Goal: Task Accomplishment & Management: Use online tool/utility

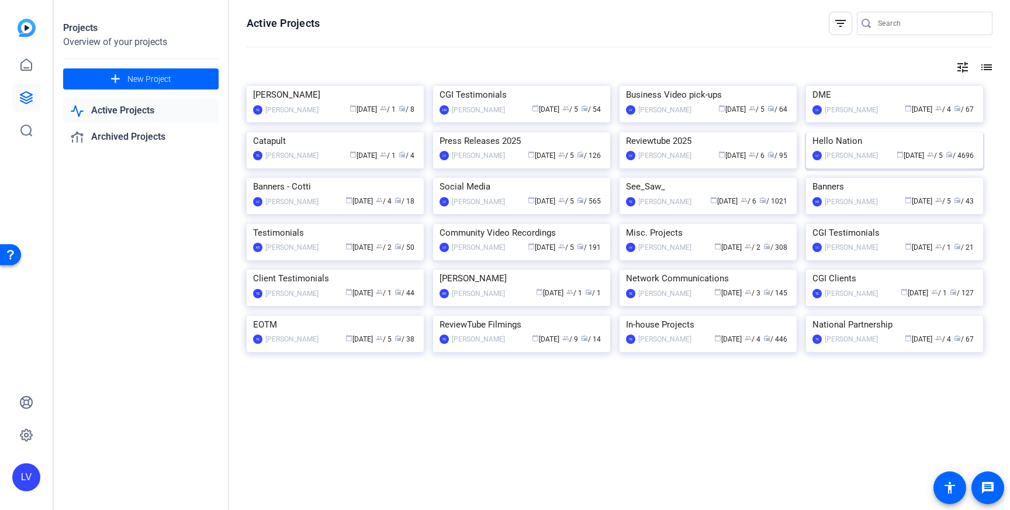
click at [883, 132] on img at bounding box center [894, 132] width 177 height 0
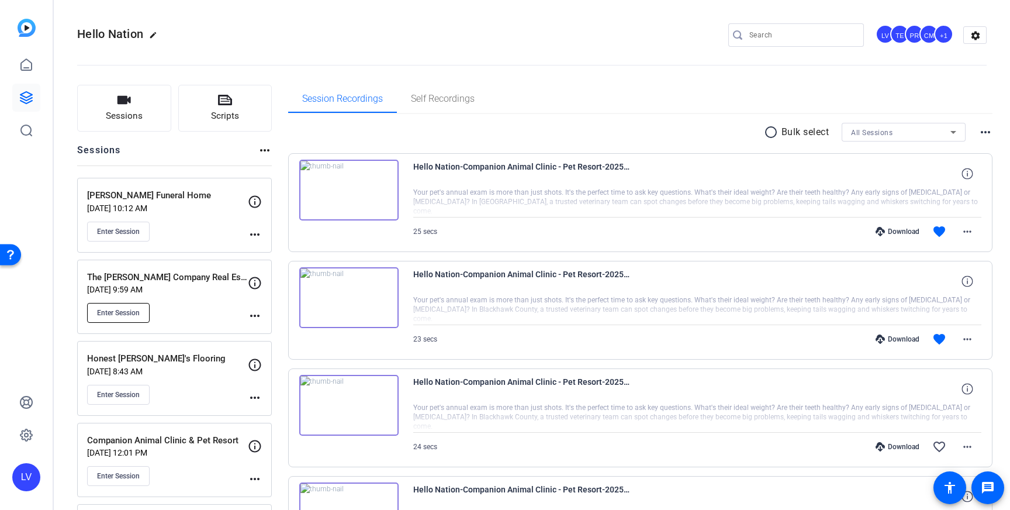
click at [124, 309] on span "Enter Session" at bounding box center [118, 312] width 43 height 9
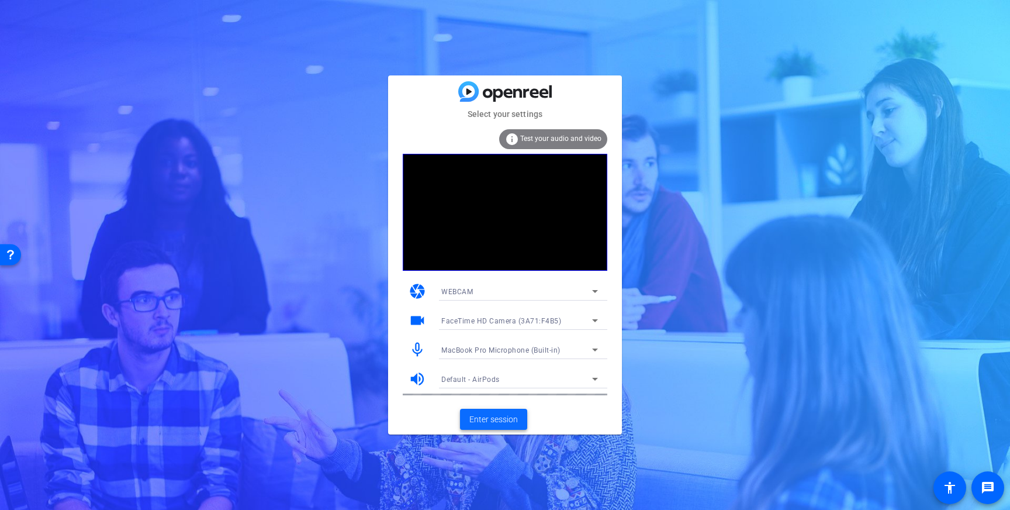
click at [496, 423] on span "Enter session" at bounding box center [493, 419] width 49 height 12
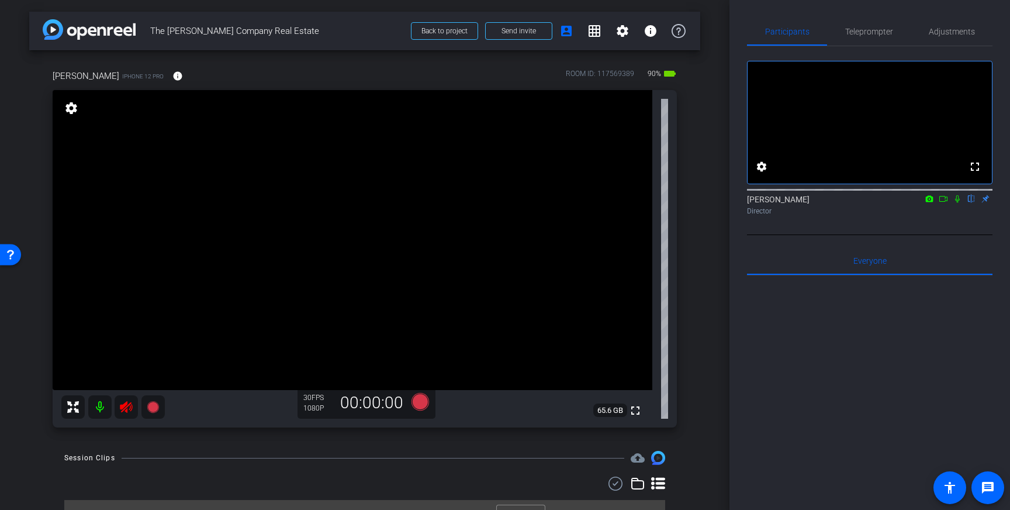
click at [123, 409] on icon at bounding box center [126, 407] width 14 height 14
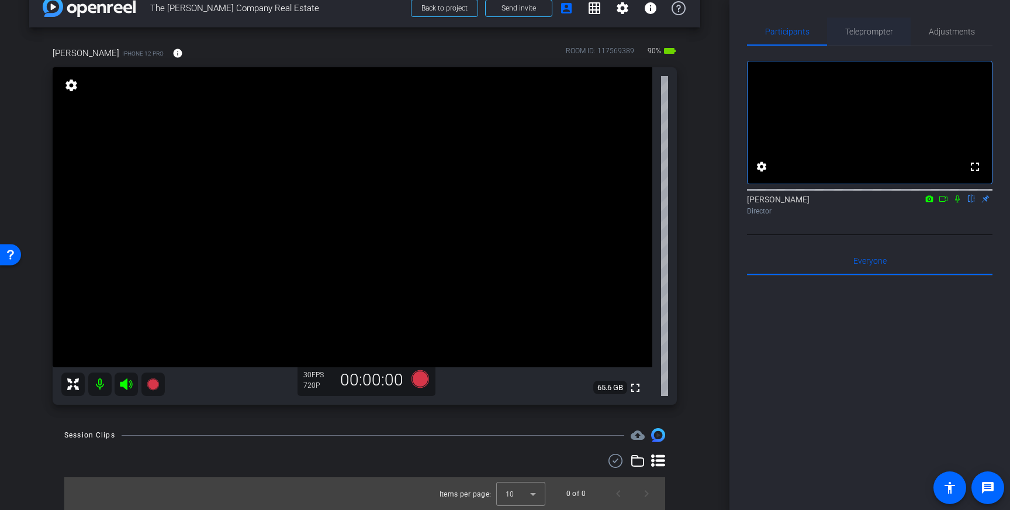
click at [876, 36] on span "Teleprompter" at bounding box center [869, 31] width 48 height 8
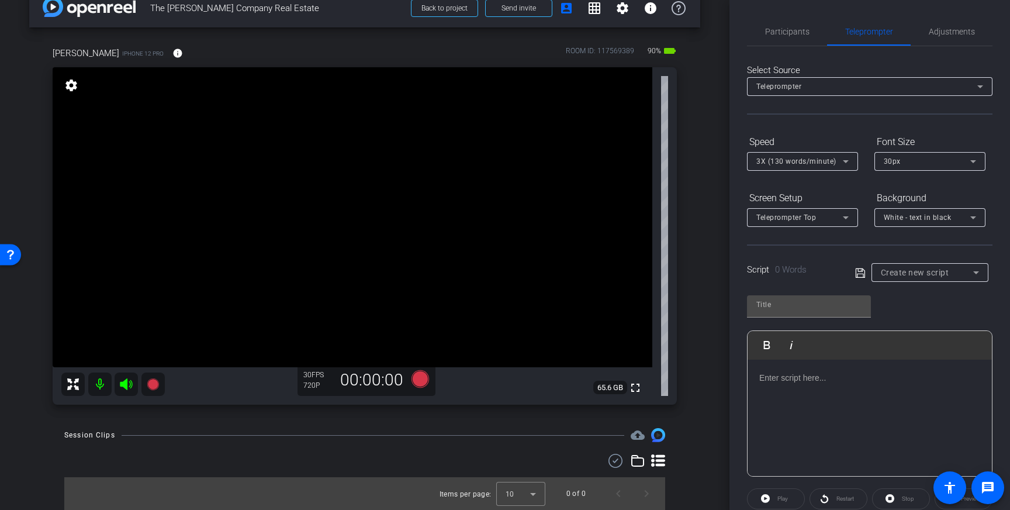
click at [883, 365] on div at bounding box center [870, 417] width 244 height 117
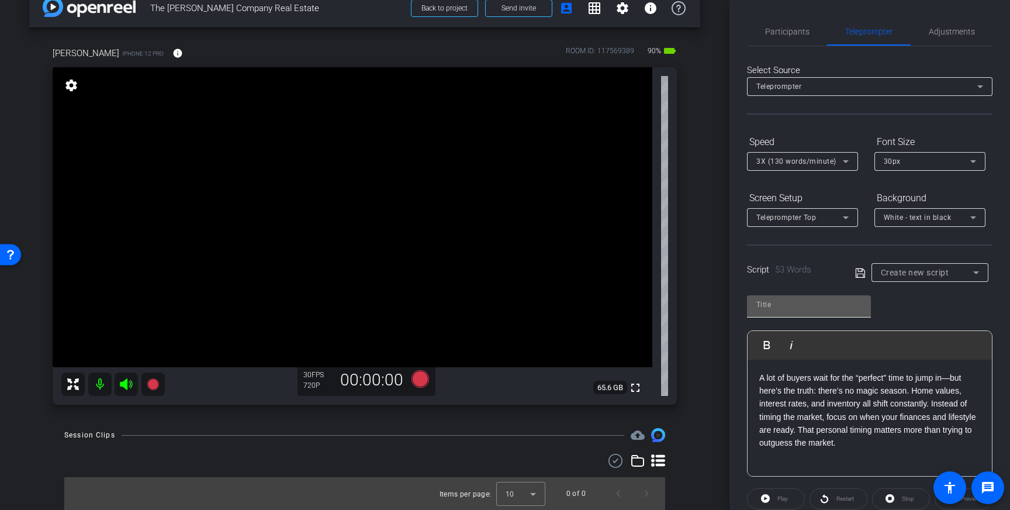
click at [793, 299] on input "text" at bounding box center [808, 304] width 105 height 14
type input "Neil and Co"
click at [966, 33] on span "Adjustments" at bounding box center [952, 31] width 46 height 8
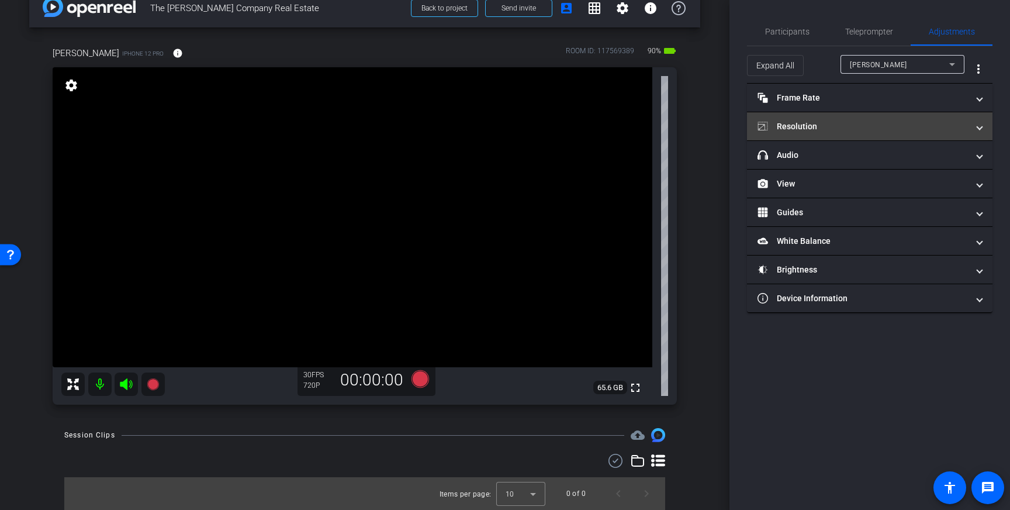
click at [935, 127] on mat-panel-title "Resolution" at bounding box center [862, 126] width 210 height 12
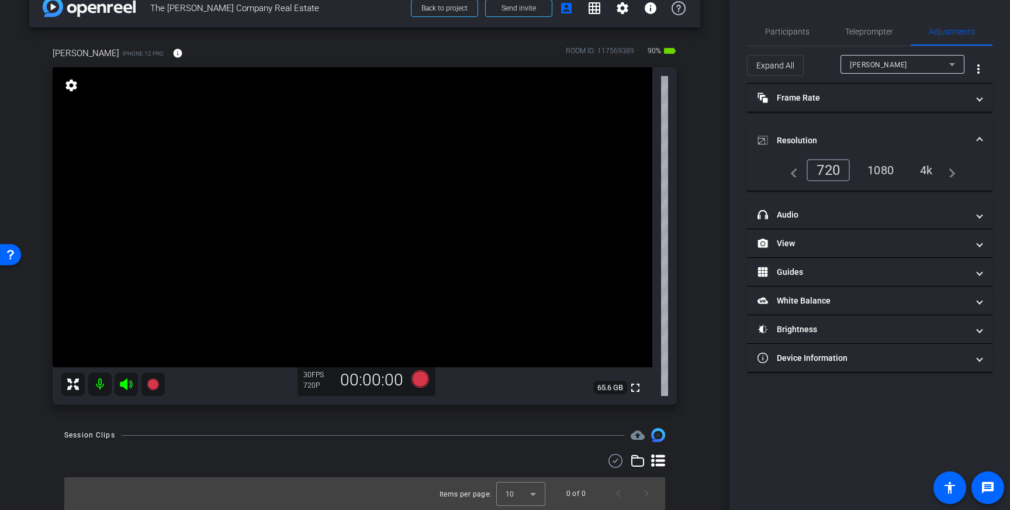
click at [929, 168] on div "4k" at bounding box center [926, 170] width 30 height 20
click at [977, 134] on mat-expansion-panel-header "Resolution" at bounding box center [869, 140] width 245 height 37
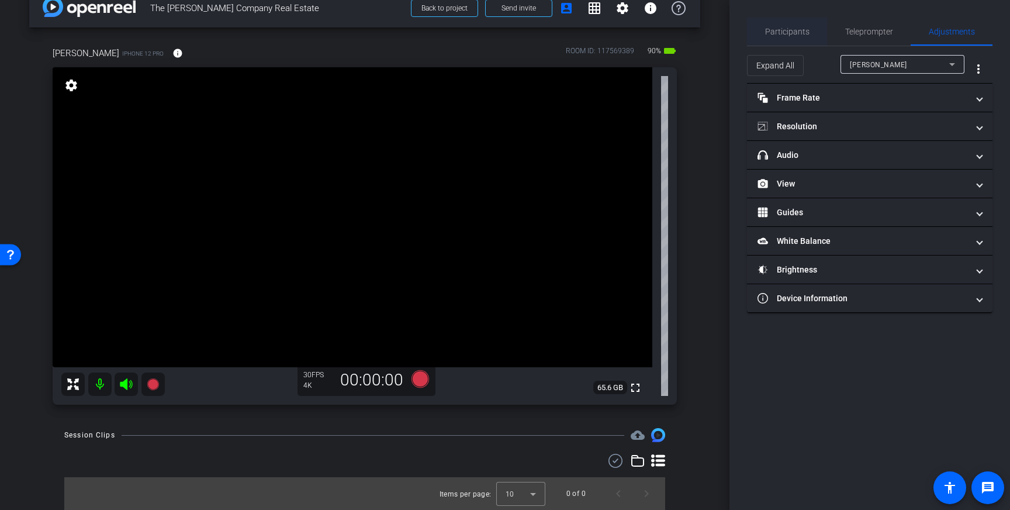
click at [791, 29] on span "Participants" at bounding box center [787, 31] width 44 height 8
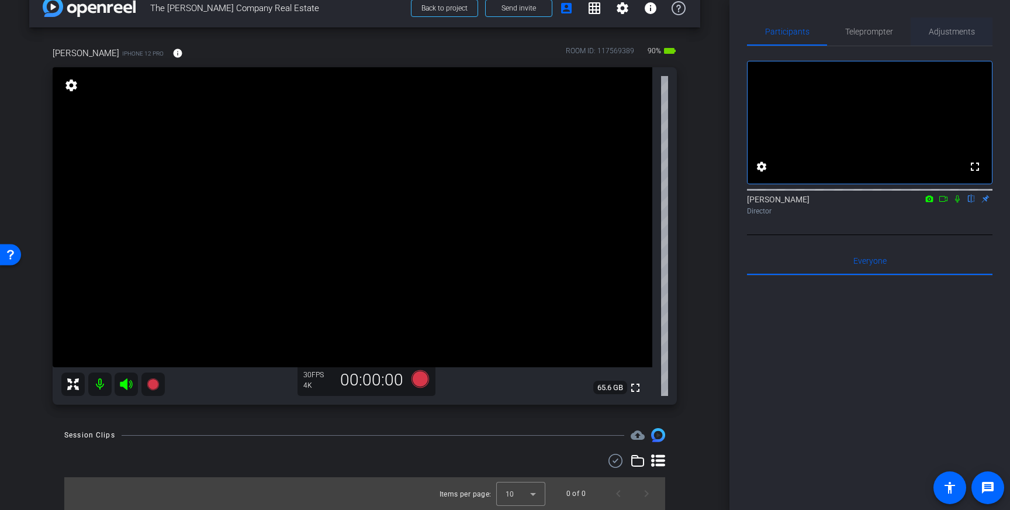
click at [952, 37] on span "Adjustments" at bounding box center [952, 32] width 46 height 28
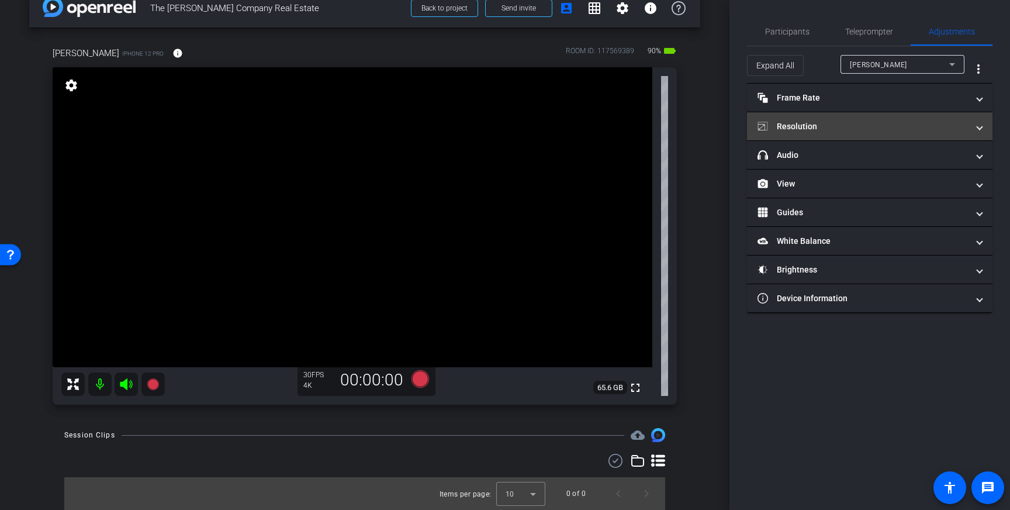
click at [928, 128] on mat-panel-title "Resolution" at bounding box center [862, 126] width 210 height 12
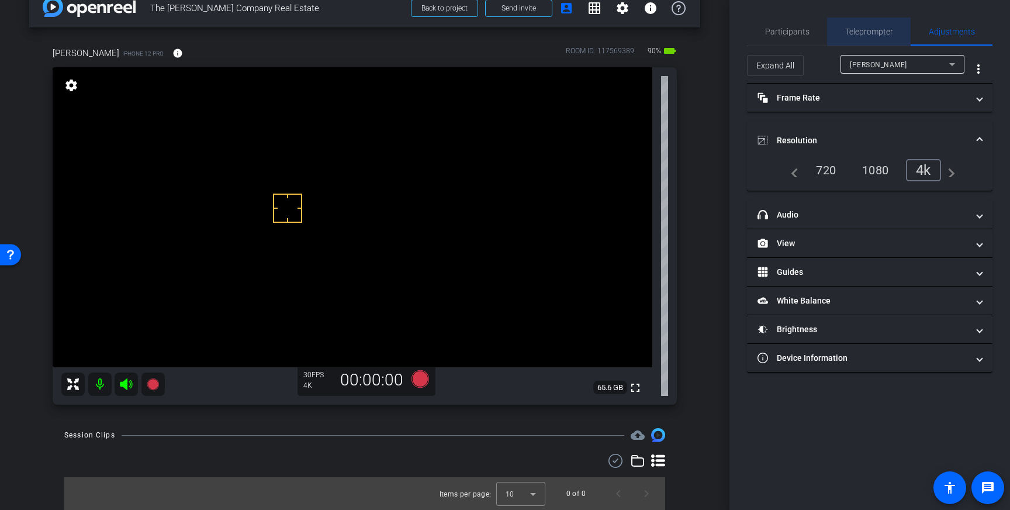
click at [861, 25] on span "Teleprompter" at bounding box center [869, 32] width 48 height 28
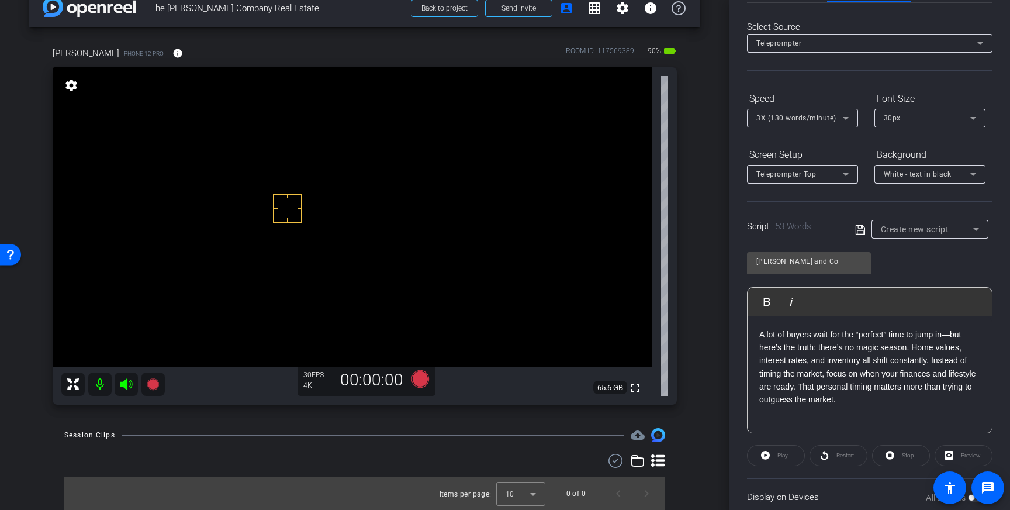
scroll to position [129, 0]
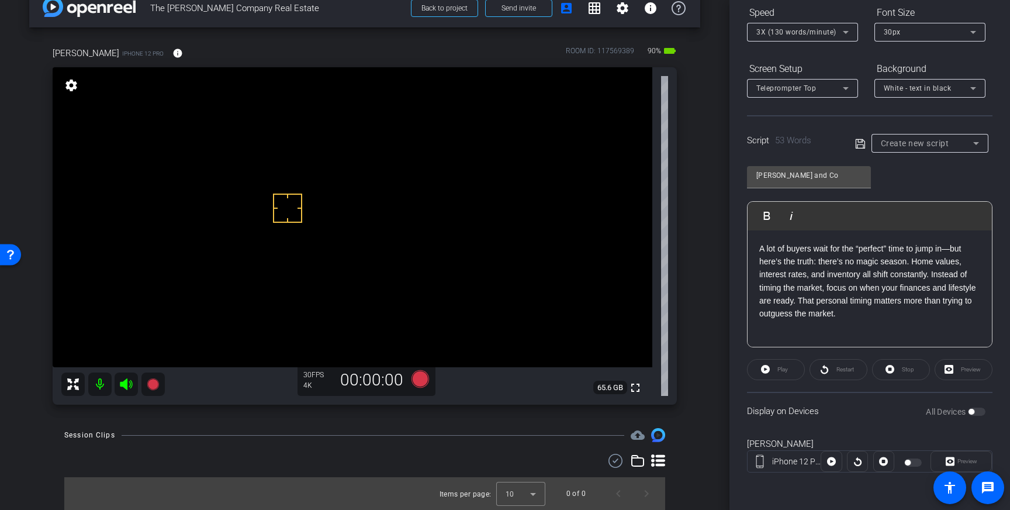
click at [862, 141] on icon at bounding box center [859, 143] width 9 height 9
click at [859, 145] on icon at bounding box center [860, 143] width 11 height 14
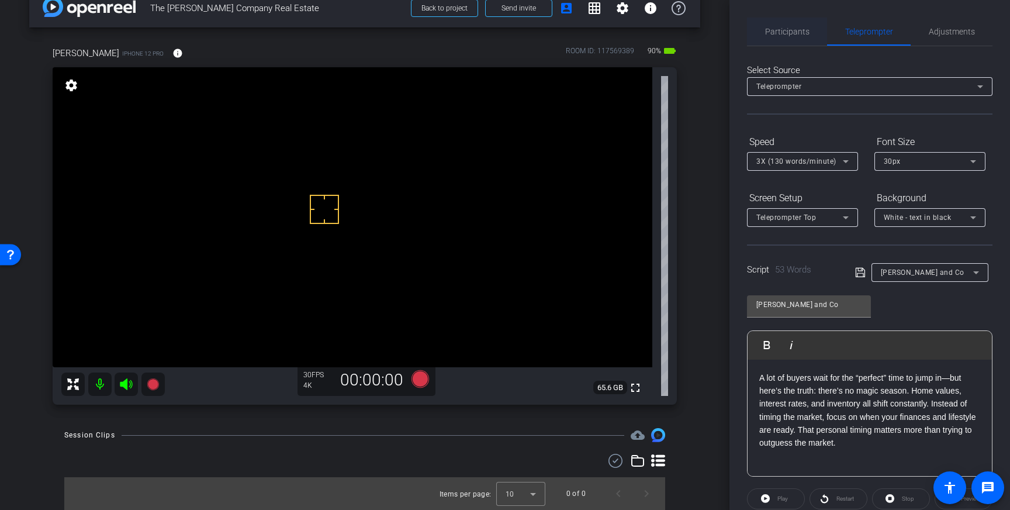
click at [789, 38] on span "Participants" at bounding box center [787, 32] width 44 height 28
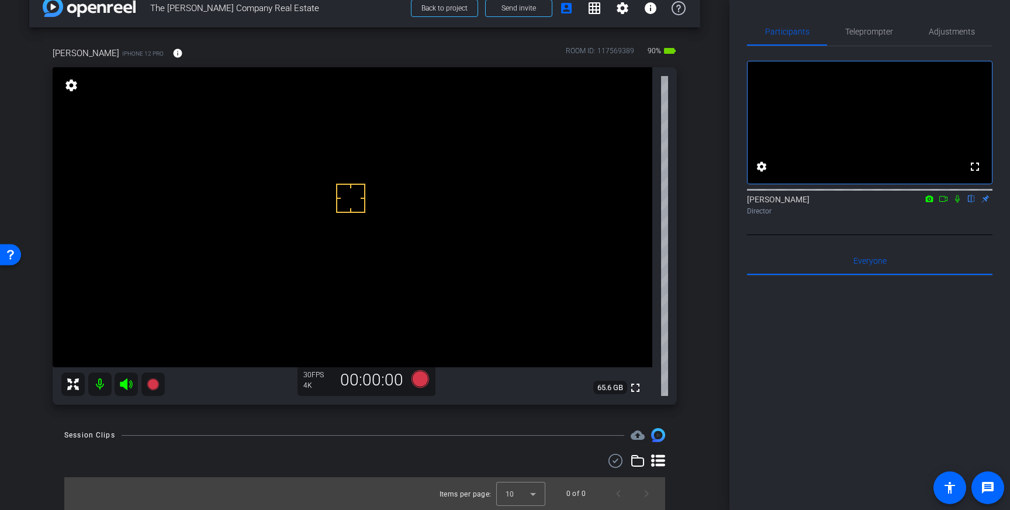
click at [326, 227] on video at bounding box center [353, 217] width 600 height 300
click at [360, 227] on video at bounding box center [353, 217] width 600 height 300
click at [370, 213] on video at bounding box center [353, 217] width 600 height 300
click at [366, 232] on video at bounding box center [353, 217] width 600 height 300
click at [417, 380] on icon at bounding box center [420, 379] width 18 height 18
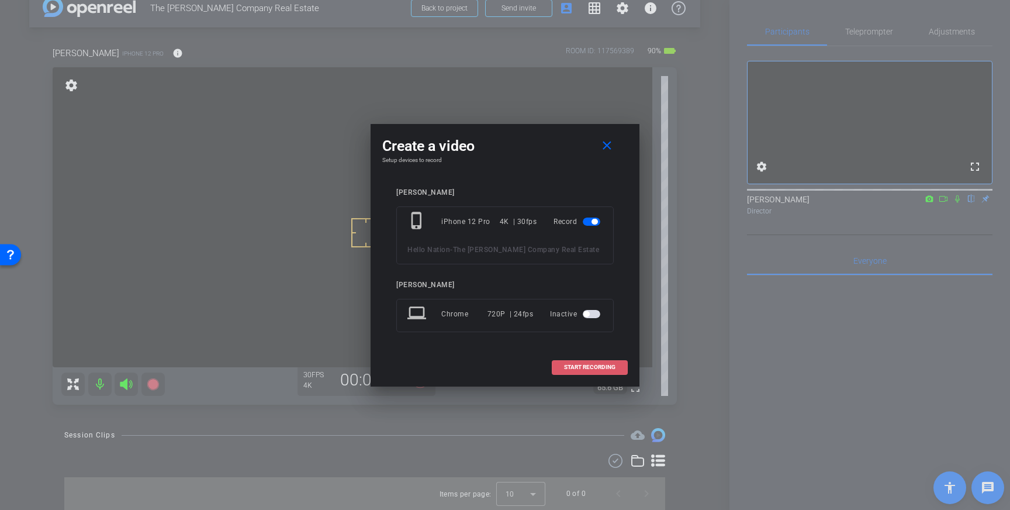
click at [577, 365] on span "START RECORDING" at bounding box center [589, 367] width 51 height 6
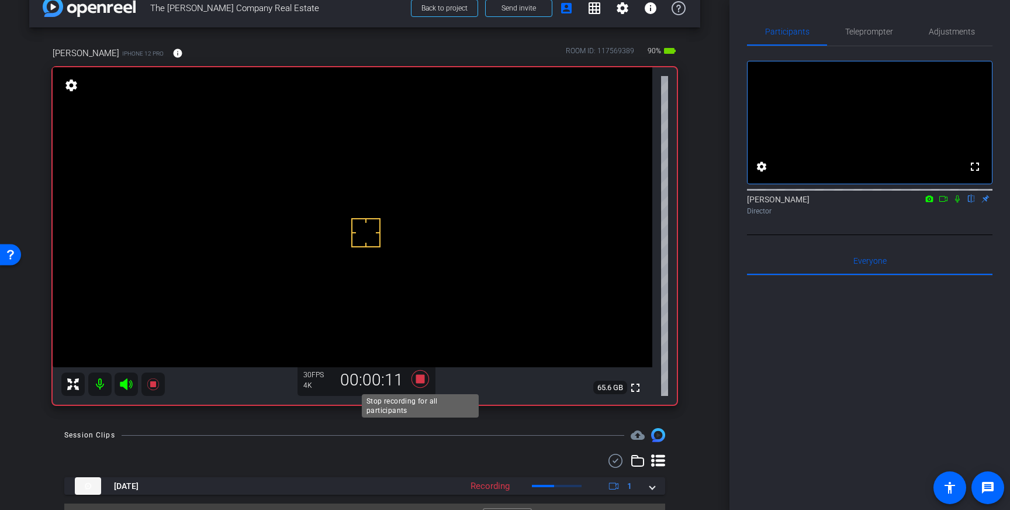
click at [421, 379] on icon at bounding box center [420, 379] width 18 height 18
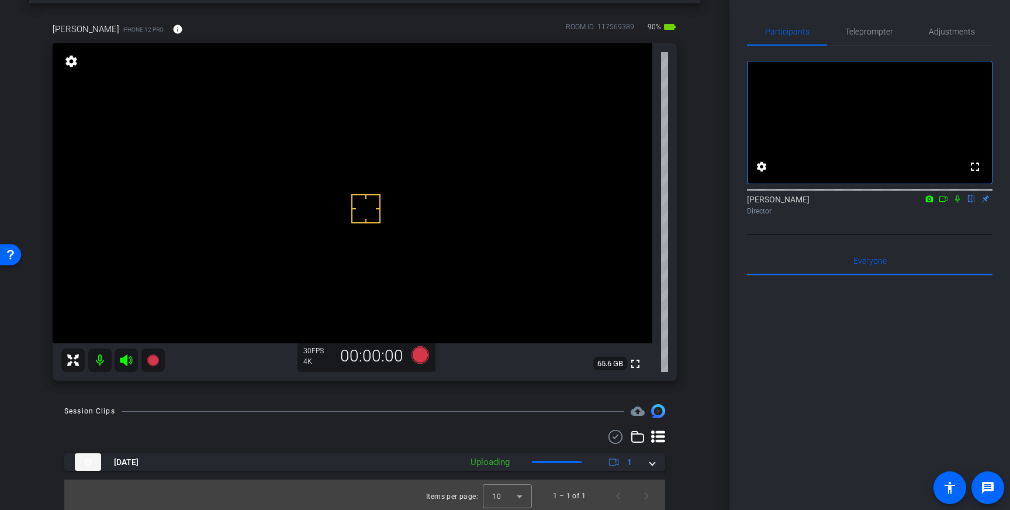
scroll to position [45, 0]
click at [418, 358] on icon at bounding box center [420, 357] width 18 height 18
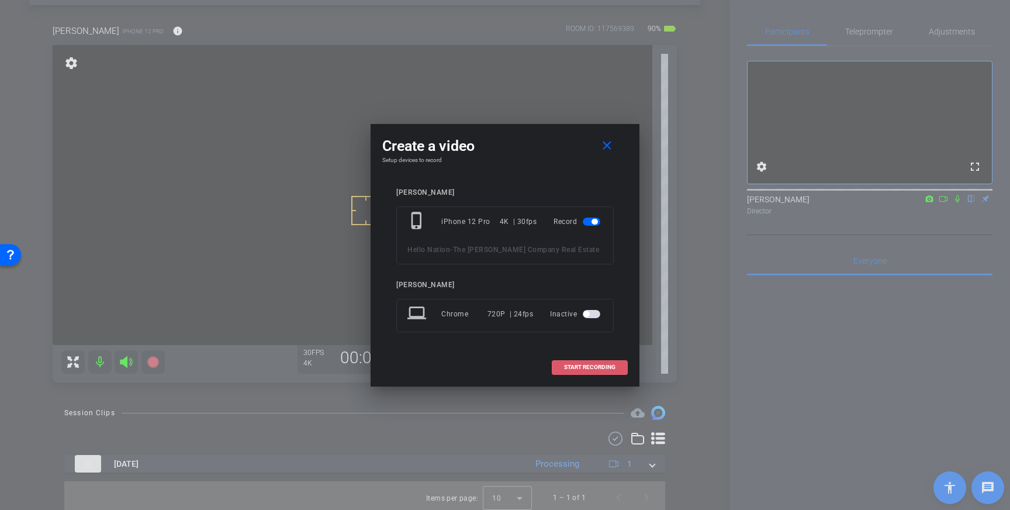
click at [578, 368] on span "START RECORDING" at bounding box center [589, 367] width 51 height 6
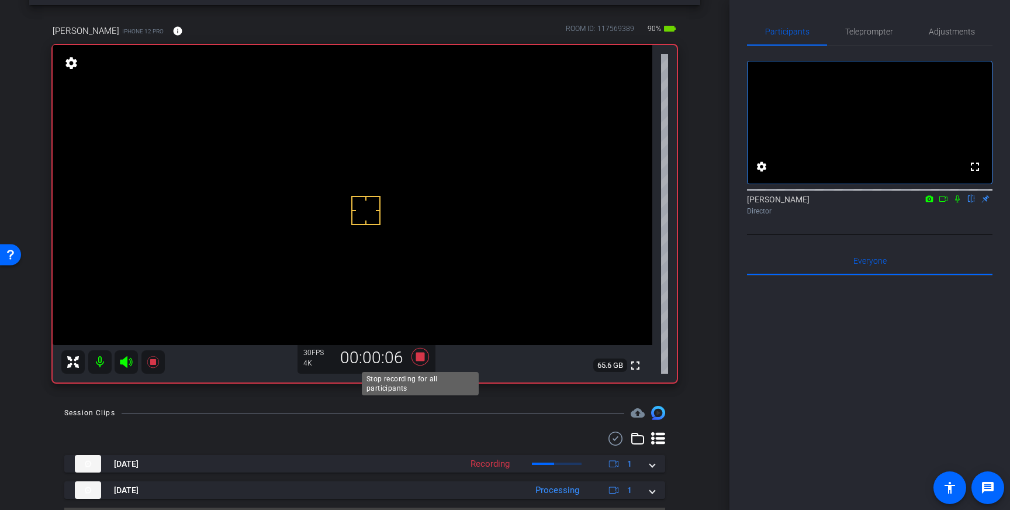
click at [424, 358] on icon at bounding box center [420, 357] width 18 height 18
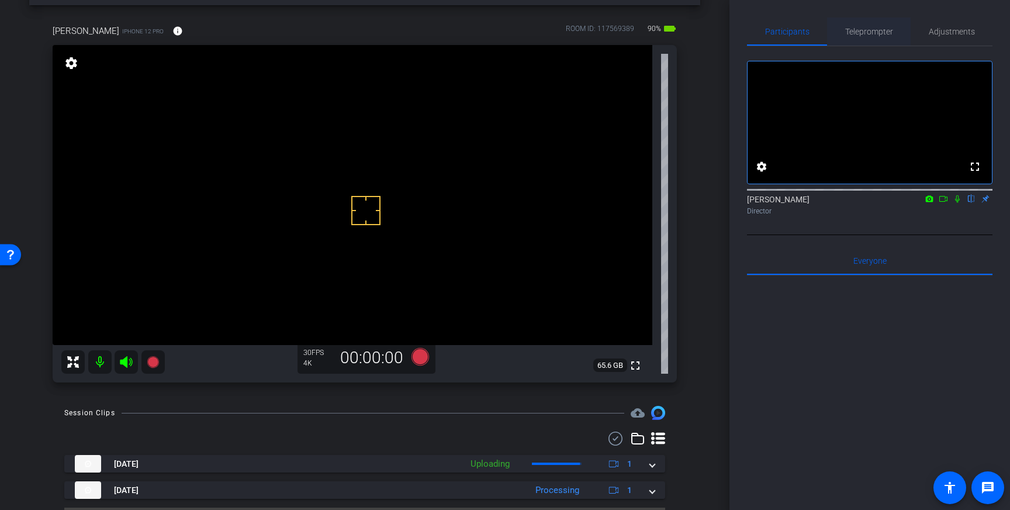
click at [860, 27] on span "Teleprompter" at bounding box center [869, 31] width 48 height 8
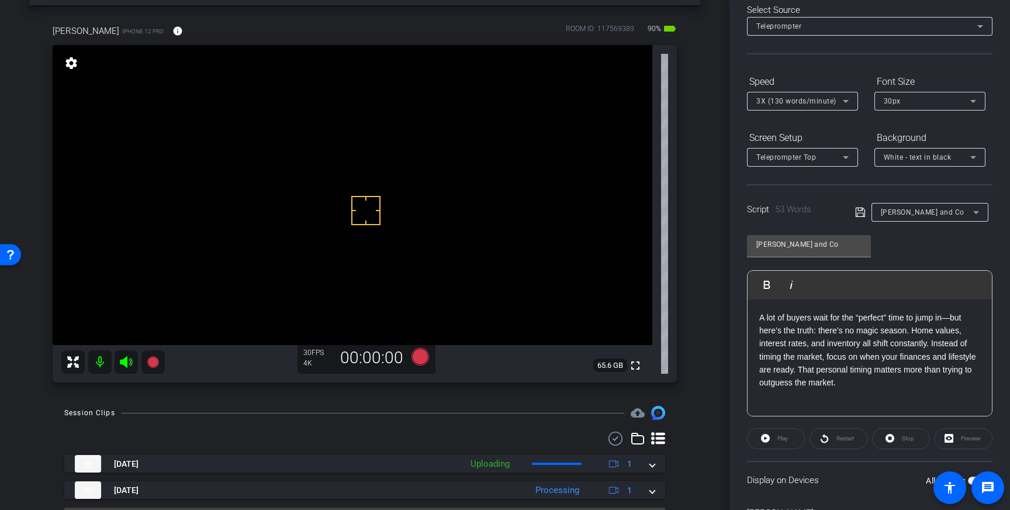
scroll to position [129, 0]
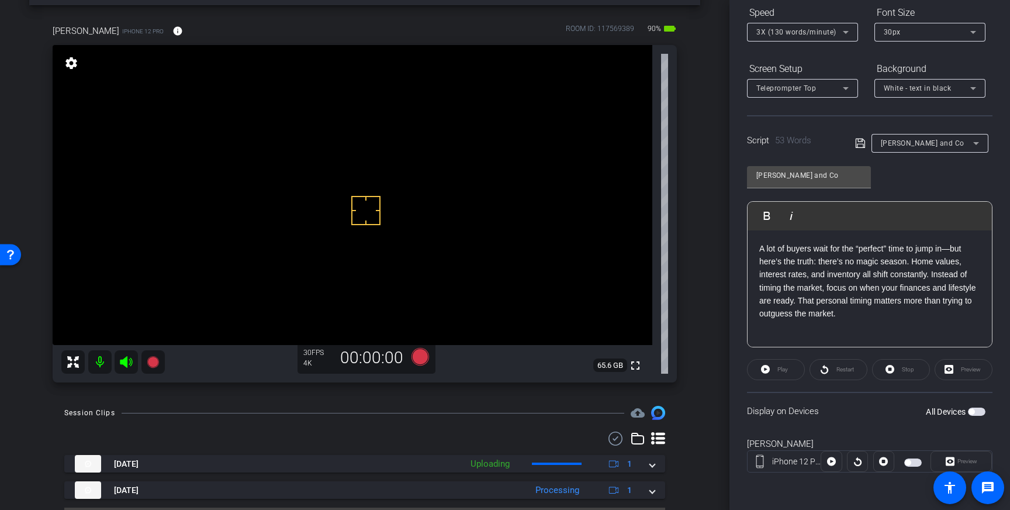
click at [973, 409] on span "button" at bounding box center [971, 412] width 6 height 6
click at [798, 37] on div "3X (130 words/minute)" at bounding box center [799, 32] width 87 height 15
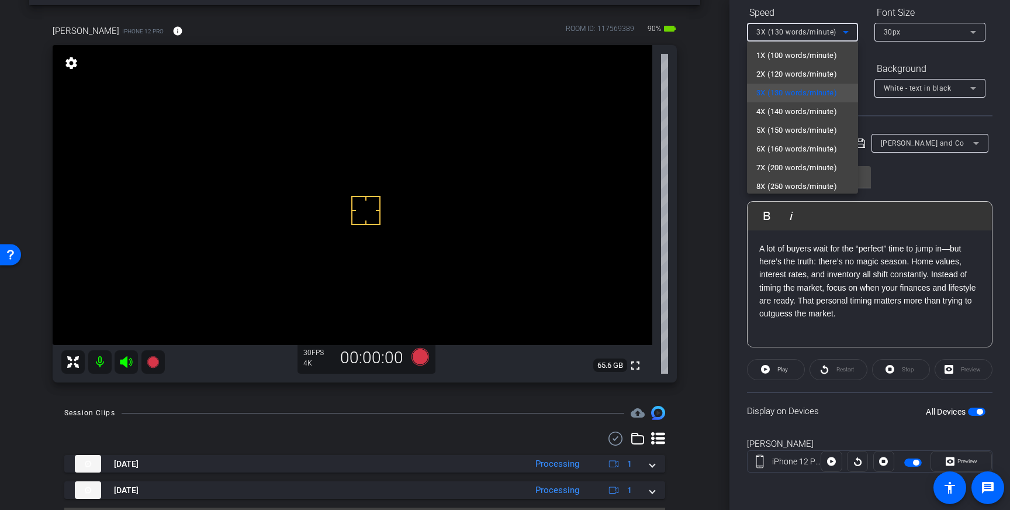
click at [921, 119] on div at bounding box center [505, 255] width 1010 height 510
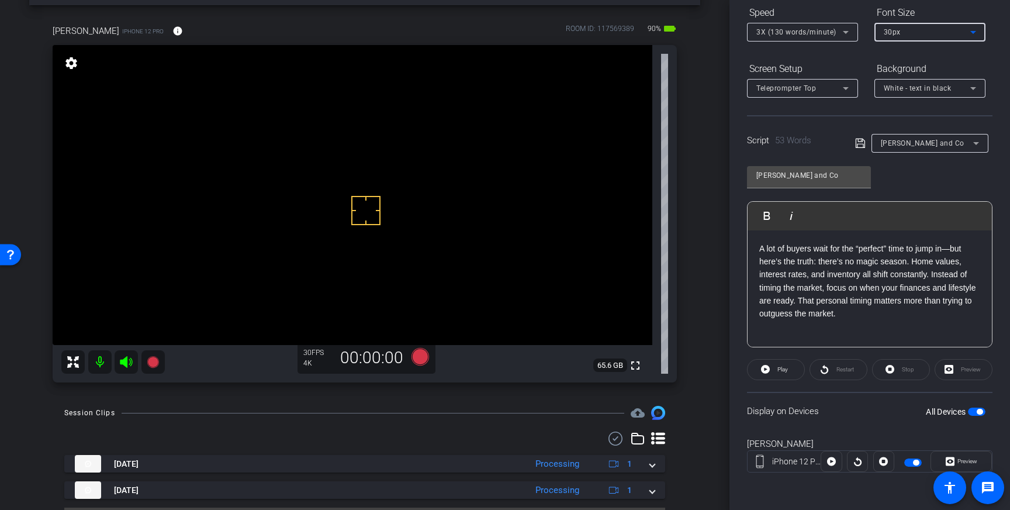
click at [930, 35] on div "30px" at bounding box center [927, 32] width 87 height 15
click at [917, 90] on mat-option "40px" at bounding box center [929, 93] width 111 height 19
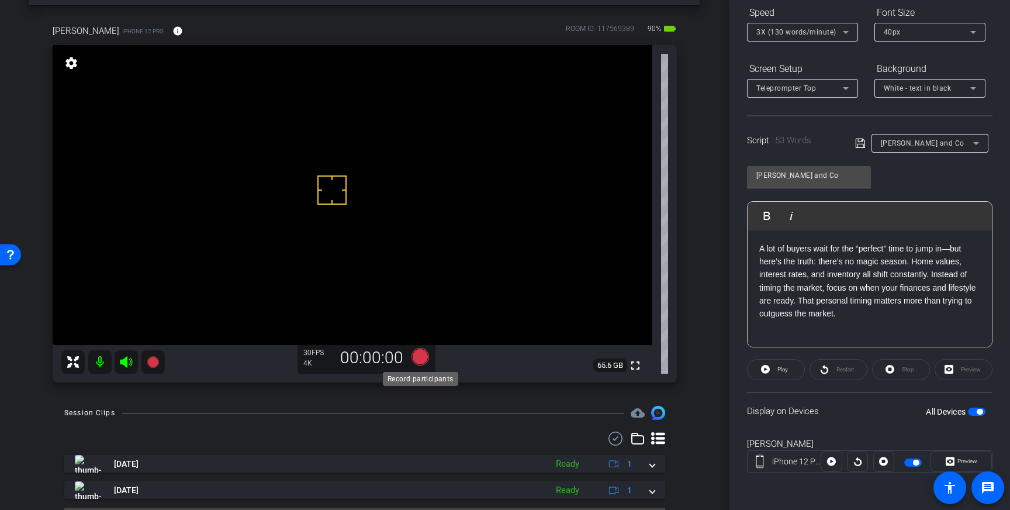
click at [421, 361] on icon at bounding box center [420, 357] width 18 height 18
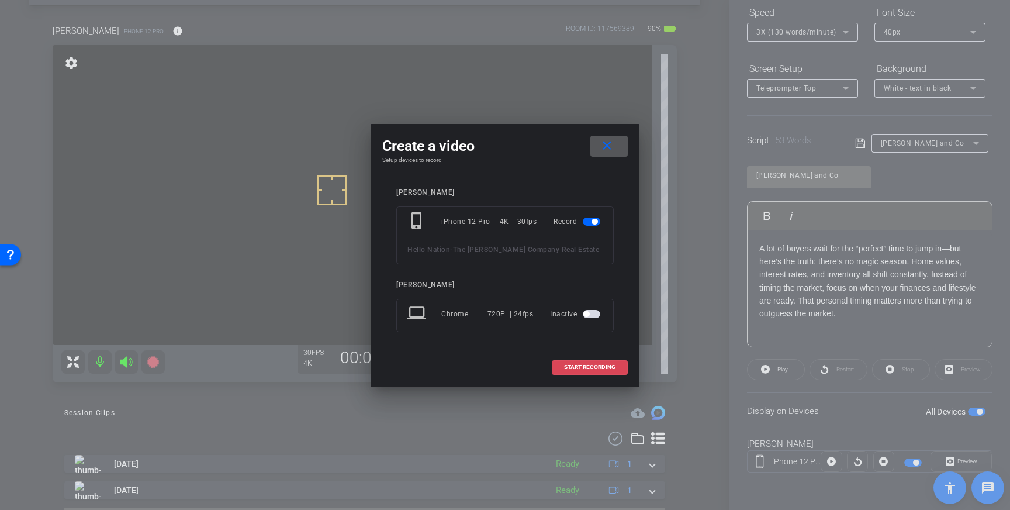
click at [564, 368] on span "START RECORDING" at bounding box center [589, 367] width 51 height 6
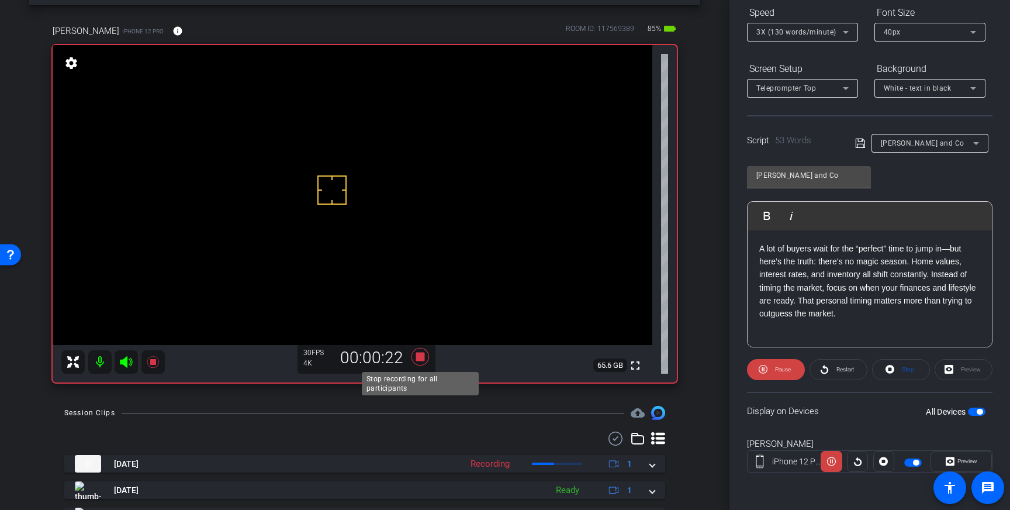
click at [421, 358] on icon at bounding box center [420, 357] width 18 height 18
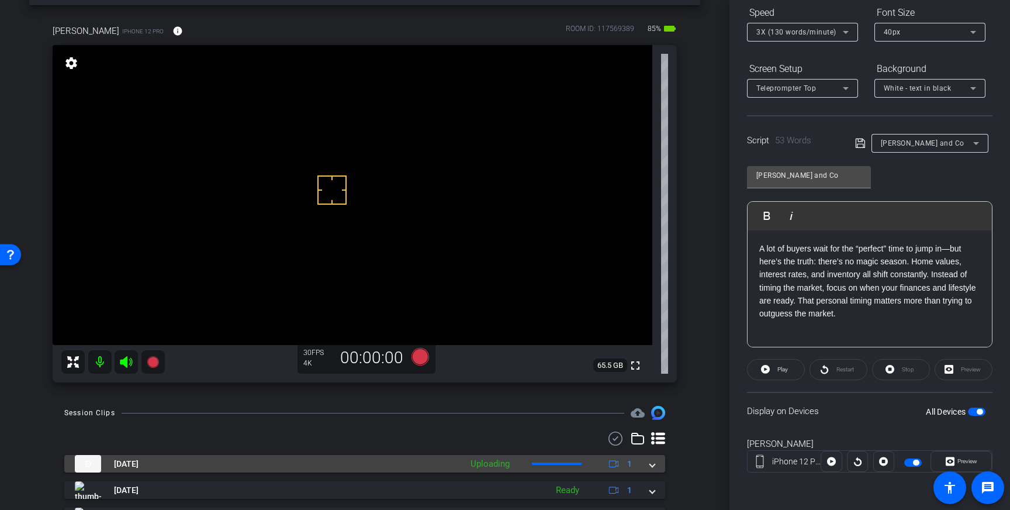
click at [653, 463] on span at bounding box center [652, 464] width 5 height 12
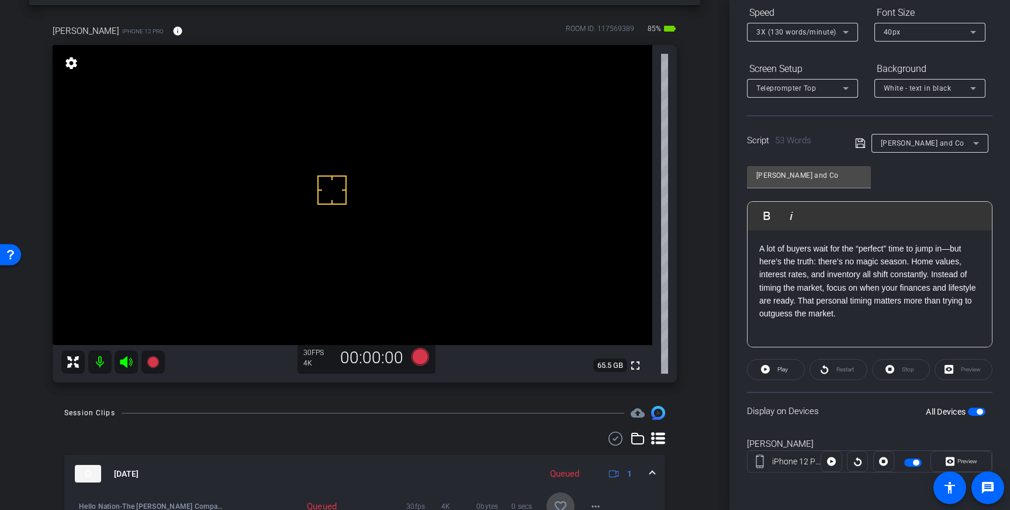
click at [565, 500] on mat-icon "favorite_border" at bounding box center [560, 506] width 14 height 14
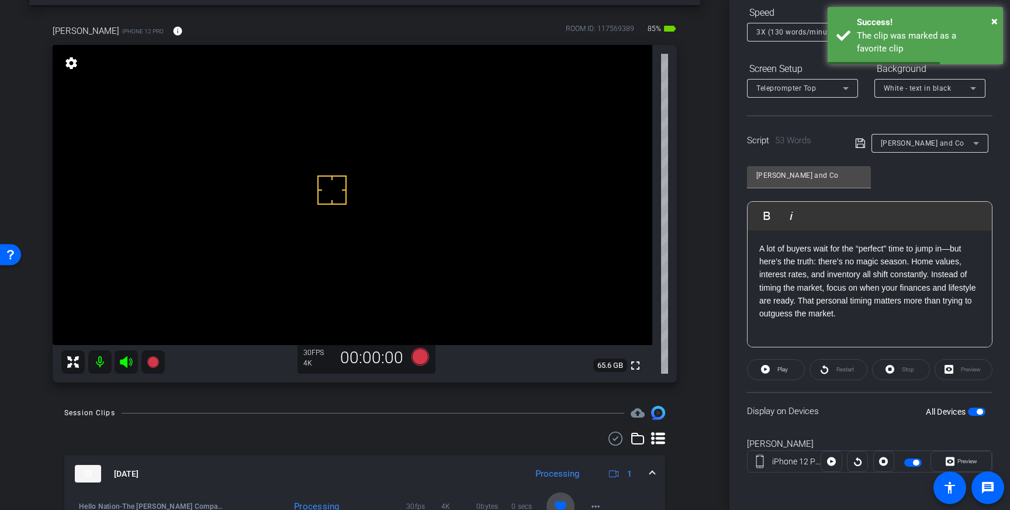
click at [555, 497] on span at bounding box center [560, 506] width 28 height 28
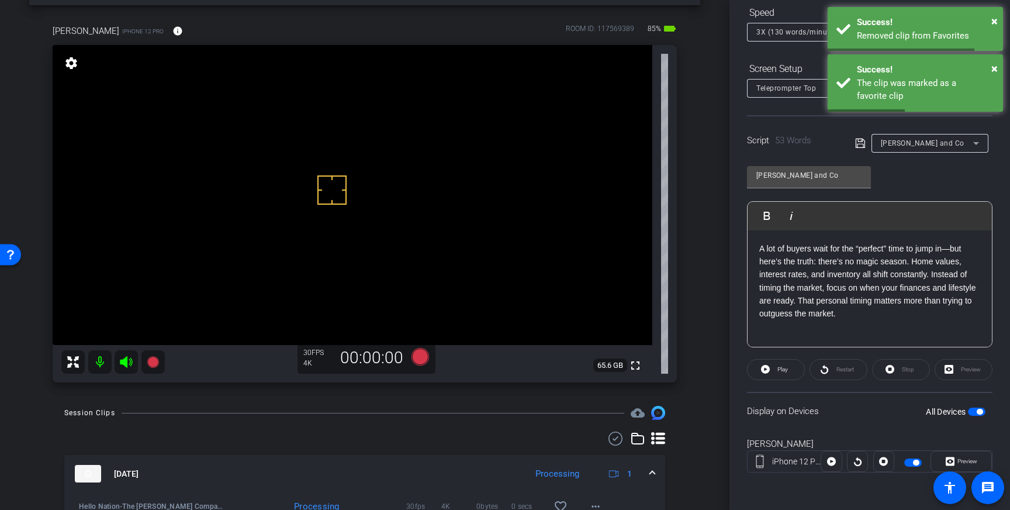
click at [652, 469] on span at bounding box center [652, 474] width 5 height 12
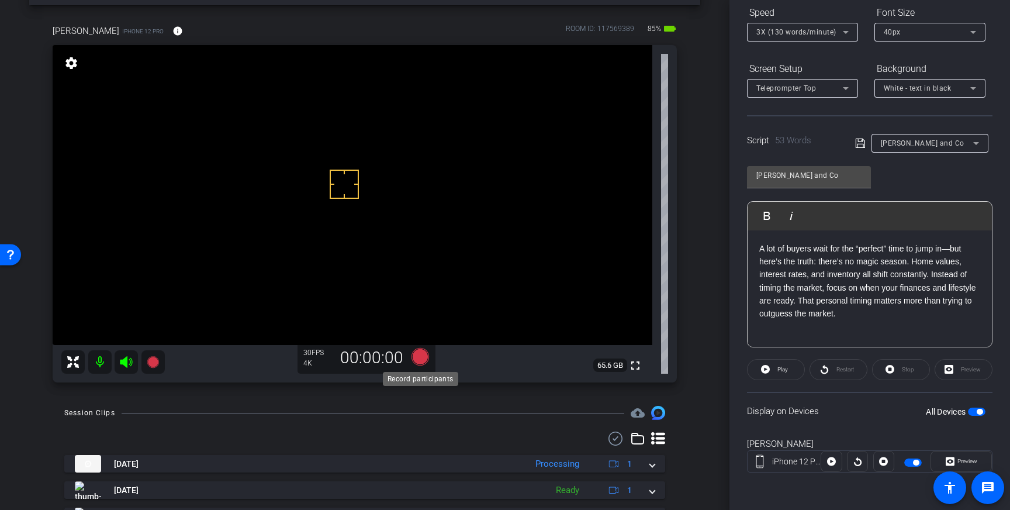
click at [417, 357] on icon at bounding box center [420, 357] width 18 height 18
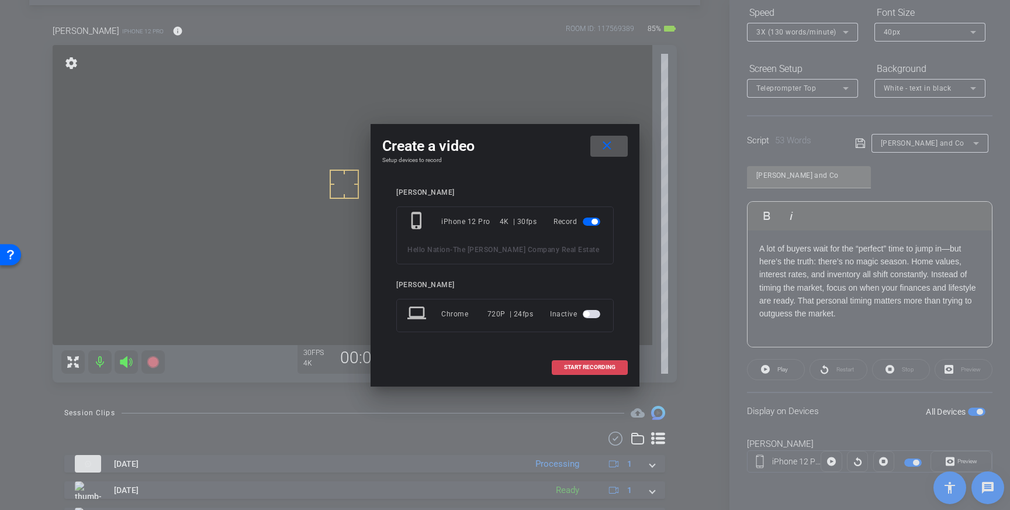
click at [597, 366] on span "START RECORDING" at bounding box center [589, 367] width 51 height 6
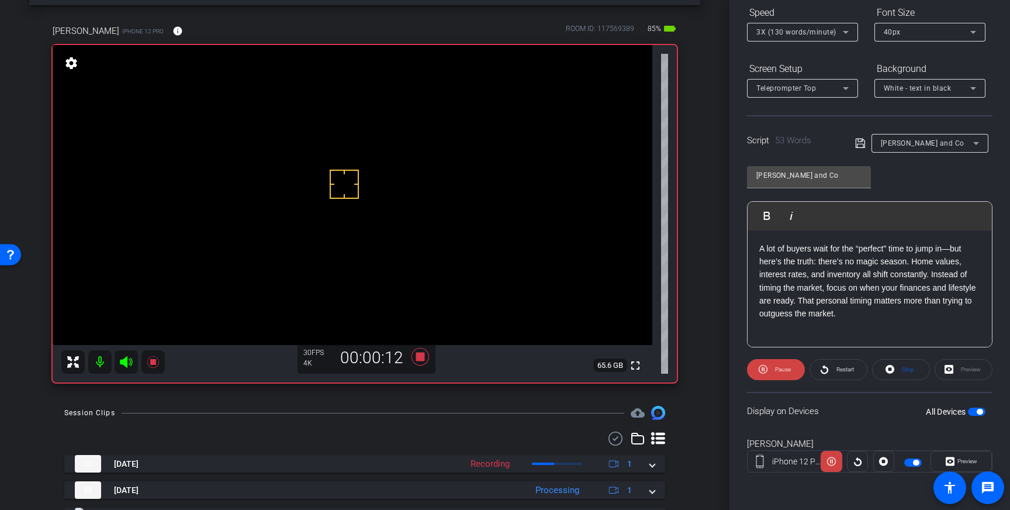
scroll to position [0, 0]
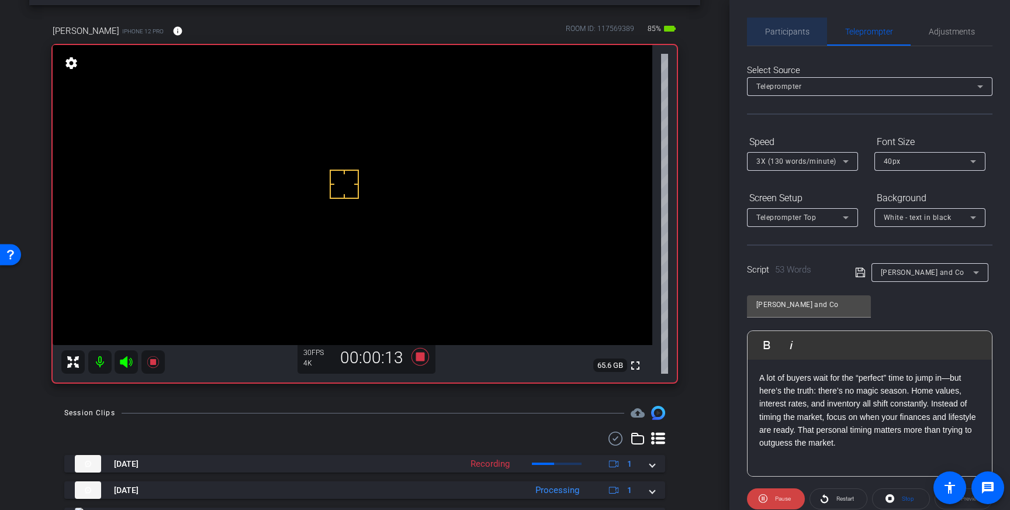
click at [794, 40] on span "Participants" at bounding box center [787, 32] width 44 height 28
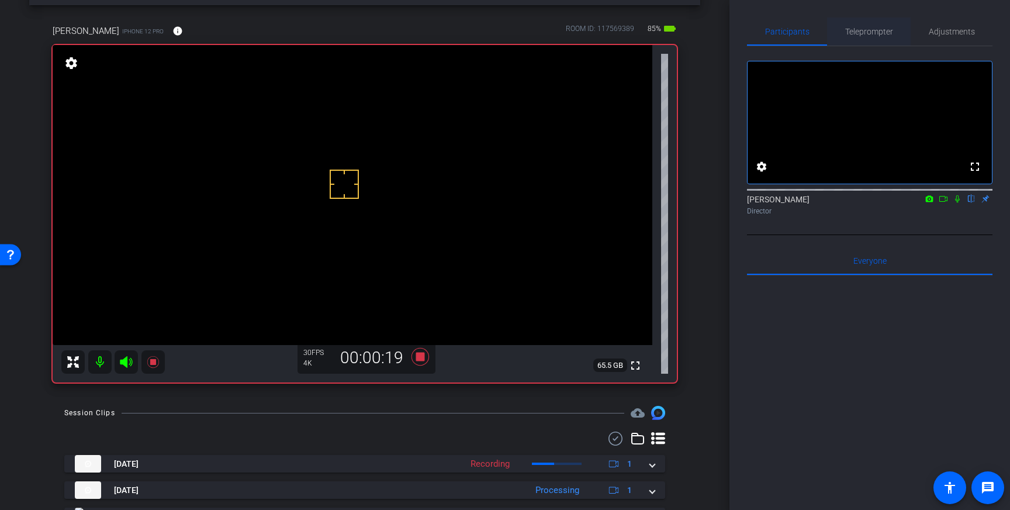
click at [868, 36] on span "Teleprompter" at bounding box center [869, 31] width 48 height 8
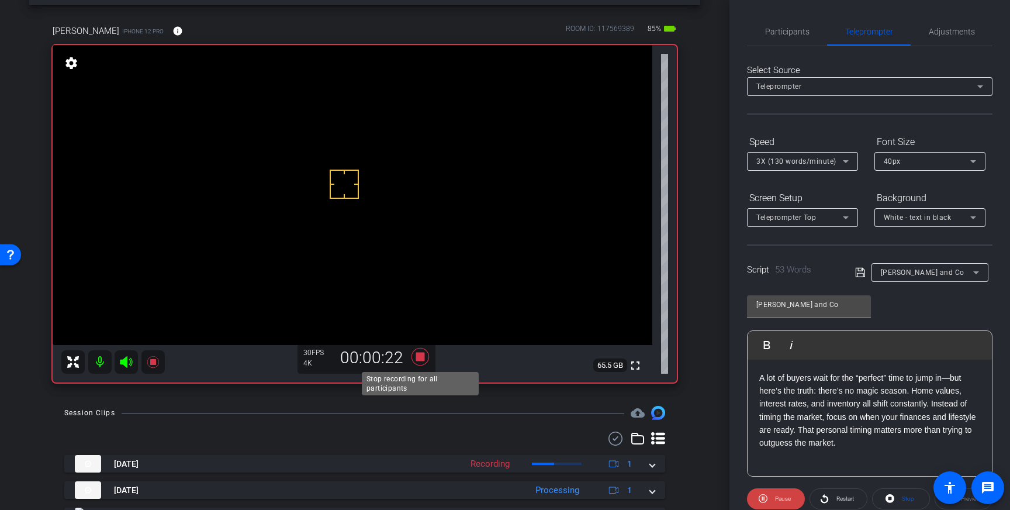
click at [422, 362] on icon at bounding box center [420, 356] width 28 height 21
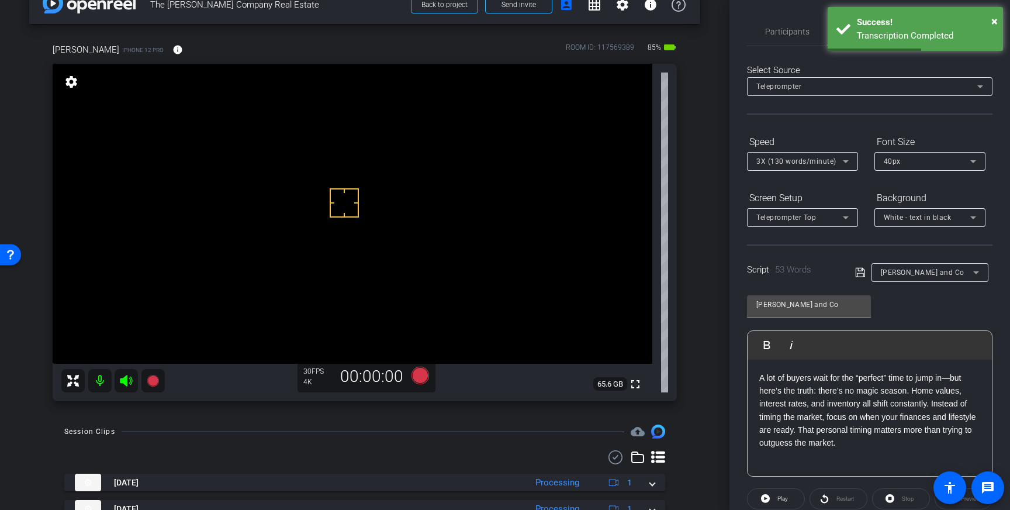
scroll to position [12, 0]
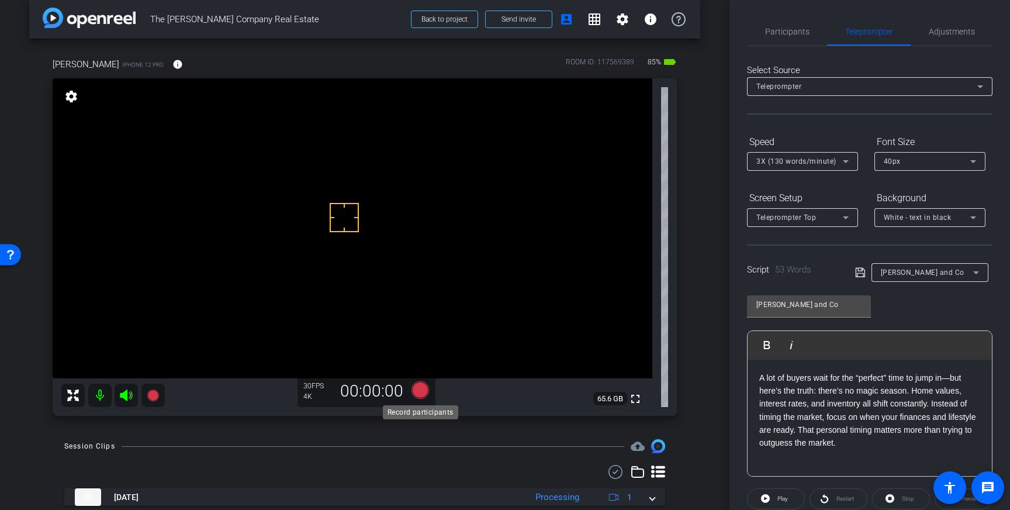
click at [416, 390] on icon at bounding box center [420, 390] width 18 height 18
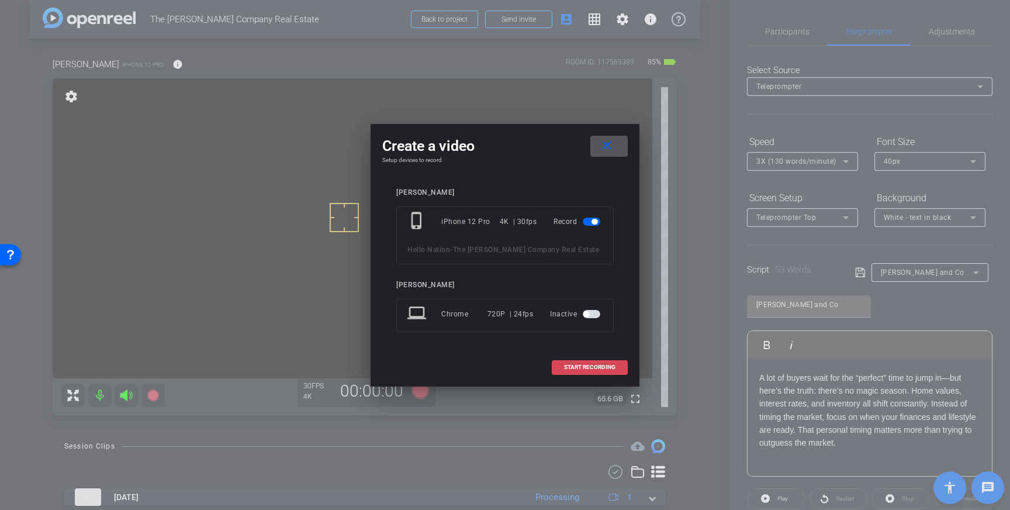
click at [577, 362] on span at bounding box center [589, 367] width 75 height 28
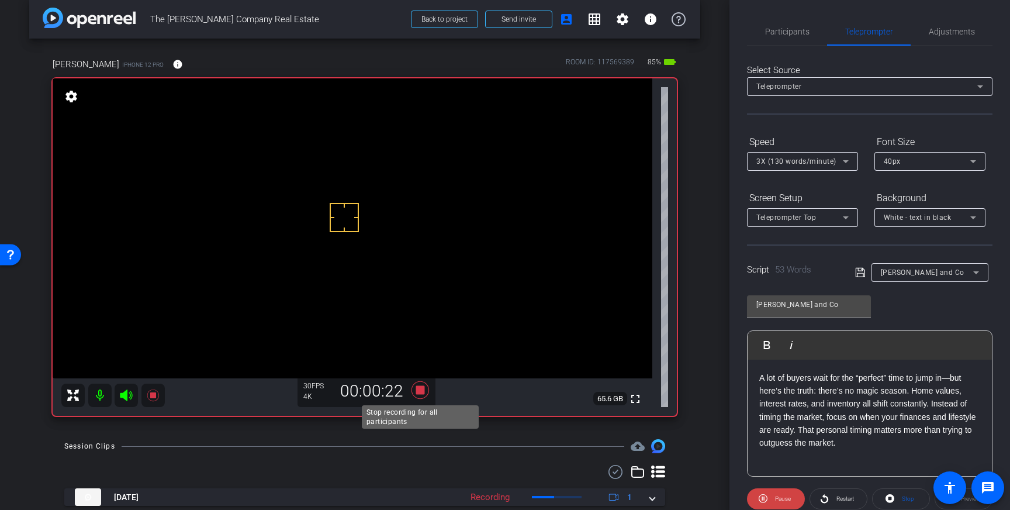
click at [417, 392] on icon at bounding box center [420, 390] width 18 height 18
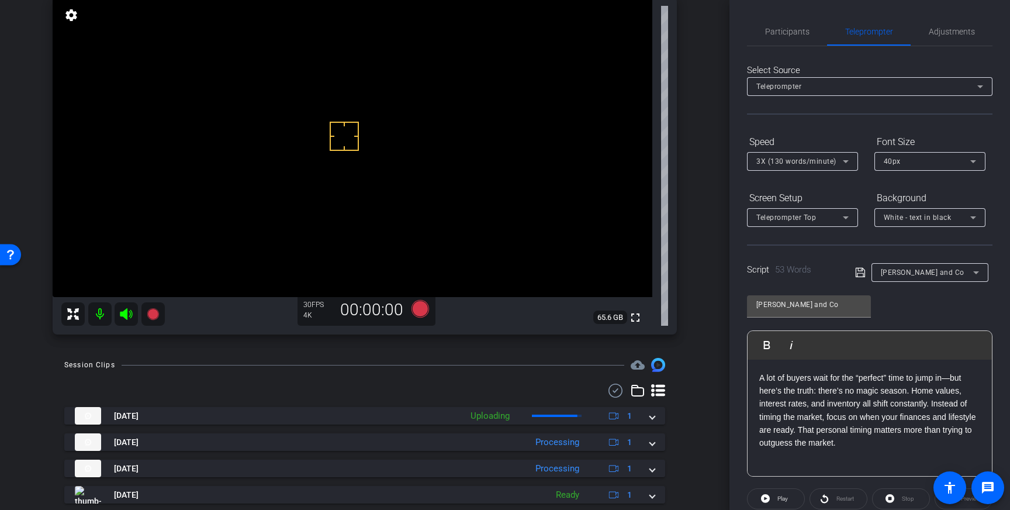
scroll to position [94, 0]
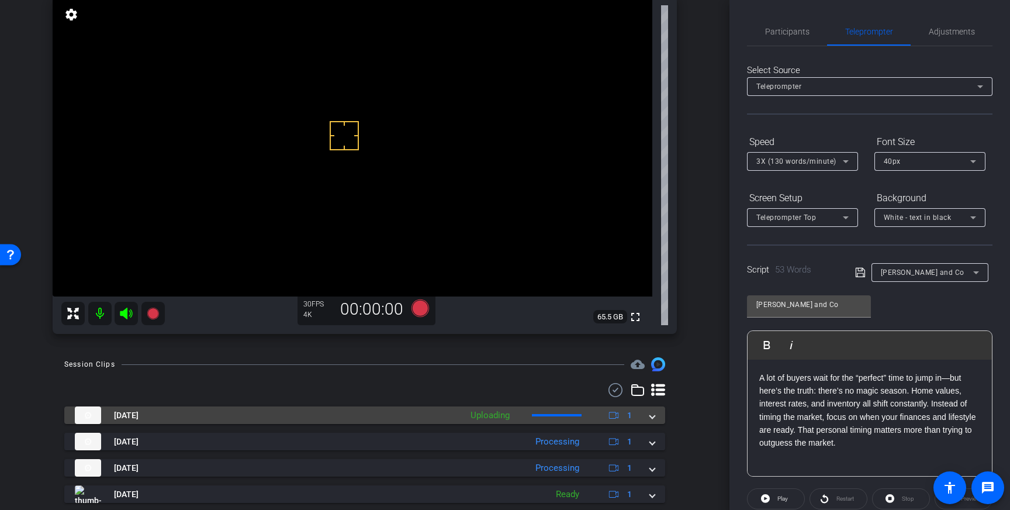
click at [646, 420] on div "[DATE] Uploading 1" at bounding box center [362, 415] width 575 height 18
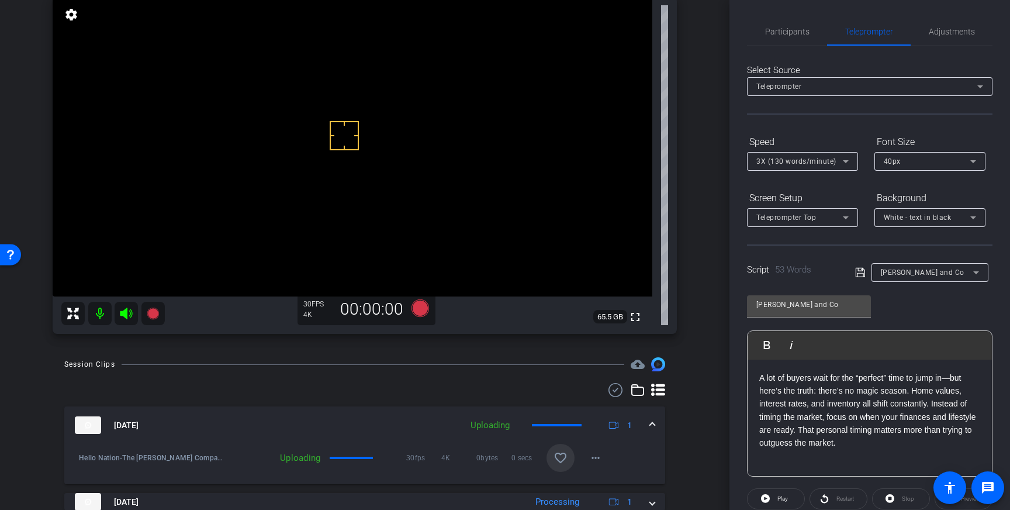
click at [555, 459] on mat-icon "favorite_border" at bounding box center [560, 458] width 14 height 14
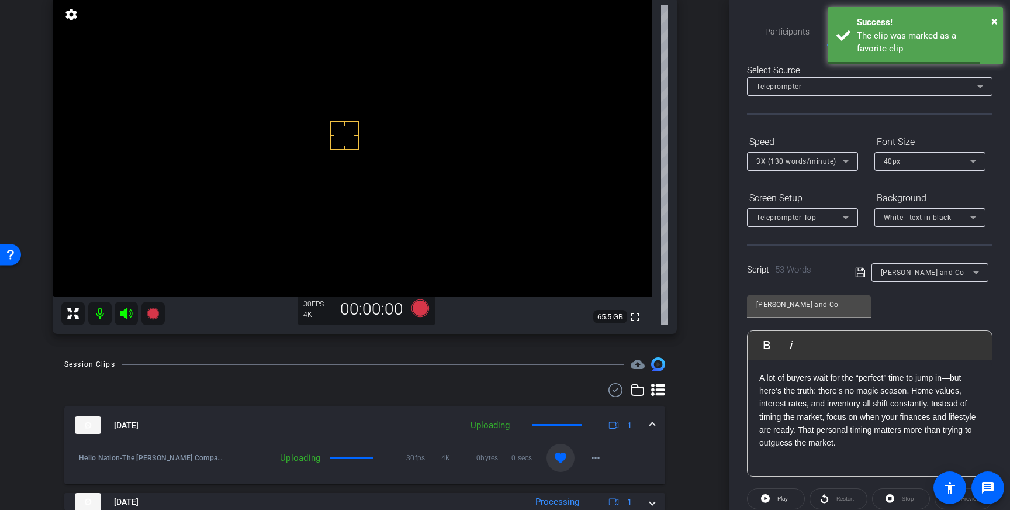
click at [651, 417] on mat-expansion-panel-header "[DATE] Uploading 1" at bounding box center [364, 424] width 601 height 37
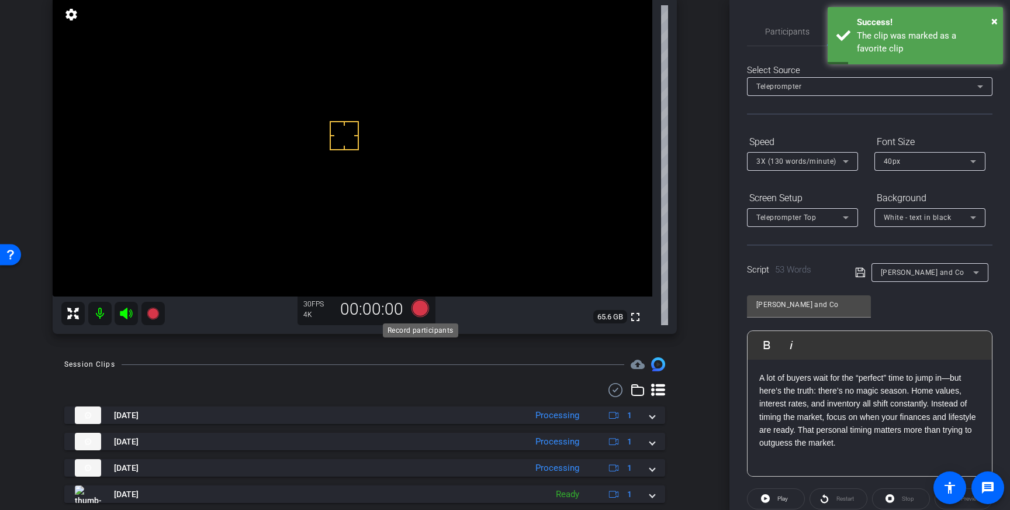
click at [425, 301] on icon at bounding box center [420, 308] width 18 height 18
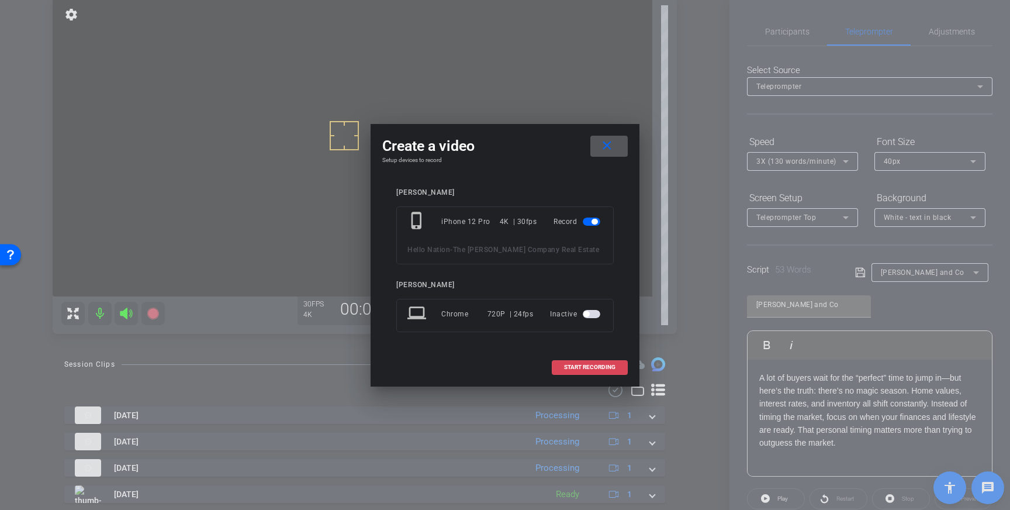
click at [582, 366] on span "START RECORDING" at bounding box center [589, 367] width 51 height 6
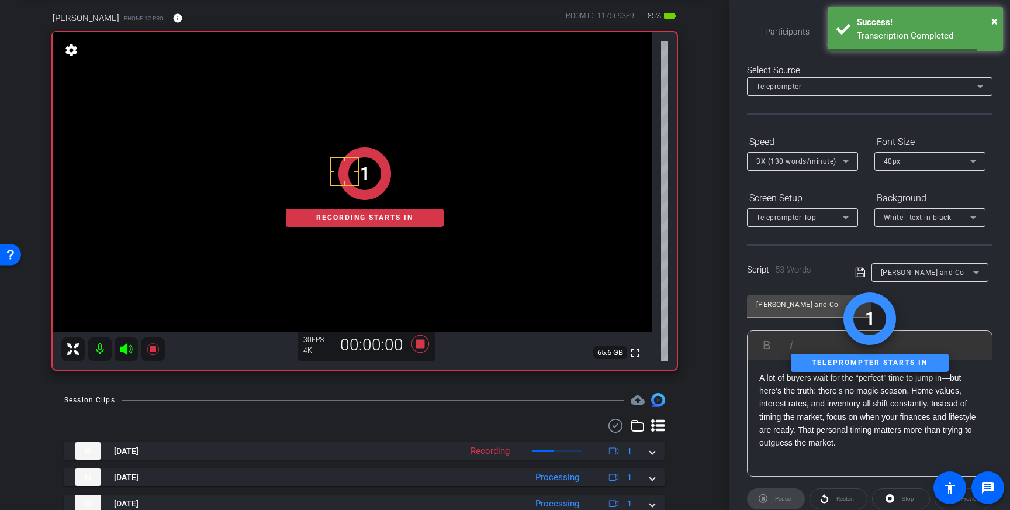
scroll to position [57, 0]
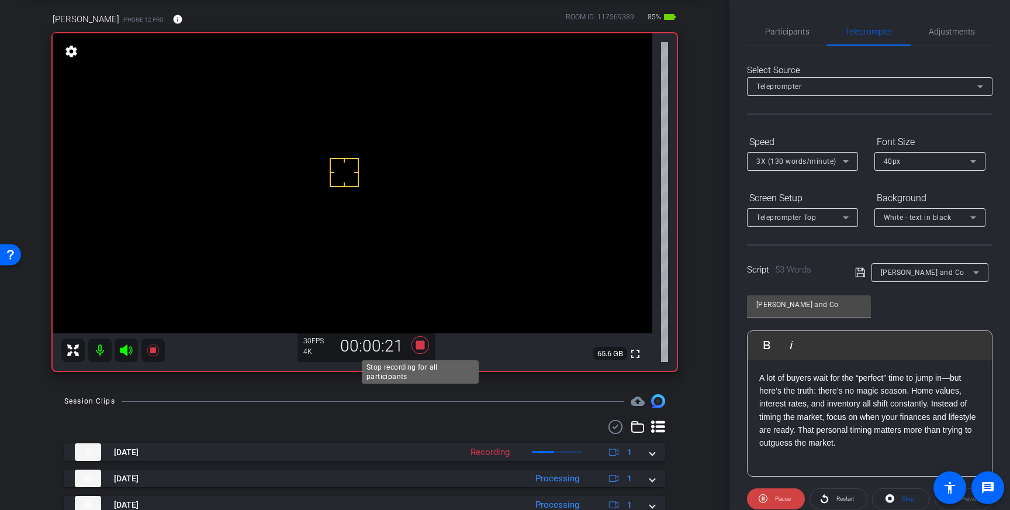
click at [422, 346] on icon at bounding box center [420, 345] width 18 height 18
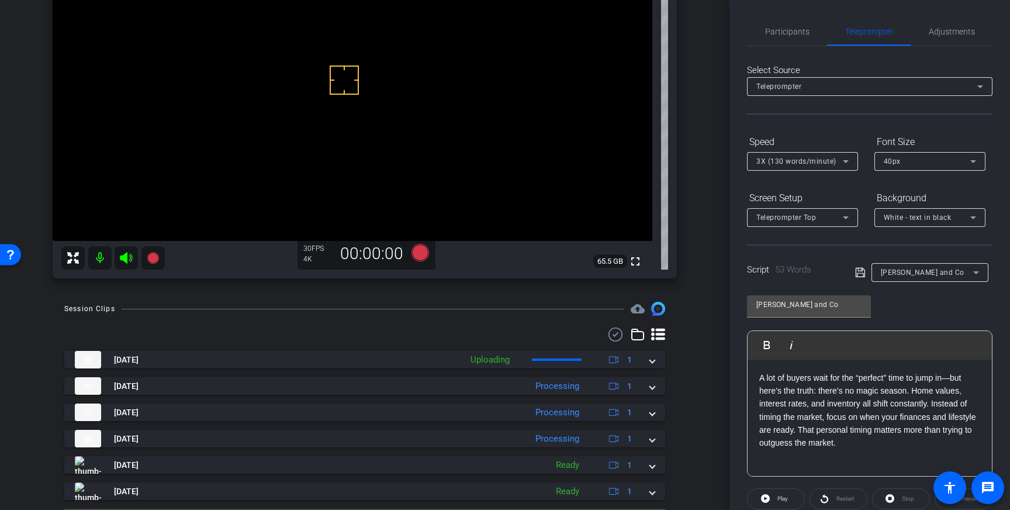
scroll to position [147, 0]
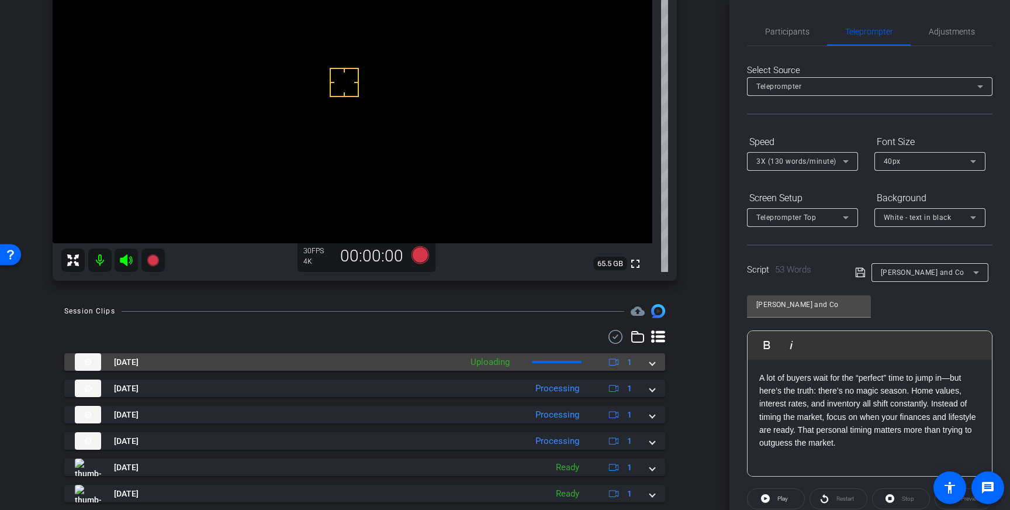
click at [648, 363] on div "[DATE] Uploading 1" at bounding box center [362, 362] width 575 height 18
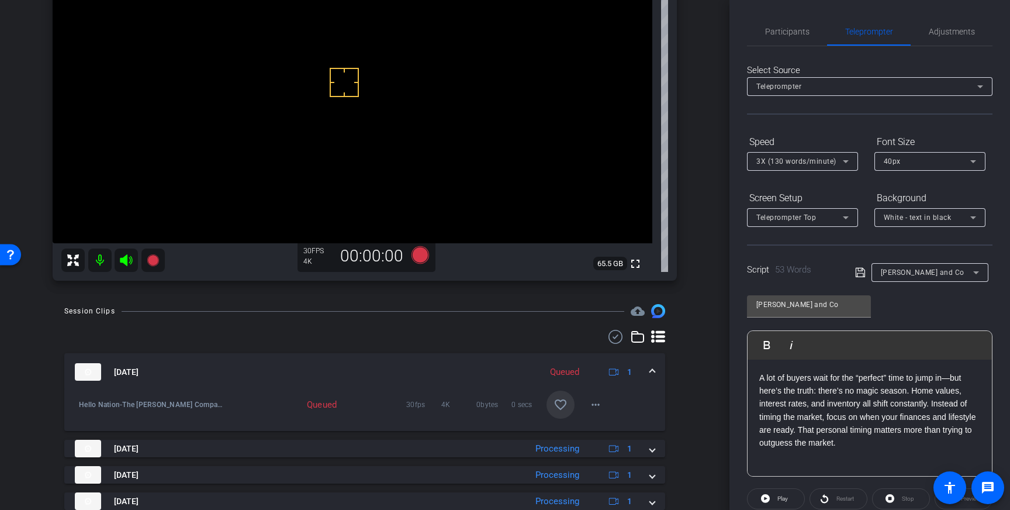
click at [559, 405] on mat-icon "favorite_border" at bounding box center [560, 404] width 14 height 14
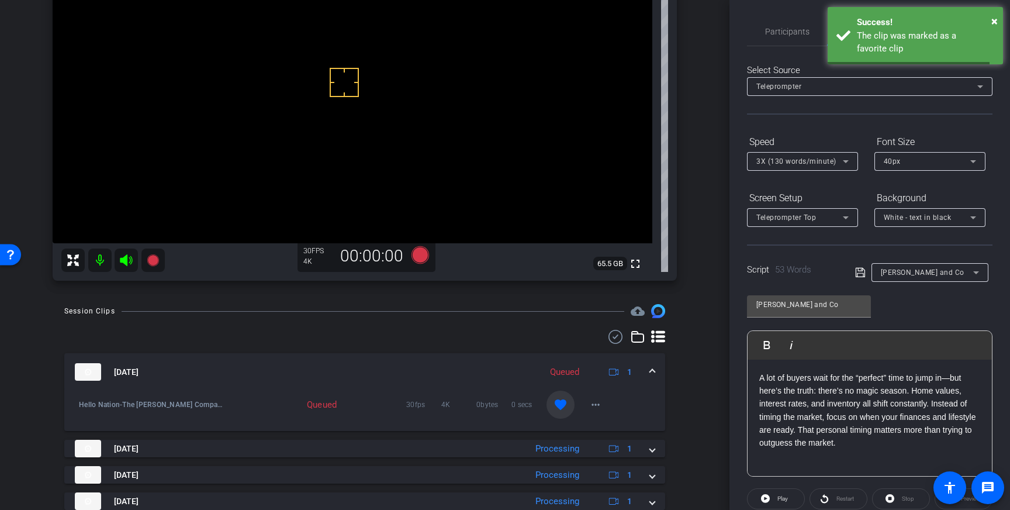
click at [653, 371] on span at bounding box center [652, 372] width 5 height 12
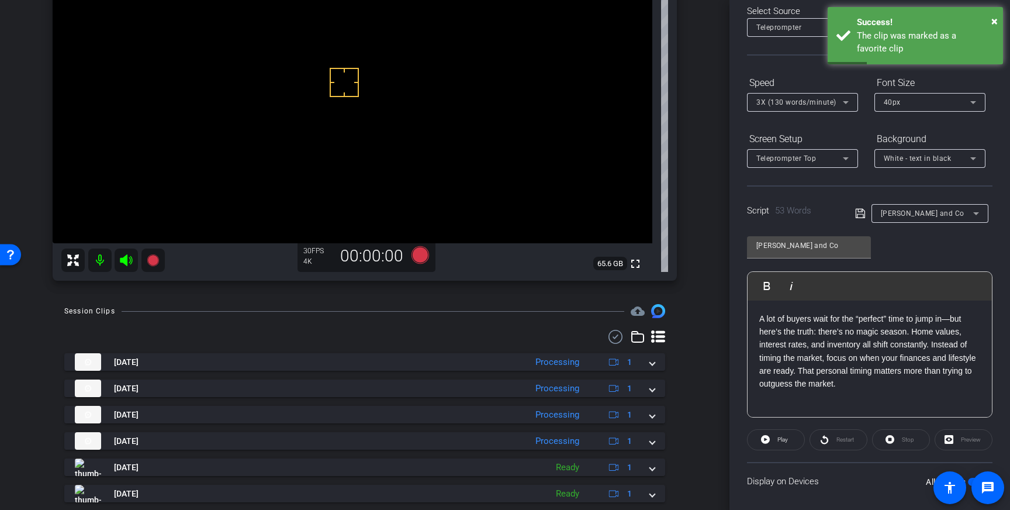
scroll to position [129, 0]
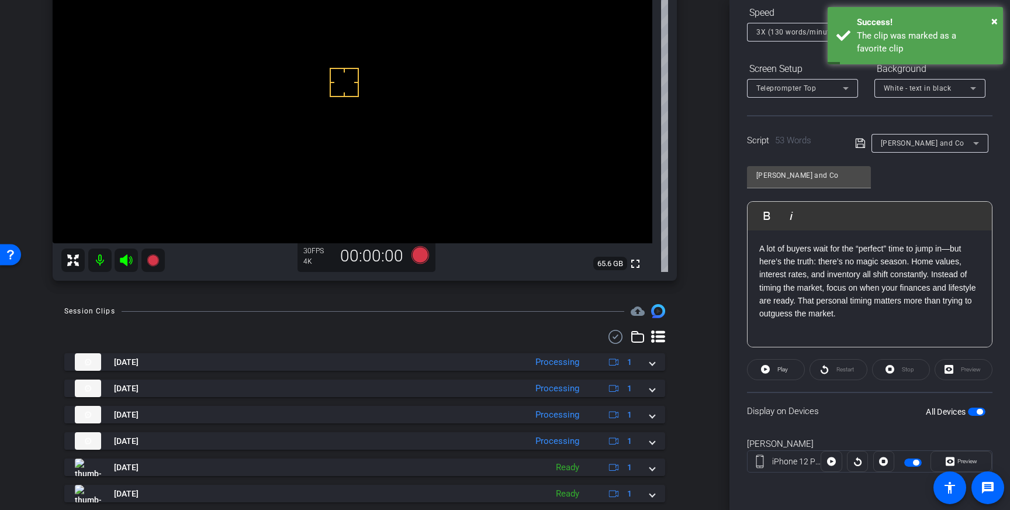
click at [977, 411] on span "button" at bounding box center [980, 412] width 6 height 6
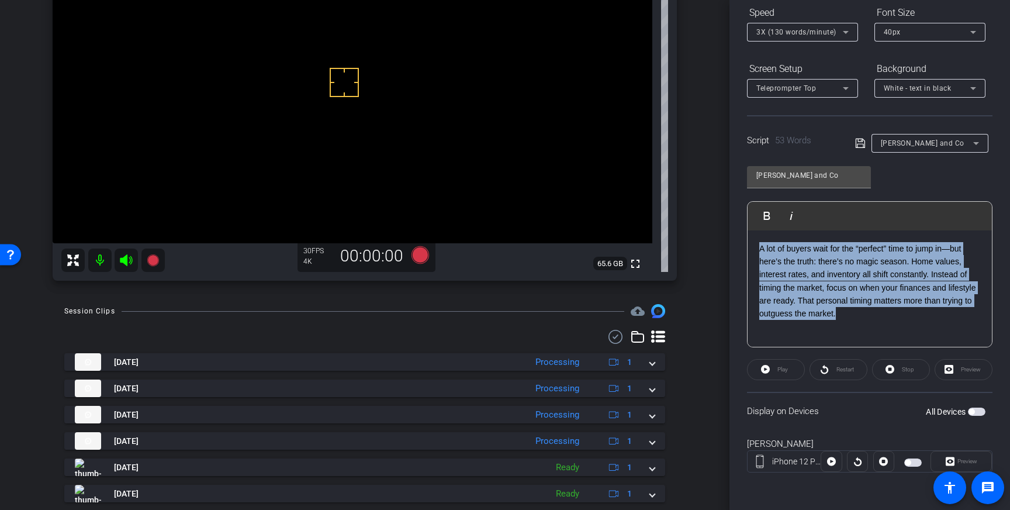
drag, startPoint x: 863, startPoint y: 313, endPoint x: 762, endPoint y: 231, distance: 130.5
click at [762, 231] on div "A lot of buyers wait for the “perfect” time to jump in—but here’s the truth: th…" at bounding box center [870, 288] width 244 height 117
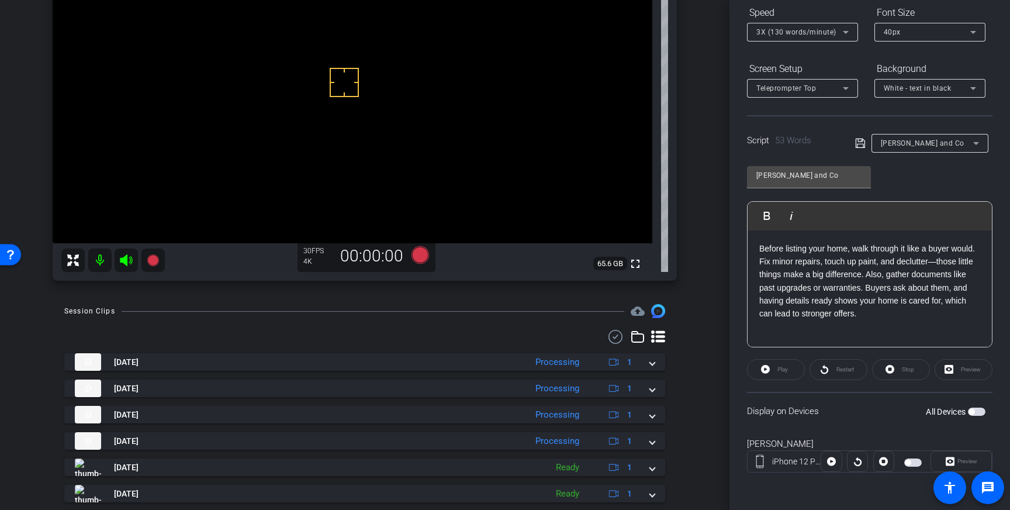
click at [859, 139] on icon at bounding box center [859, 143] width 9 height 9
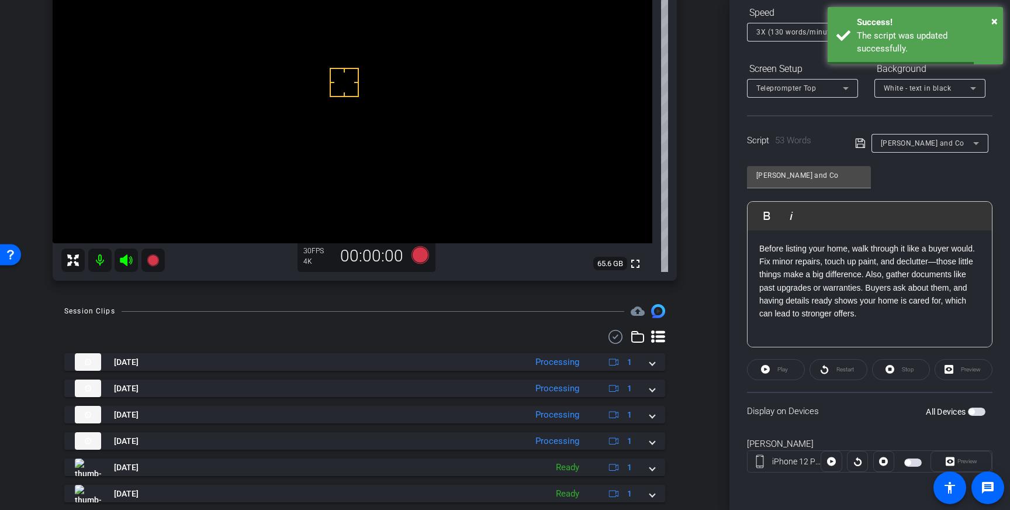
click at [978, 409] on span "button" at bounding box center [977, 411] width 18 height 8
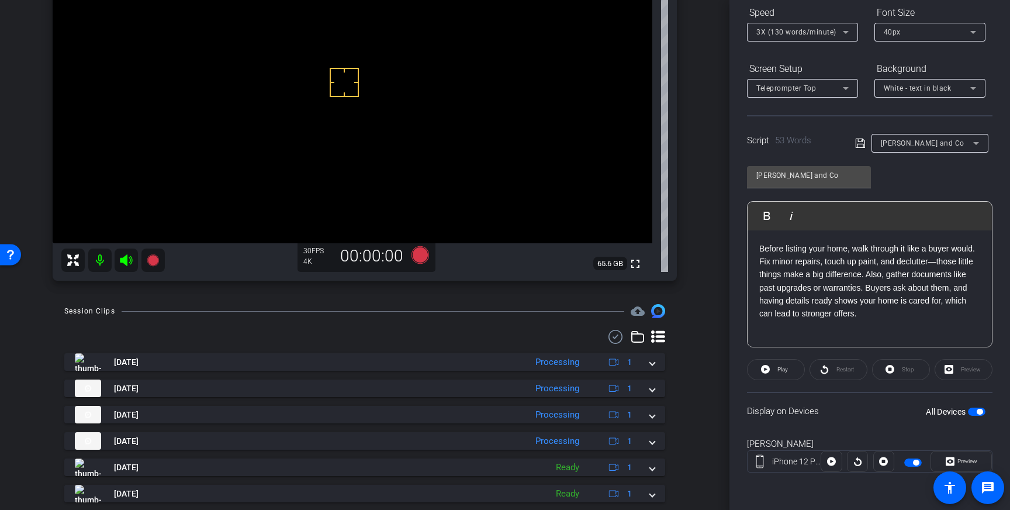
scroll to position [74, 0]
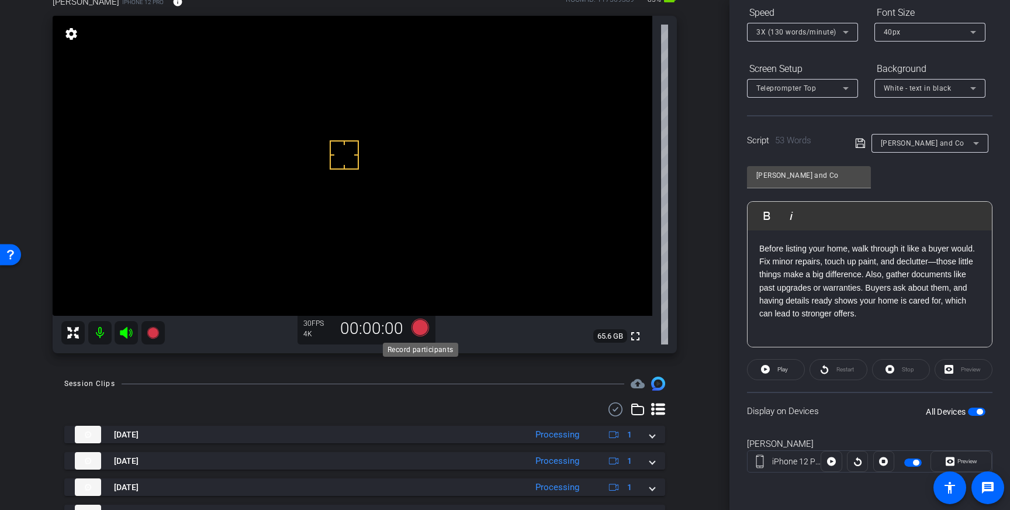
click at [418, 328] on icon at bounding box center [420, 328] width 18 height 18
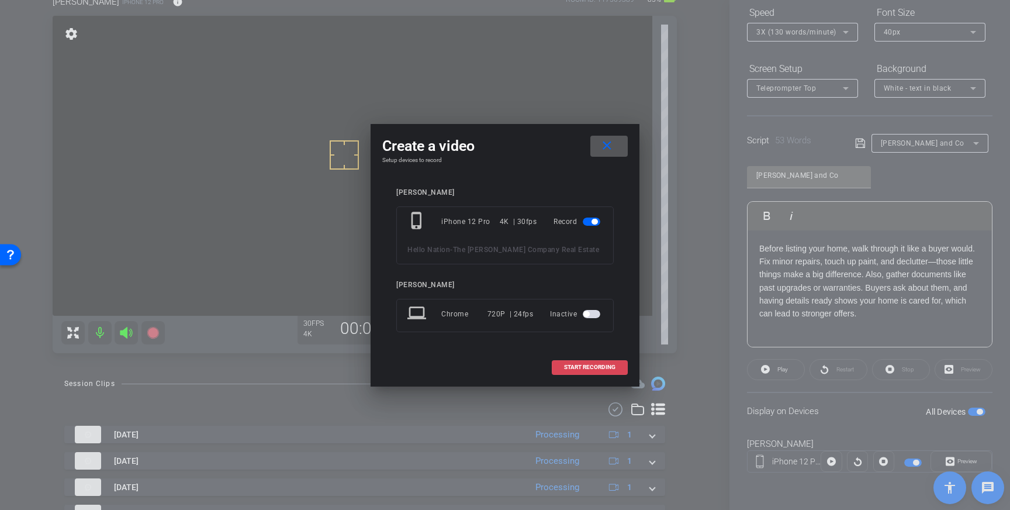
click at [603, 372] on span at bounding box center [589, 367] width 75 height 28
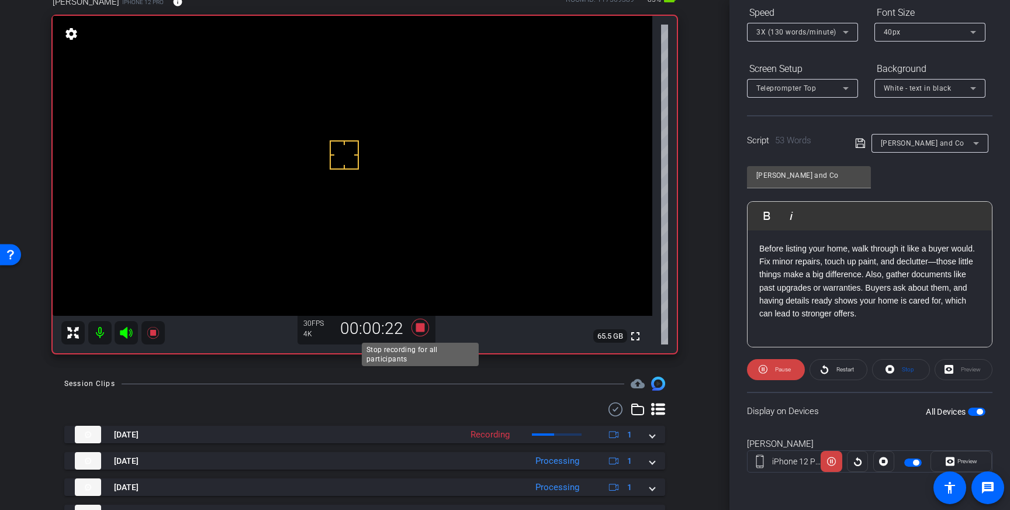
click at [419, 330] on icon at bounding box center [420, 328] width 18 height 18
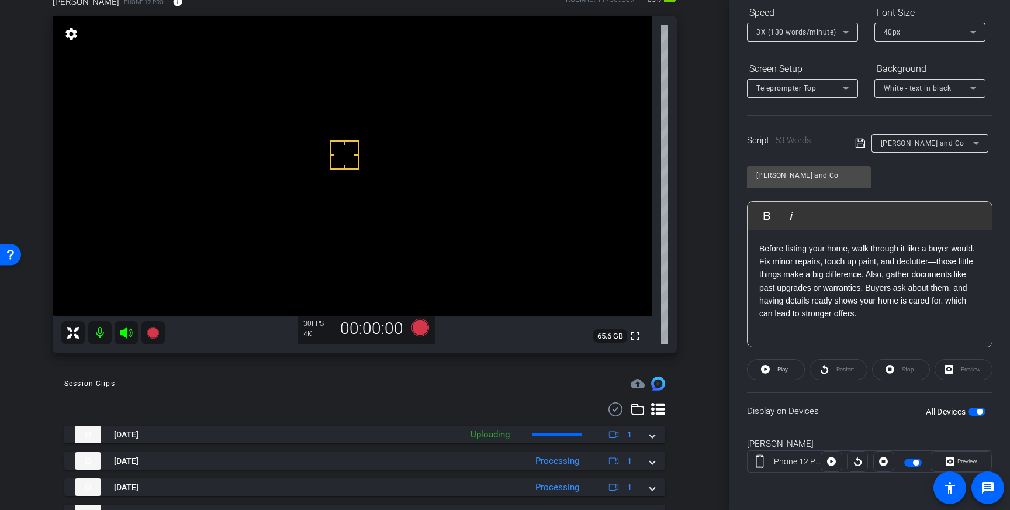
scroll to position [0, 0]
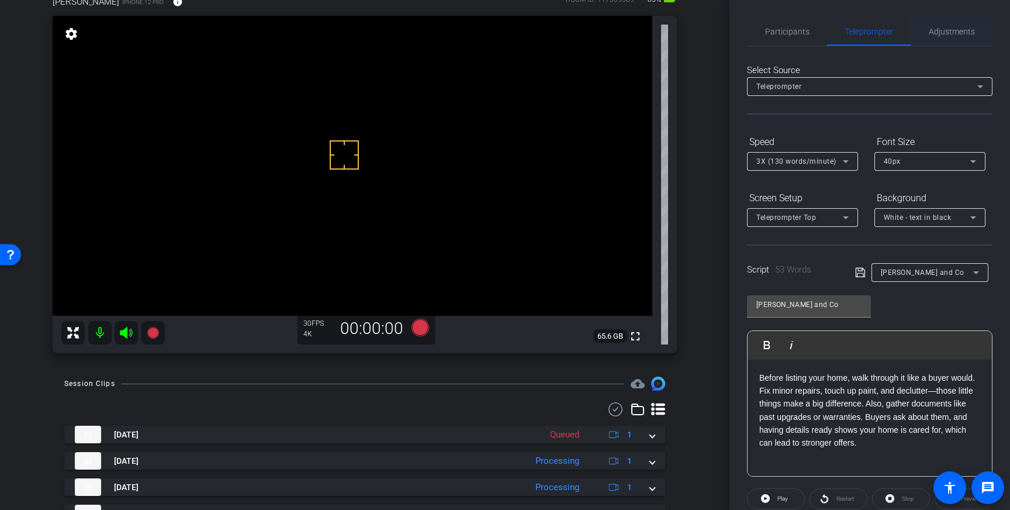
click at [951, 28] on span "Adjustments" at bounding box center [952, 31] width 46 height 8
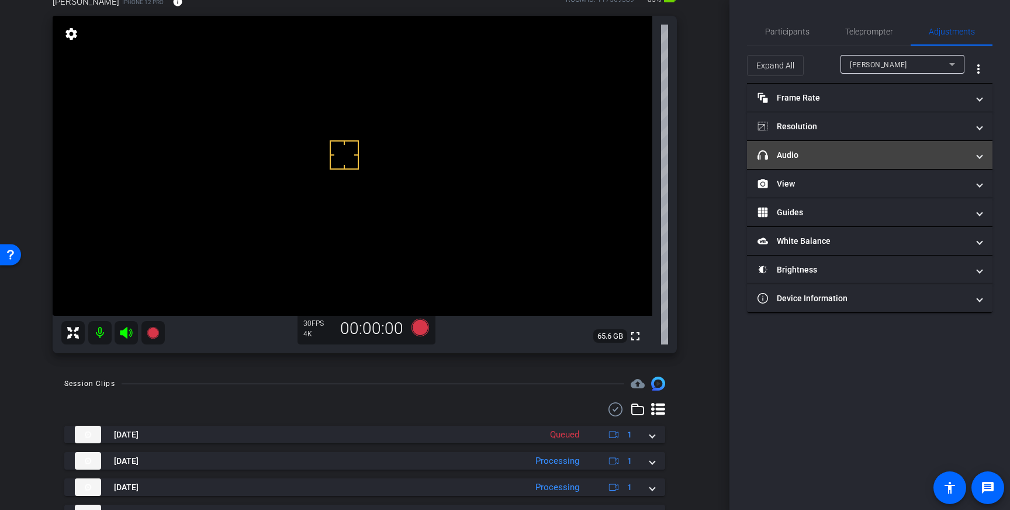
click at [933, 157] on mat-panel-title "headphone icon Audio" at bounding box center [862, 155] width 210 height 12
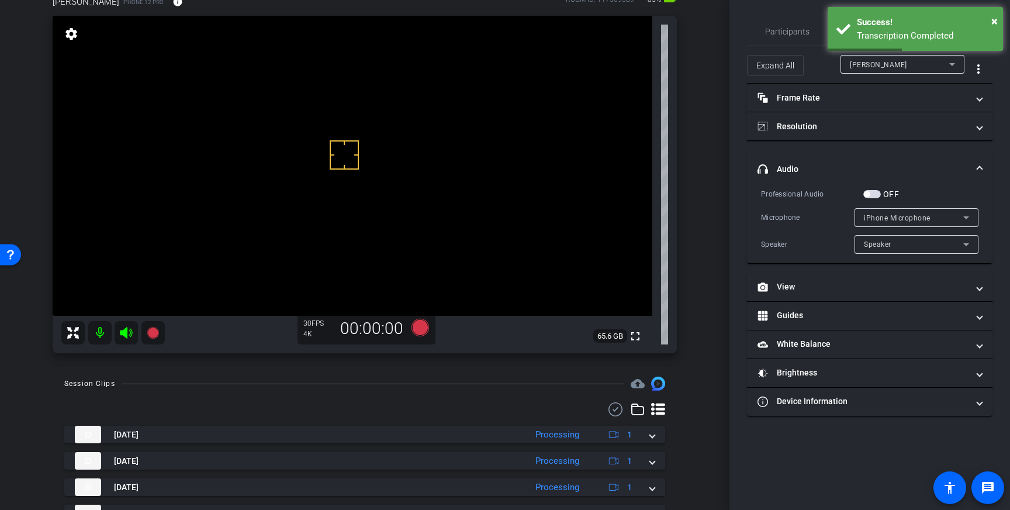
click at [874, 196] on span "button" at bounding box center [872, 194] width 18 height 8
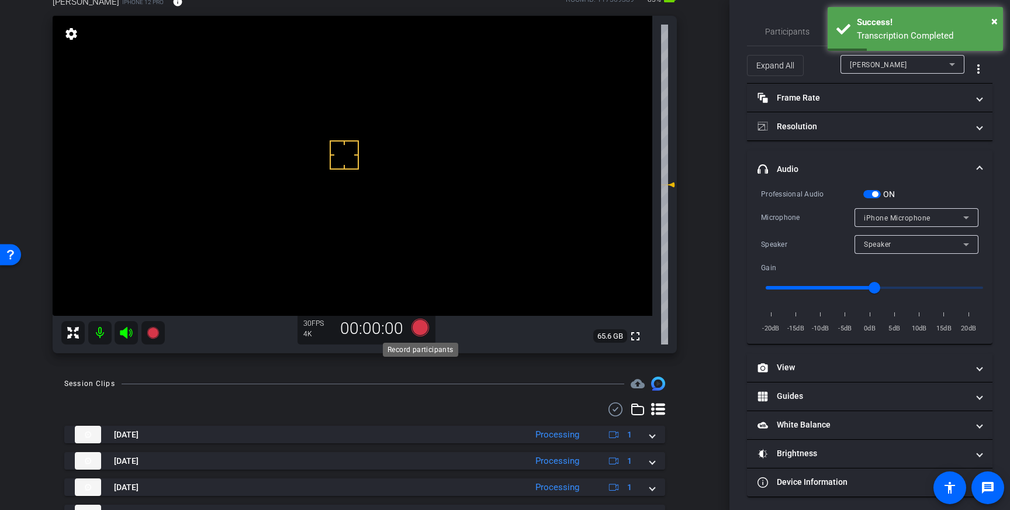
click at [426, 326] on icon at bounding box center [420, 328] width 18 height 18
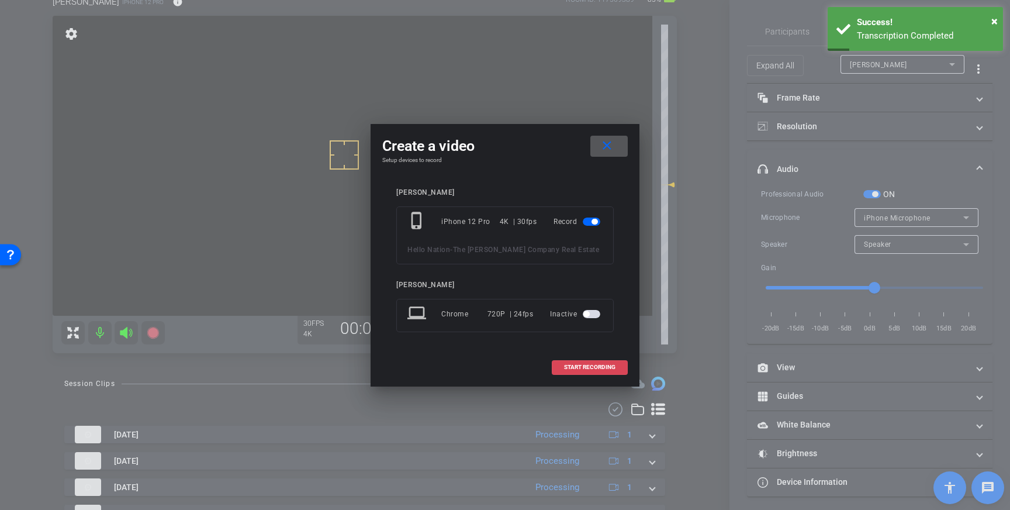
click at [582, 359] on span at bounding box center [589, 367] width 75 height 28
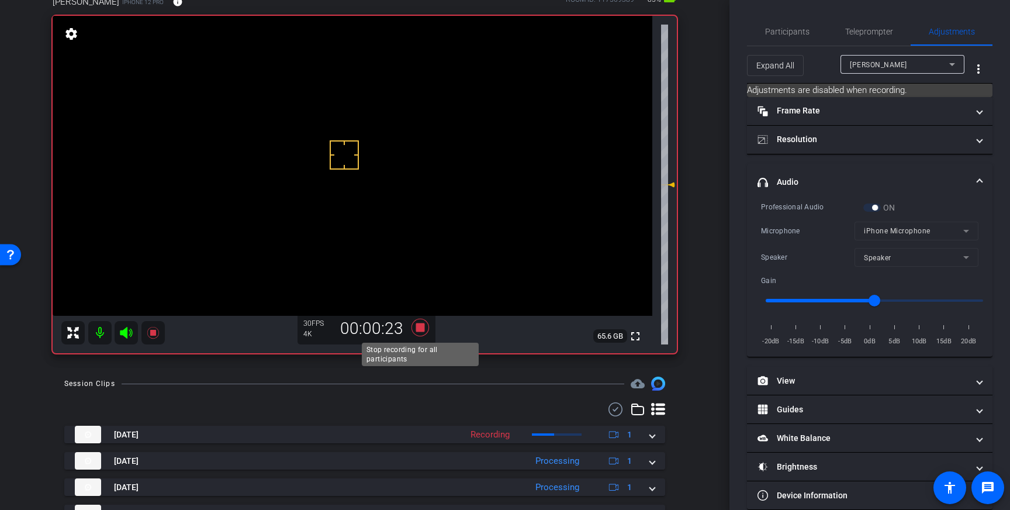
click at [420, 331] on icon at bounding box center [420, 328] width 18 height 18
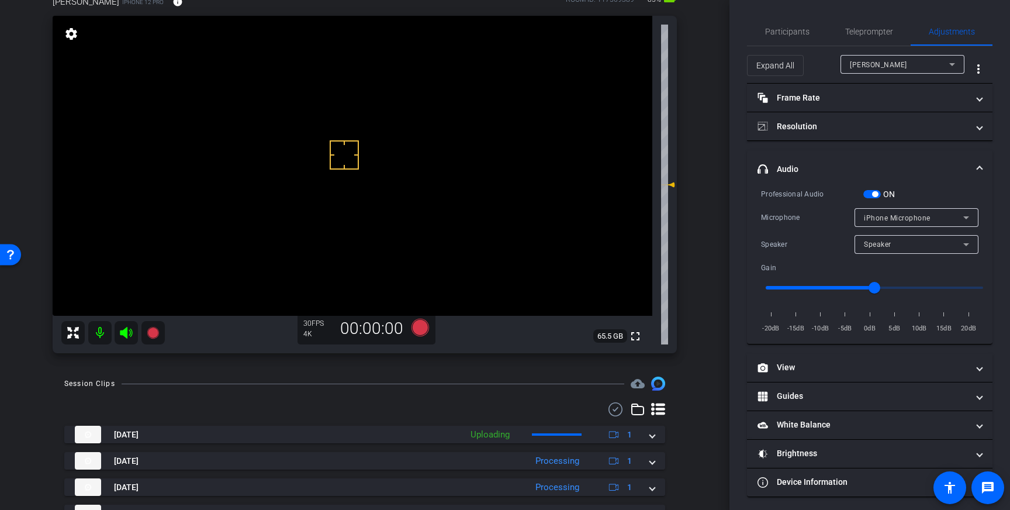
click at [871, 195] on span "button" at bounding box center [872, 194] width 18 height 8
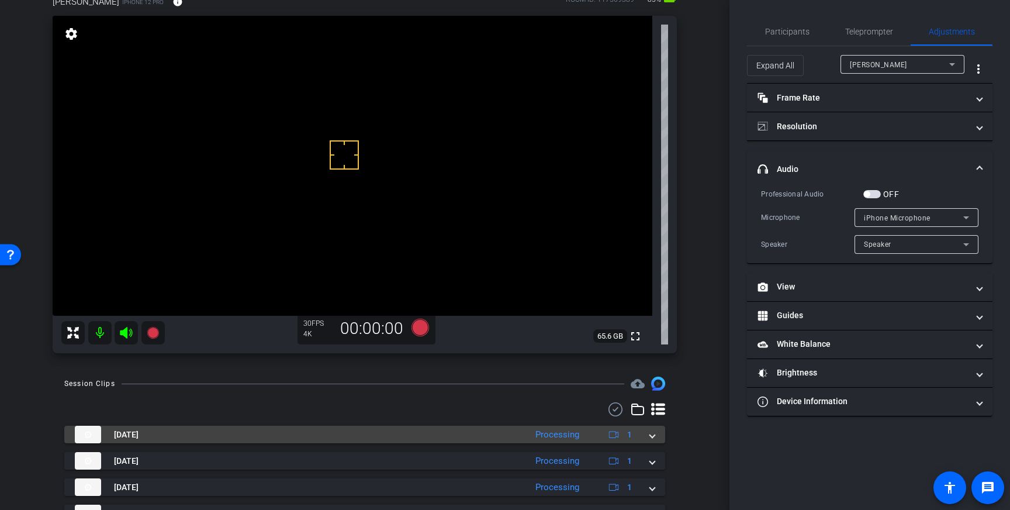
click at [658, 440] on mat-expansion-panel-header "Sep 17, 2025 Processing 1" at bounding box center [364, 434] width 601 height 18
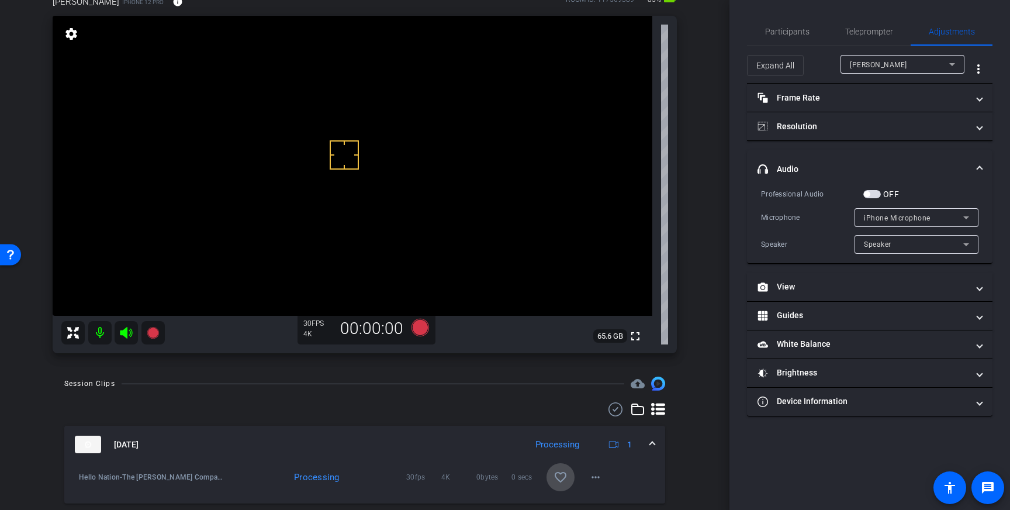
click at [567, 479] on mat-icon "favorite_border" at bounding box center [560, 477] width 14 height 14
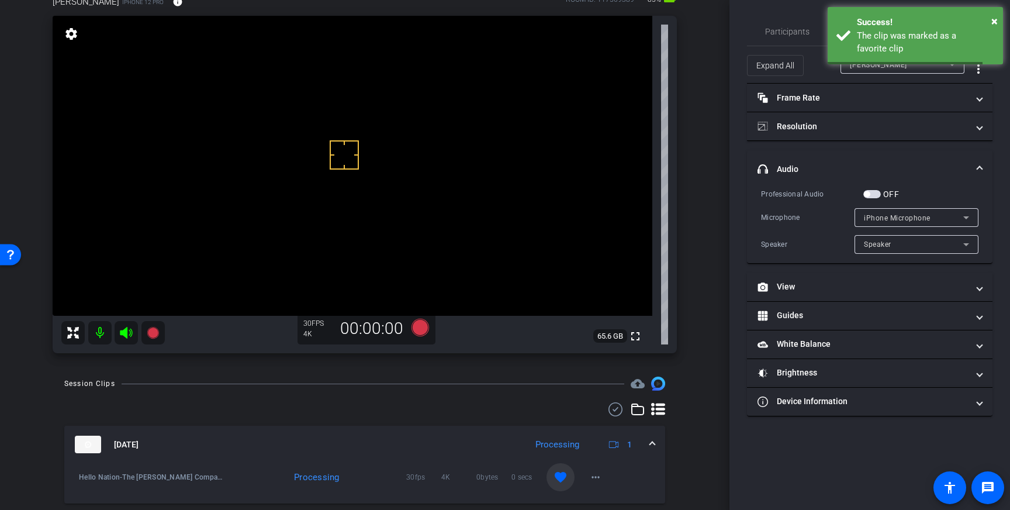
click at [659, 443] on mat-expansion-panel-header "Sep 17, 2025 Processing 1" at bounding box center [364, 443] width 601 height 37
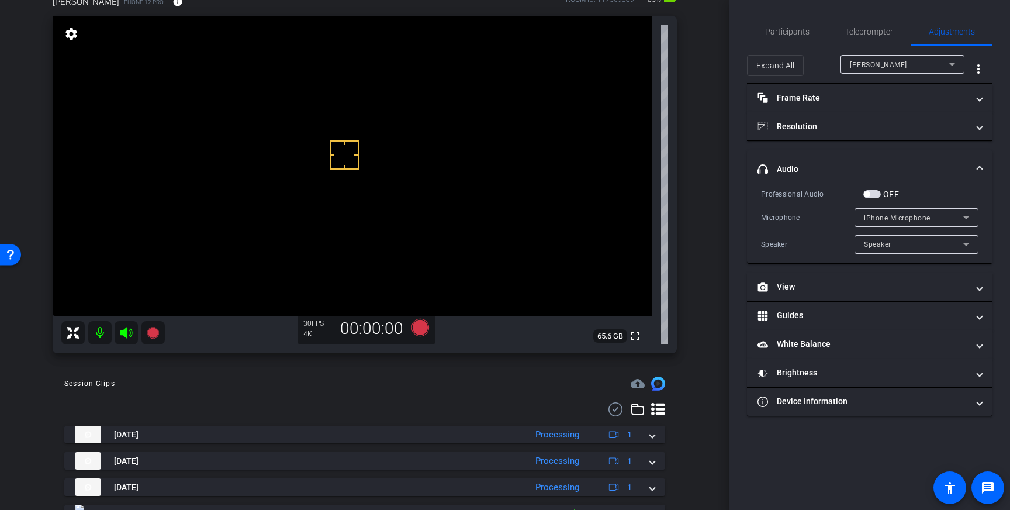
click at [873, 195] on span "button" at bounding box center [872, 194] width 18 height 8
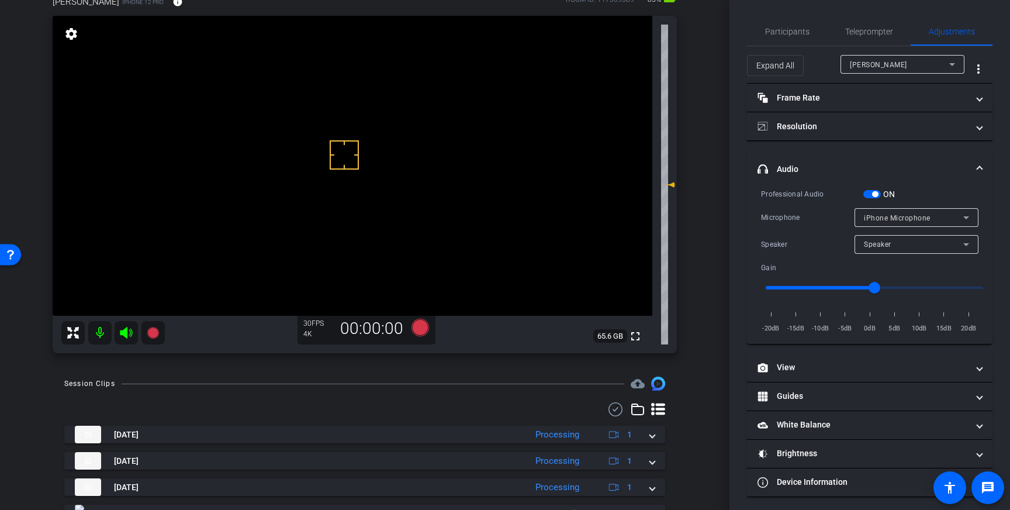
click at [873, 193] on span "button" at bounding box center [875, 194] width 6 height 6
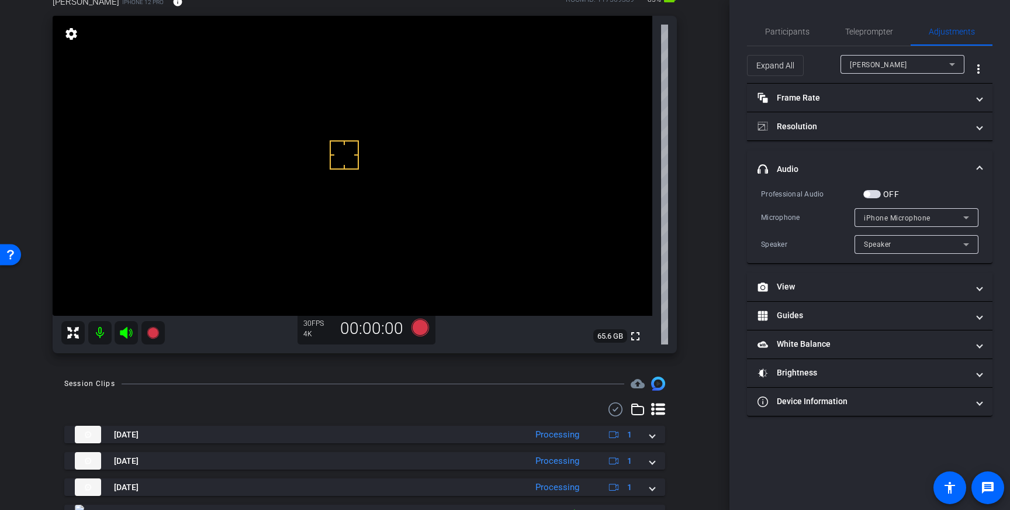
click at [871, 194] on span "button" at bounding box center [872, 194] width 18 height 8
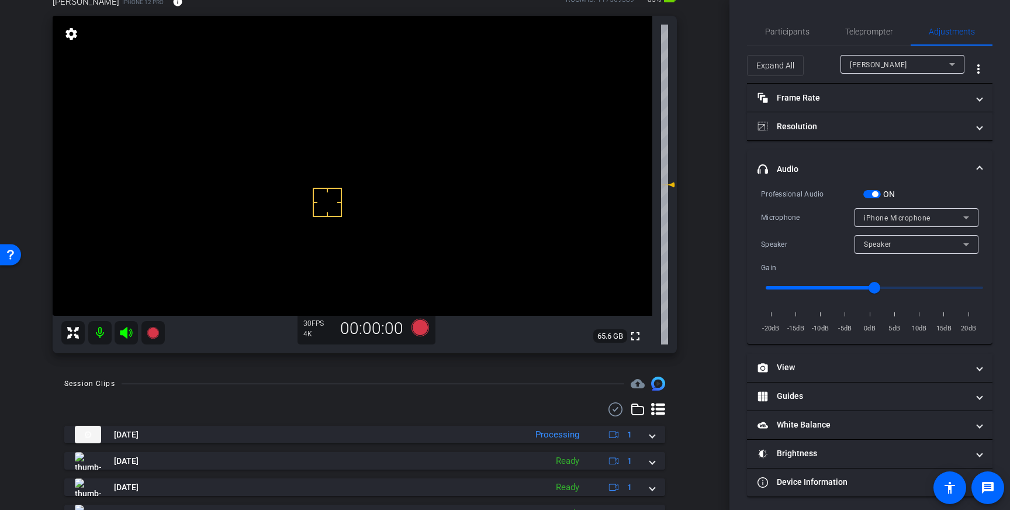
click at [343, 139] on video at bounding box center [353, 166] width 600 height 300
click at [421, 330] on icon at bounding box center [420, 328] width 18 height 18
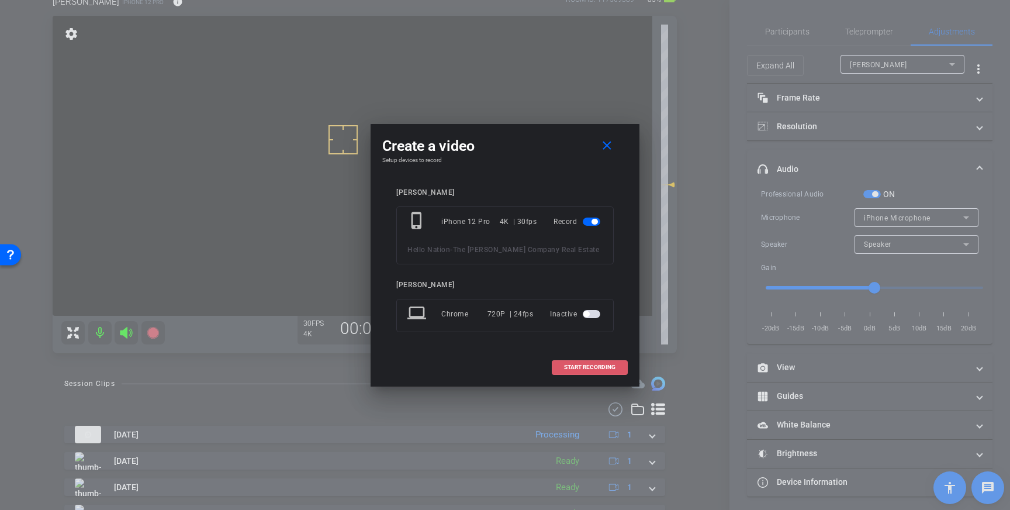
click at [594, 375] on span at bounding box center [589, 367] width 75 height 28
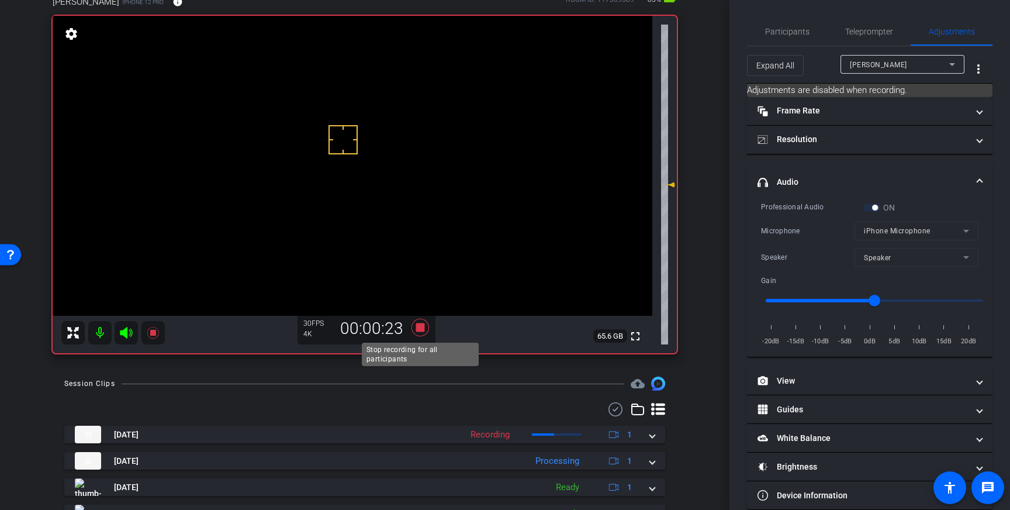
click at [423, 333] on icon at bounding box center [420, 327] width 28 height 21
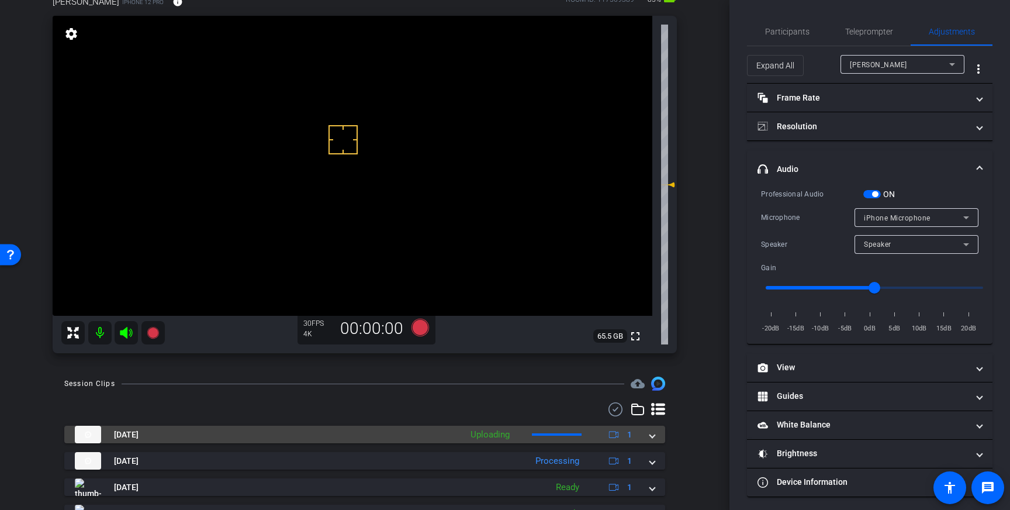
click at [654, 435] on span at bounding box center [652, 434] width 5 height 12
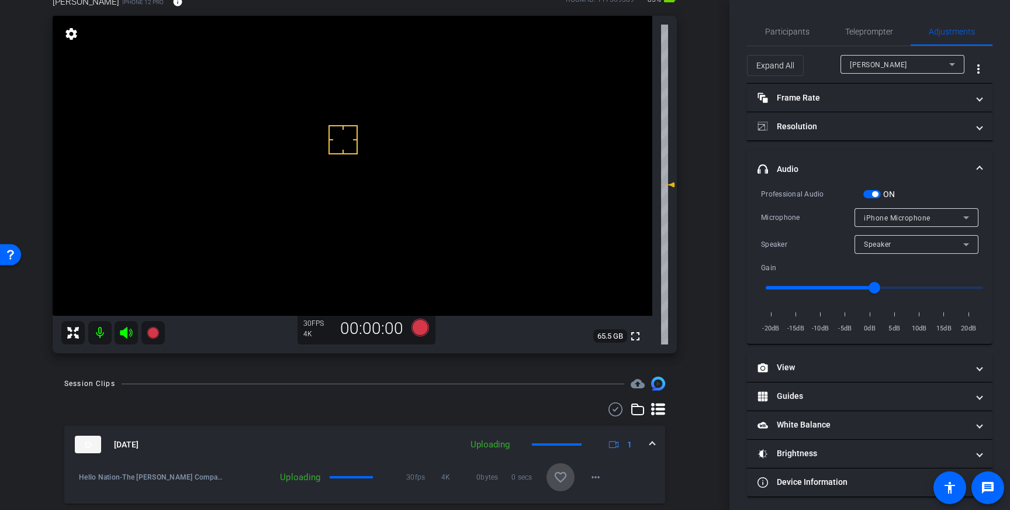
click at [569, 471] on span at bounding box center [560, 477] width 28 height 28
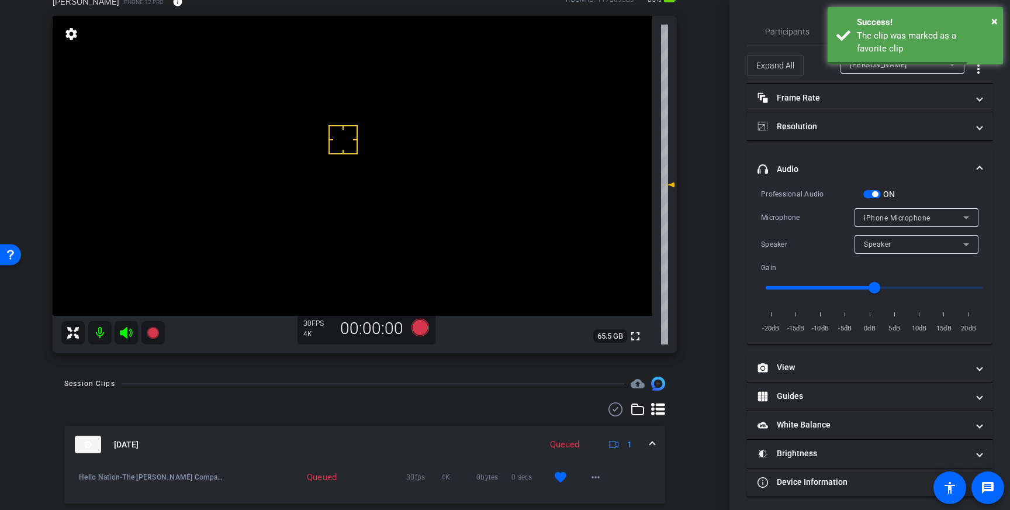
click at [652, 444] on span at bounding box center [652, 444] width 5 height 12
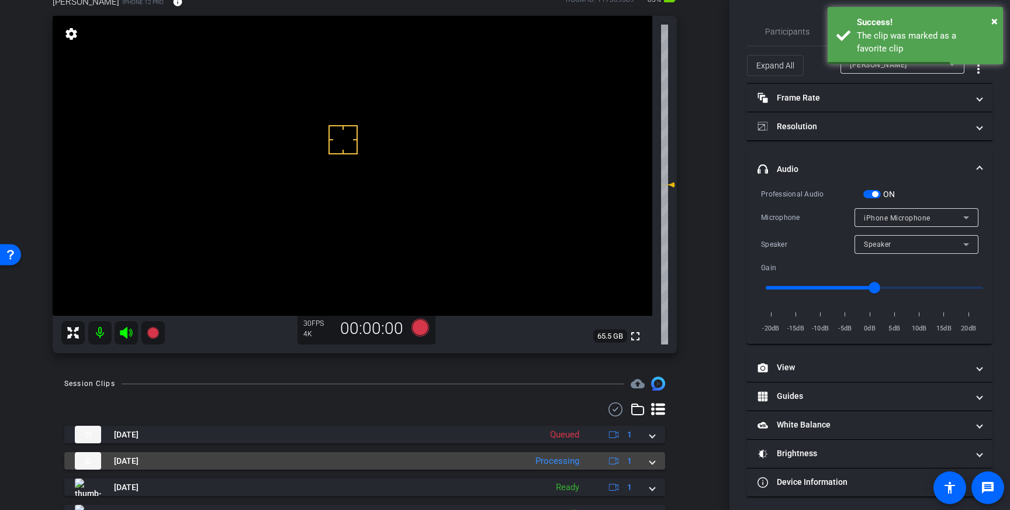
click at [649, 462] on div "Sep 17, 2025 Processing 1" at bounding box center [362, 461] width 575 height 18
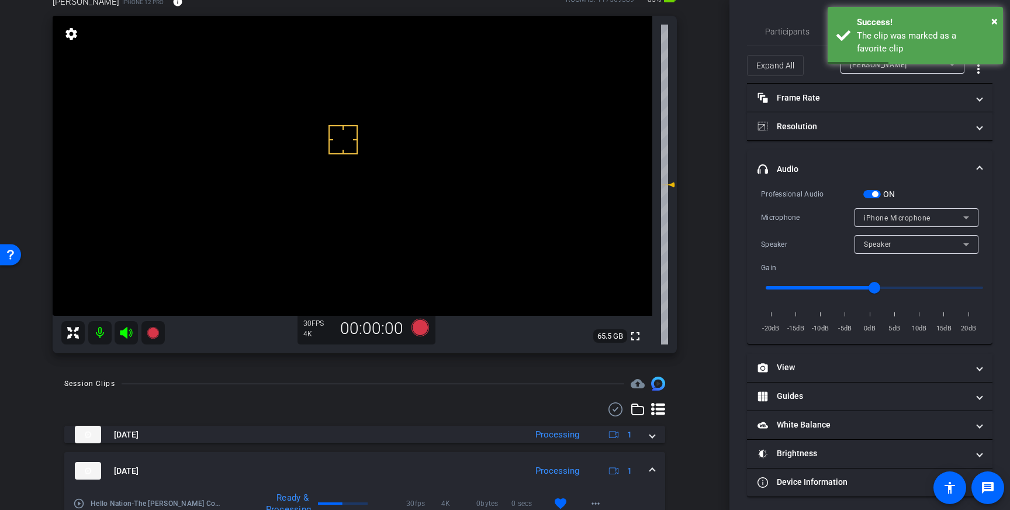
click at [656, 468] on mat-expansion-panel-header "Sep 17, 2025 Processing 1" at bounding box center [364, 470] width 601 height 37
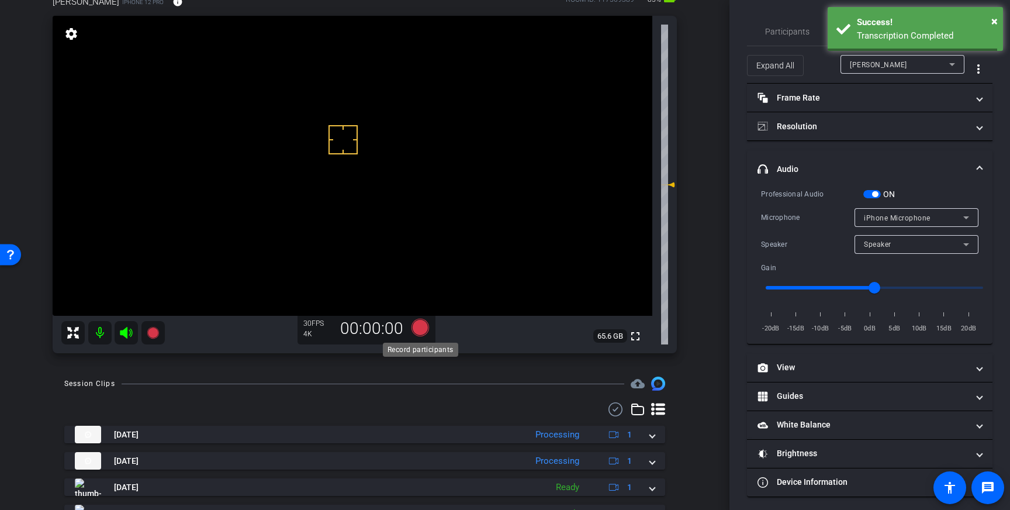
click at [417, 328] on icon at bounding box center [420, 328] width 18 height 18
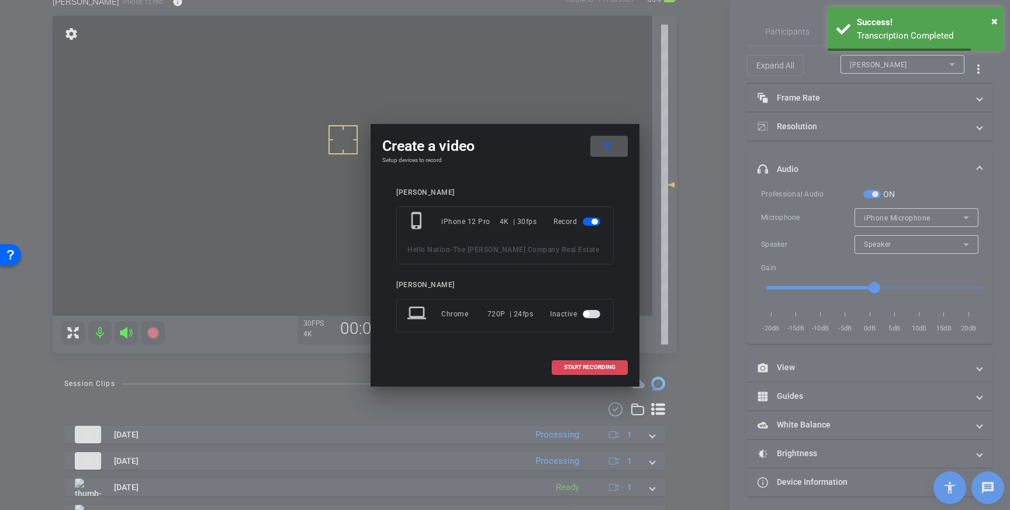
click at [587, 371] on span at bounding box center [589, 367] width 75 height 28
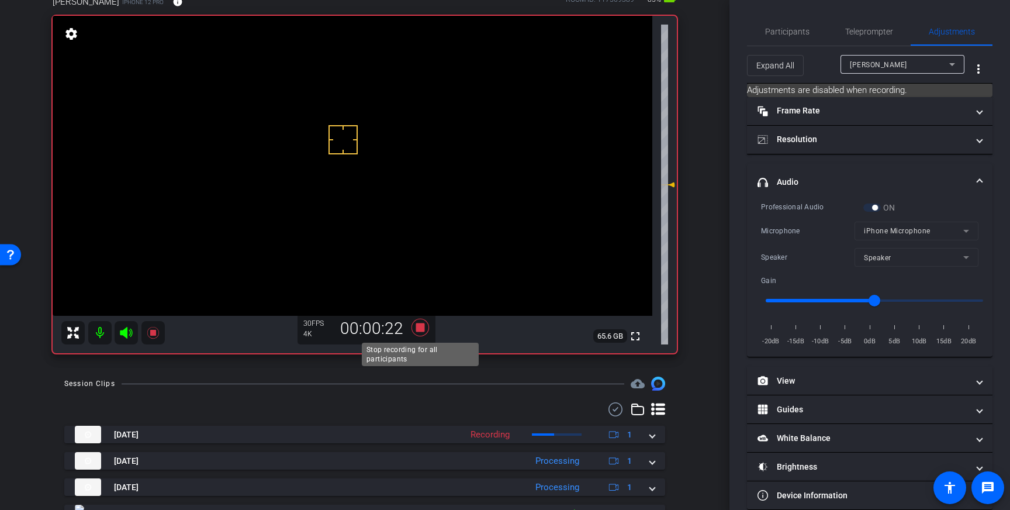
click at [418, 328] on icon at bounding box center [420, 328] width 18 height 18
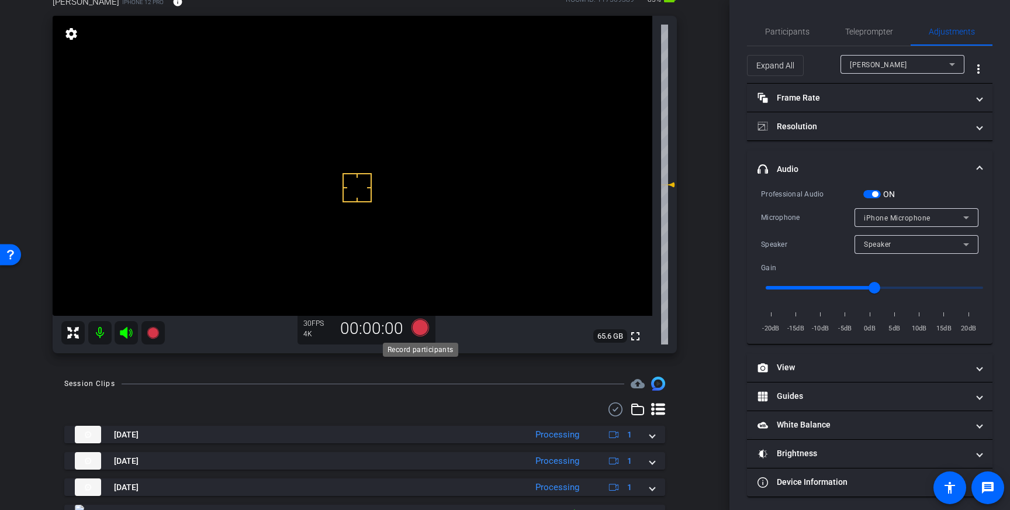
click at [420, 328] on icon at bounding box center [420, 328] width 18 height 18
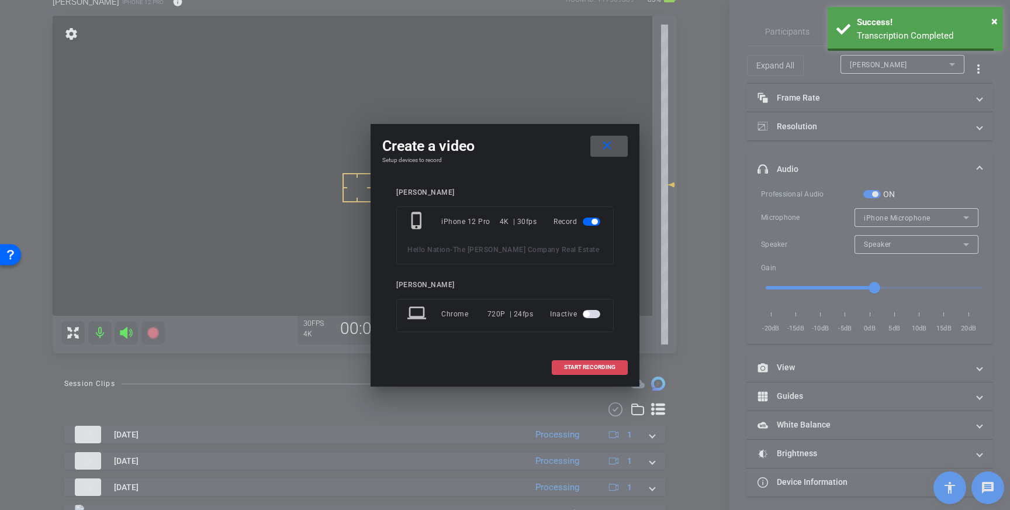
click at [575, 358] on span at bounding box center [589, 367] width 75 height 28
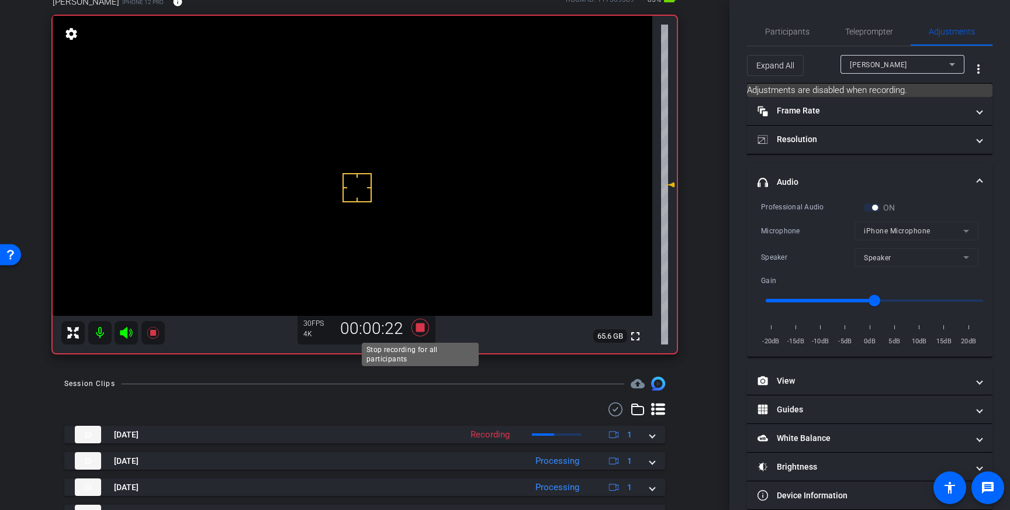
click at [418, 327] on icon at bounding box center [420, 328] width 18 height 18
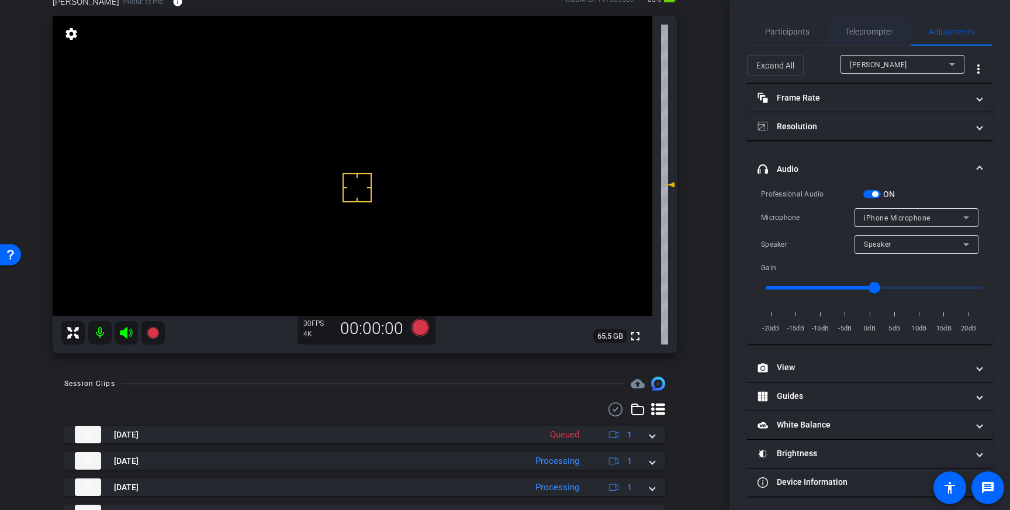
click at [864, 37] on span "Teleprompter" at bounding box center [869, 32] width 48 height 28
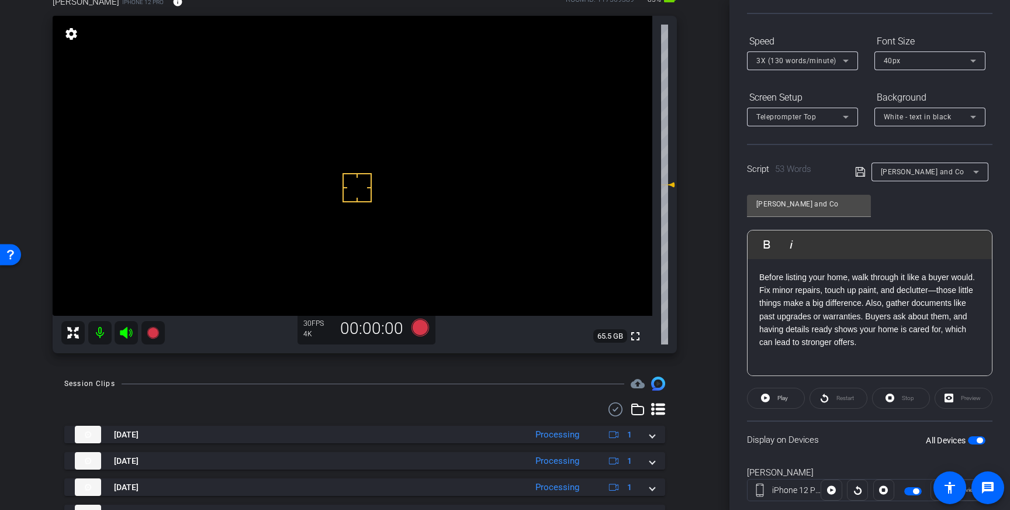
scroll to position [129, 0]
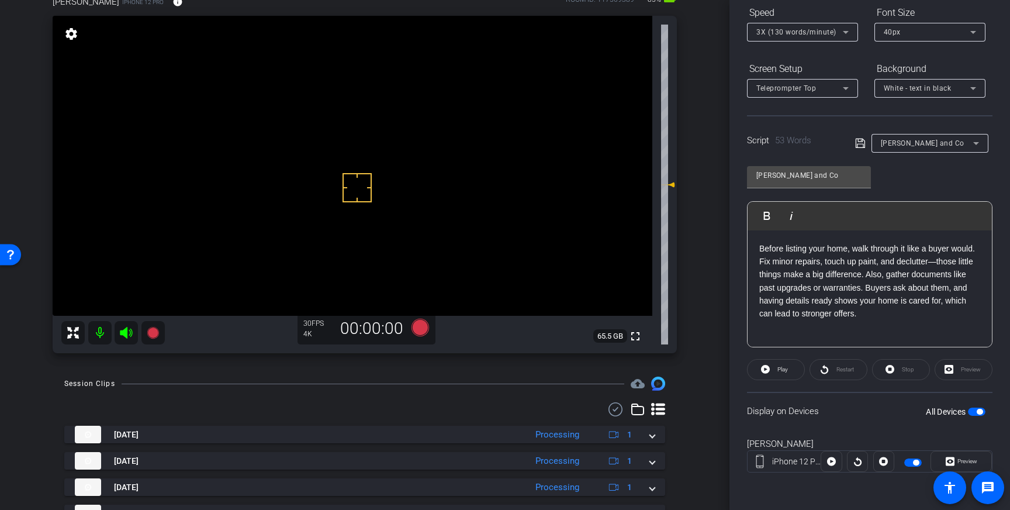
click at [976, 413] on span "button" at bounding box center [977, 411] width 18 height 8
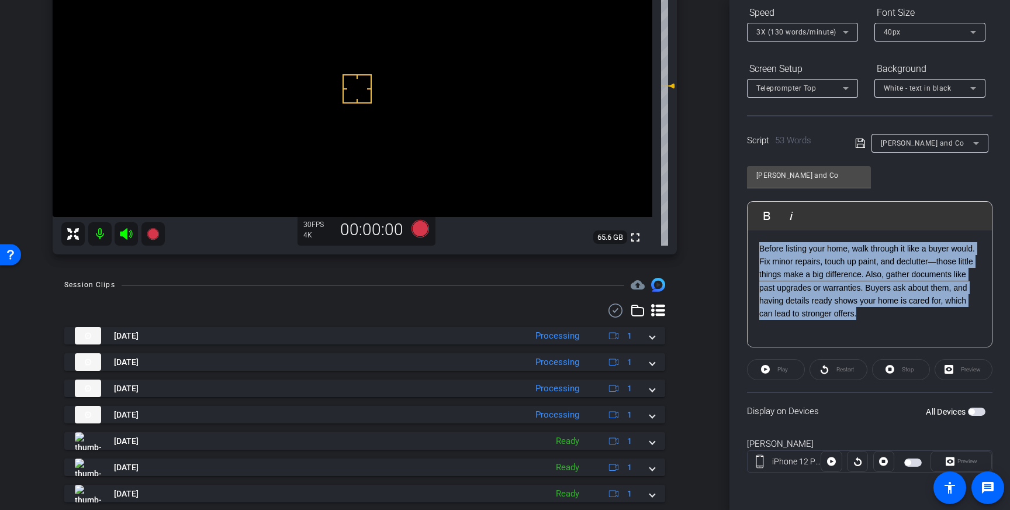
drag, startPoint x: 869, startPoint y: 318, endPoint x: 759, endPoint y: 252, distance: 128.4
click at [759, 252] on p "Before listing your home, walk through it like a buyer would. Fix minor repairs…" at bounding box center [869, 281] width 221 height 78
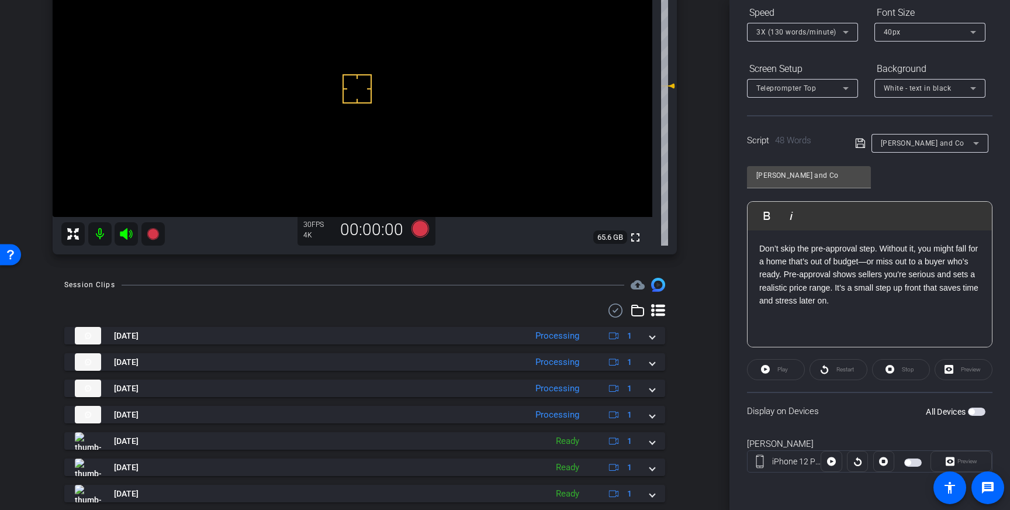
click at [857, 143] on icon at bounding box center [860, 143] width 11 height 14
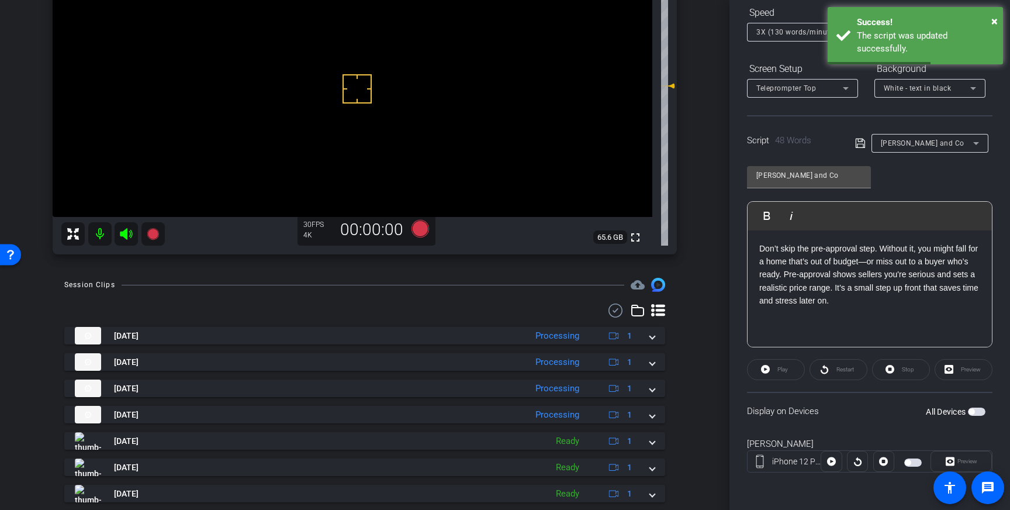
click at [977, 414] on span "button" at bounding box center [977, 411] width 18 height 8
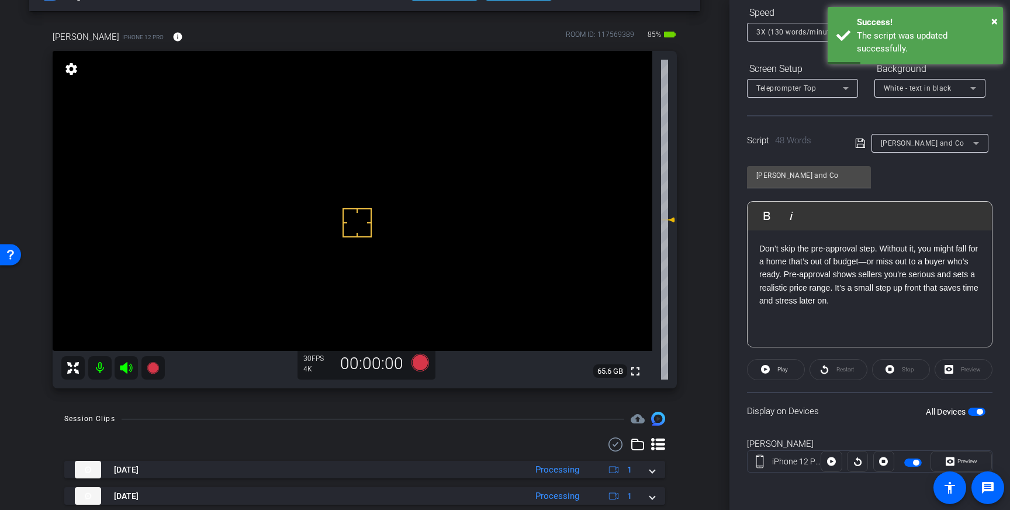
scroll to position [31, 0]
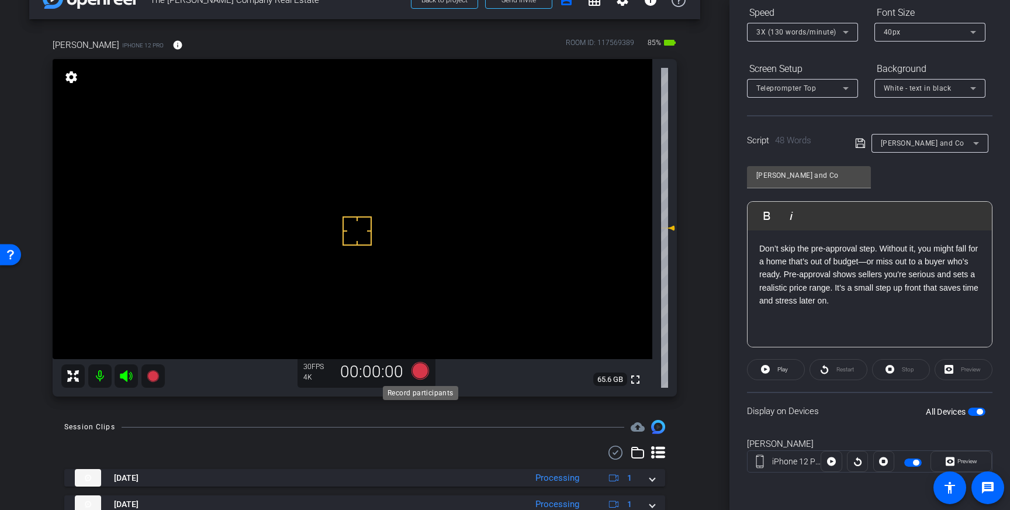
click at [421, 371] on icon at bounding box center [420, 371] width 18 height 18
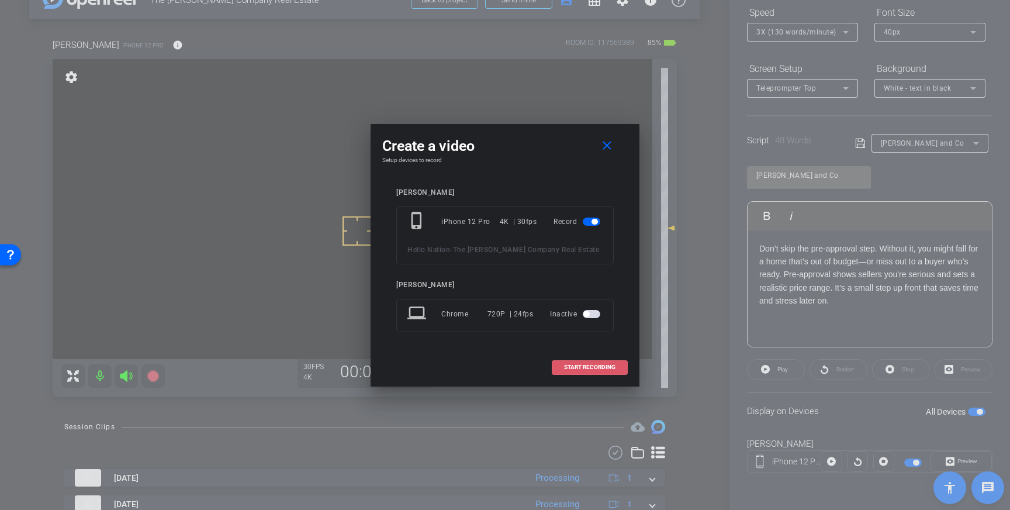
click at [592, 366] on span "START RECORDING" at bounding box center [589, 367] width 51 height 6
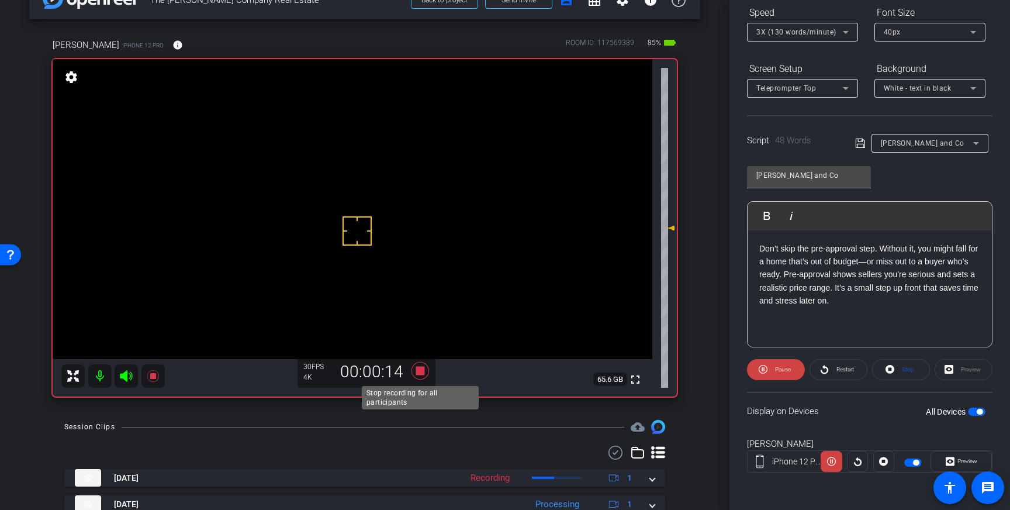
click at [418, 376] on icon at bounding box center [420, 370] width 28 height 21
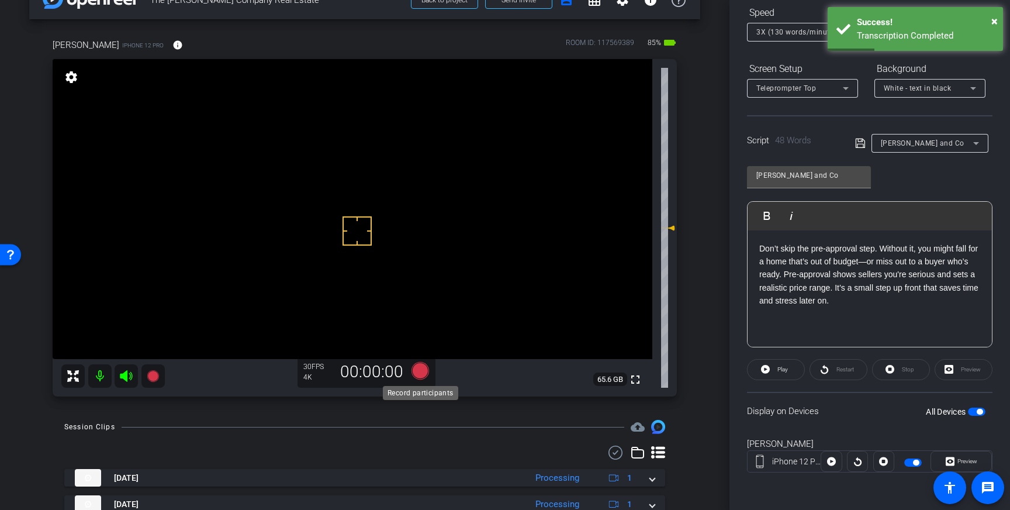
click at [425, 375] on icon at bounding box center [420, 371] width 18 height 18
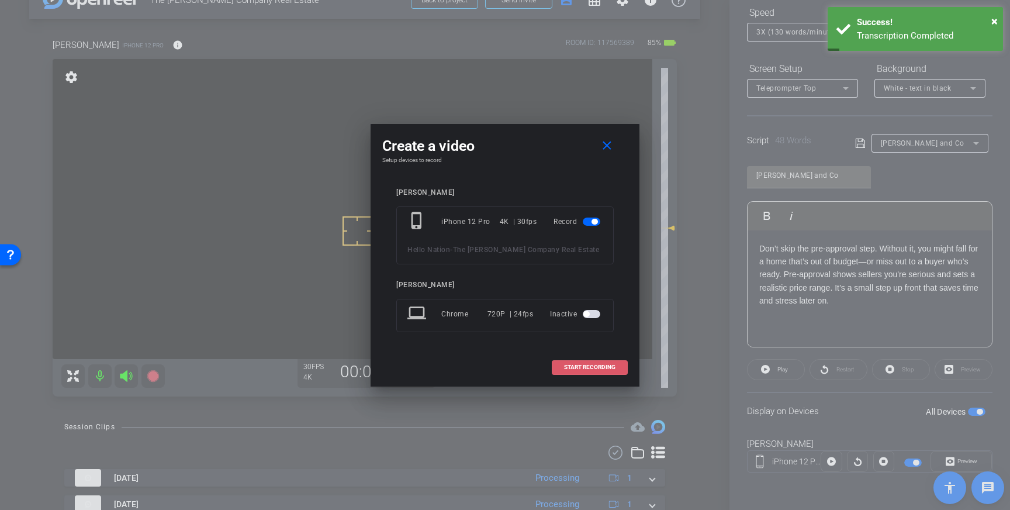
click at [593, 354] on span at bounding box center [589, 367] width 75 height 28
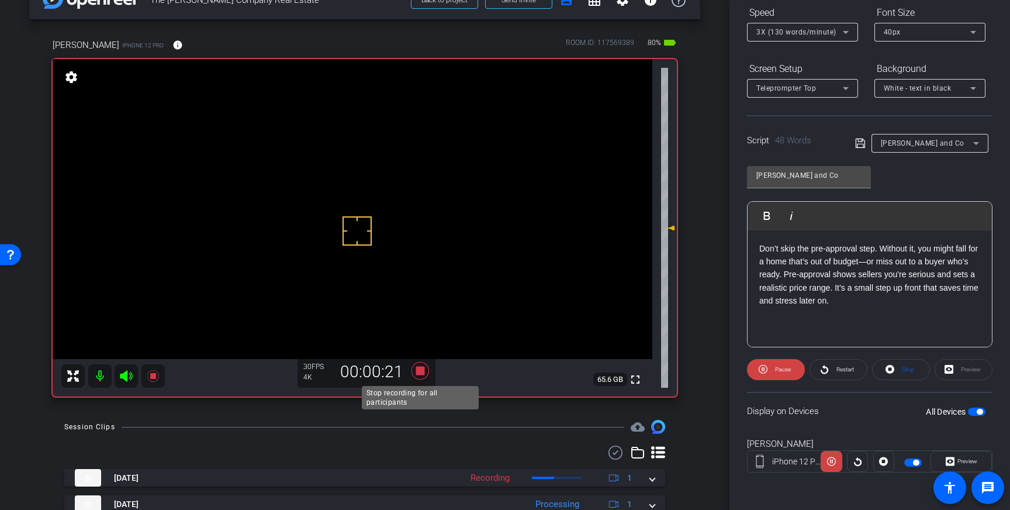
click at [420, 372] on icon at bounding box center [420, 371] width 18 height 18
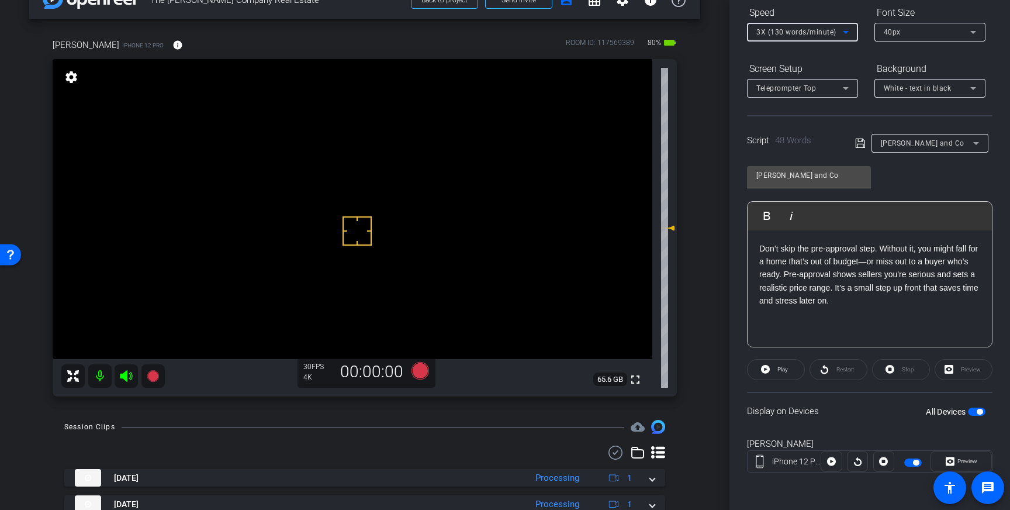
click at [831, 34] on span "3X (130 words/minute)" at bounding box center [796, 32] width 80 height 8
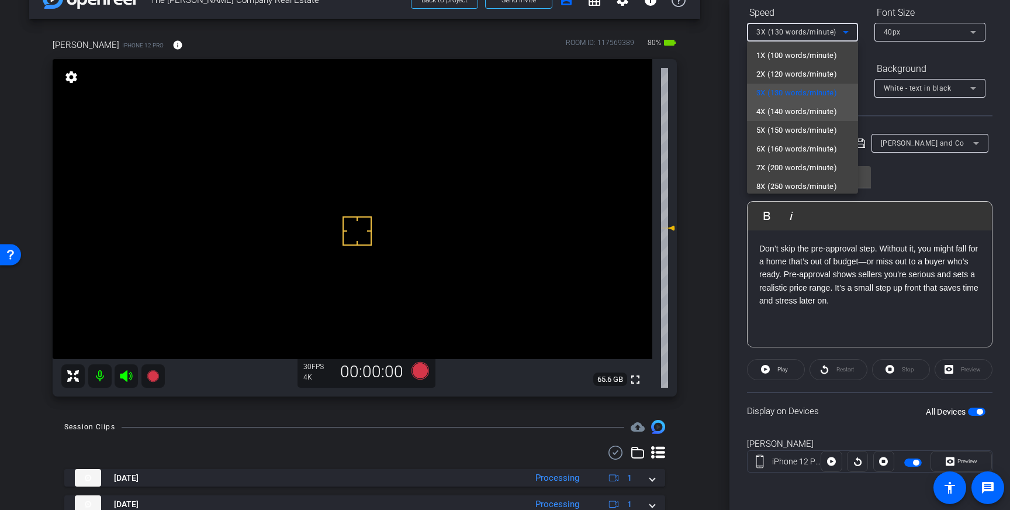
click at [789, 110] on span "4X (140 words/minute)" at bounding box center [796, 112] width 81 height 14
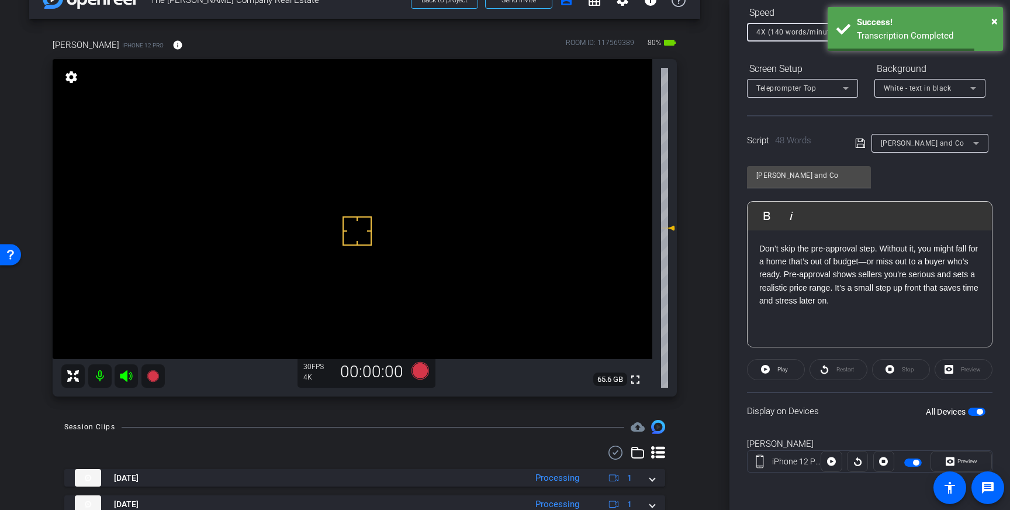
click at [863, 143] on icon at bounding box center [860, 143] width 11 height 14
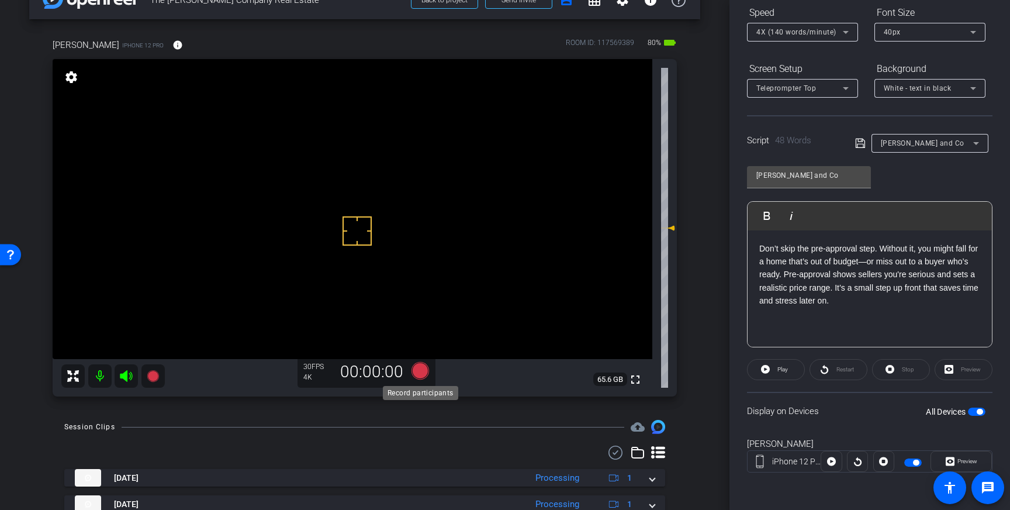
click at [416, 372] on icon at bounding box center [420, 371] width 18 height 18
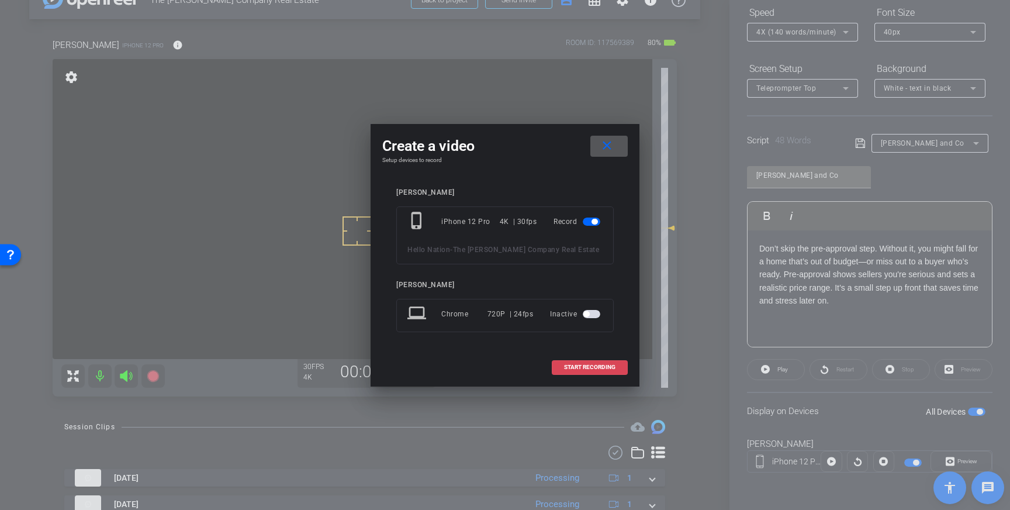
click at [577, 361] on span at bounding box center [589, 367] width 75 height 28
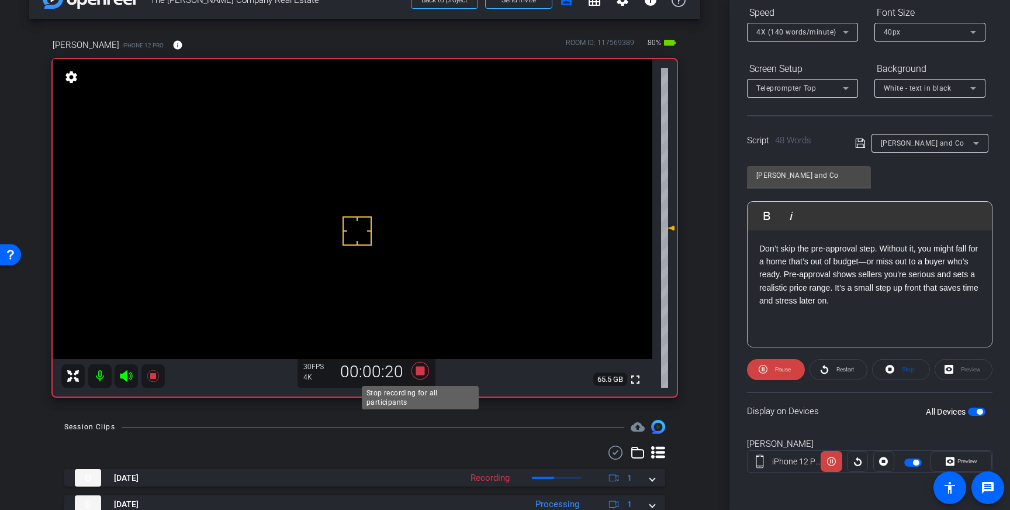
click at [421, 370] on icon at bounding box center [420, 371] width 18 height 18
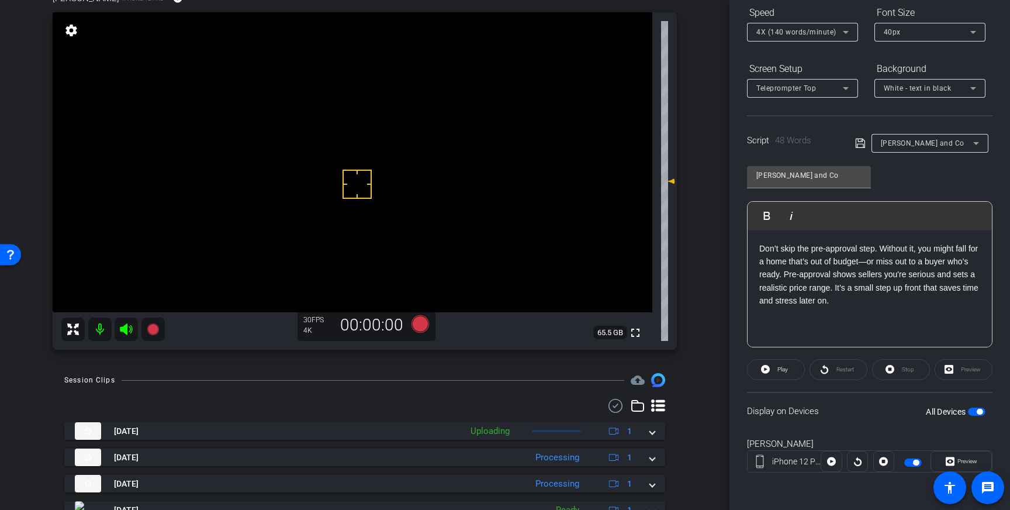
scroll to position [79, 0]
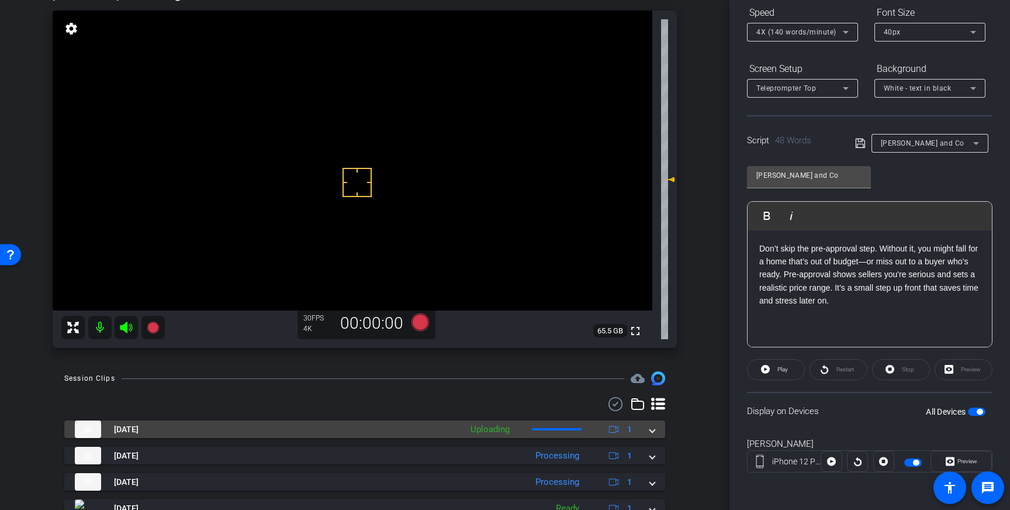
click at [654, 427] on span at bounding box center [652, 429] width 5 height 12
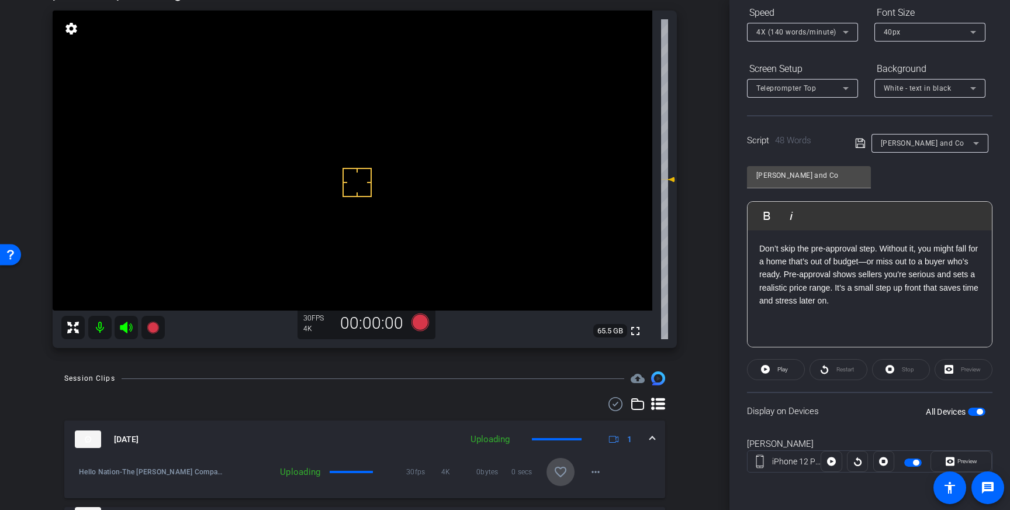
click at [556, 469] on mat-icon "favorite_border" at bounding box center [560, 472] width 14 height 14
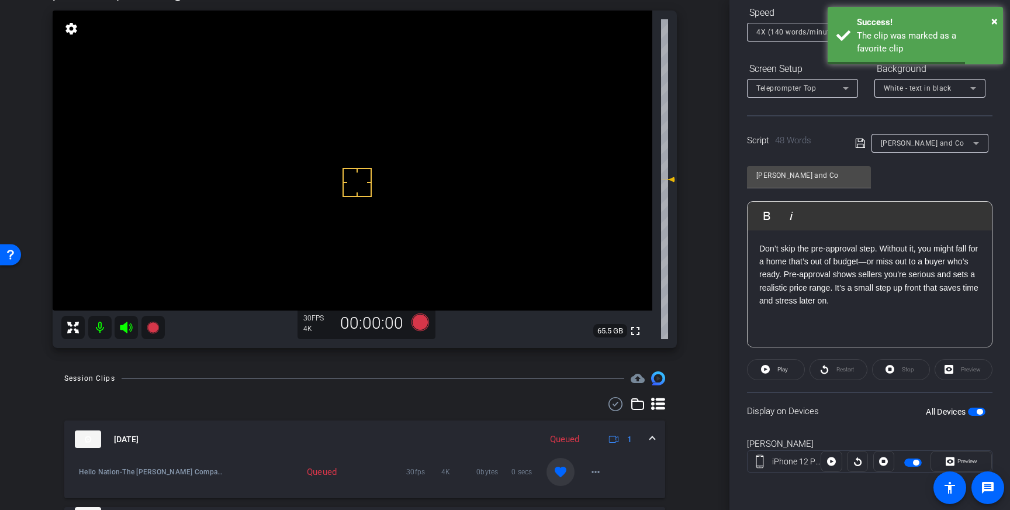
click at [657, 435] on mat-expansion-panel-header "Sep 17, 2025 Queued 1" at bounding box center [364, 438] width 601 height 37
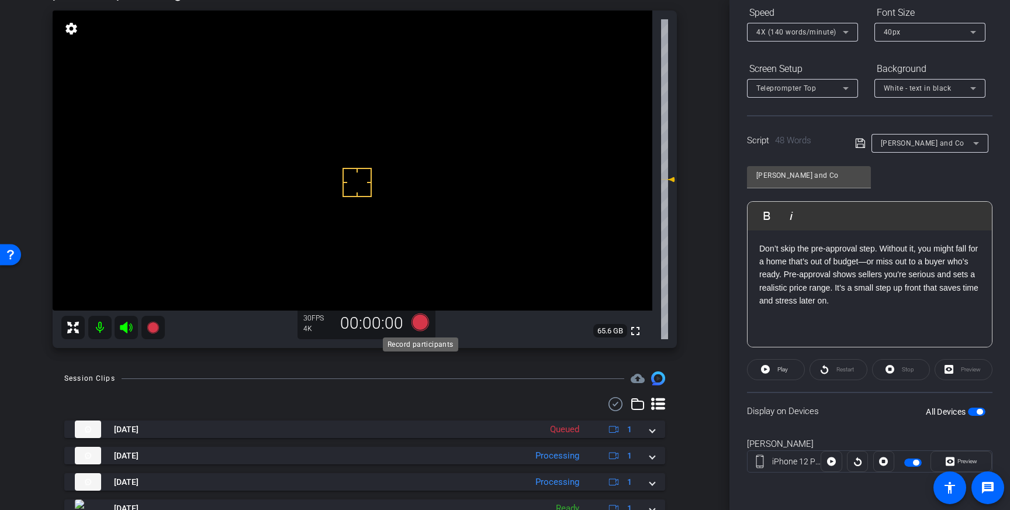
click at [417, 321] on icon at bounding box center [420, 322] width 18 height 18
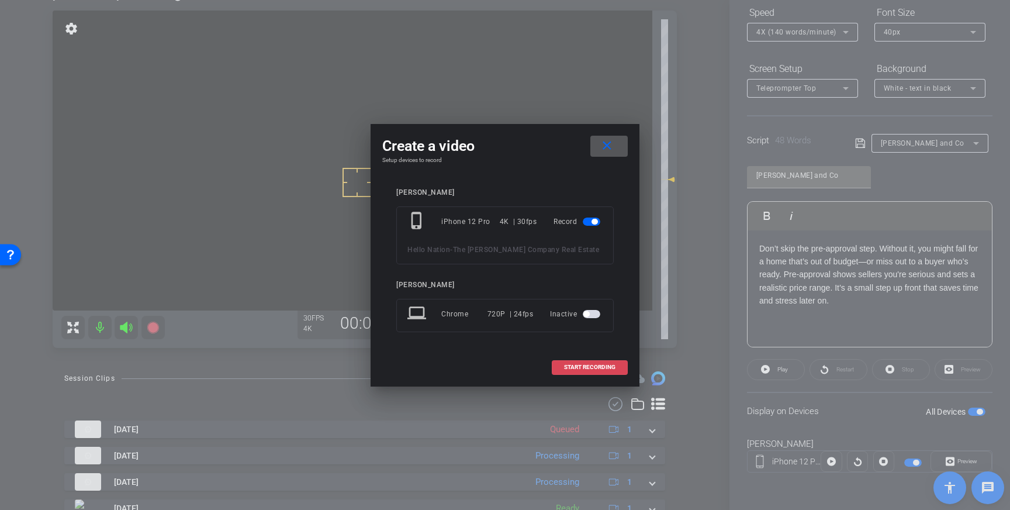
click at [598, 361] on span at bounding box center [589, 367] width 75 height 28
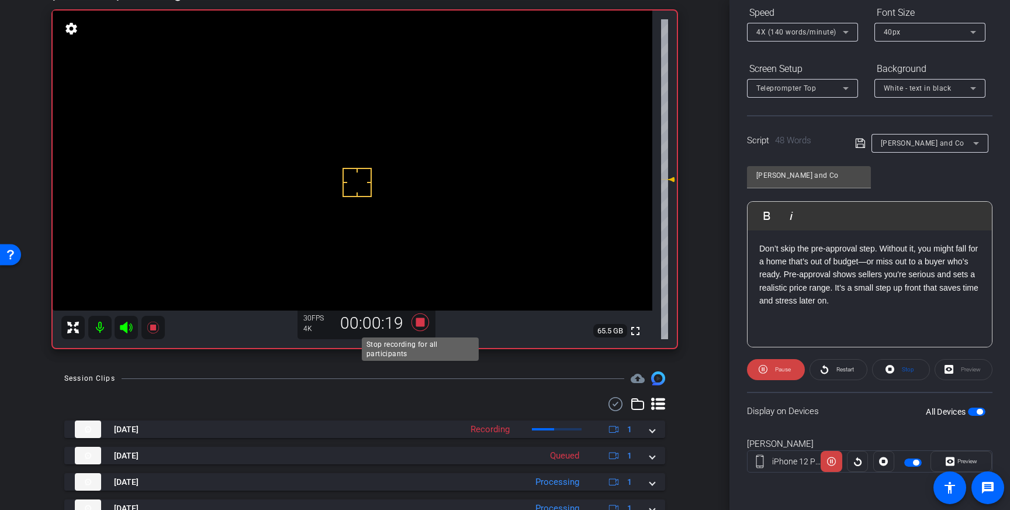
click at [420, 324] on icon at bounding box center [420, 322] width 18 height 18
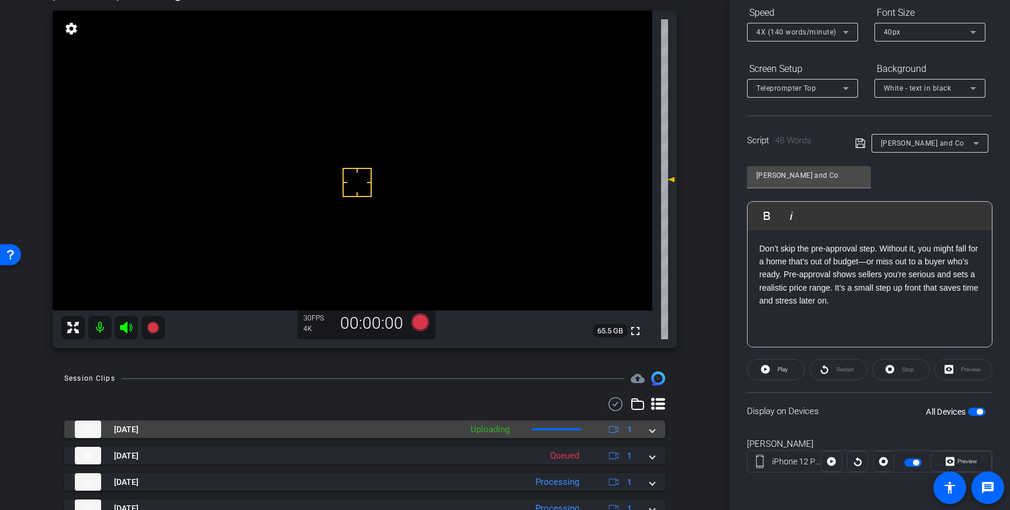
click at [650, 430] on span at bounding box center [652, 429] width 5 height 12
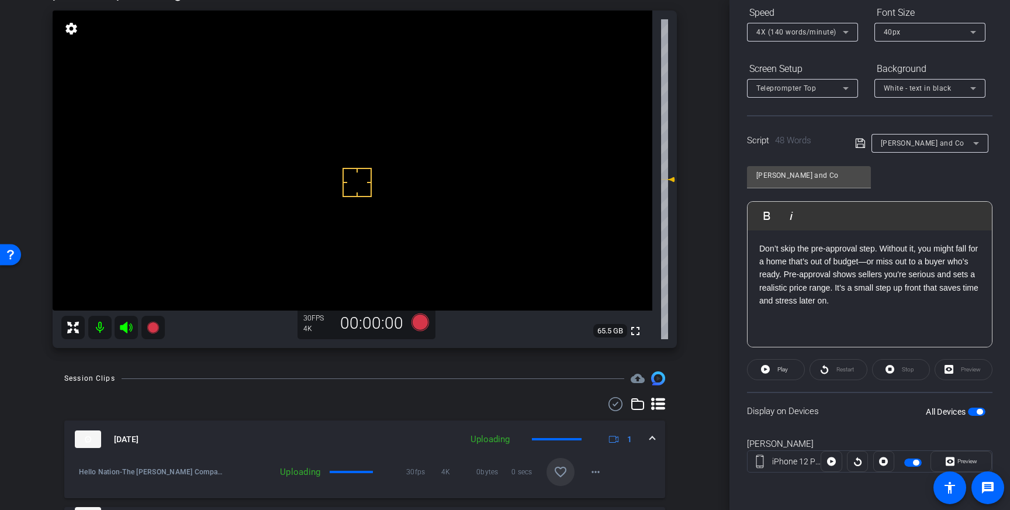
click at [555, 466] on mat-icon "favorite_border" at bounding box center [560, 472] width 14 height 14
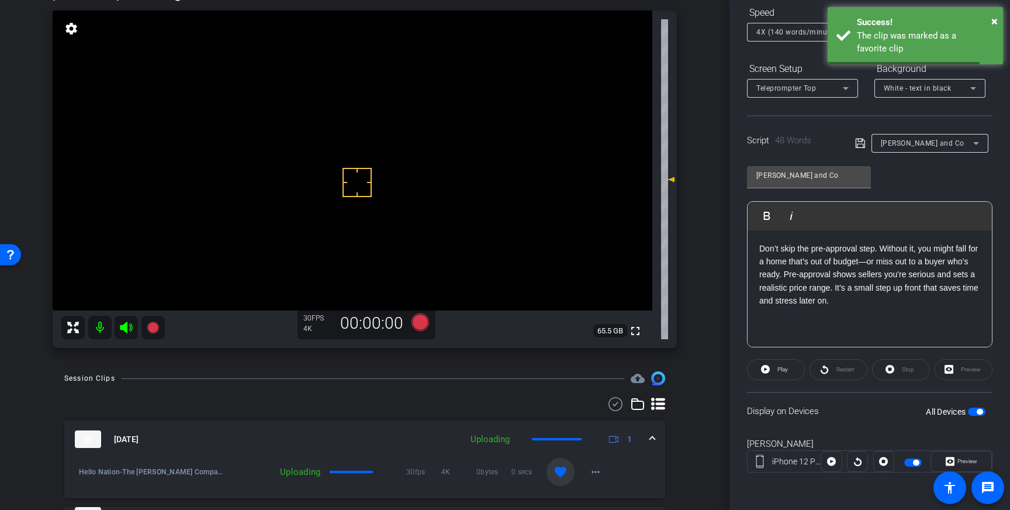
click at [654, 435] on mat-expansion-panel-header "[DATE] Uploading 1" at bounding box center [364, 438] width 601 height 37
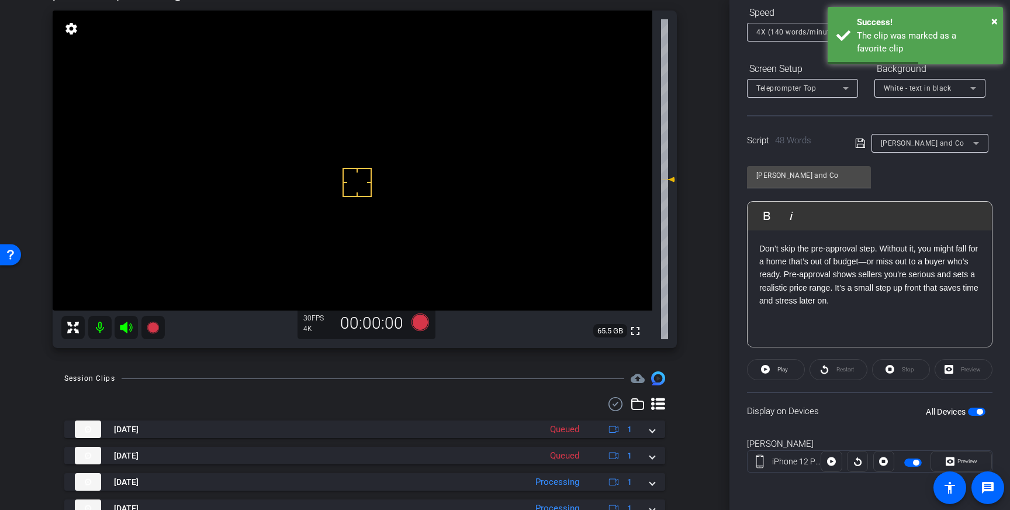
click at [975, 410] on span "button" at bounding box center [977, 411] width 18 height 8
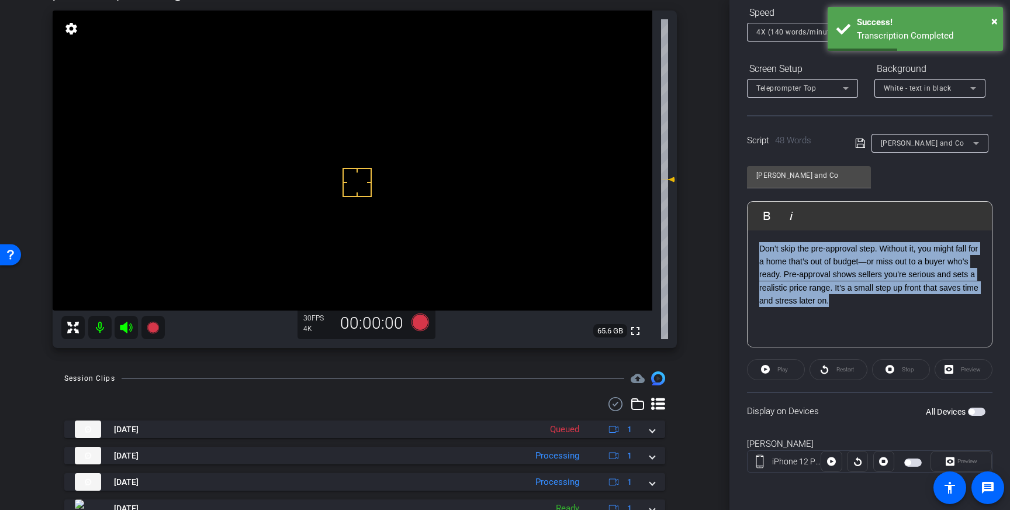
drag, startPoint x: 836, startPoint y: 303, endPoint x: 758, endPoint y: 250, distance: 94.2
click at [758, 250] on div "Don’t skip the pre-approval step. Without it, you might fall for a home that’s …" at bounding box center [870, 288] width 244 height 117
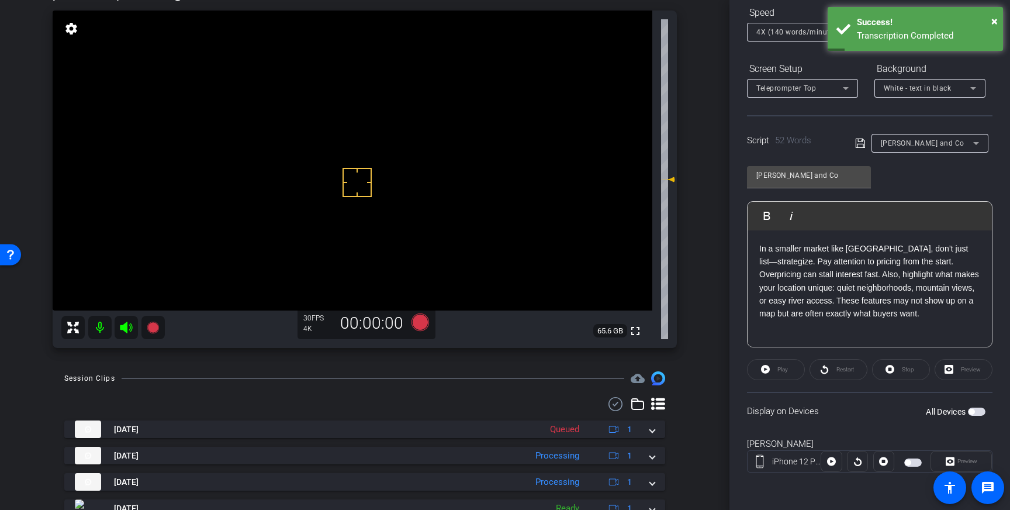
click at [857, 144] on icon at bounding box center [859, 143] width 9 height 9
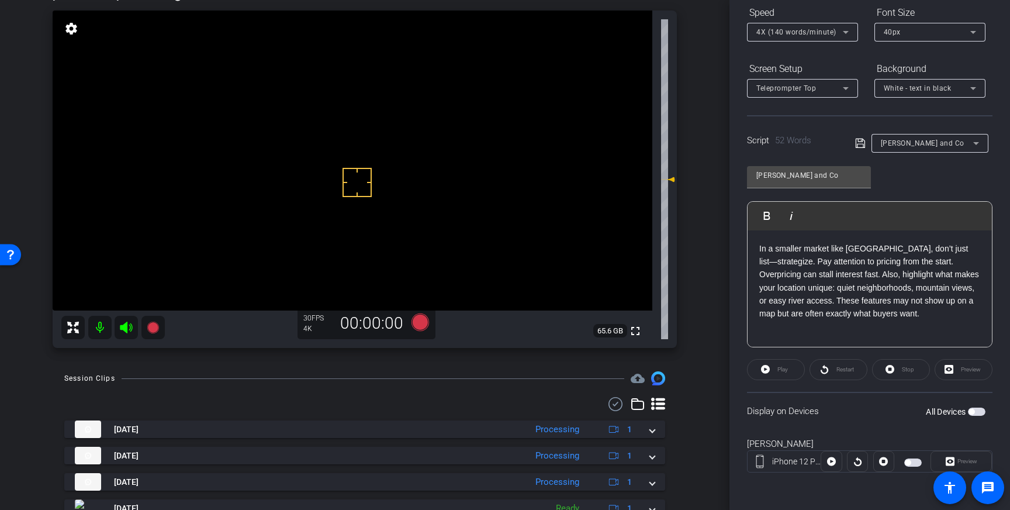
click at [859, 142] on icon at bounding box center [860, 143] width 11 height 14
click at [979, 413] on span "button" at bounding box center [977, 411] width 18 height 8
click at [418, 326] on icon at bounding box center [420, 322] width 18 height 18
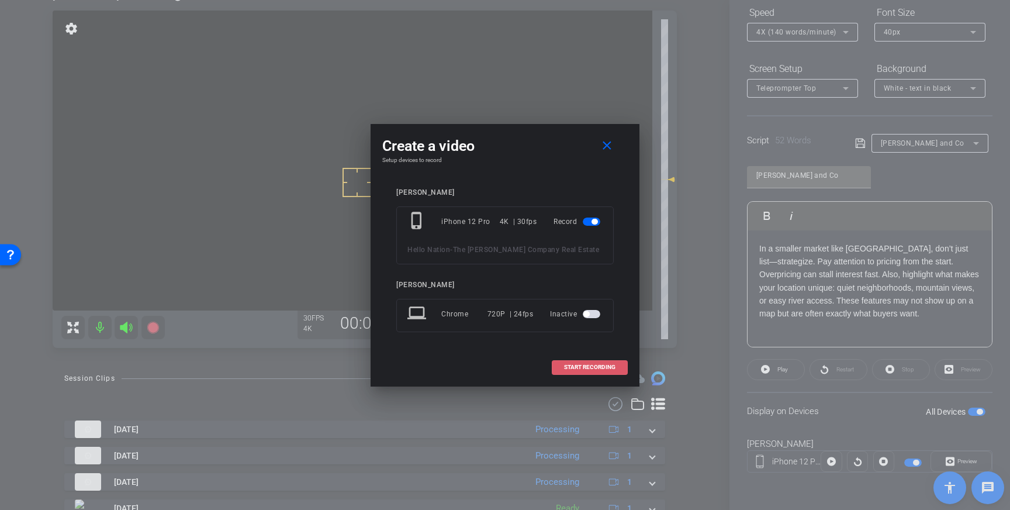
click at [571, 359] on span at bounding box center [589, 367] width 75 height 28
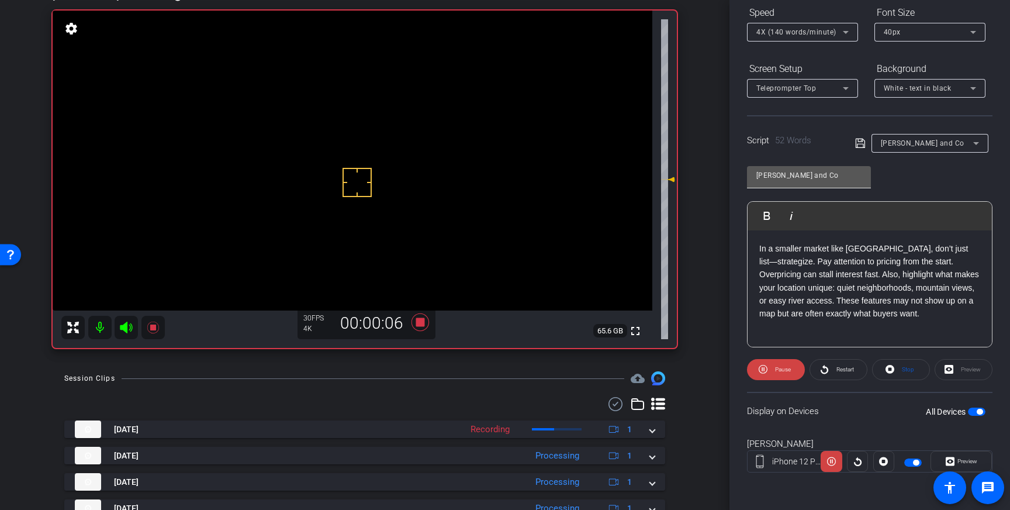
scroll to position [0, 0]
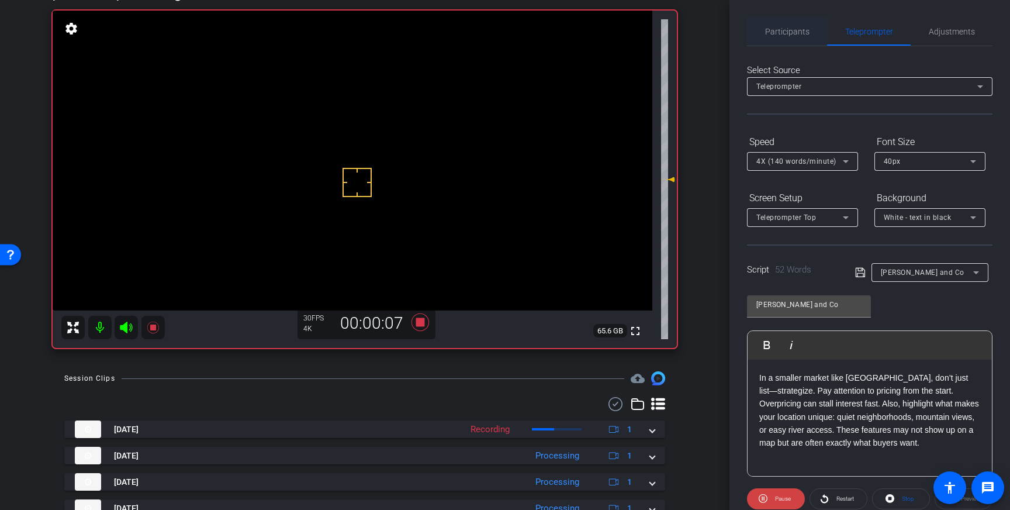
click at [784, 23] on span "Participants" at bounding box center [787, 32] width 44 height 28
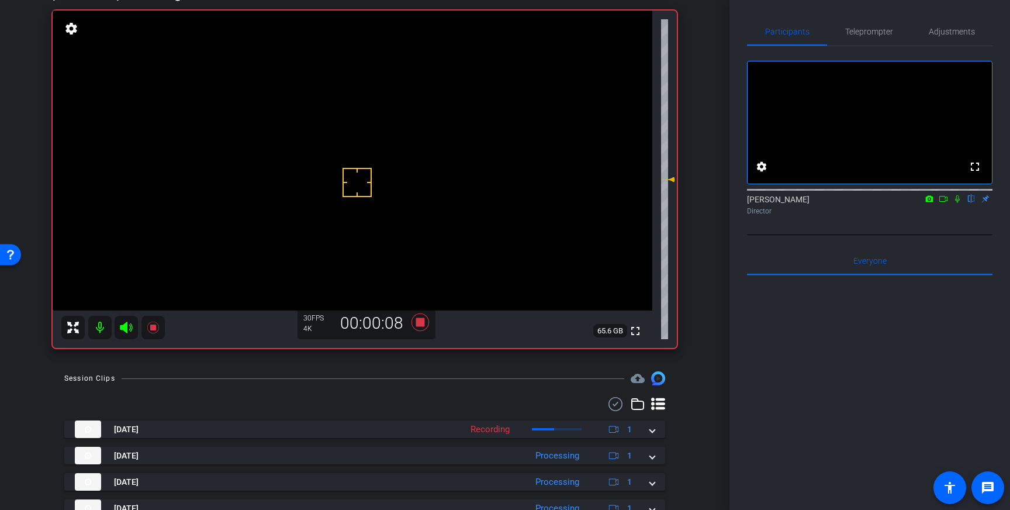
click at [957, 203] on icon at bounding box center [957, 199] width 9 height 8
click at [958, 203] on icon at bounding box center [957, 199] width 9 height 8
click at [421, 323] on icon at bounding box center [420, 322] width 18 height 18
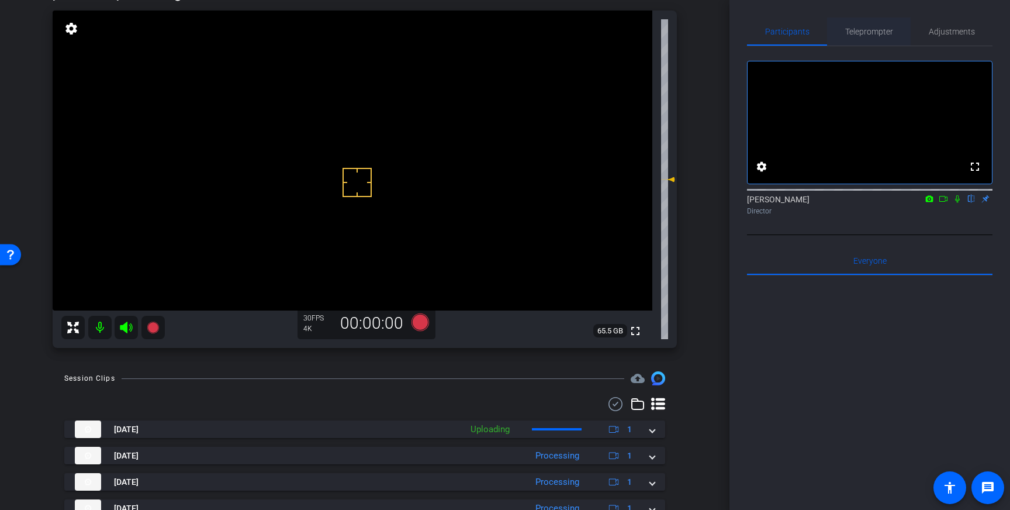
click at [877, 37] on span "Teleprompter" at bounding box center [869, 32] width 48 height 28
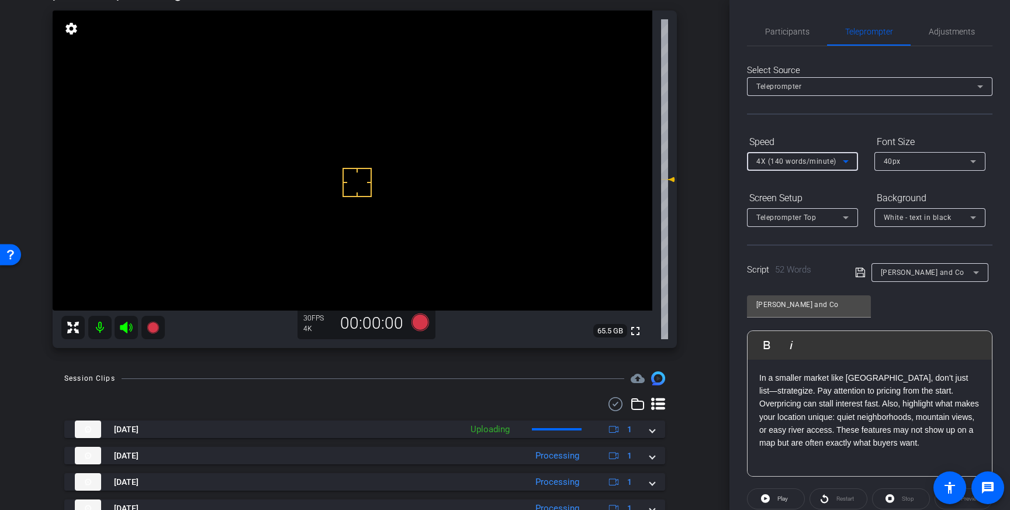
click at [839, 164] on icon at bounding box center [846, 161] width 14 height 14
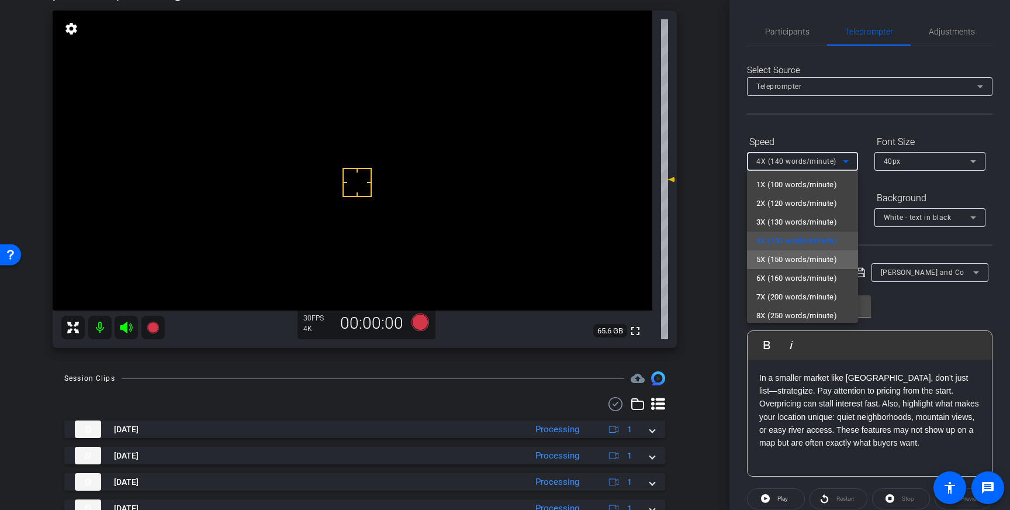
click at [797, 262] on span "5X (150 words/minute)" at bounding box center [796, 259] width 81 height 14
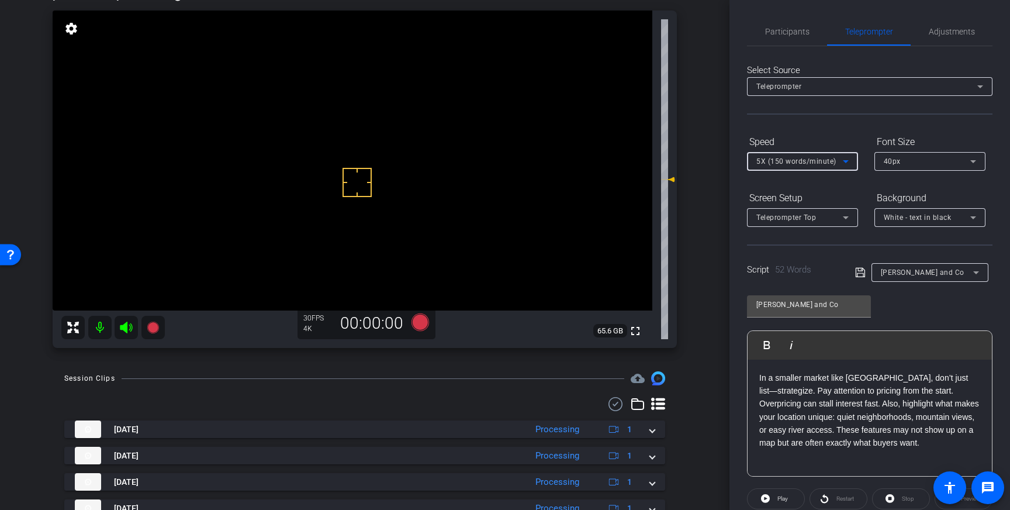
click at [855, 268] on icon at bounding box center [859, 272] width 9 height 9
click at [857, 276] on icon at bounding box center [859, 272] width 9 height 9
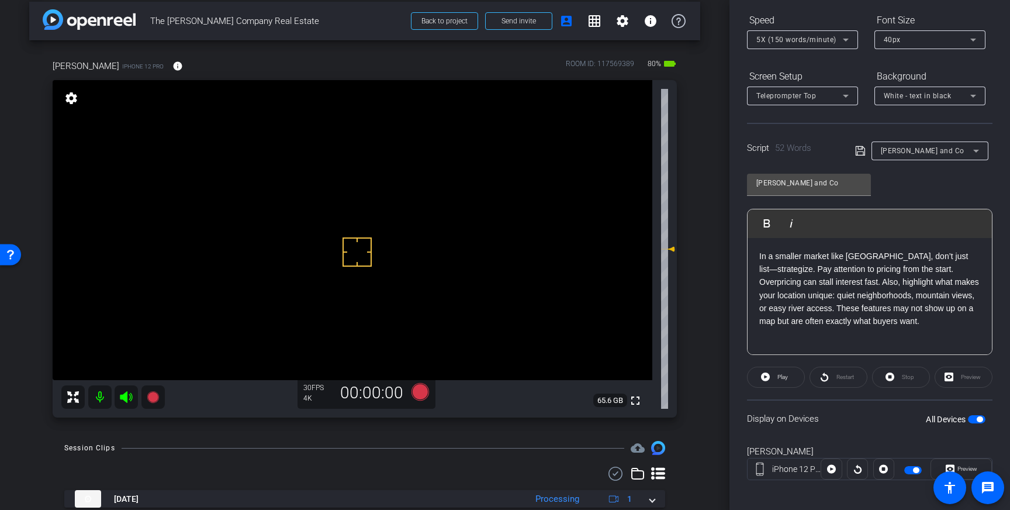
scroll to position [9, 0]
click at [418, 392] on icon at bounding box center [420, 392] width 18 height 18
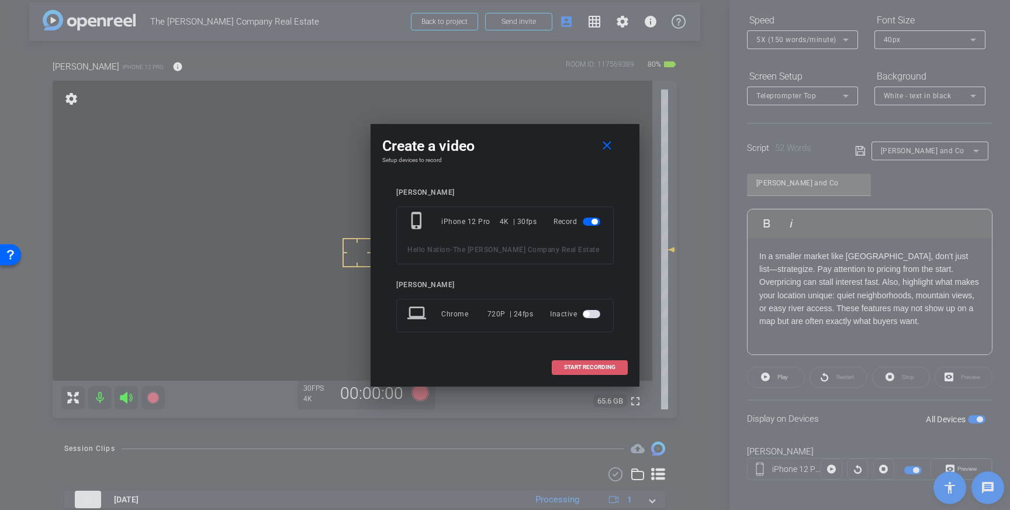
click at [593, 366] on span "START RECORDING" at bounding box center [589, 367] width 51 height 6
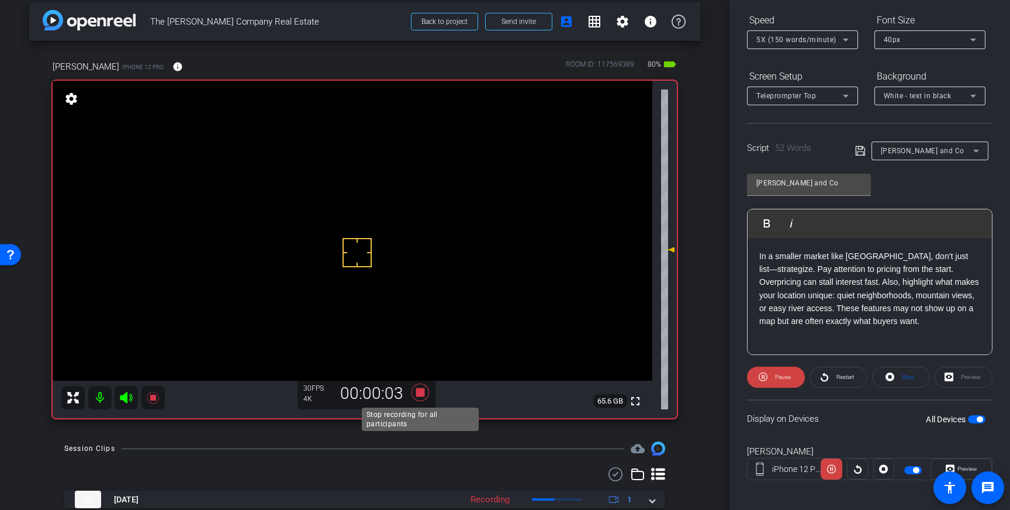
click at [419, 393] on icon at bounding box center [420, 392] width 18 height 18
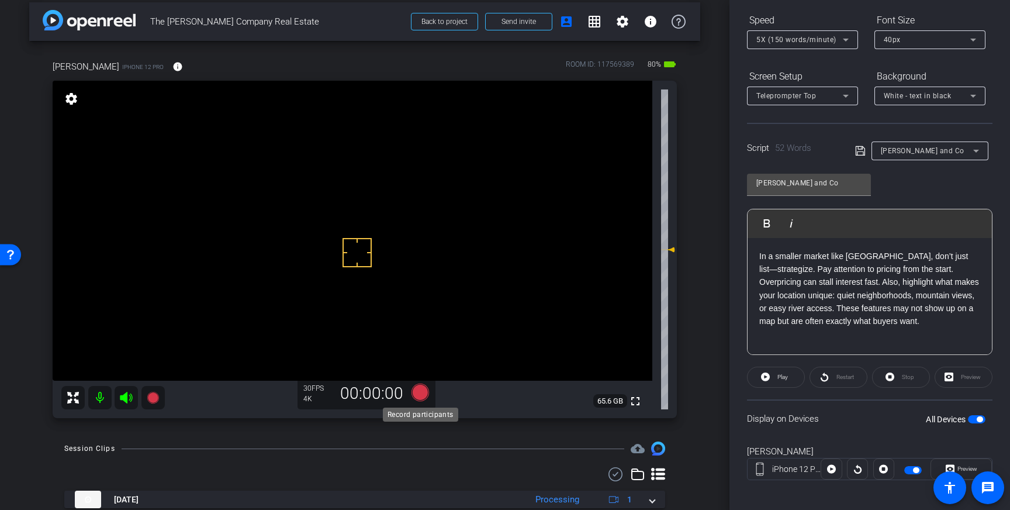
click at [422, 391] on icon at bounding box center [420, 392] width 18 height 18
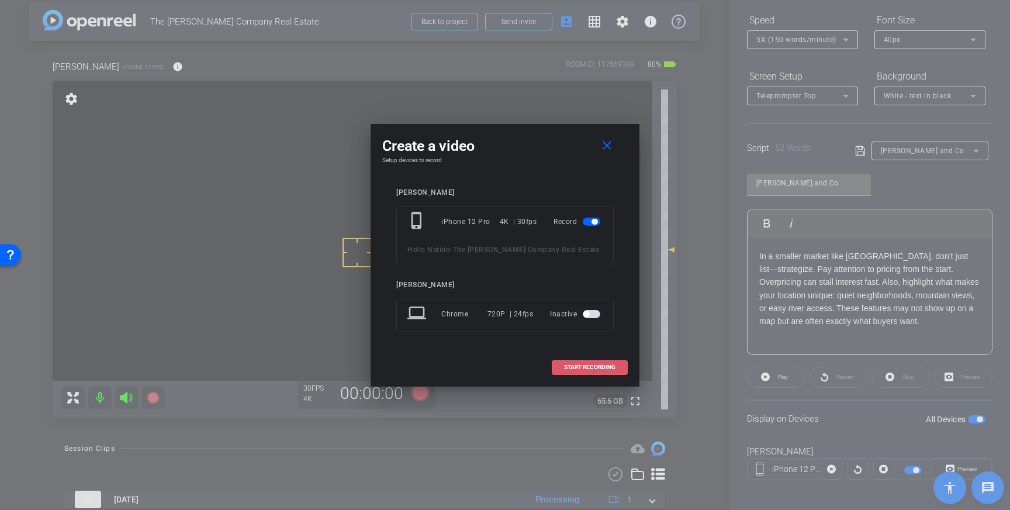
click at [604, 360] on span at bounding box center [589, 367] width 75 height 28
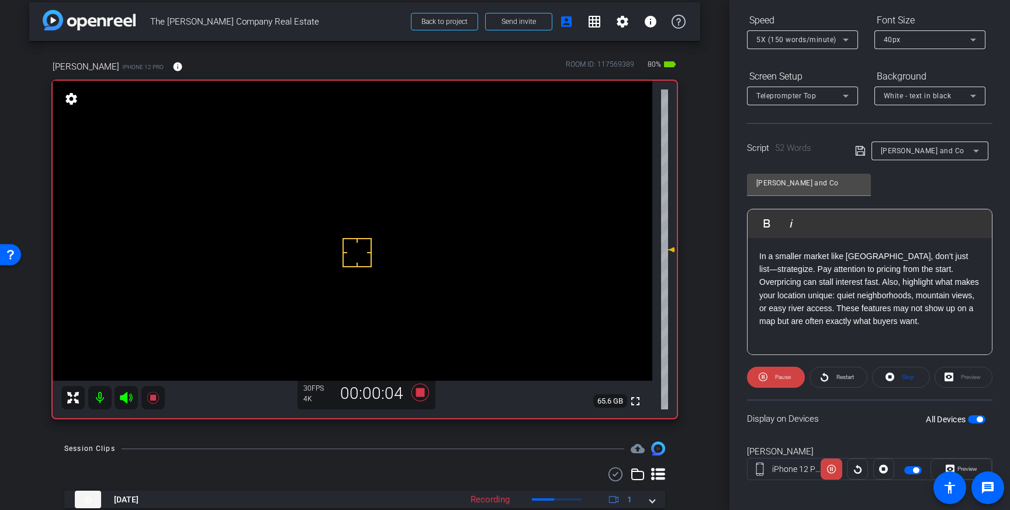
scroll to position [0, 0]
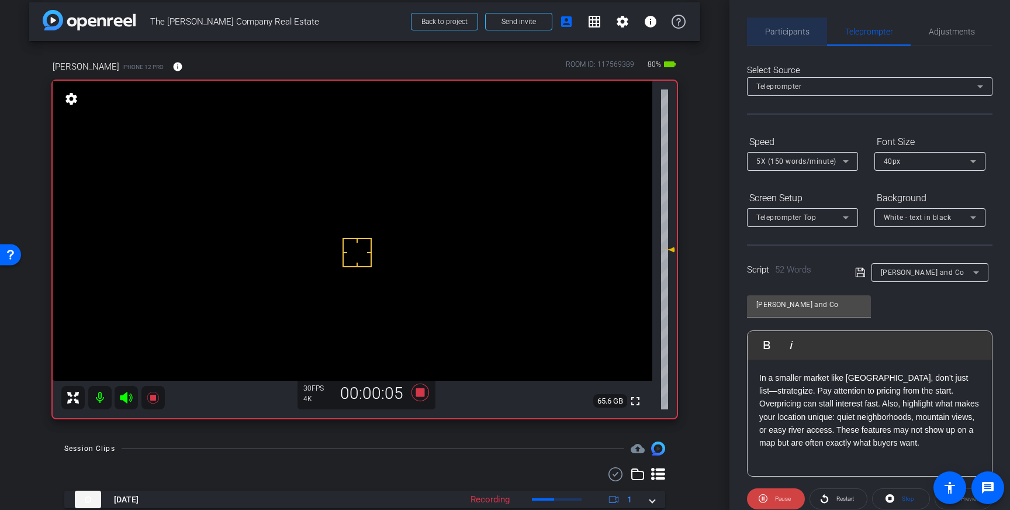
click at [784, 35] on span "Participants" at bounding box center [787, 31] width 44 height 8
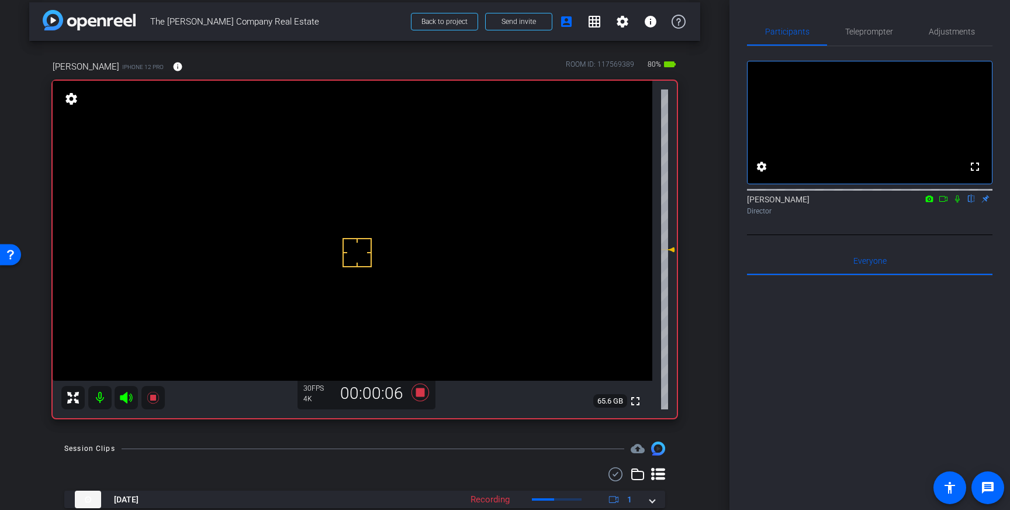
click at [961, 203] on icon at bounding box center [957, 199] width 9 height 8
click at [958, 203] on icon at bounding box center [957, 199] width 9 height 8
click at [421, 395] on icon at bounding box center [420, 392] width 18 height 18
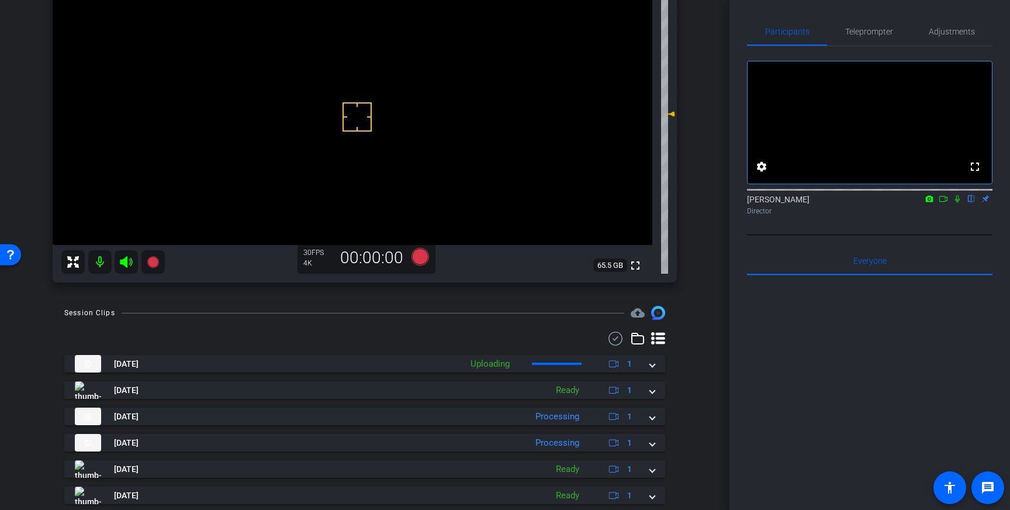
scroll to position [196, 0]
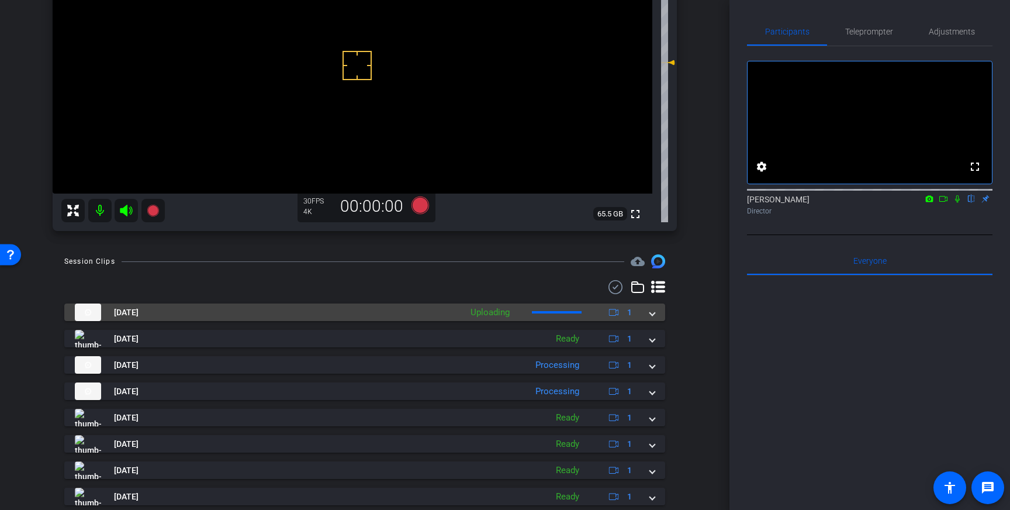
click at [651, 314] on span at bounding box center [652, 312] width 5 height 12
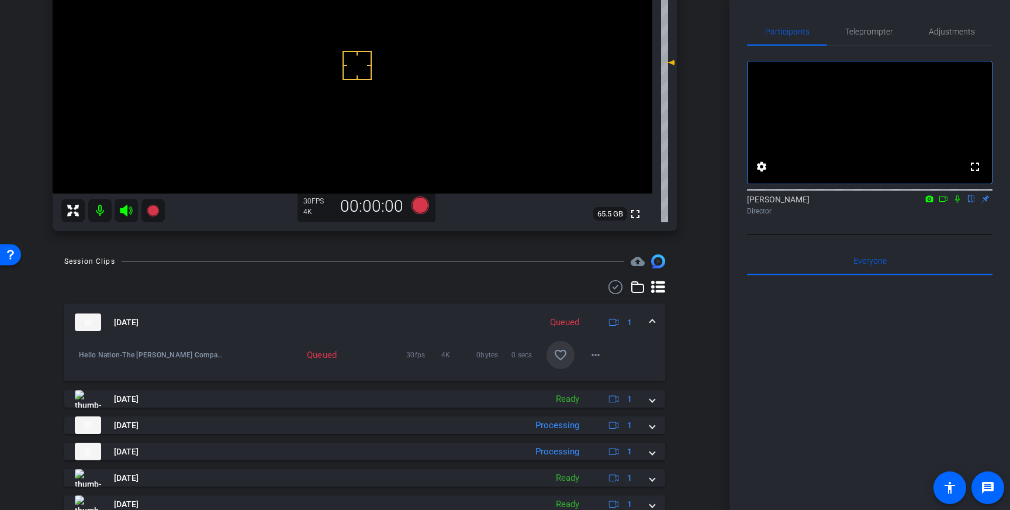
click at [562, 355] on mat-icon "favorite_border" at bounding box center [560, 355] width 14 height 14
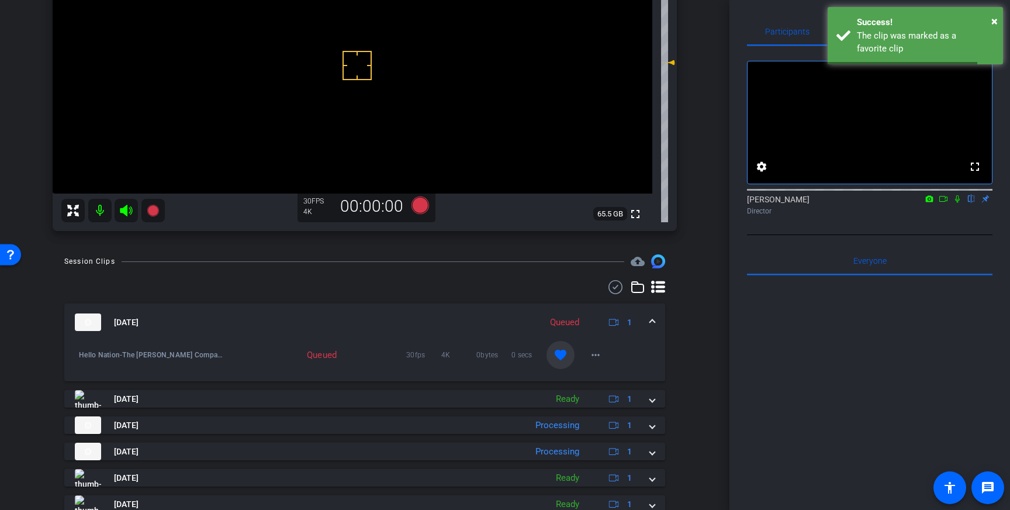
click at [649, 326] on div "Sep 17, 2025 Queued 1" at bounding box center [362, 322] width 575 height 18
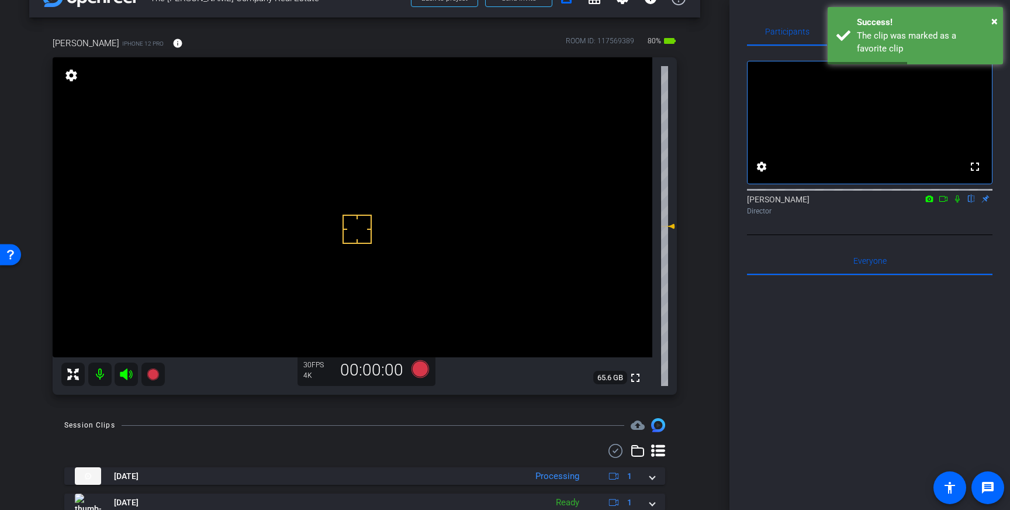
scroll to position [32, 0]
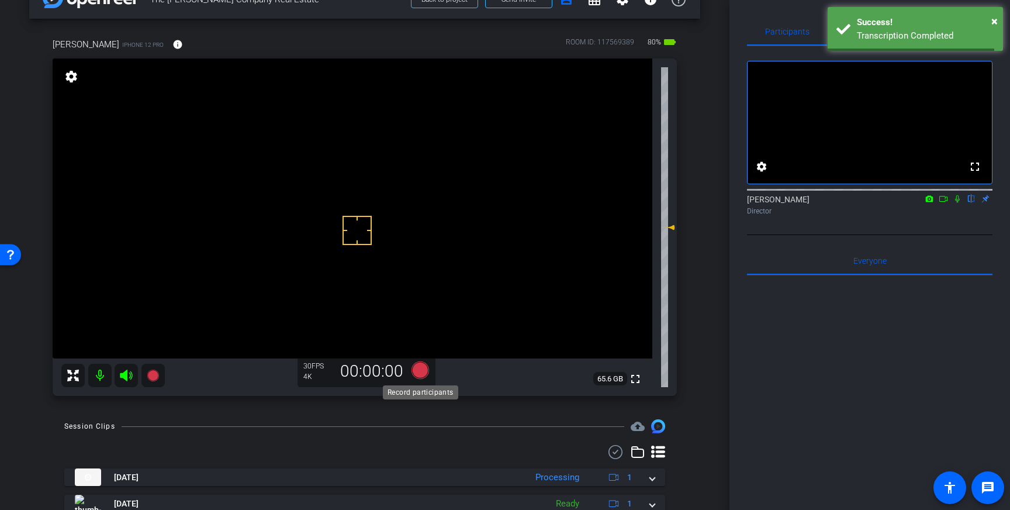
click at [420, 368] on icon at bounding box center [420, 370] width 18 height 18
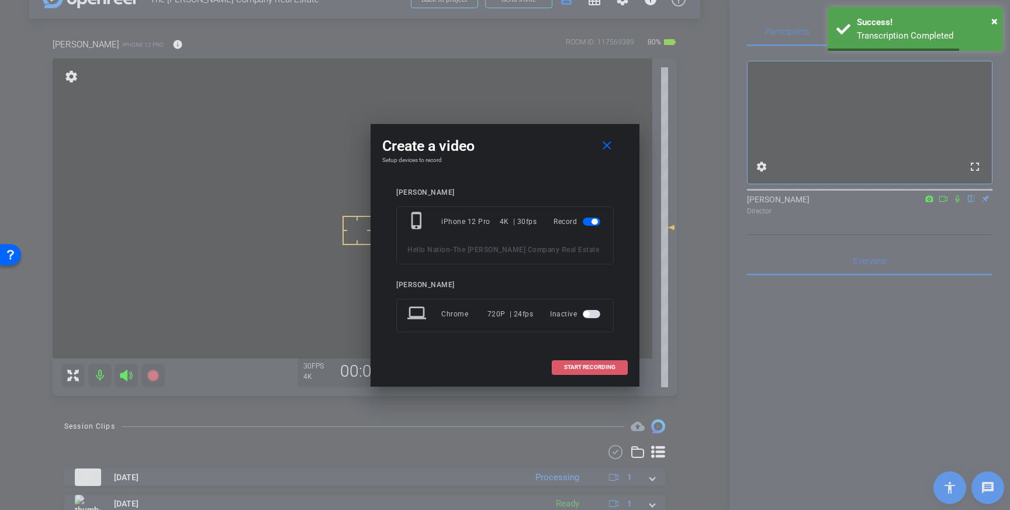
click at [582, 368] on span "START RECORDING" at bounding box center [589, 367] width 51 height 6
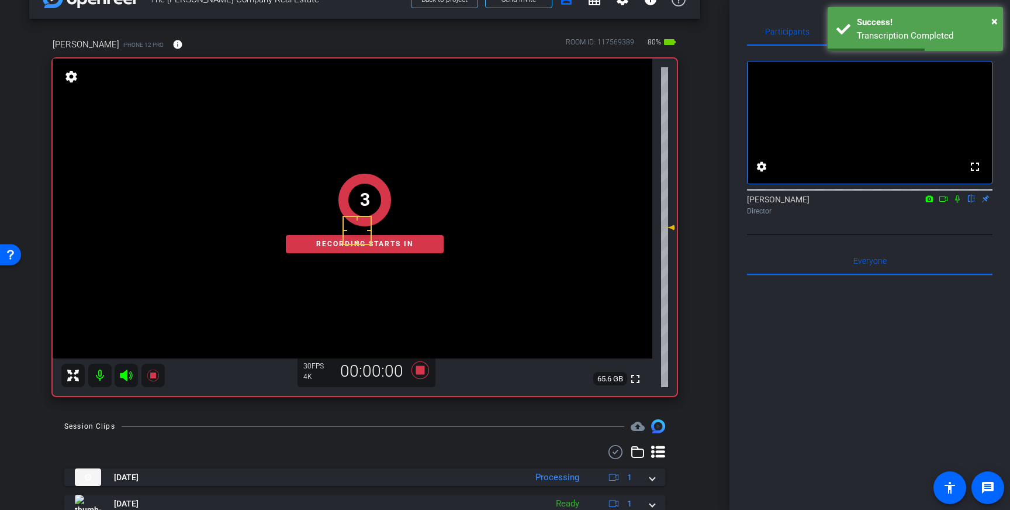
click at [957, 203] on icon at bounding box center [957, 199] width 9 height 8
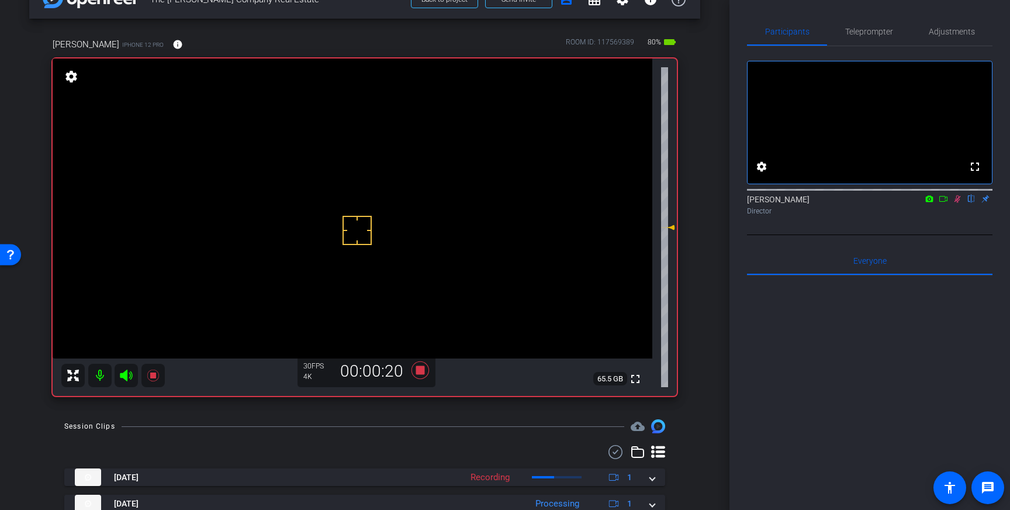
click at [958, 203] on icon at bounding box center [957, 199] width 6 height 8
click at [419, 372] on icon at bounding box center [420, 370] width 18 height 18
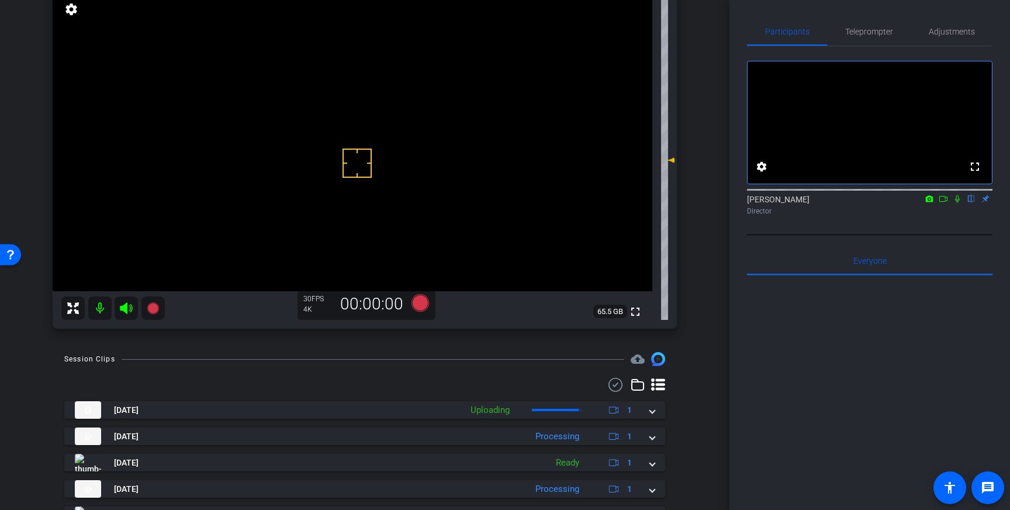
scroll to position [130, 0]
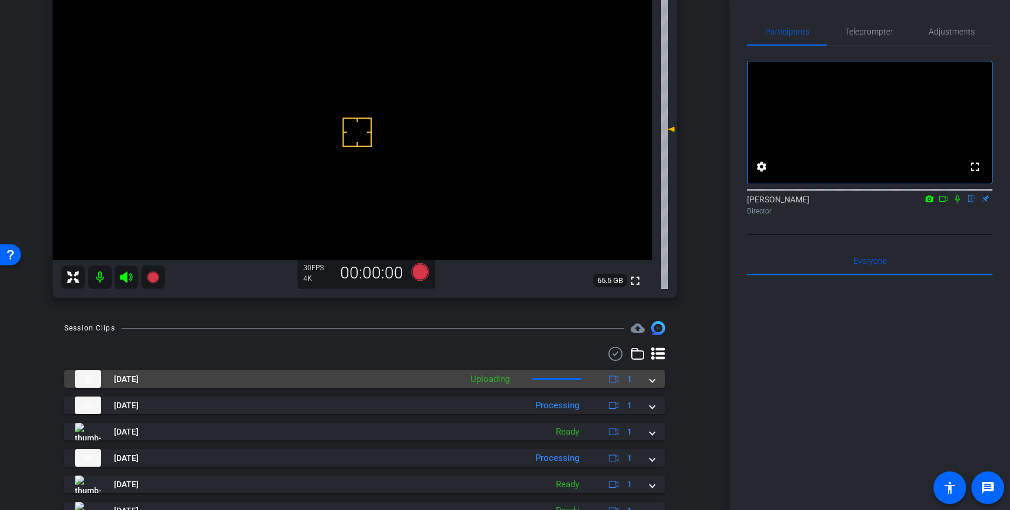
click at [651, 381] on span at bounding box center [652, 379] width 5 height 12
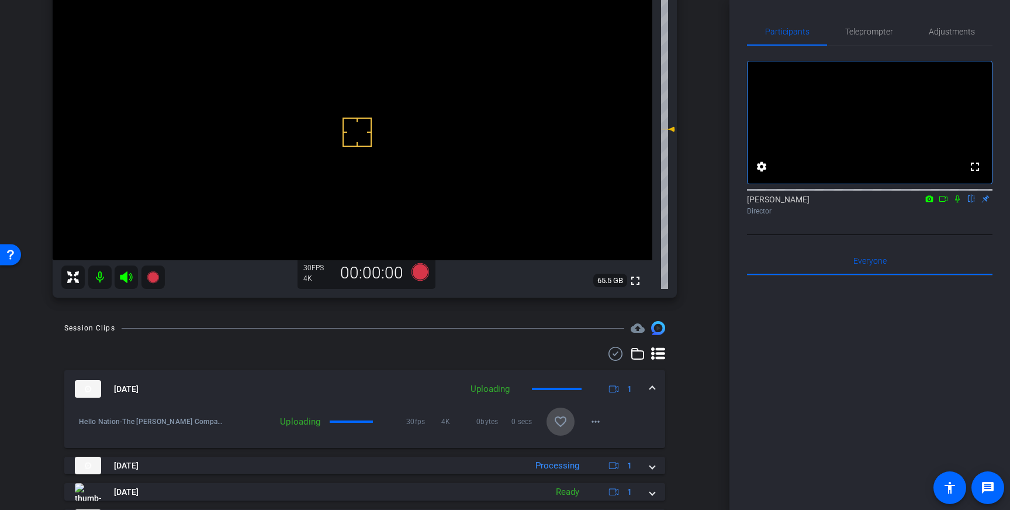
click at [551, 418] on span at bounding box center [560, 421] width 28 height 28
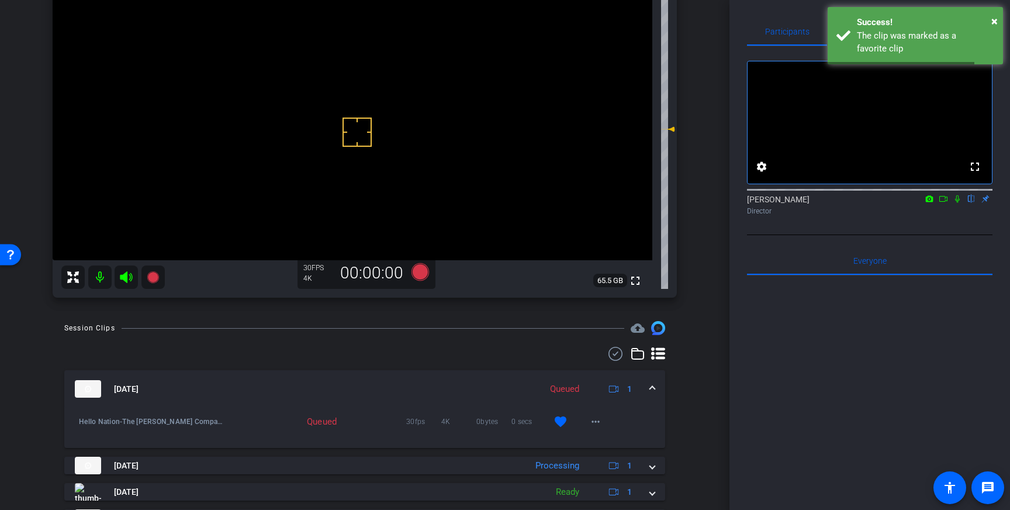
click at [653, 386] on span at bounding box center [652, 389] width 5 height 12
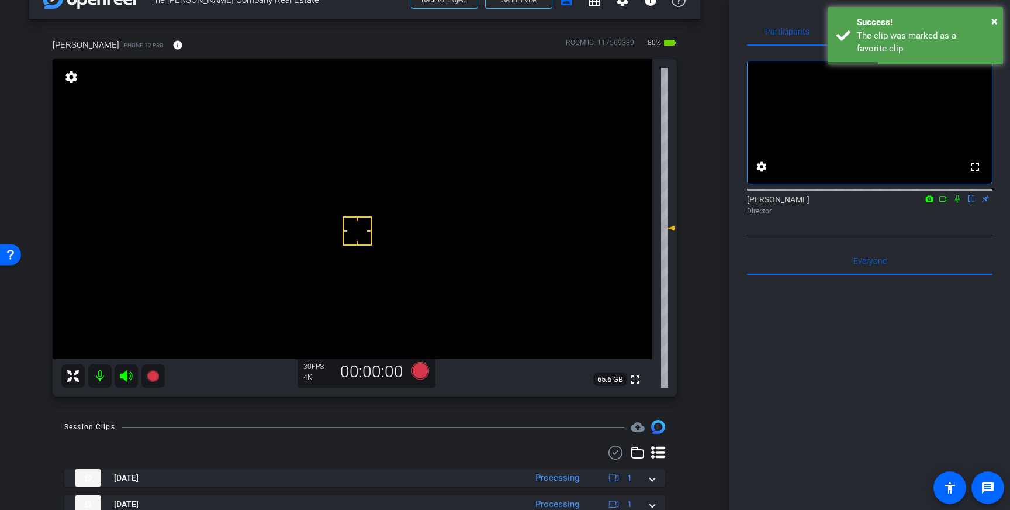
scroll to position [29, 0]
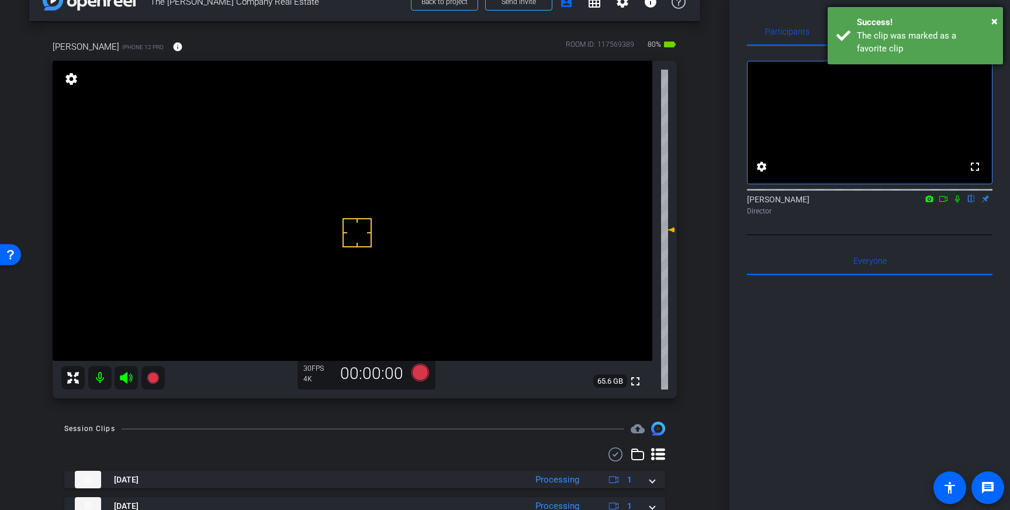
click at [916, 27] on div "Success!" at bounding box center [925, 22] width 137 height 13
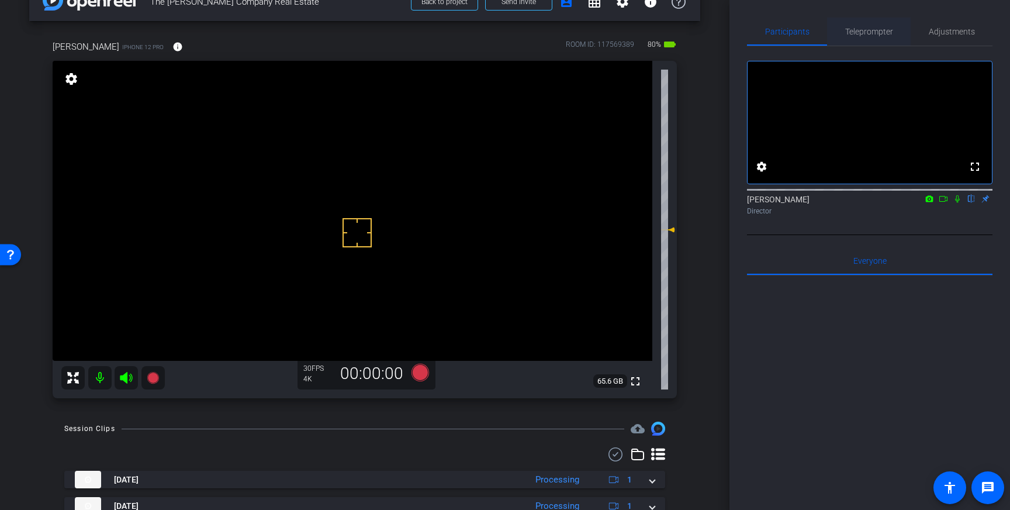
click at [886, 26] on span "Teleprompter" at bounding box center [869, 32] width 48 height 28
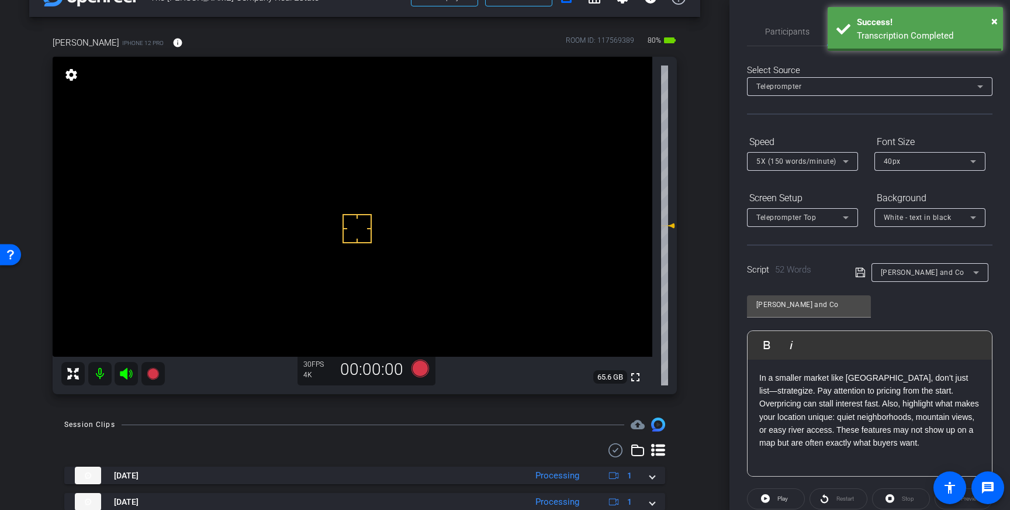
scroll to position [0, 0]
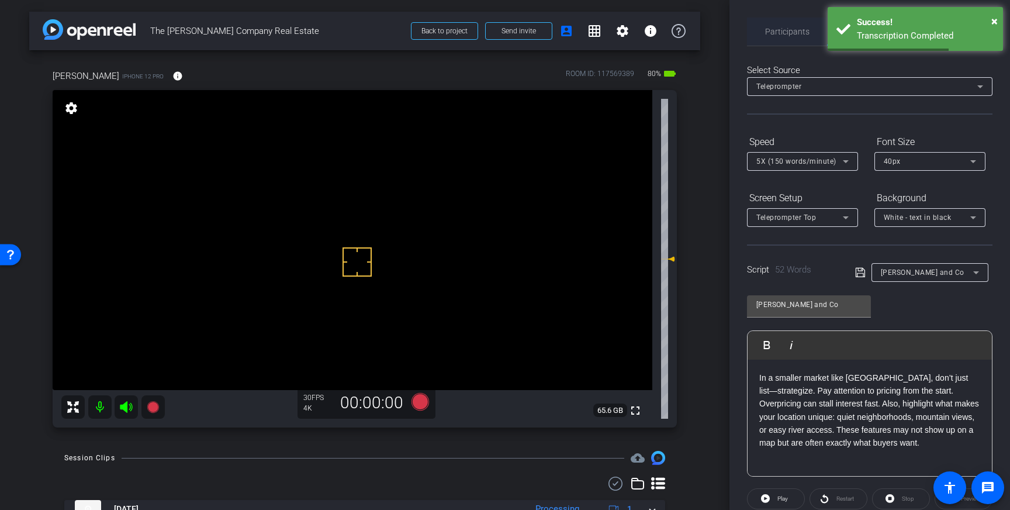
click at [783, 27] on span "Participants" at bounding box center [787, 31] width 44 height 8
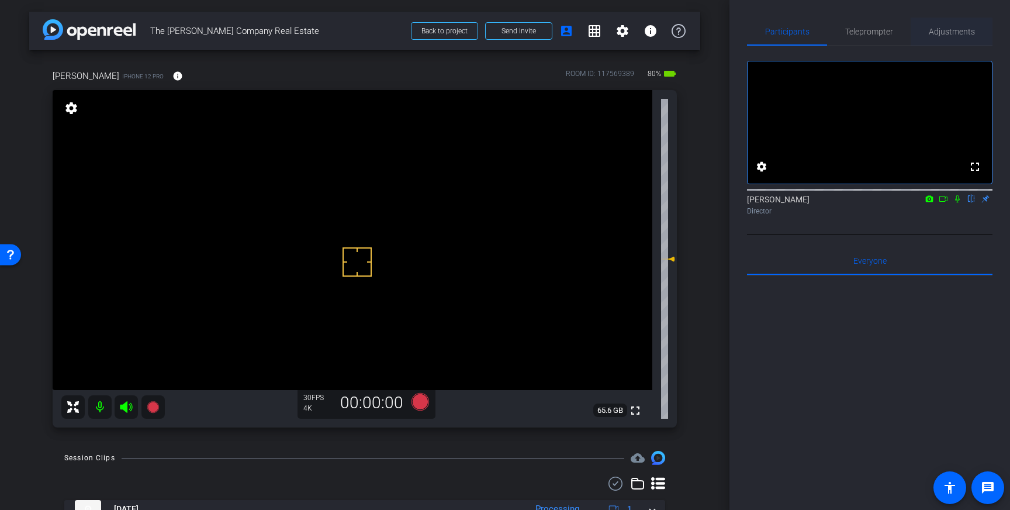
click at [947, 33] on span "Adjustments" at bounding box center [952, 31] width 46 height 8
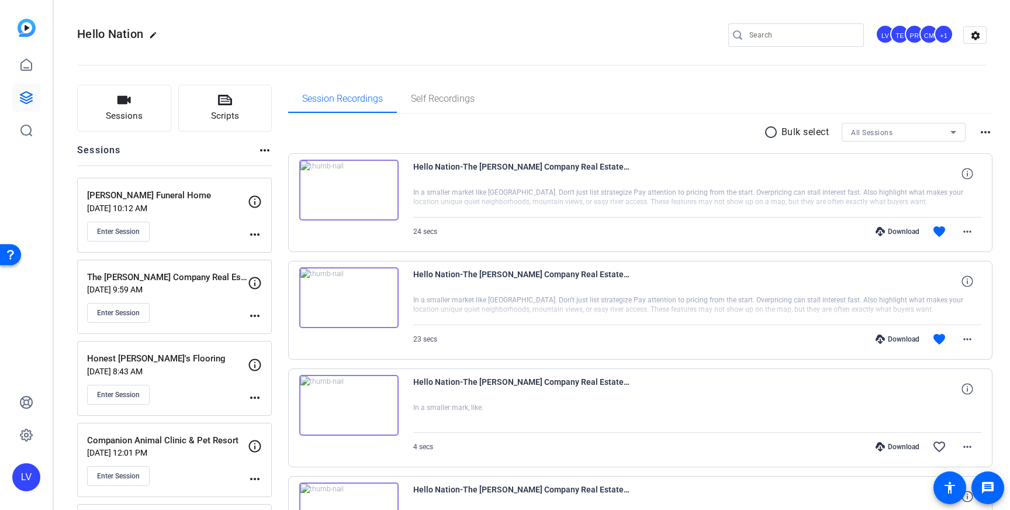
click at [181, 321] on div "Enter Session" at bounding box center [167, 313] width 161 height 20
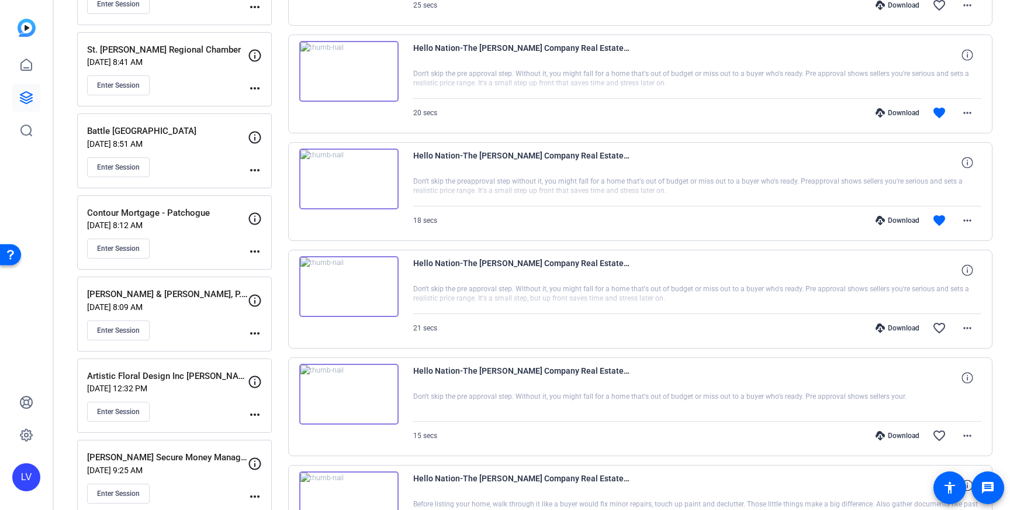
scroll to position [977, 0]
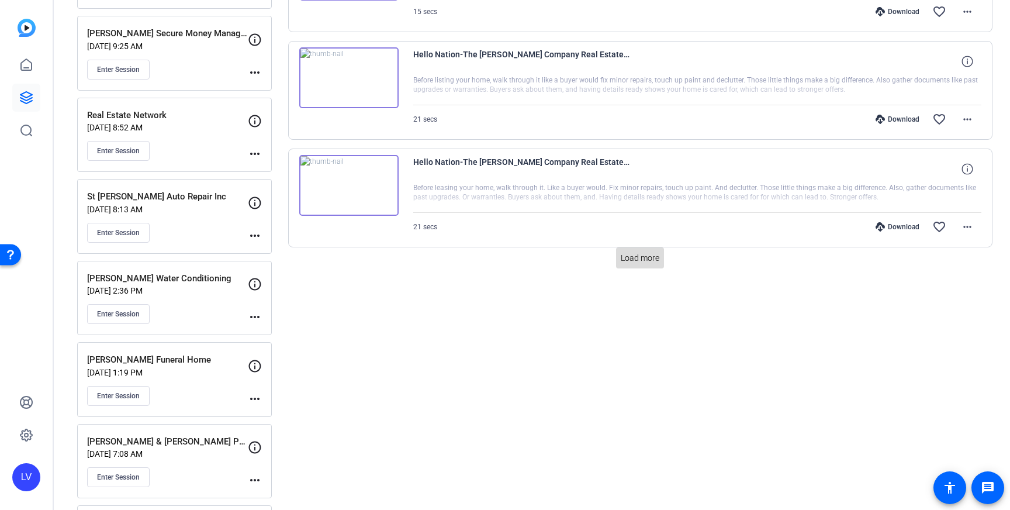
click at [642, 254] on span "Load more" at bounding box center [640, 258] width 39 height 12
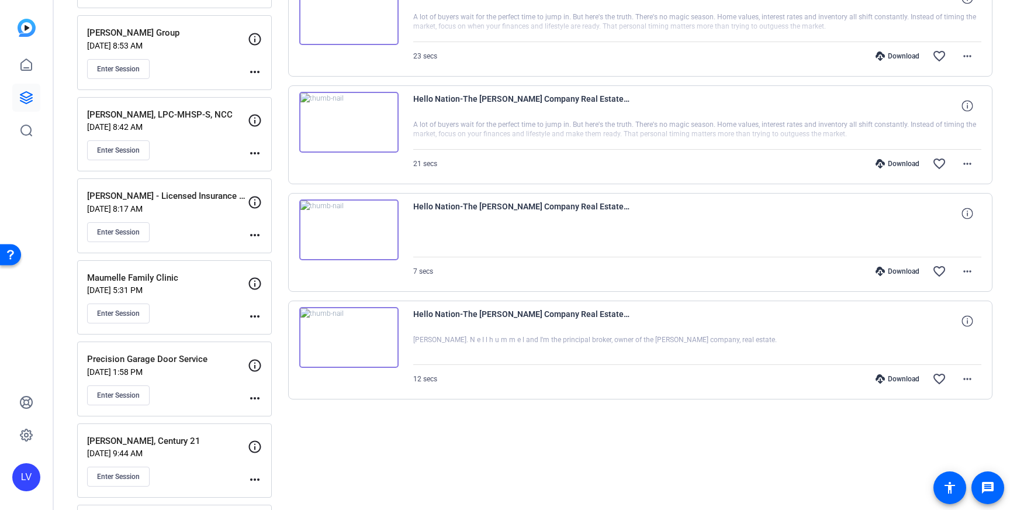
scroll to position [1801, 0]
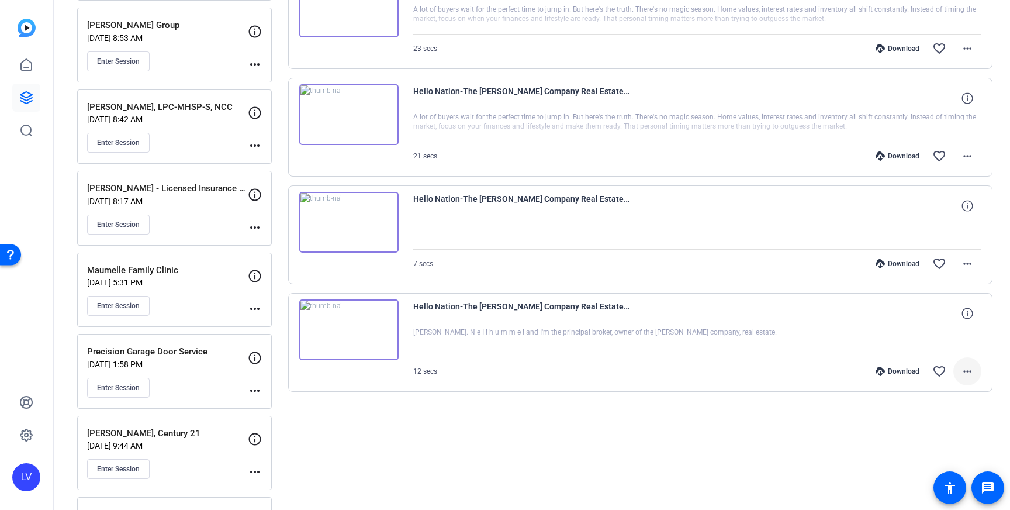
click at [973, 374] on mat-icon "more_horiz" at bounding box center [967, 371] width 14 height 14
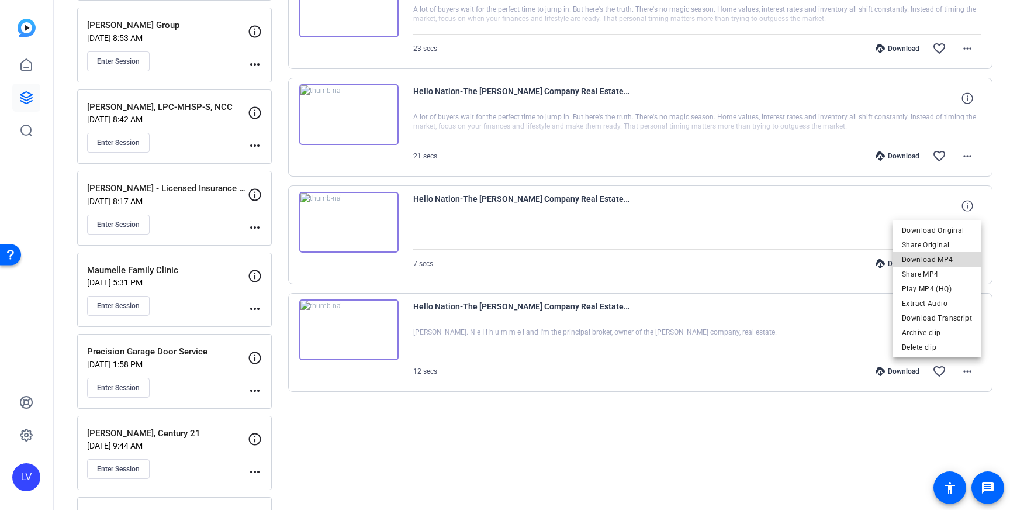
click at [946, 264] on span "Download MP4" at bounding box center [937, 259] width 70 height 14
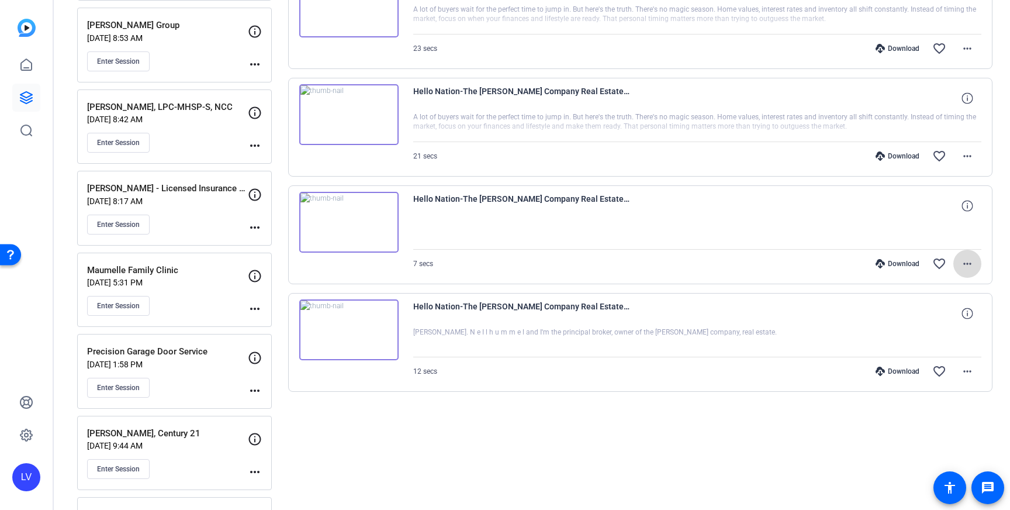
click at [968, 263] on mat-icon "more_horiz" at bounding box center [967, 264] width 14 height 14
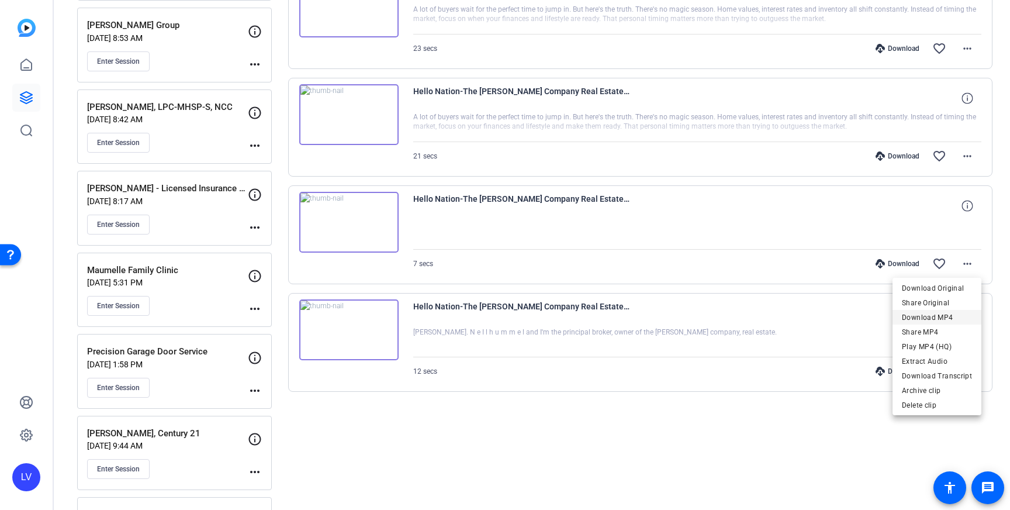
click at [940, 314] on span "Download MP4" at bounding box center [937, 317] width 70 height 14
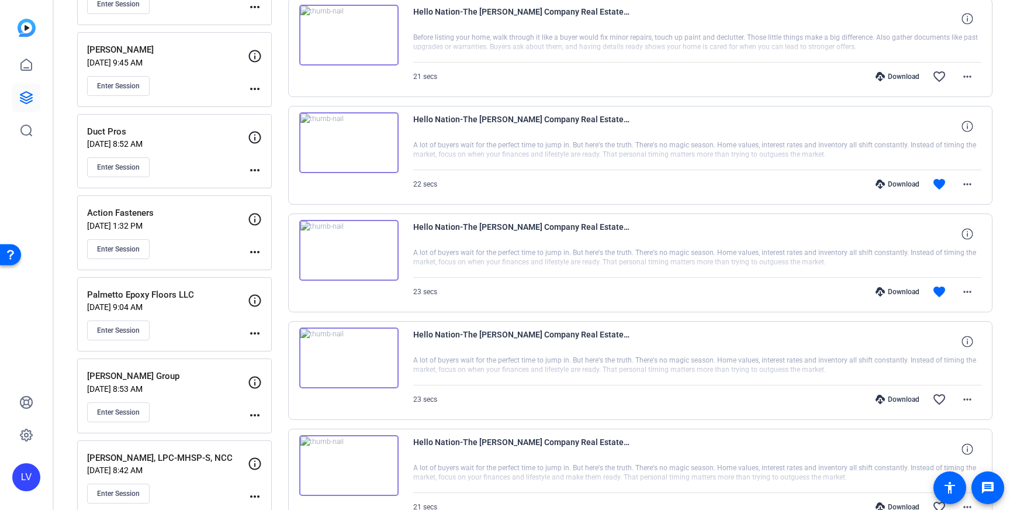
scroll to position [1416, 0]
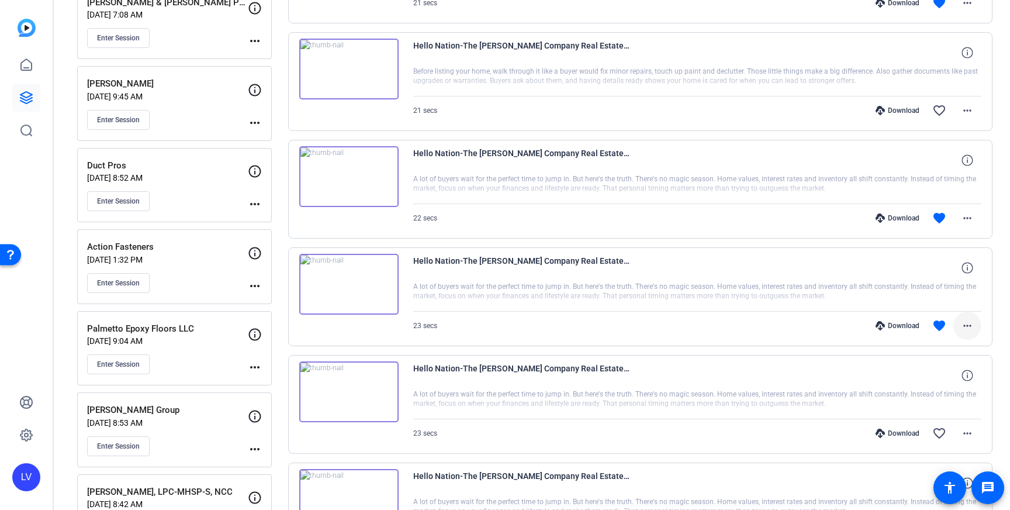
click at [969, 330] on mat-icon "more_horiz" at bounding box center [967, 326] width 14 height 14
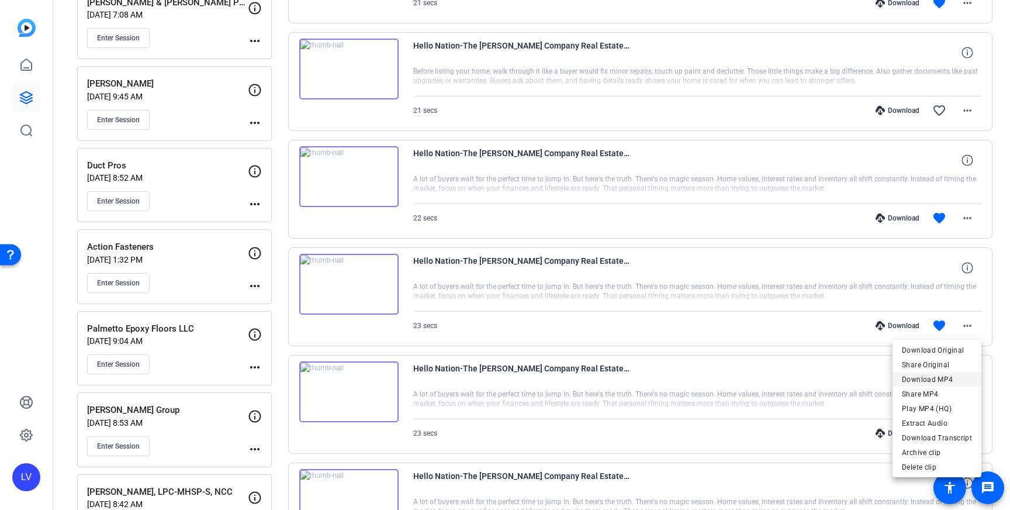
click at [939, 376] on span "Download MP4" at bounding box center [937, 379] width 70 height 14
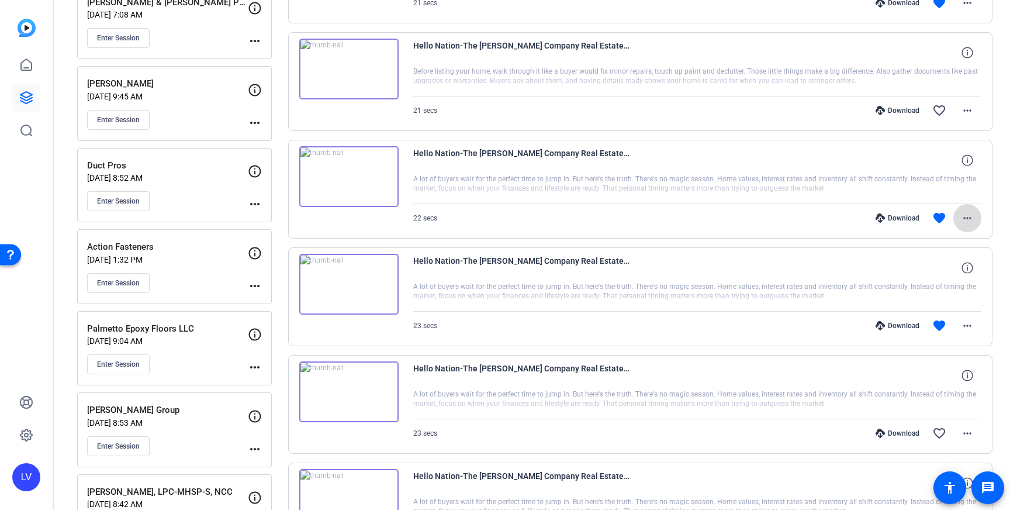
click at [970, 214] on mat-icon "more_horiz" at bounding box center [967, 218] width 14 height 14
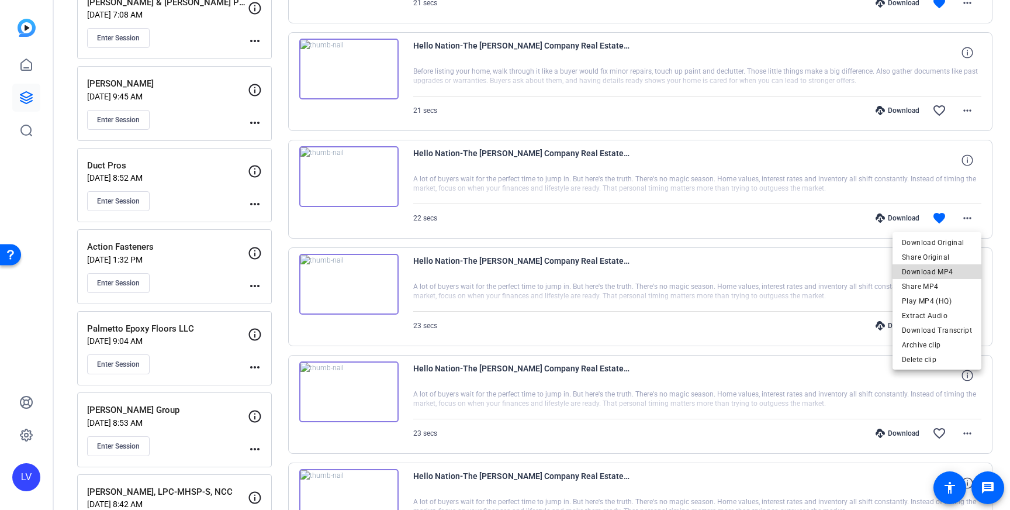
click at [940, 271] on span "Download MP4" at bounding box center [937, 272] width 70 height 14
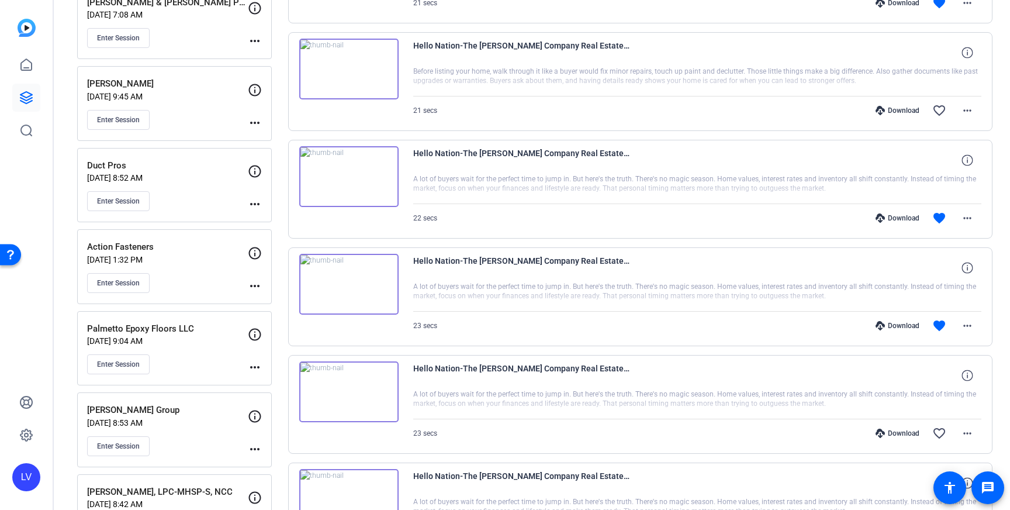
click at [379, 290] on img at bounding box center [348, 284] width 99 height 61
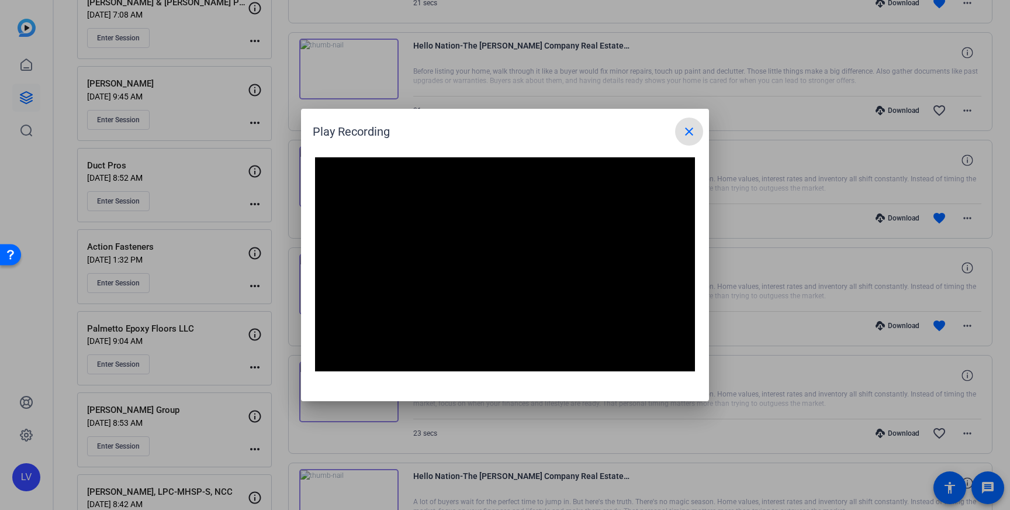
click at [686, 129] on mat-icon "close" at bounding box center [689, 131] width 14 height 14
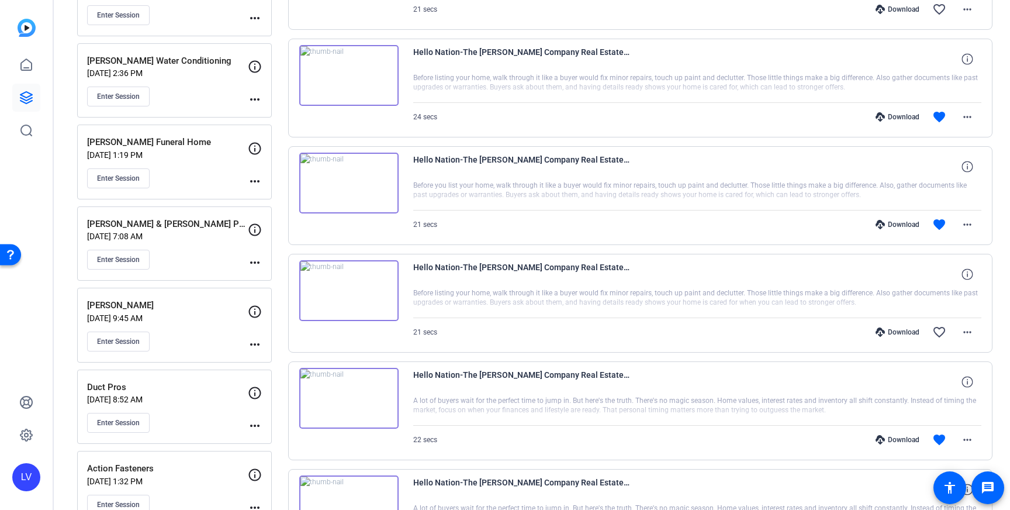
scroll to position [1190, 0]
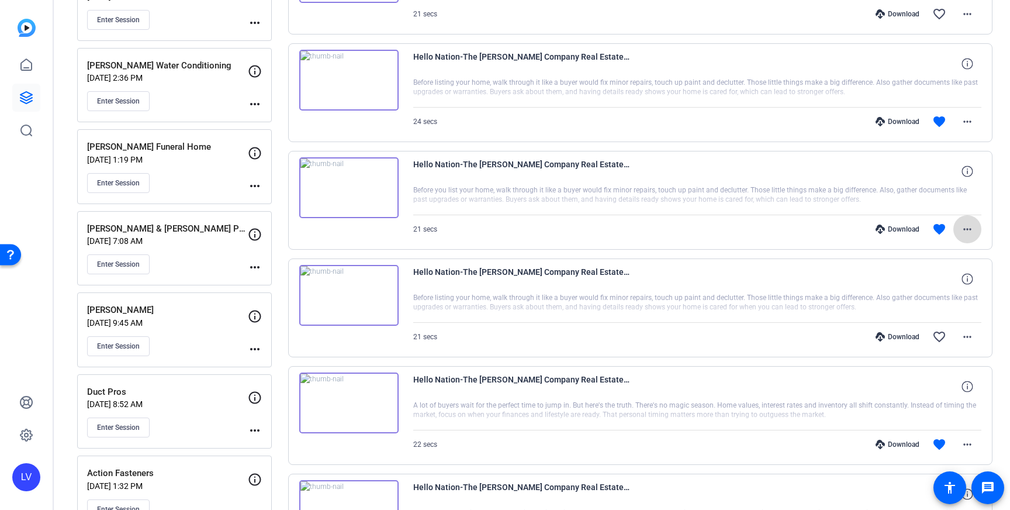
click at [972, 231] on mat-icon "more_horiz" at bounding box center [967, 229] width 14 height 14
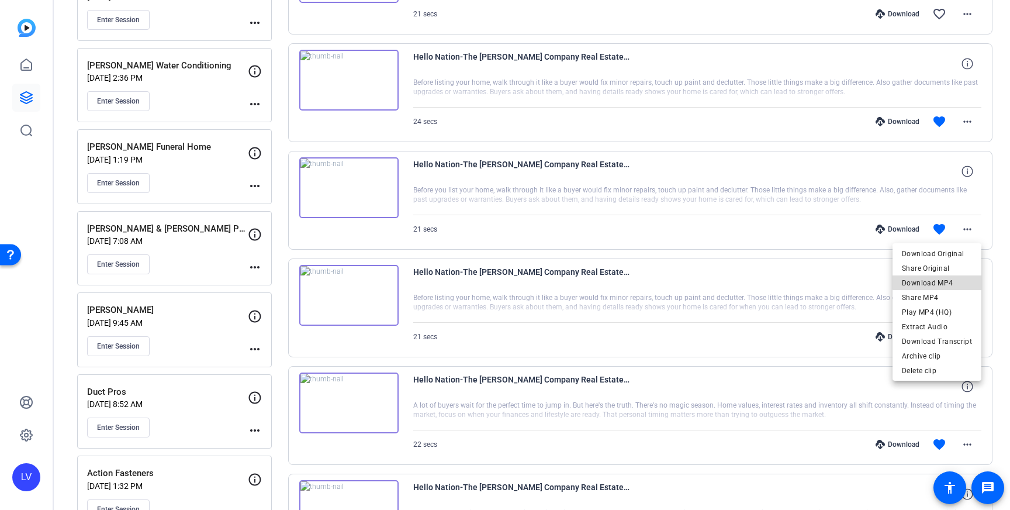
click at [946, 281] on span "Download MP4" at bounding box center [937, 283] width 70 height 14
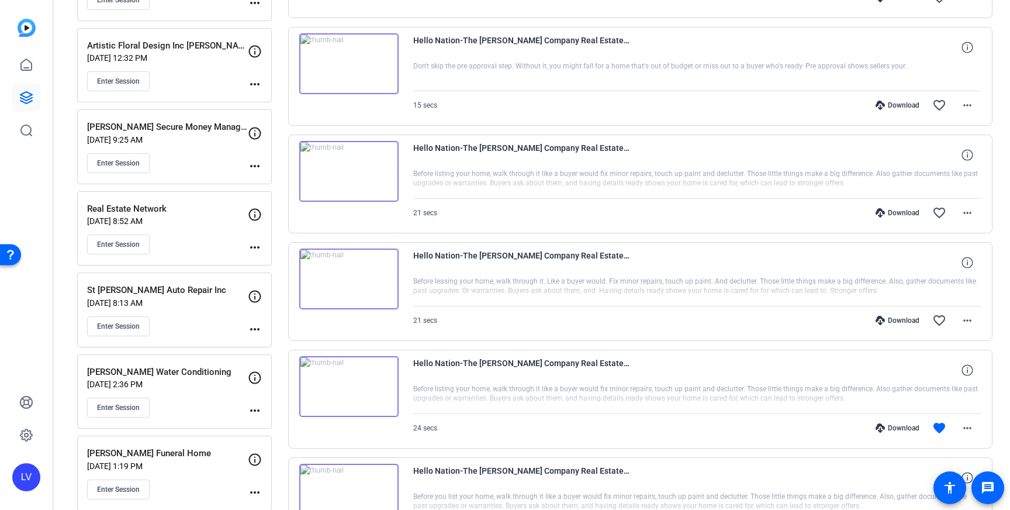
scroll to position [887, 0]
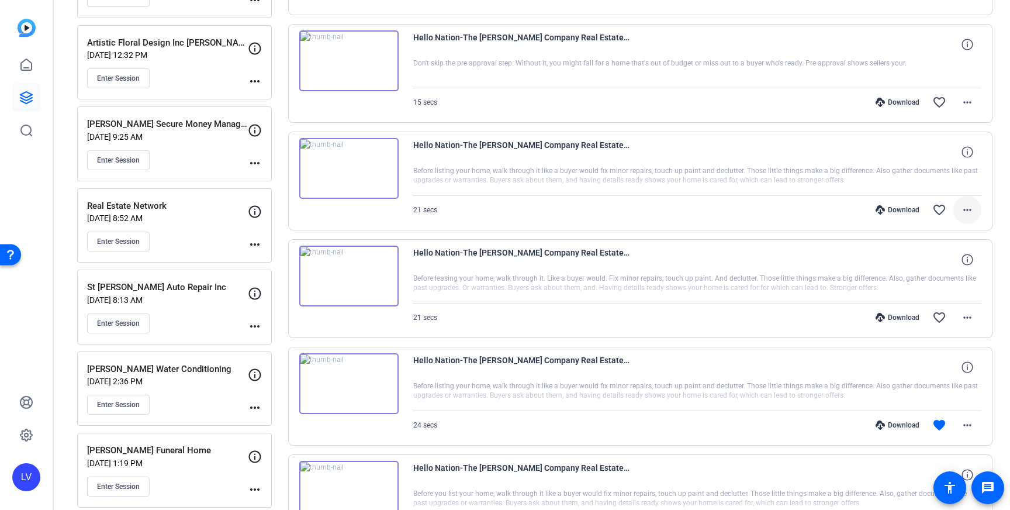
click at [961, 208] on mat-icon "more_horiz" at bounding box center [967, 210] width 14 height 14
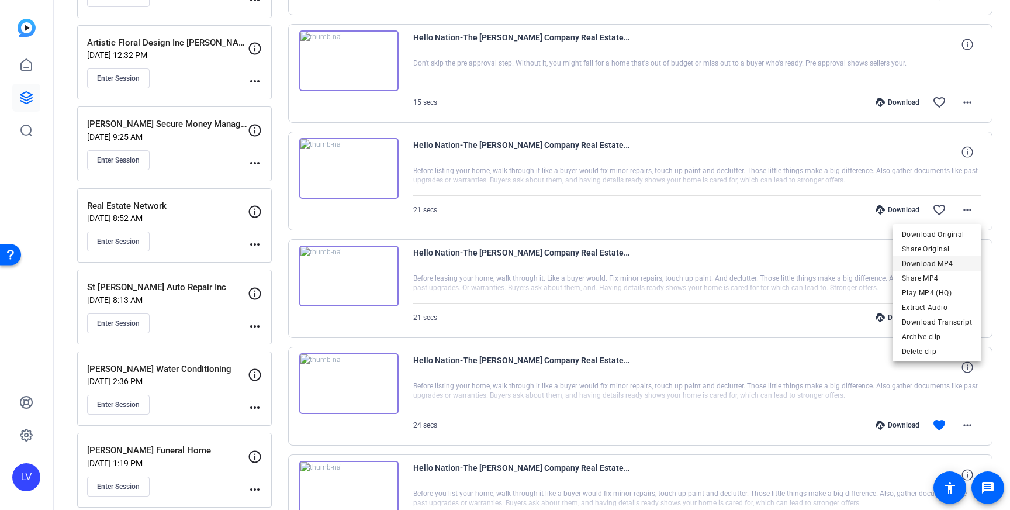
click at [943, 262] on span "Download MP4" at bounding box center [937, 264] width 70 height 14
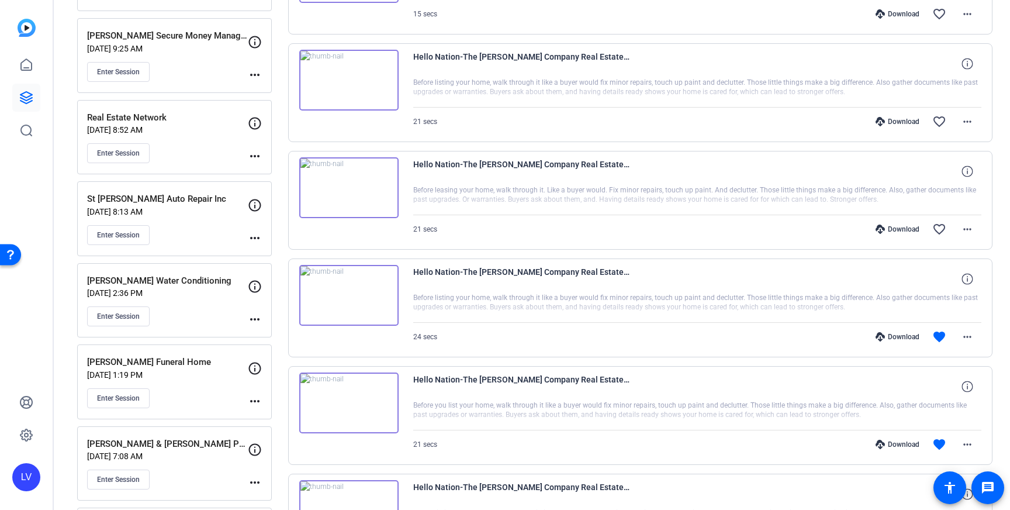
scroll to position [981, 0]
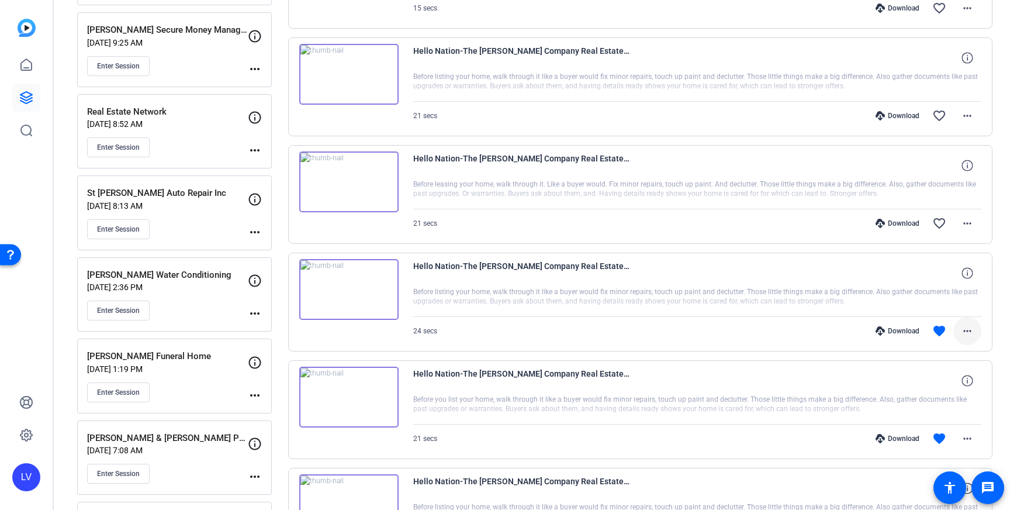
click at [964, 331] on mat-icon "more_horiz" at bounding box center [967, 331] width 14 height 14
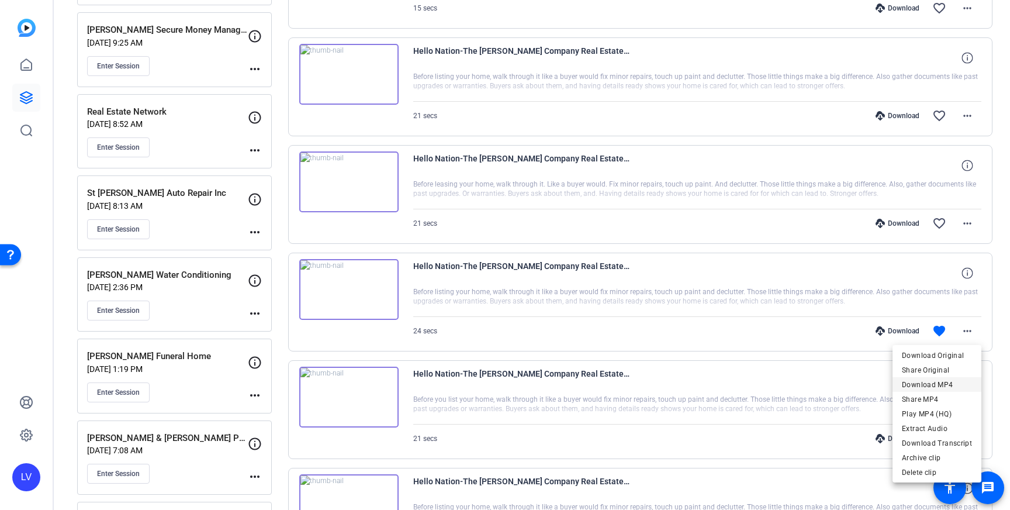
click at [946, 383] on span "Download MP4" at bounding box center [937, 385] width 70 height 14
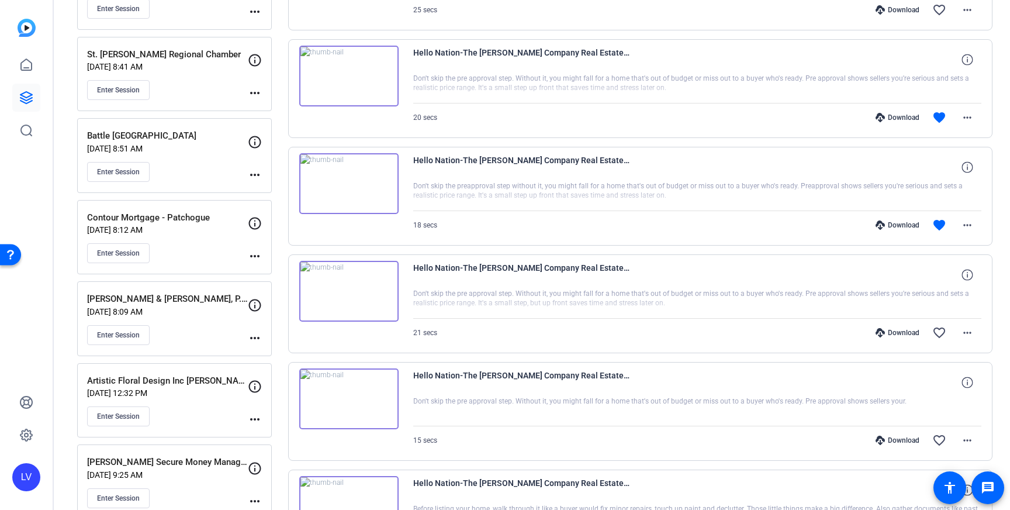
scroll to position [550, 0]
click at [966, 218] on mat-icon "more_horiz" at bounding box center [967, 224] width 14 height 14
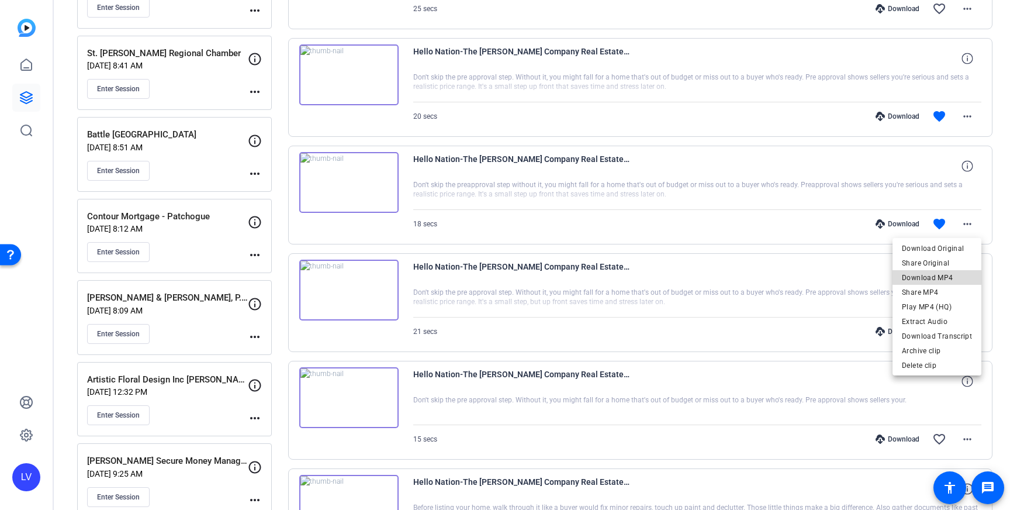
click at [941, 277] on span "Download MP4" at bounding box center [937, 278] width 70 height 14
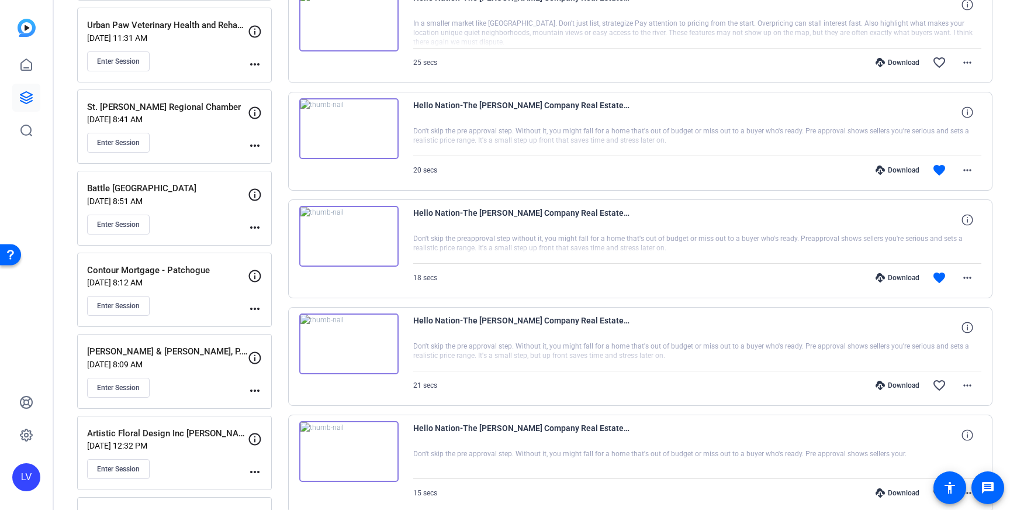
scroll to position [495, 0]
click at [960, 170] on mat-icon "more_horiz" at bounding box center [967, 171] width 14 height 14
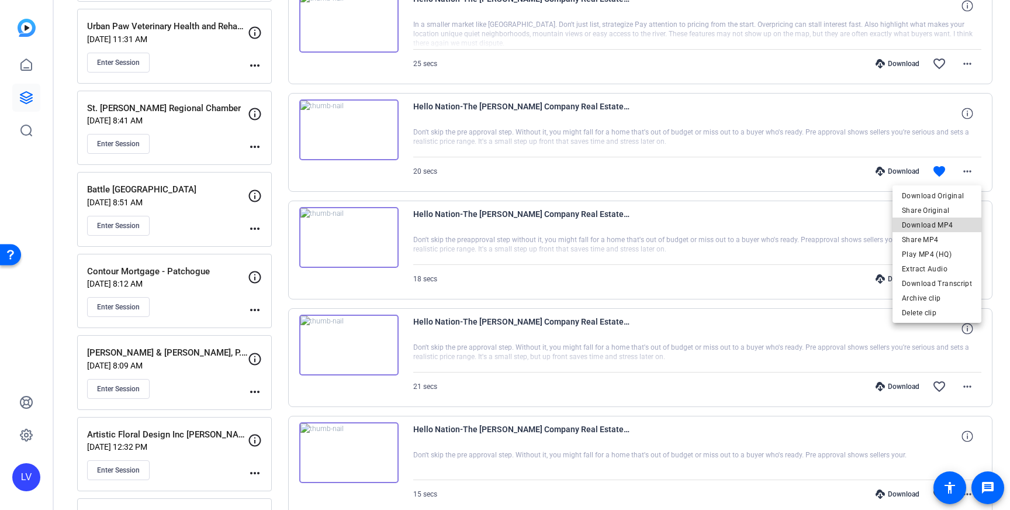
click at [942, 220] on span "Download MP4" at bounding box center [937, 225] width 70 height 14
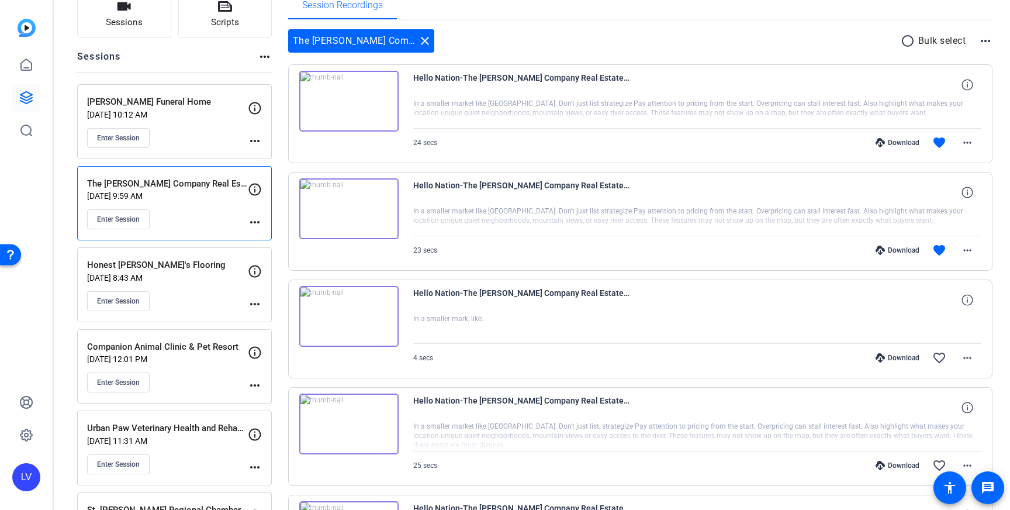
scroll to position [92, 0]
click at [960, 246] on mat-icon "more_horiz" at bounding box center [967, 251] width 14 height 14
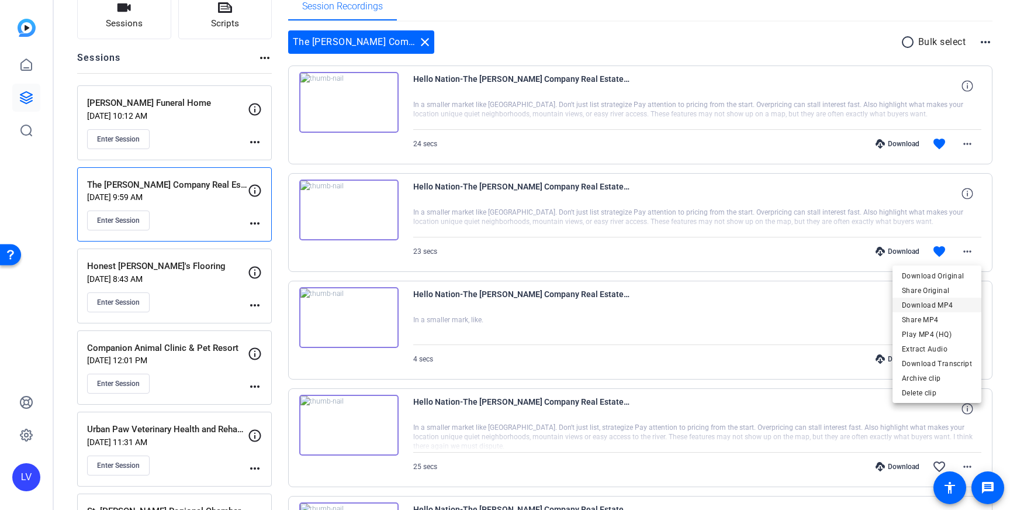
click at [949, 303] on span "Download MP4" at bounding box center [937, 305] width 70 height 14
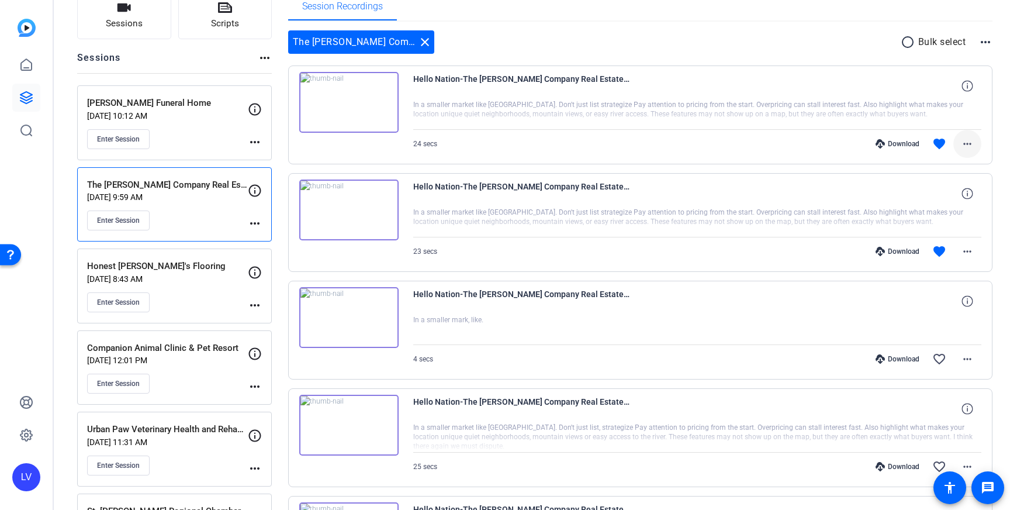
click at [974, 140] on mat-icon "more_horiz" at bounding box center [967, 144] width 14 height 14
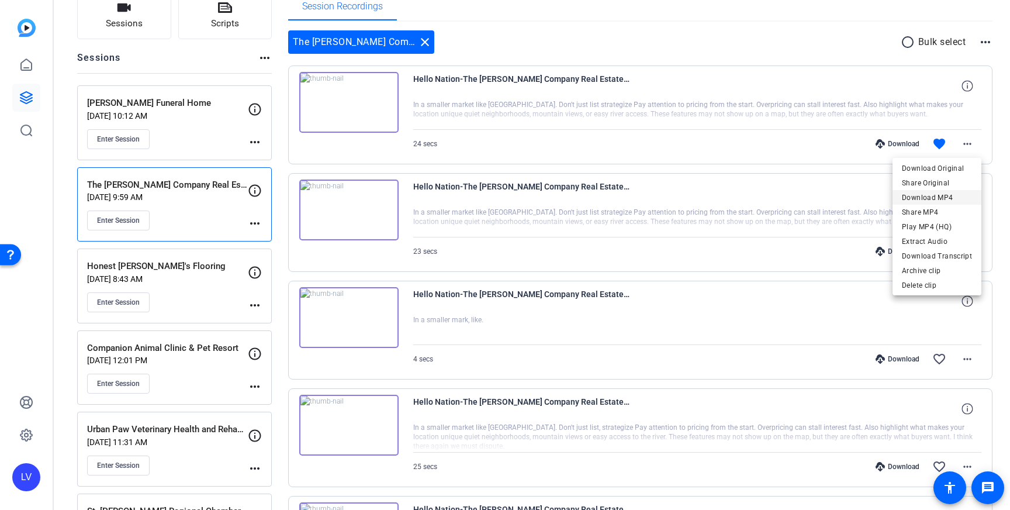
click at [949, 195] on span "Download MP4" at bounding box center [937, 198] width 70 height 14
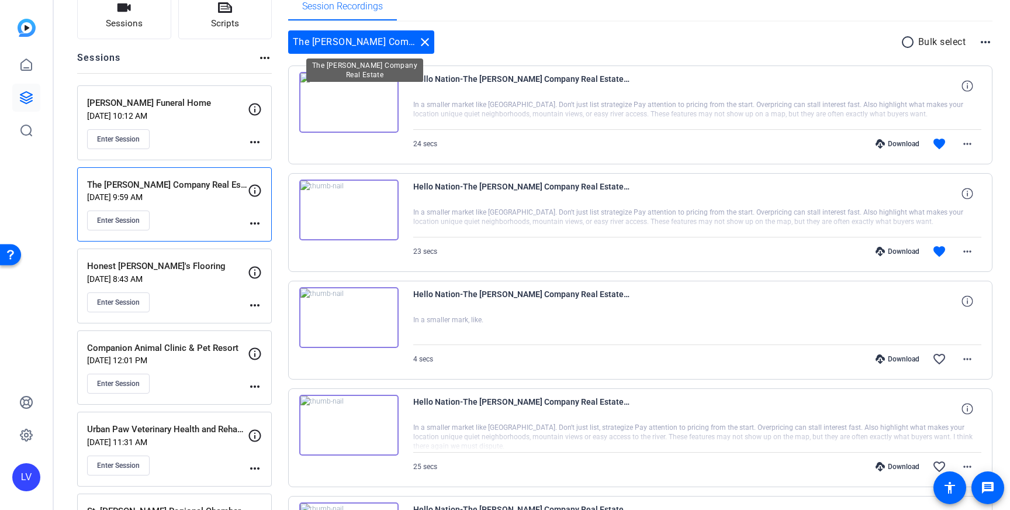
click at [429, 41] on mat-icon "close" at bounding box center [425, 42] width 14 height 14
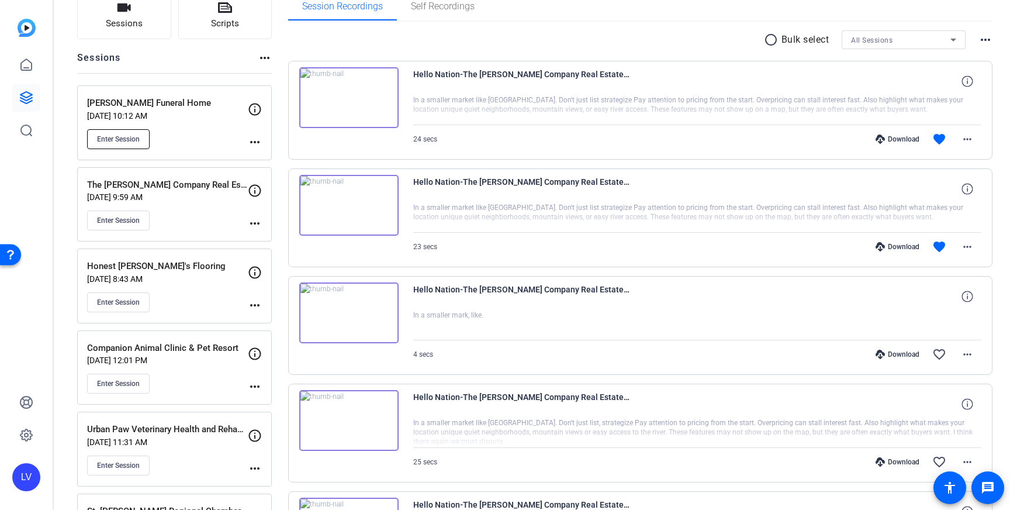
click at [103, 139] on span "Enter Session" at bounding box center [118, 138] width 43 height 9
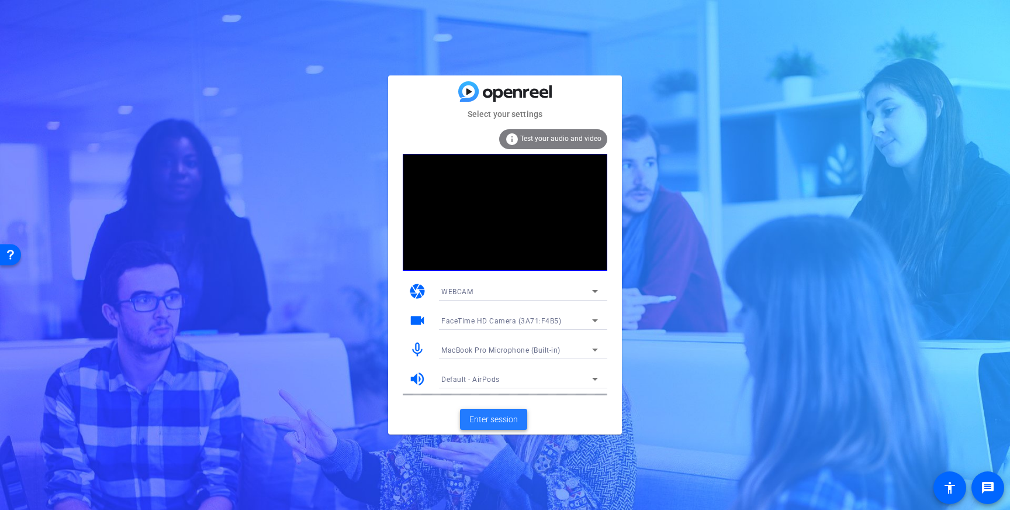
click at [492, 419] on span "Enter session" at bounding box center [493, 419] width 49 height 12
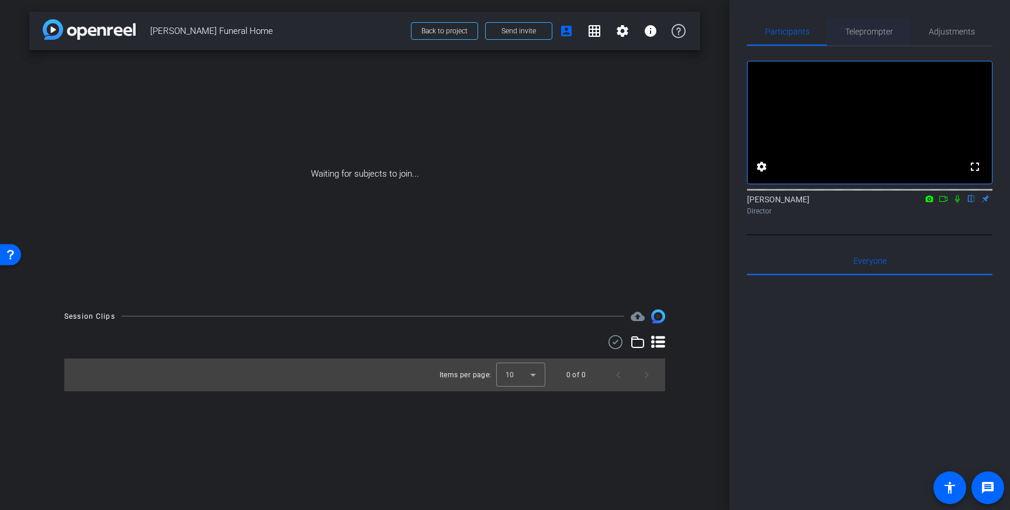
click at [877, 24] on span "Teleprompter" at bounding box center [869, 32] width 48 height 28
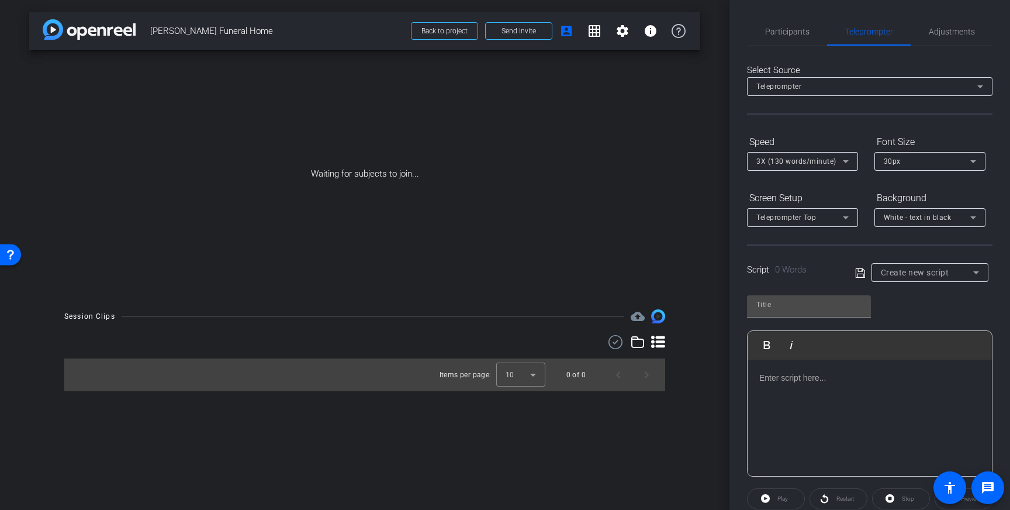
click at [837, 398] on div at bounding box center [870, 417] width 244 height 117
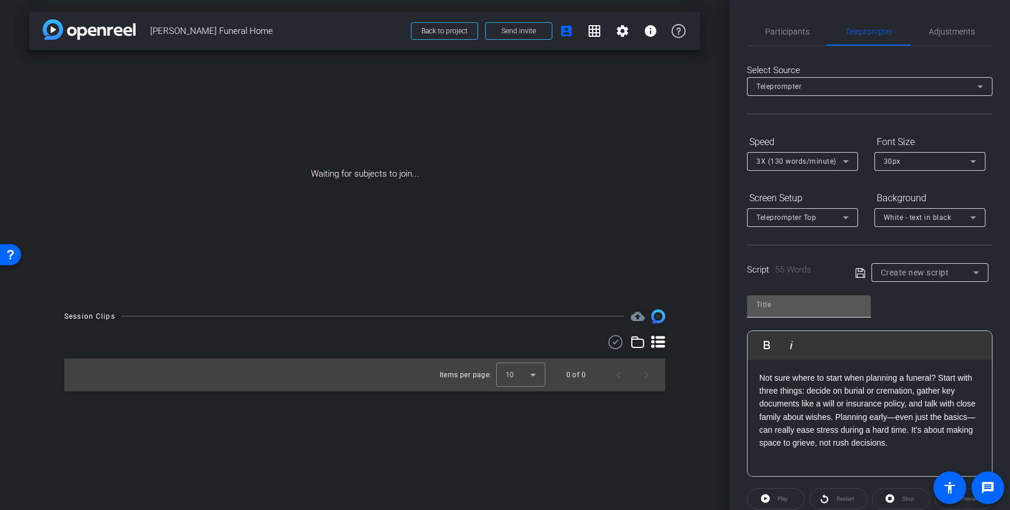
click at [808, 312] on div at bounding box center [808, 304] width 105 height 19
type input "[PERSON_NAME]"
click at [861, 271] on icon at bounding box center [859, 272] width 9 height 9
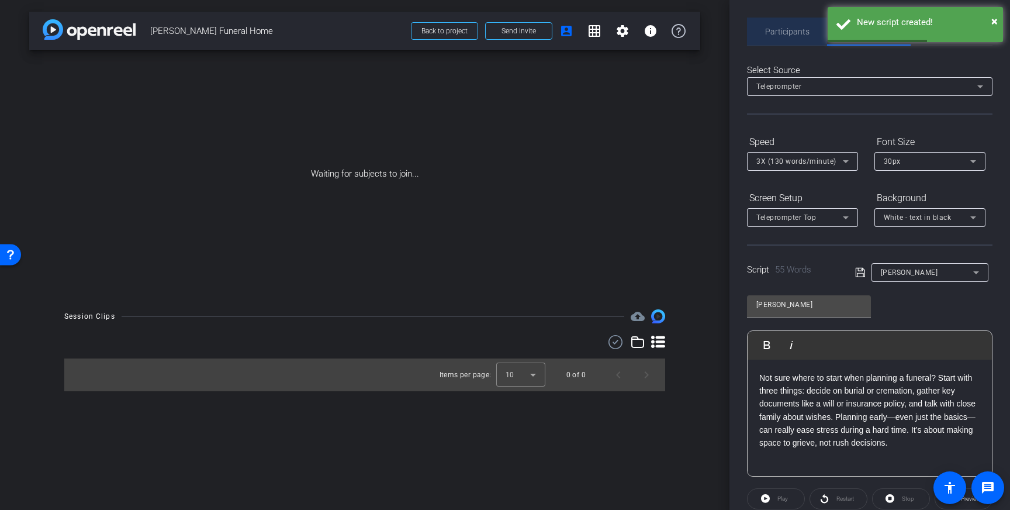
click at [788, 39] on span "Participants" at bounding box center [787, 32] width 44 height 28
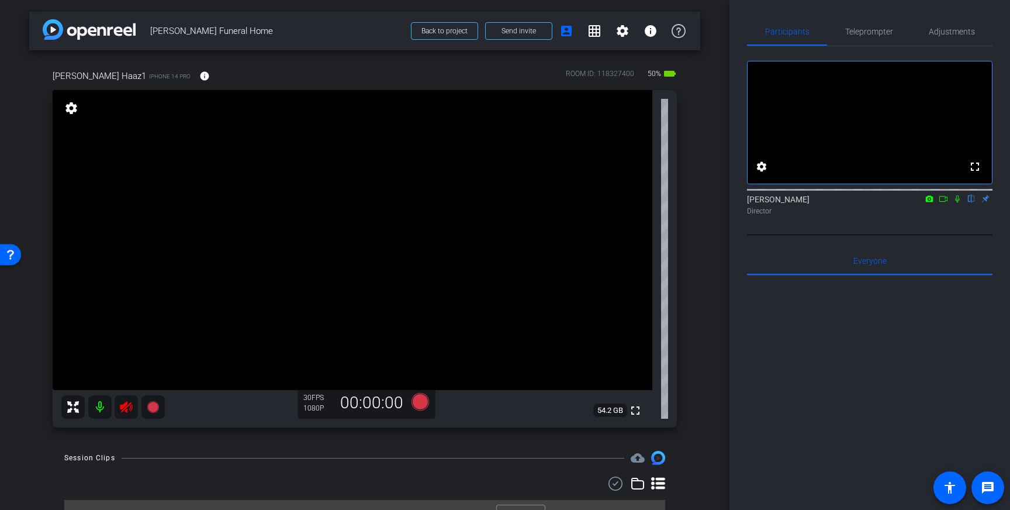
click at [126, 409] on icon at bounding box center [126, 407] width 14 height 14
click at [967, 31] on span "Adjustments" at bounding box center [952, 31] width 46 height 8
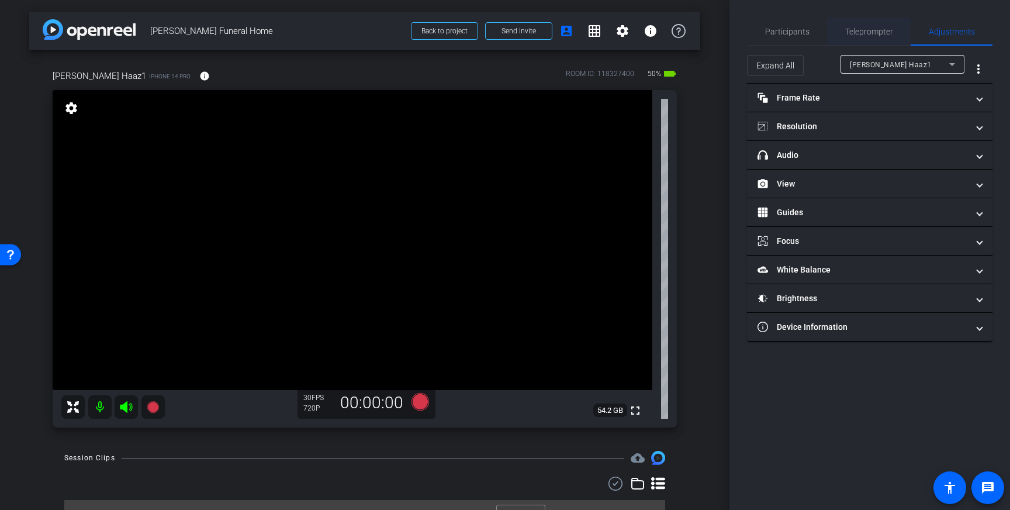
click at [861, 26] on span "Teleprompter" at bounding box center [869, 32] width 48 height 28
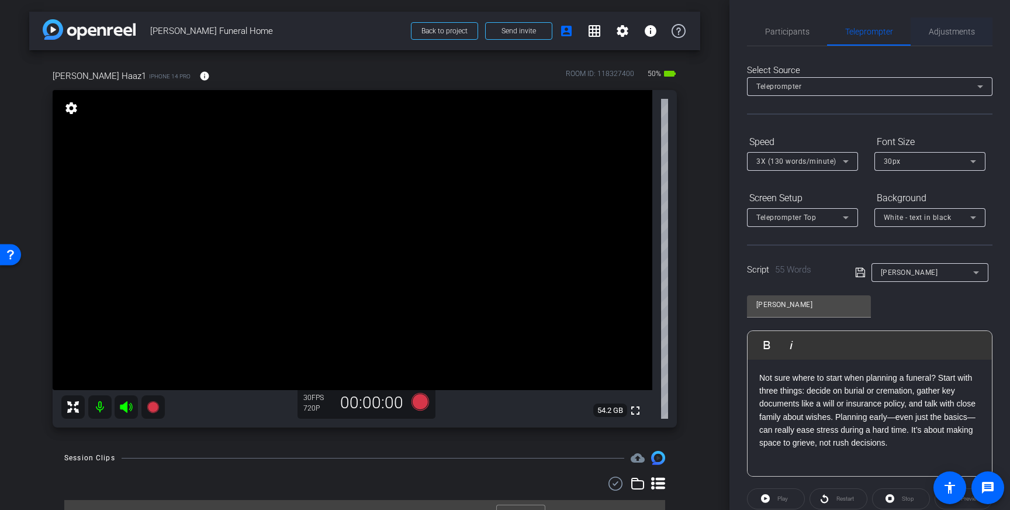
click at [956, 37] on span "Adjustments" at bounding box center [952, 32] width 46 height 28
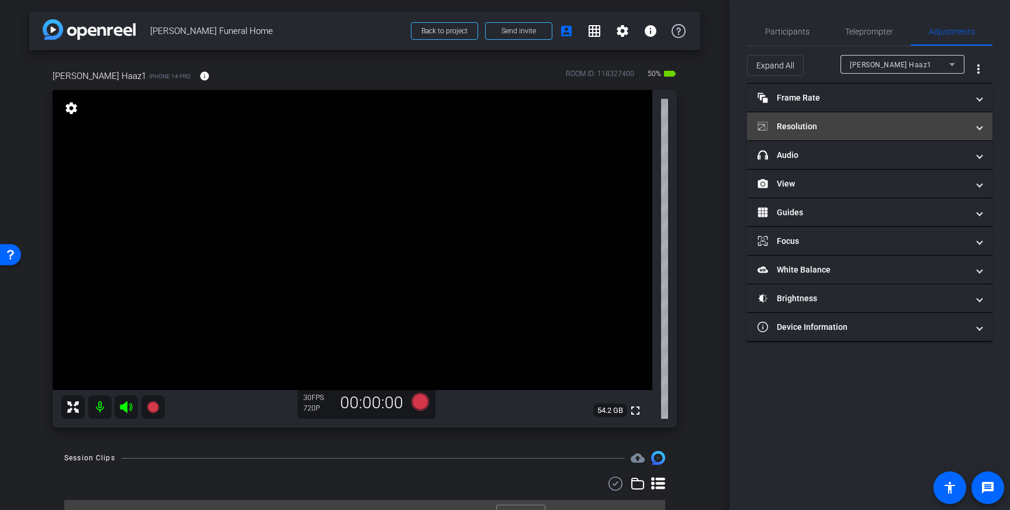
click at [919, 130] on mat-panel-title "Resolution" at bounding box center [862, 126] width 210 height 12
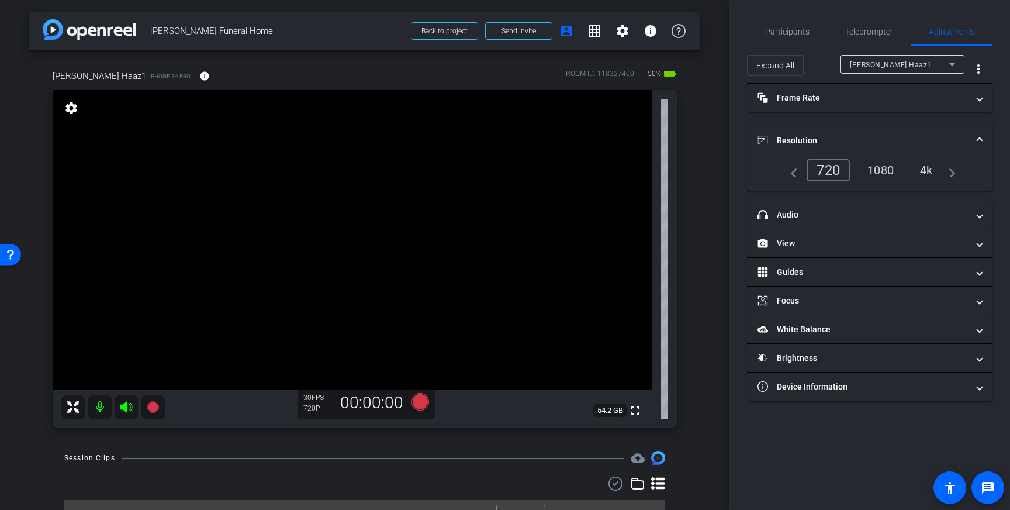
click at [925, 167] on div "4k" at bounding box center [926, 170] width 30 height 20
click at [843, 32] on div "Teleprompter" at bounding box center [869, 32] width 84 height 28
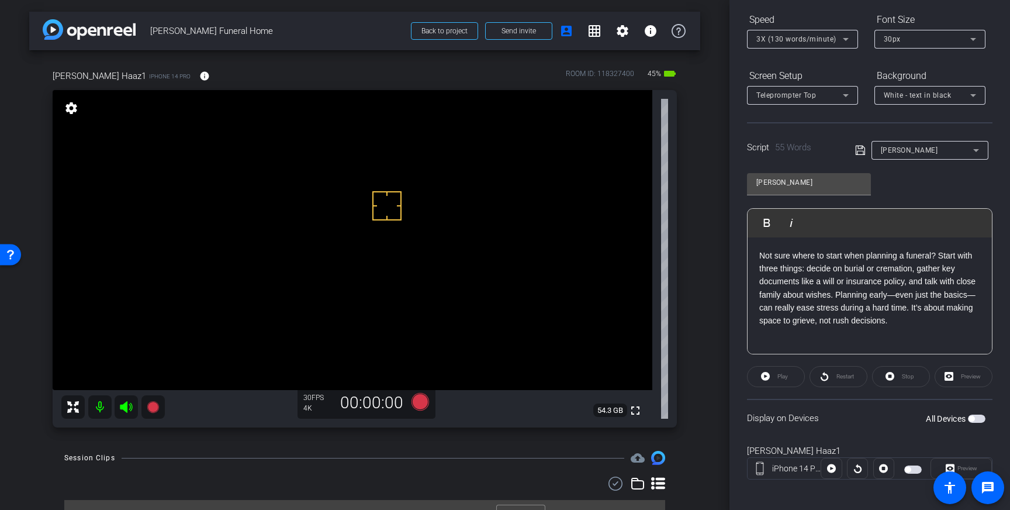
scroll to position [123, 0]
click at [978, 420] on span "button" at bounding box center [977, 417] width 18 height 8
click at [936, 34] on div "30px" at bounding box center [927, 37] width 87 height 15
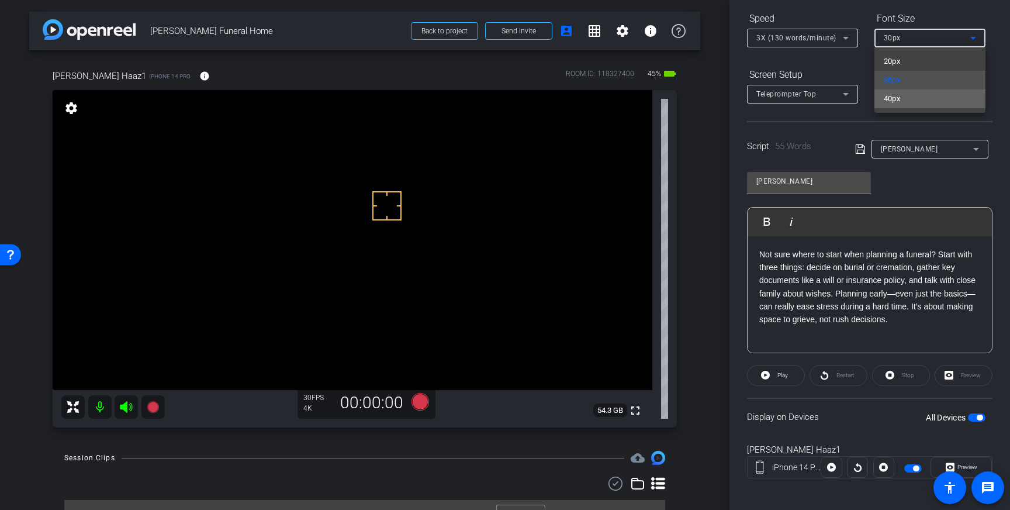
click at [915, 98] on mat-option "40px" at bounding box center [929, 98] width 111 height 19
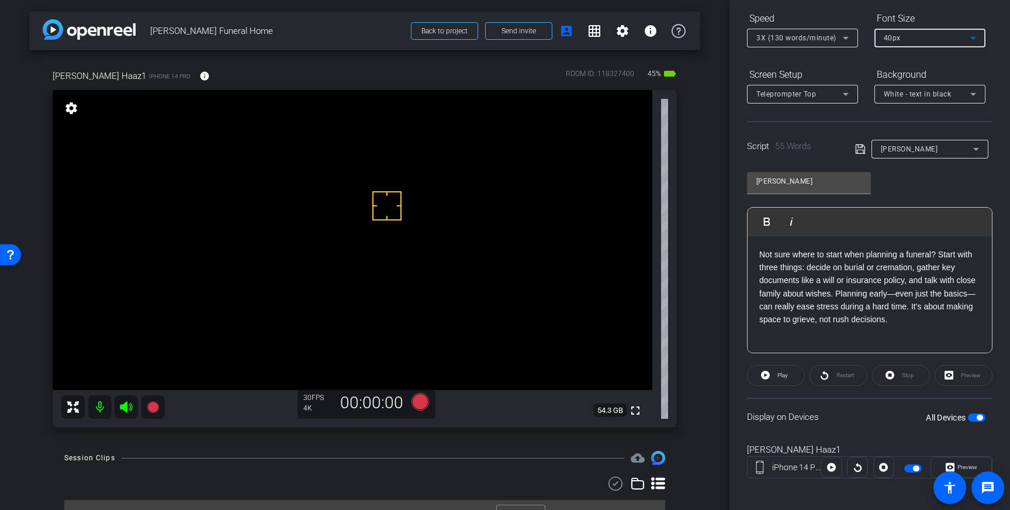
click at [980, 417] on span "button" at bounding box center [980, 417] width 6 height 6
click at [418, 398] on icon at bounding box center [420, 402] width 18 height 18
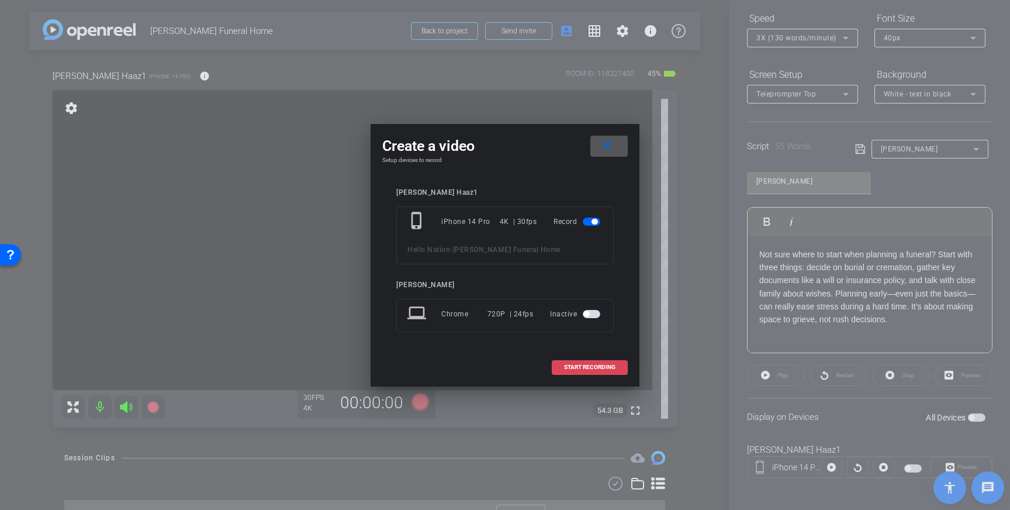
click at [570, 366] on span "START RECORDING" at bounding box center [589, 367] width 51 height 6
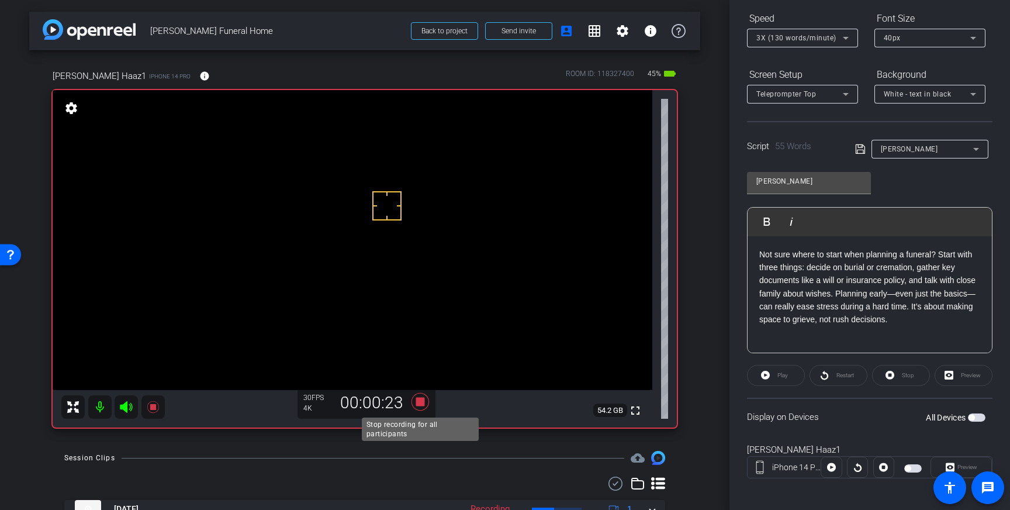
click at [423, 399] on icon at bounding box center [420, 402] width 18 height 18
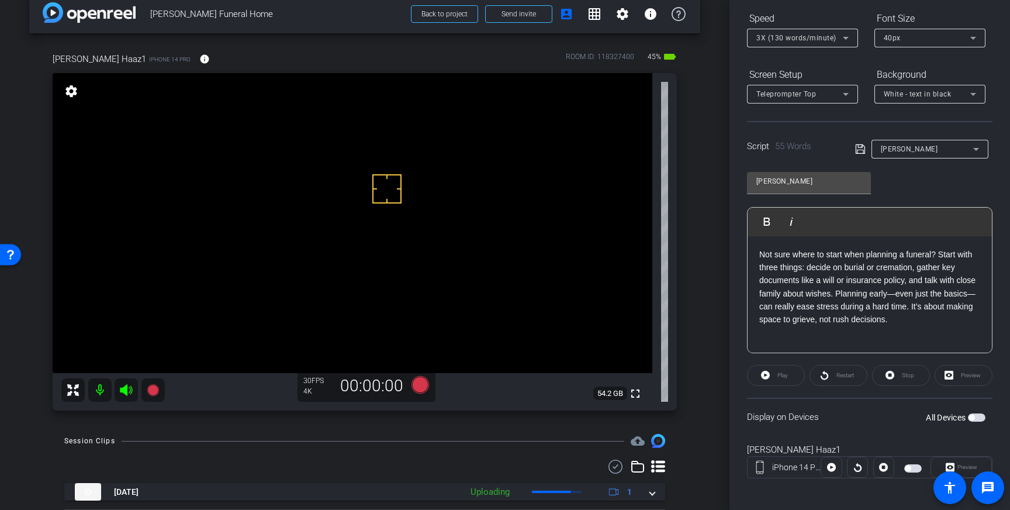
scroll to position [16, 0]
click at [420, 390] on icon at bounding box center [420, 386] width 18 height 18
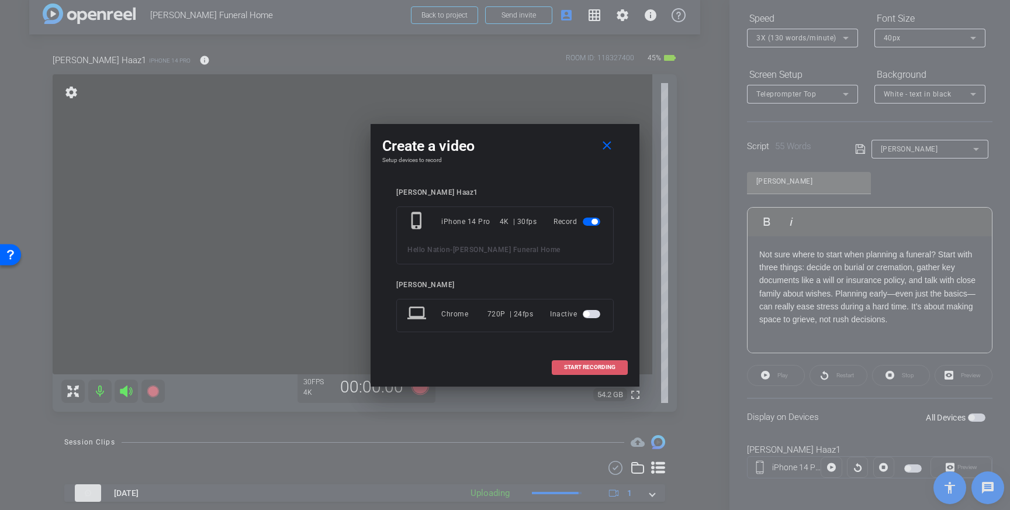
click at [594, 365] on span "START RECORDING" at bounding box center [589, 367] width 51 height 6
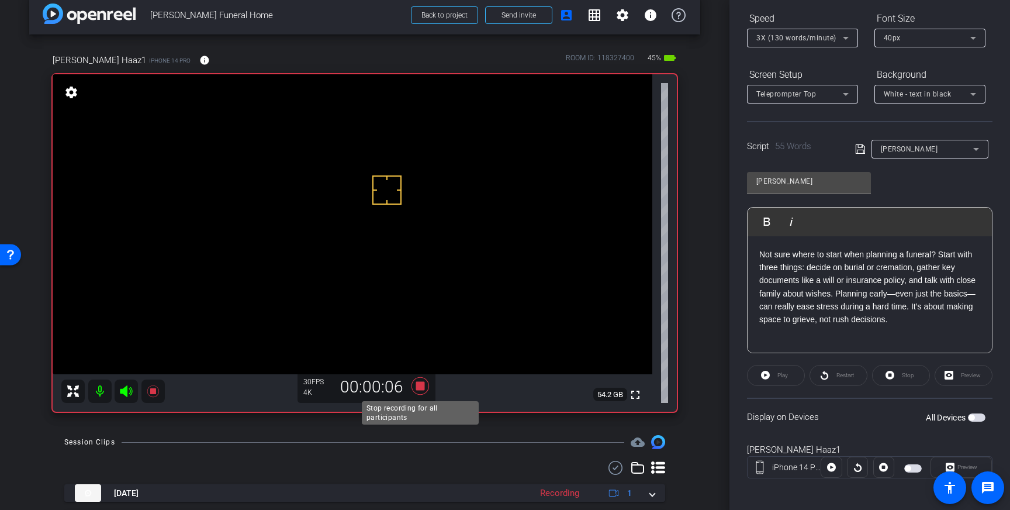
click at [422, 384] on icon at bounding box center [420, 386] width 18 height 18
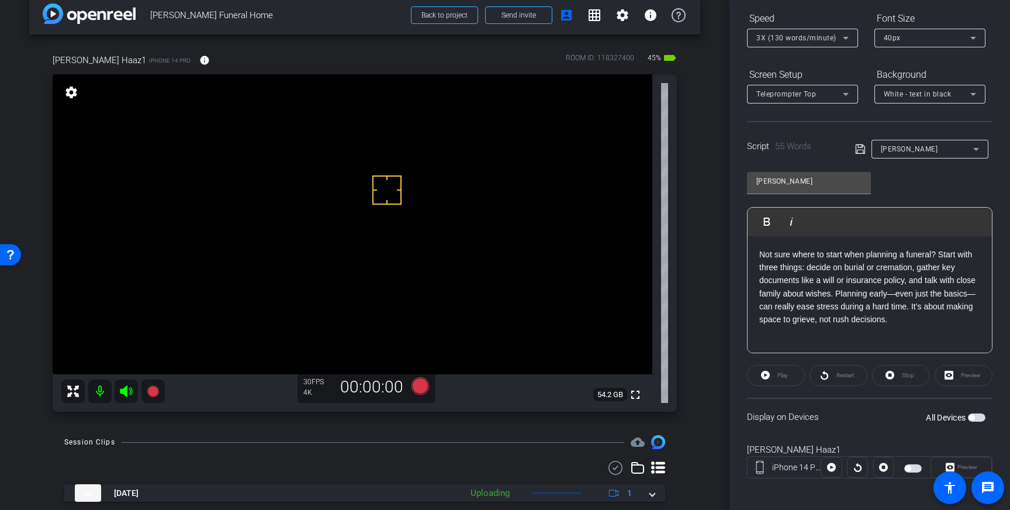
click at [975, 416] on span "button" at bounding box center [977, 417] width 18 height 8
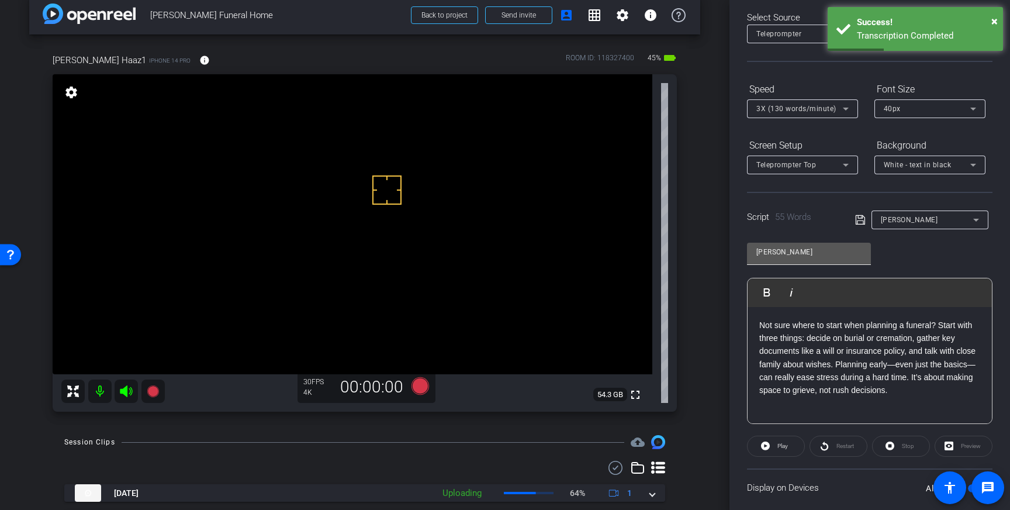
scroll to position [54, 0]
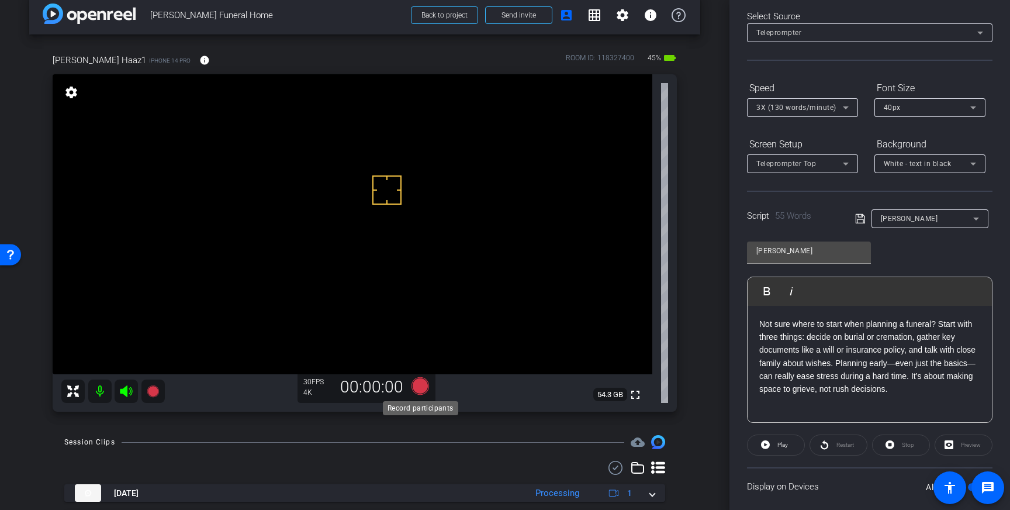
click at [419, 389] on icon at bounding box center [420, 386] width 18 height 18
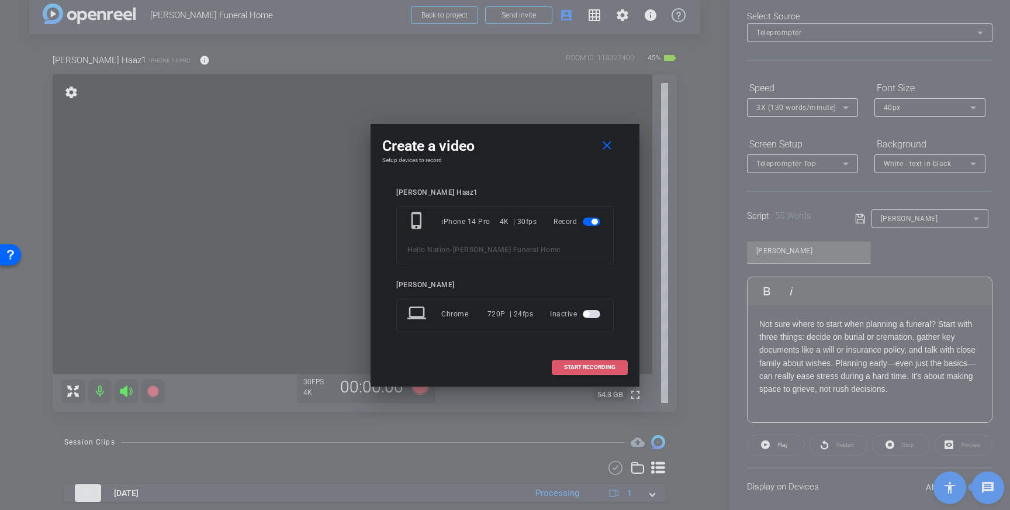
click at [612, 357] on span at bounding box center [589, 367] width 75 height 28
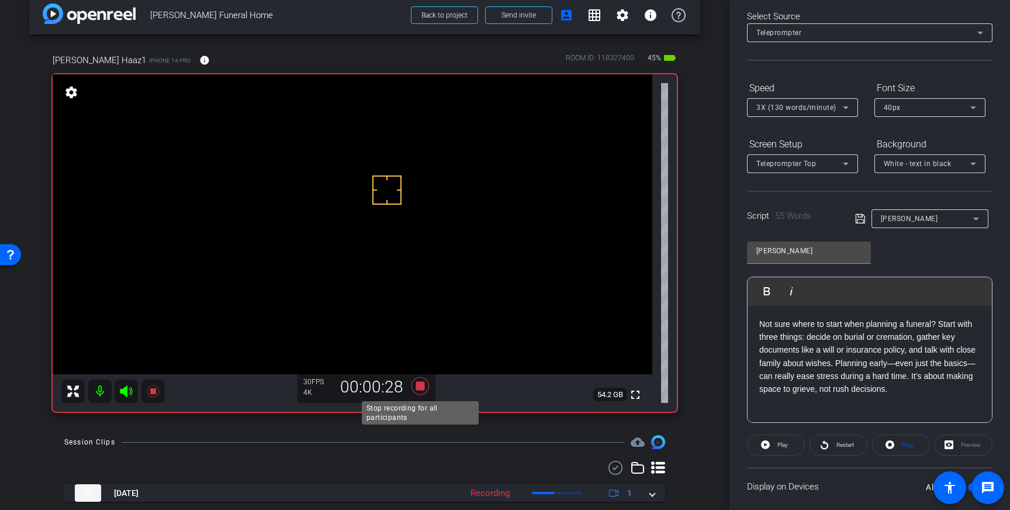
click at [418, 388] on icon at bounding box center [420, 386] width 18 height 18
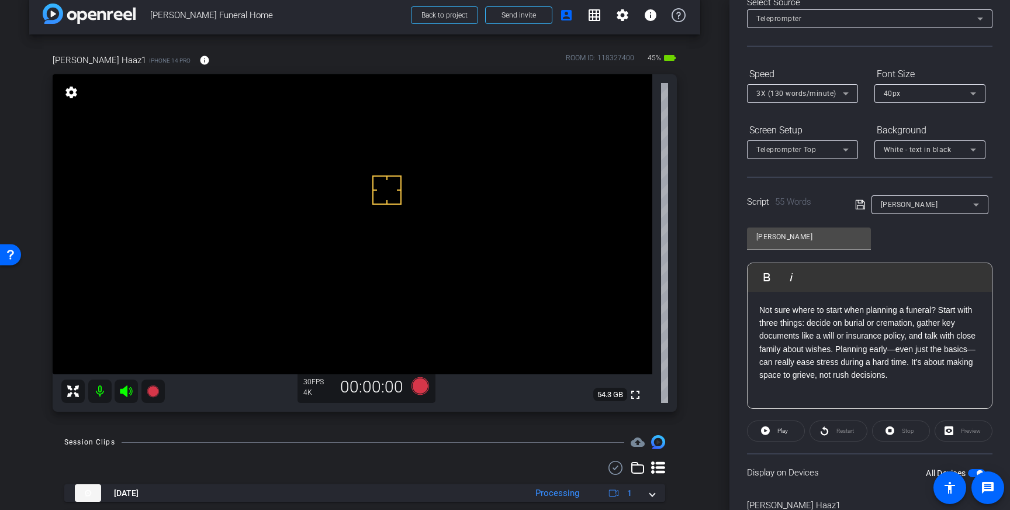
scroll to position [0, 0]
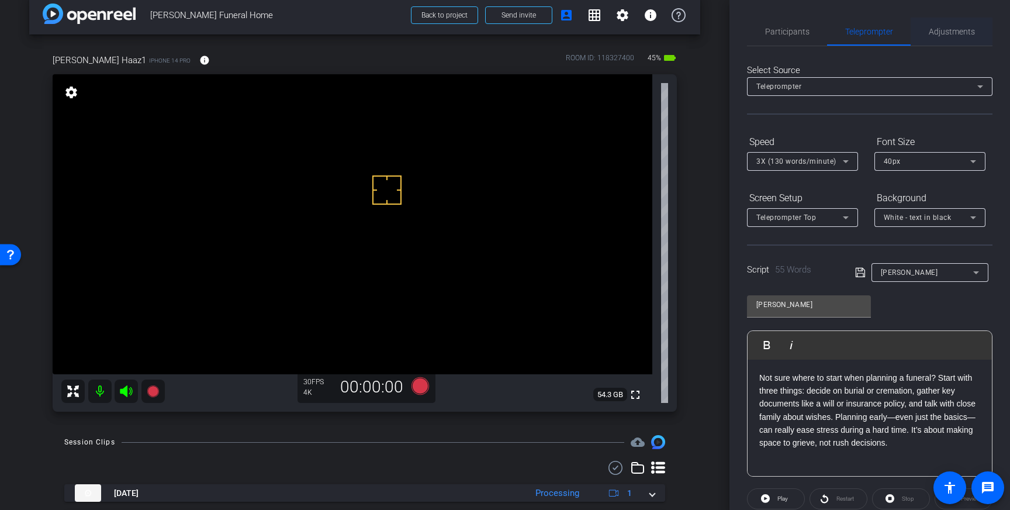
click at [946, 40] on span "Adjustments" at bounding box center [952, 32] width 46 height 28
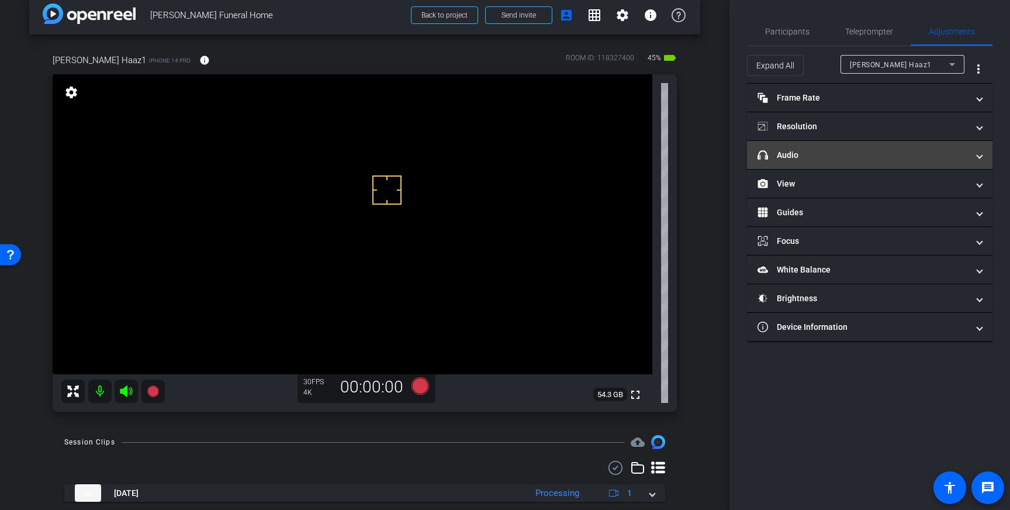
click at [922, 161] on mat-expansion-panel-header "headphone icon Audio" at bounding box center [869, 155] width 245 height 28
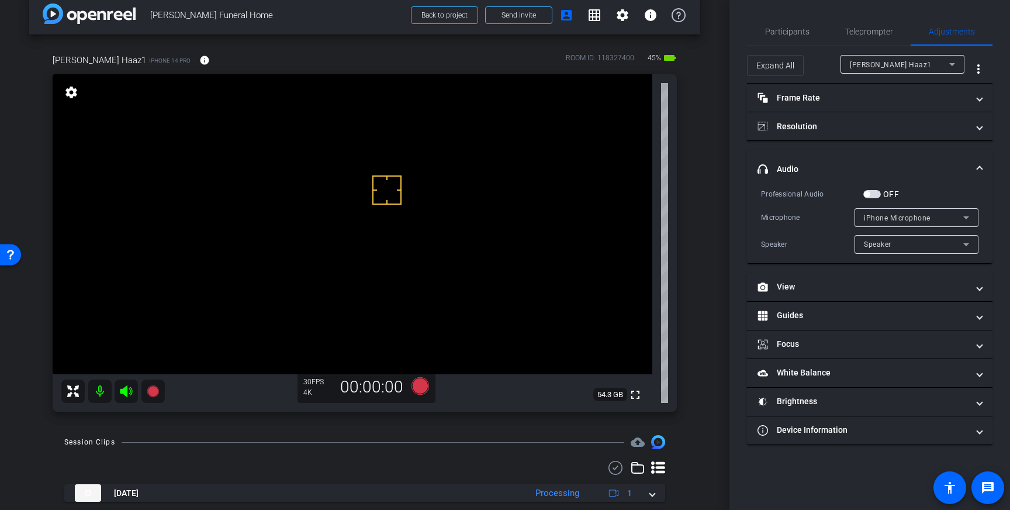
click at [873, 195] on span "button" at bounding box center [872, 194] width 18 height 8
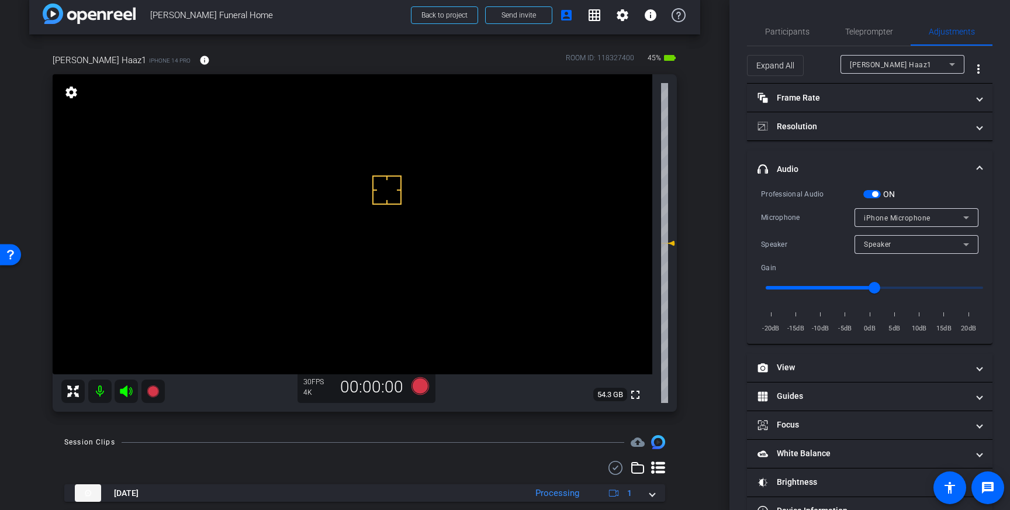
click at [873, 195] on span "button" at bounding box center [875, 194] width 6 height 6
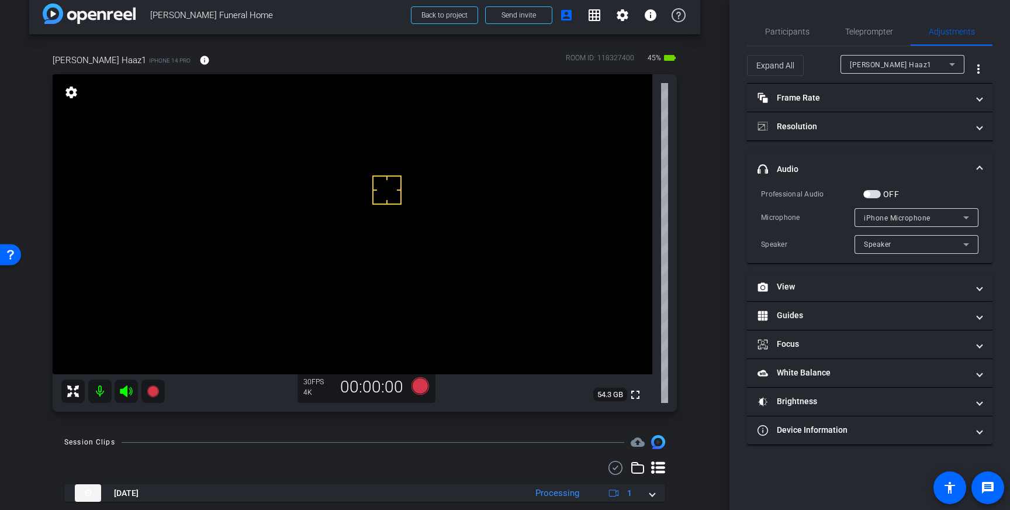
click at [867, 193] on span "button" at bounding box center [867, 194] width 6 height 6
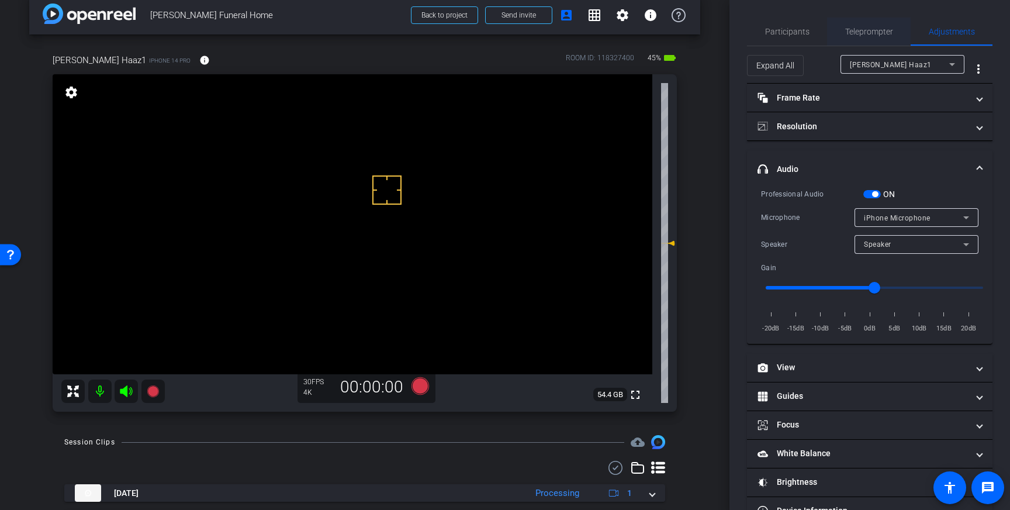
click at [841, 41] on div "Teleprompter" at bounding box center [869, 32] width 84 height 28
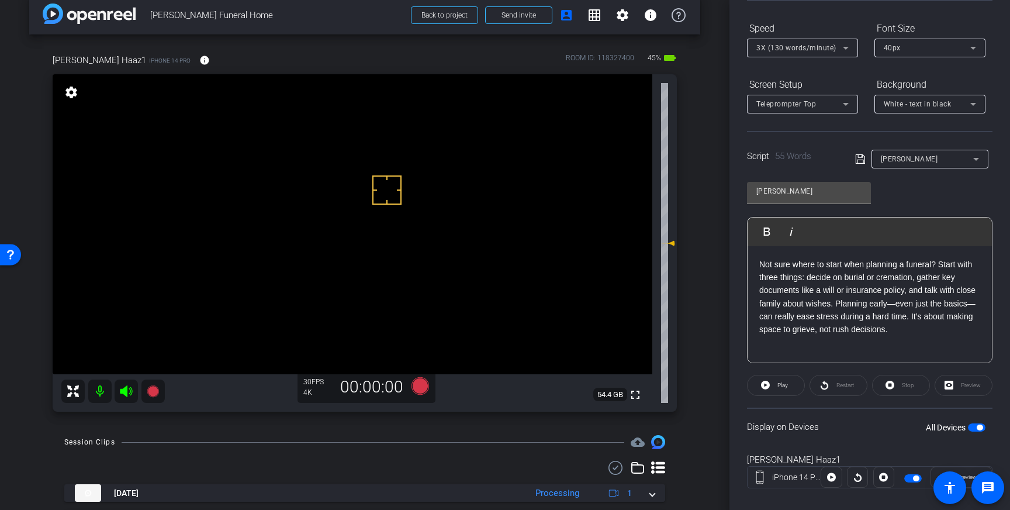
scroll to position [129, 0]
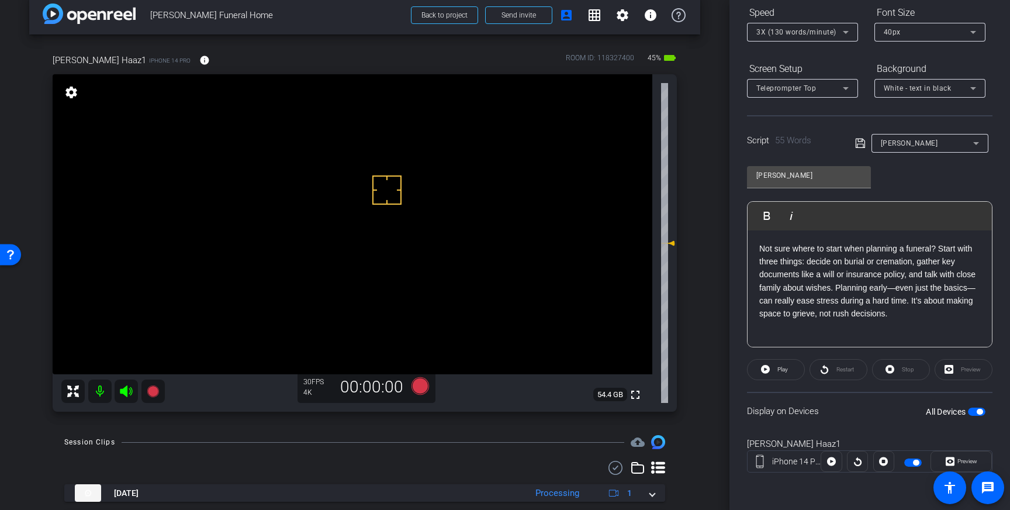
click at [978, 409] on span "button" at bounding box center [980, 412] width 6 height 6
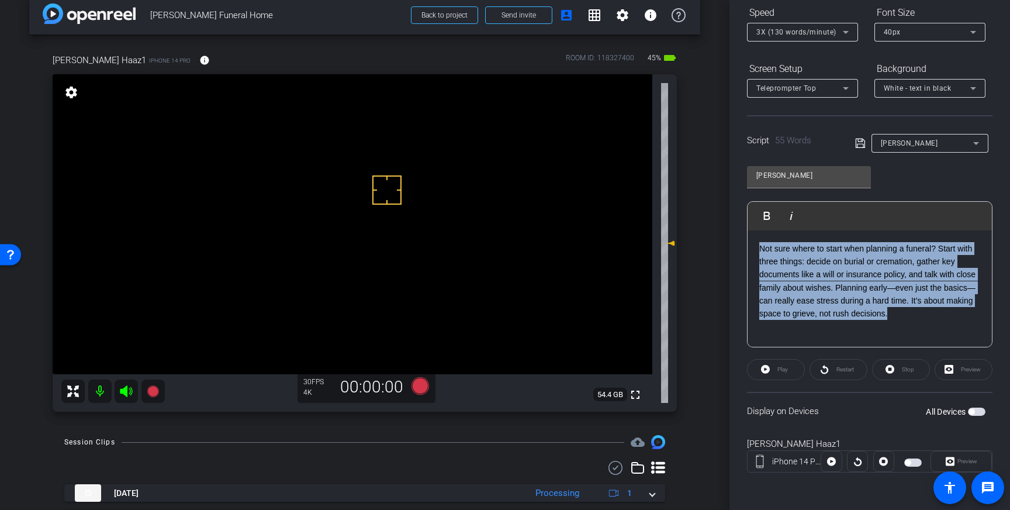
drag, startPoint x: 914, startPoint y: 328, endPoint x: 753, endPoint y: 238, distance: 184.0
click at [753, 238] on div "Not sure where to start when planning a funeral? Start with three things: decid…" at bounding box center [870, 288] width 244 height 117
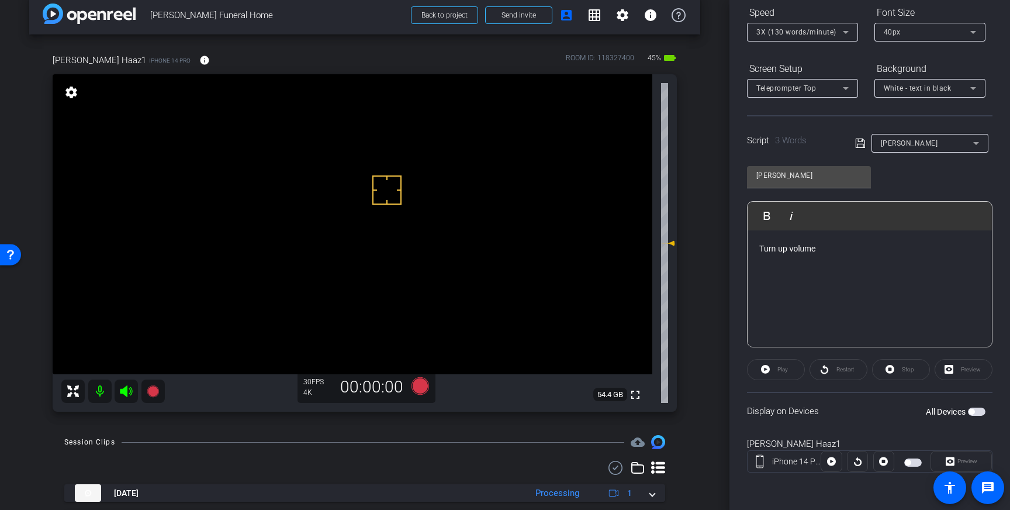
click at [975, 407] on span "button" at bounding box center [977, 411] width 18 height 8
click at [857, 141] on icon at bounding box center [860, 143] width 11 height 14
click at [971, 409] on span "button" at bounding box center [977, 411] width 18 height 8
click at [896, 285] on div "Turn up volume" at bounding box center [870, 288] width 244 height 117
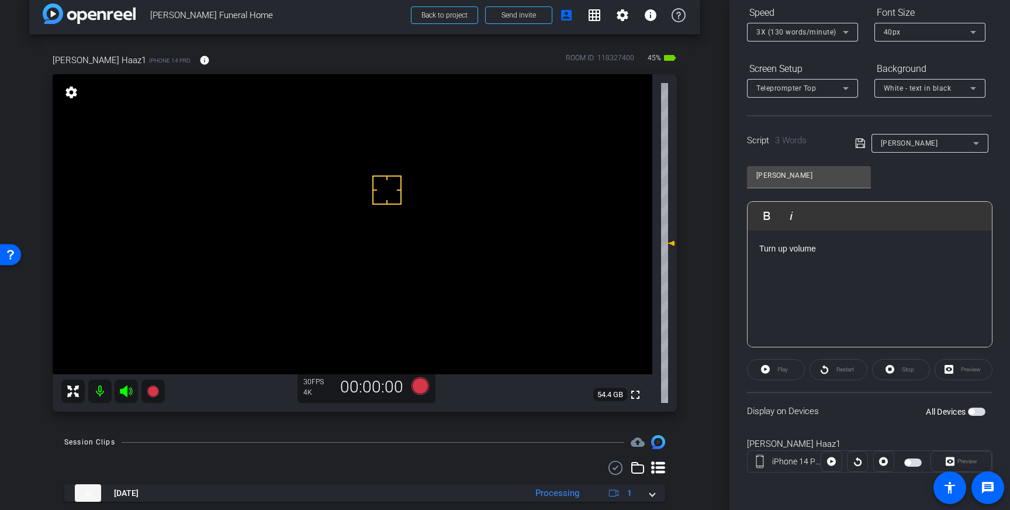
drag, startPoint x: 829, startPoint y: 250, endPoint x: 740, endPoint y: 246, distance: 88.9
click at [740, 246] on div "Participants Teleprompter Adjustments settings [PERSON_NAME] flip Director Ever…" at bounding box center [869, 255] width 281 height 510
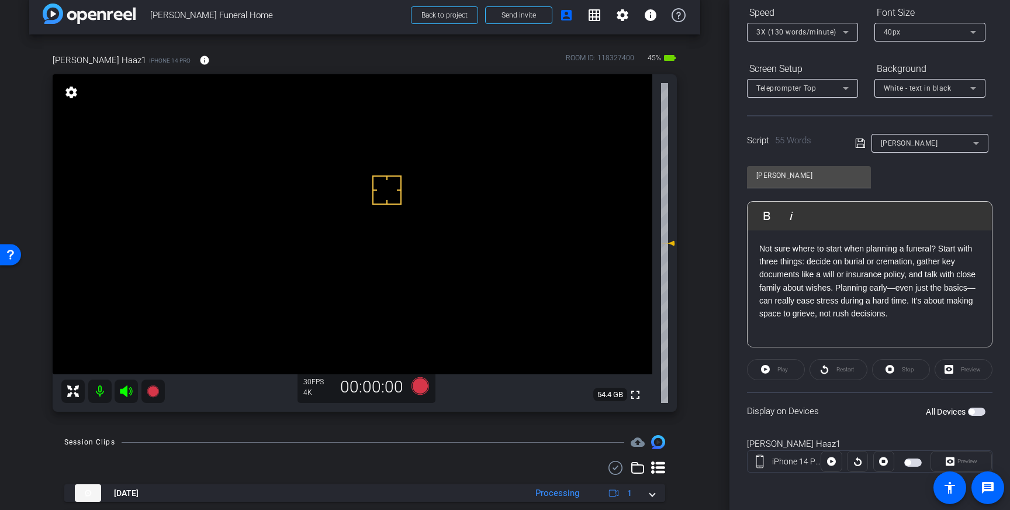
click at [859, 147] on icon at bounding box center [860, 143] width 11 height 14
click at [976, 409] on span "button" at bounding box center [977, 411] width 18 height 8
click at [421, 388] on icon at bounding box center [420, 386] width 18 height 18
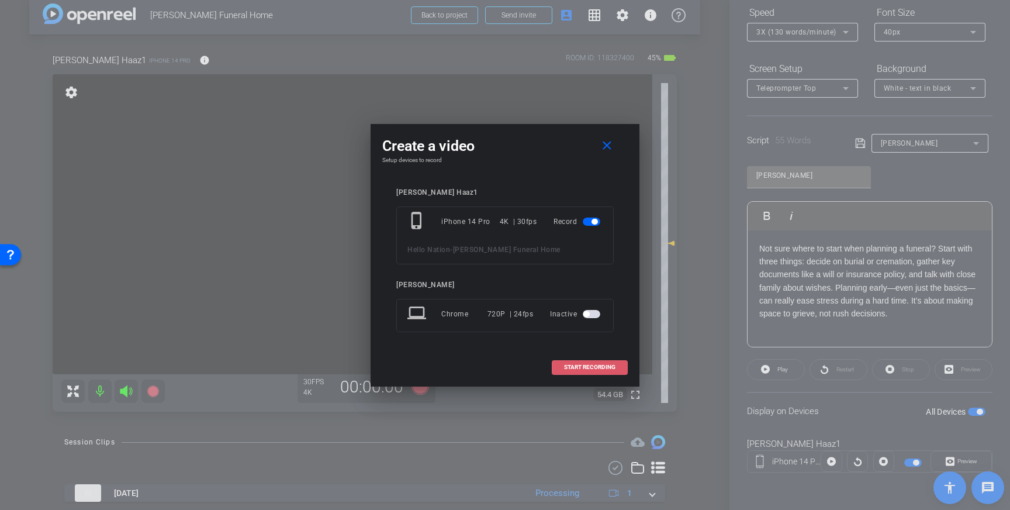
click at [580, 362] on span at bounding box center [589, 367] width 75 height 28
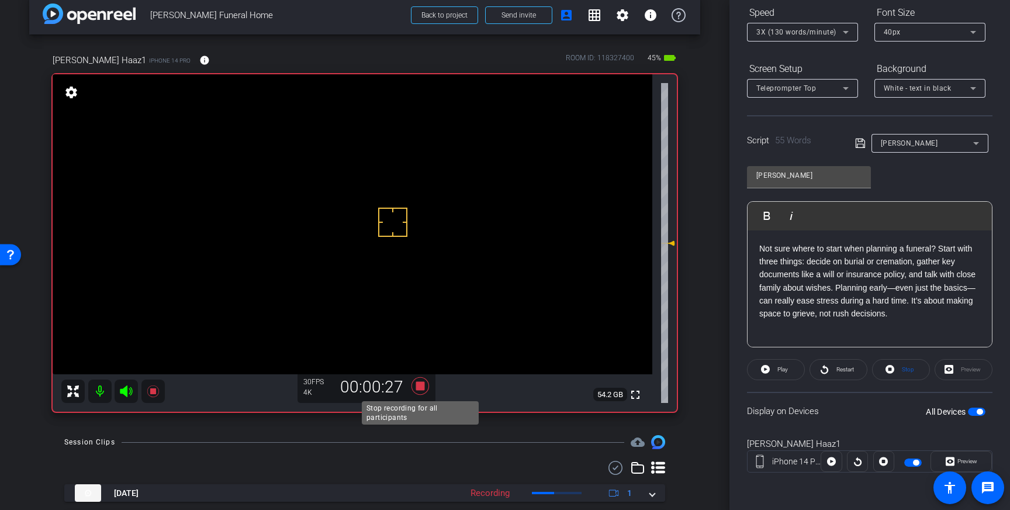
click at [422, 388] on icon at bounding box center [420, 386] width 18 height 18
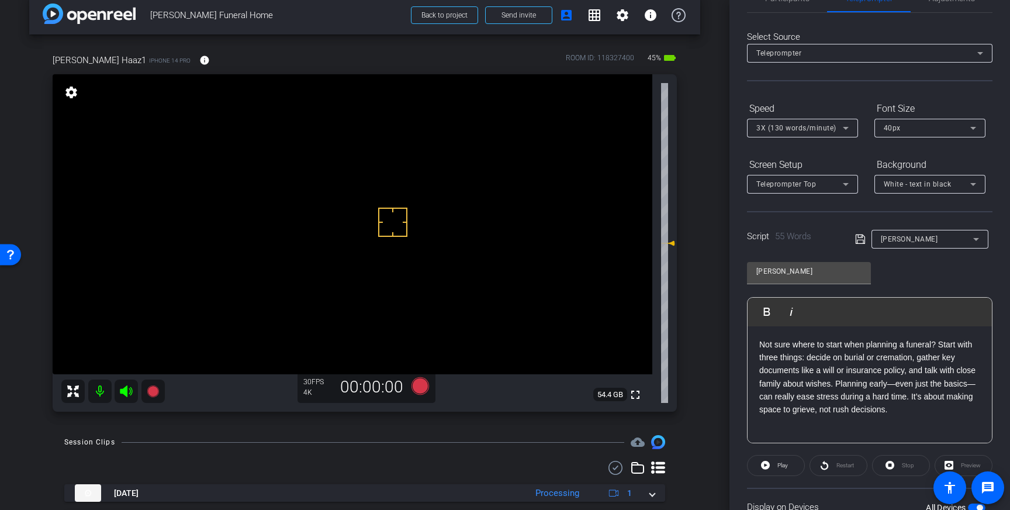
scroll to position [0, 0]
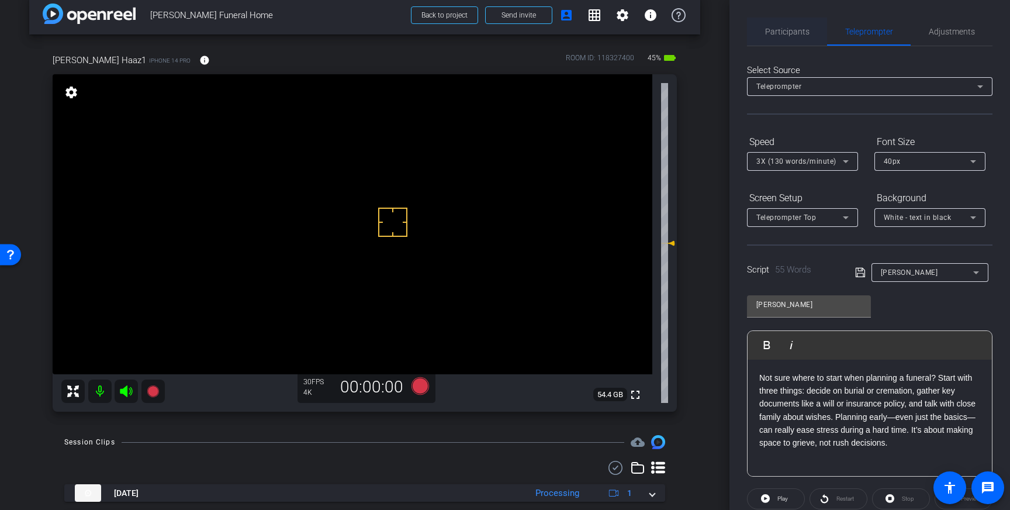
click at [777, 21] on span "Participants" at bounding box center [787, 32] width 44 height 28
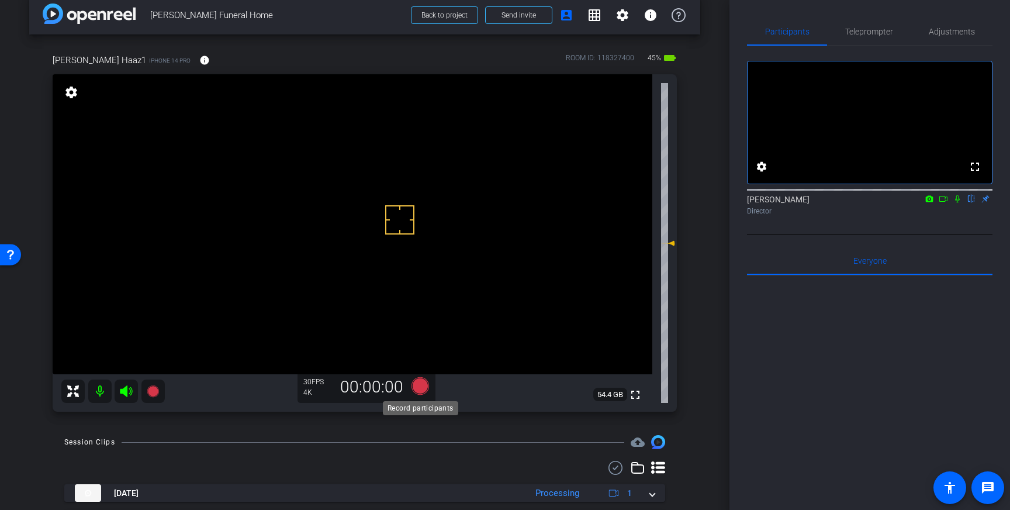
click at [422, 389] on icon at bounding box center [420, 386] width 18 height 18
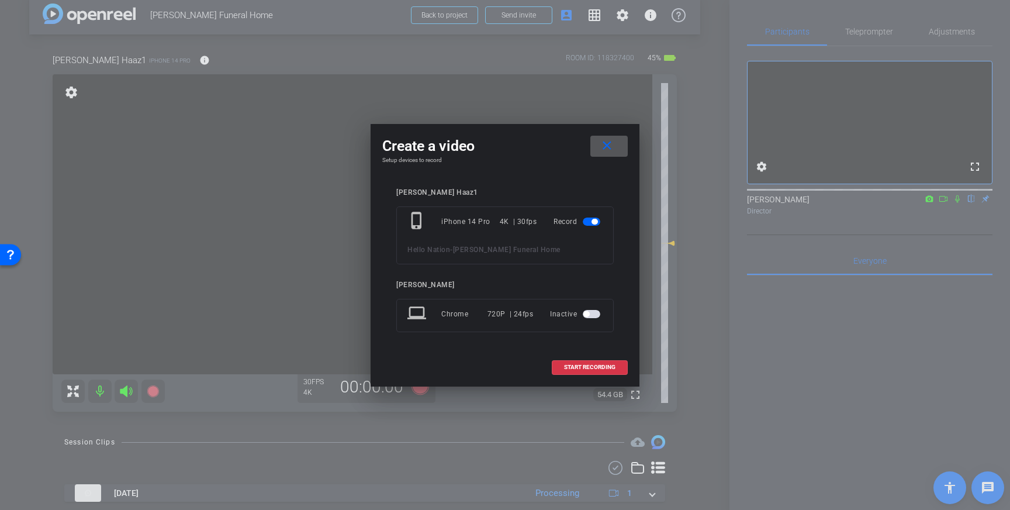
click at [628, 359] on div "Create a video close Setup devices to record [PERSON_NAME] Haaz1 phone_iphone i…" at bounding box center [505, 255] width 269 height 262
click at [607, 370] on span "START RECORDING" at bounding box center [589, 367] width 51 height 6
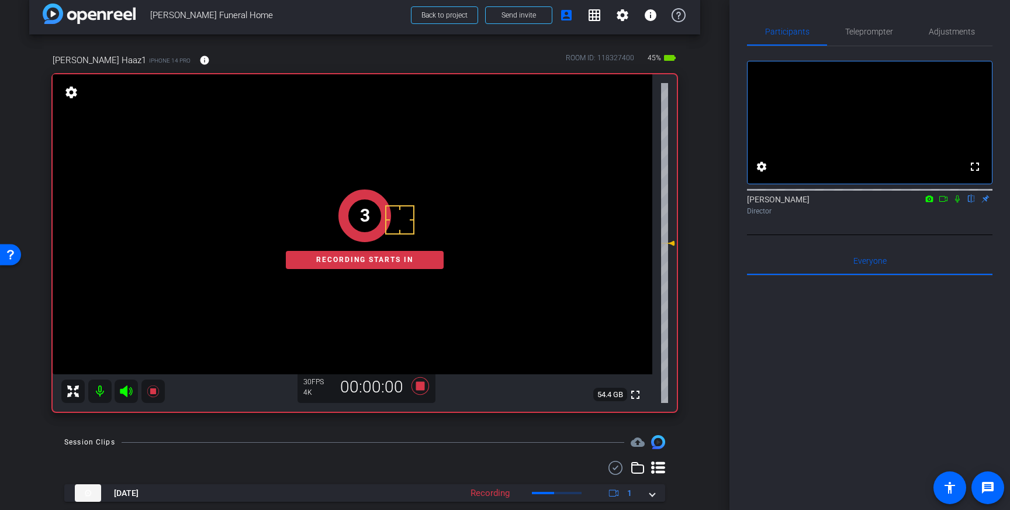
click at [957, 203] on icon at bounding box center [957, 199] width 9 height 8
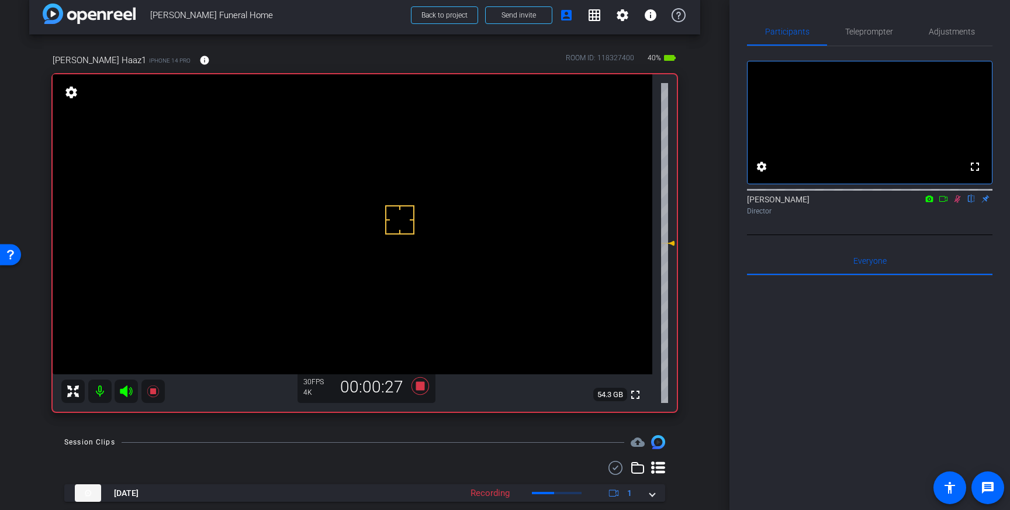
click at [956, 203] on icon at bounding box center [957, 199] width 6 height 8
click at [422, 383] on icon at bounding box center [420, 386] width 18 height 18
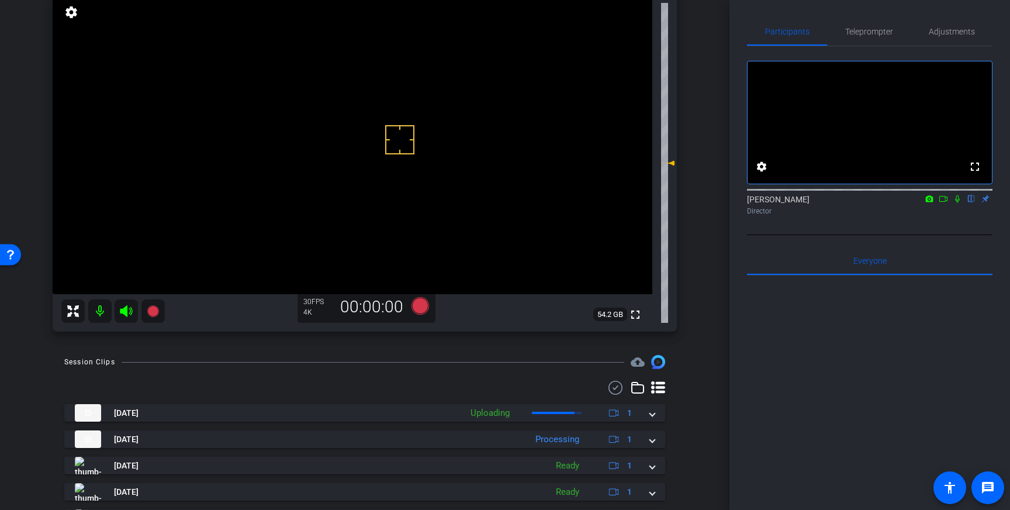
scroll to position [98, 0]
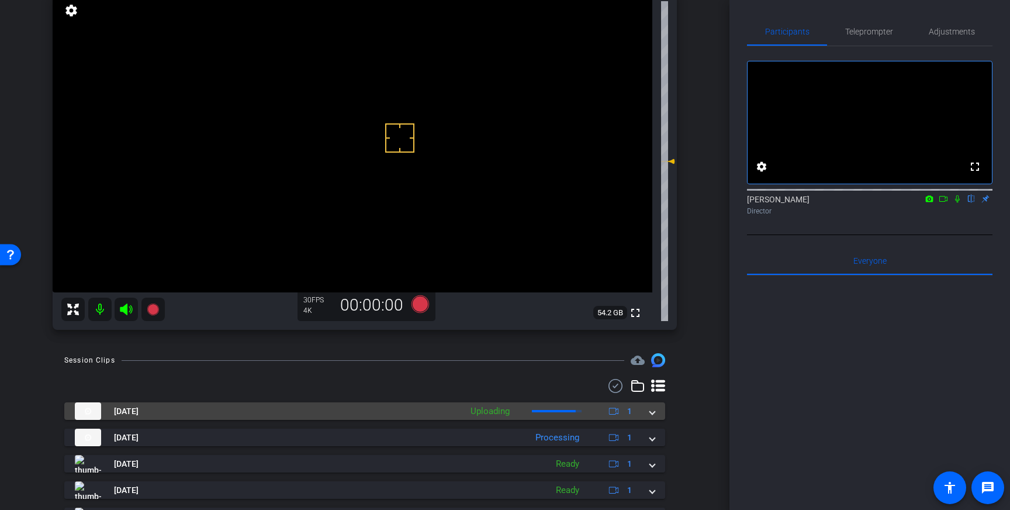
click at [652, 413] on span at bounding box center [652, 411] width 5 height 12
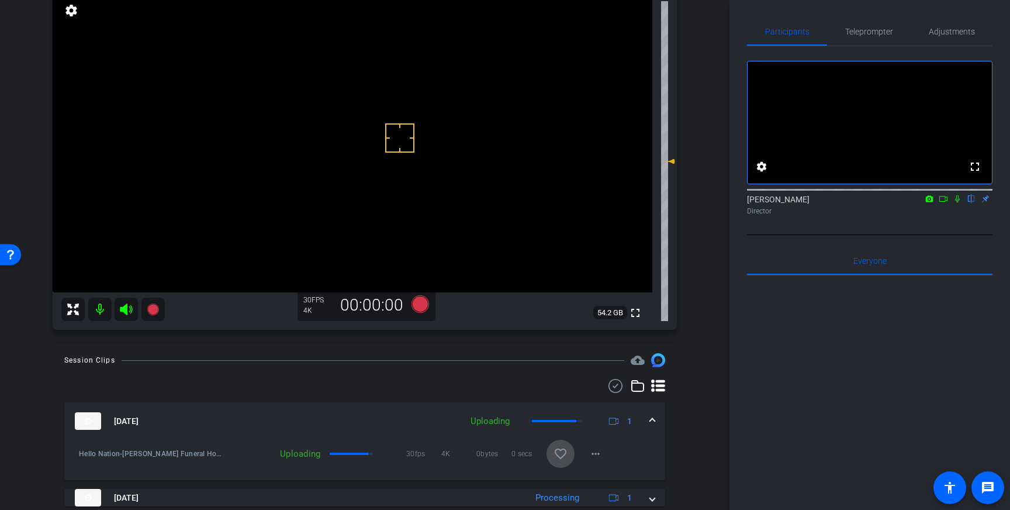
click at [559, 453] on mat-icon "favorite_border" at bounding box center [560, 454] width 14 height 14
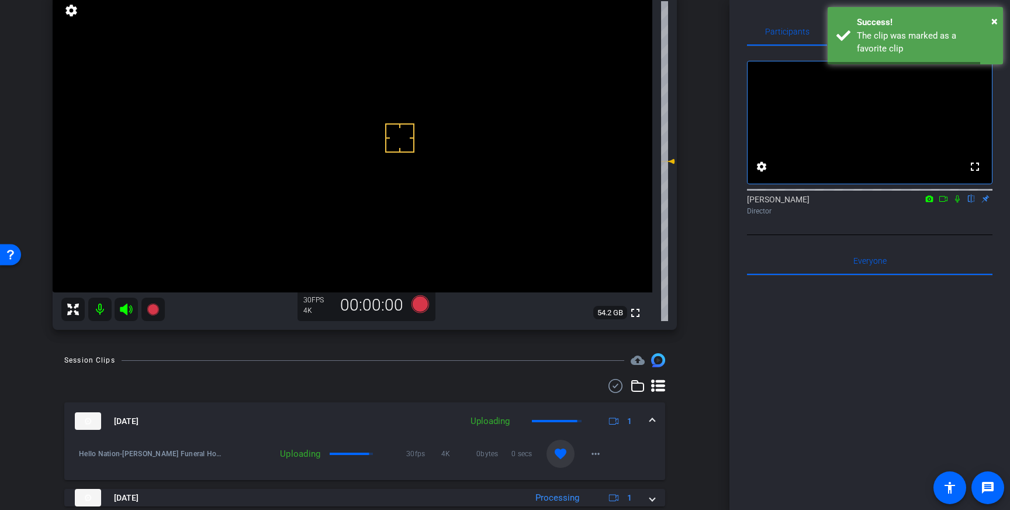
click at [650, 420] on span at bounding box center [652, 421] width 5 height 12
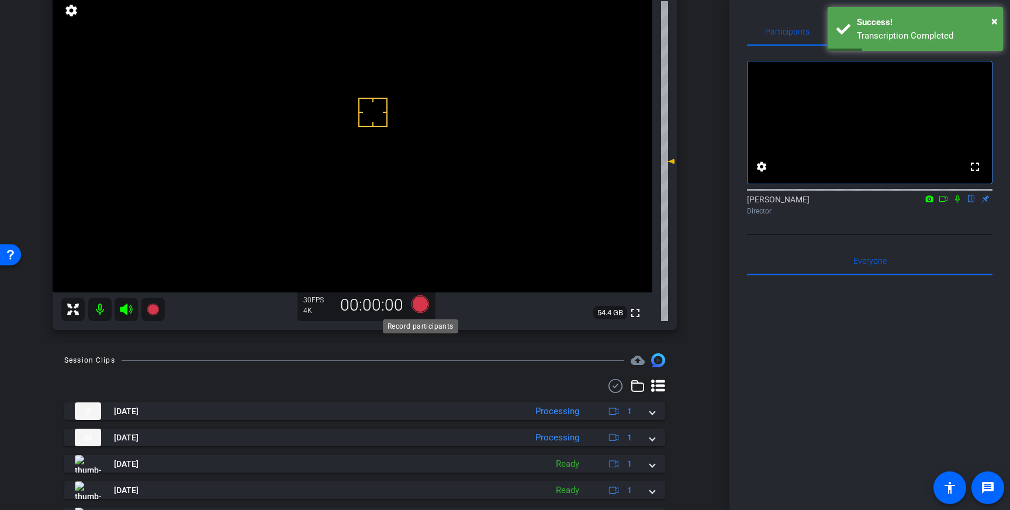
click at [422, 319] on div "Record participants" at bounding box center [420, 326] width 75 height 14
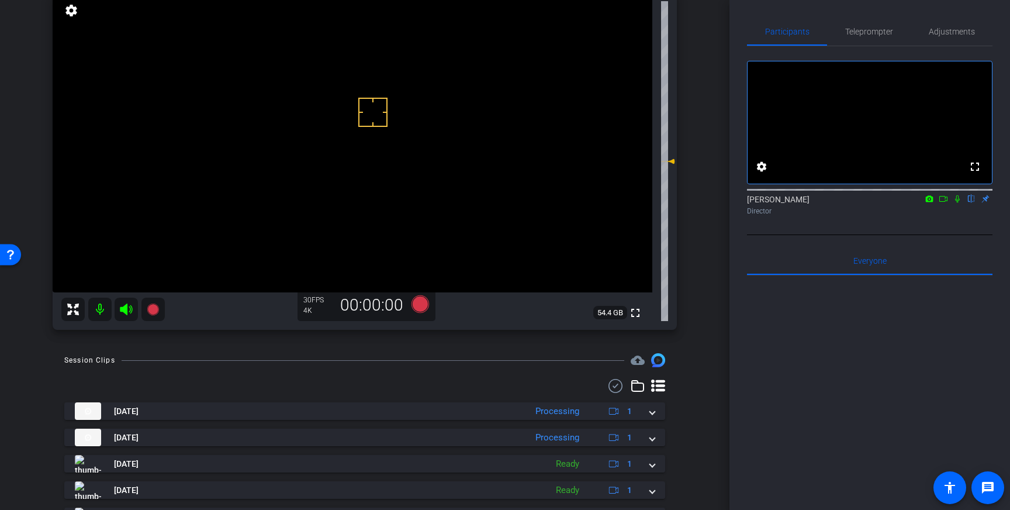
click at [427, 300] on icon at bounding box center [420, 303] width 28 height 21
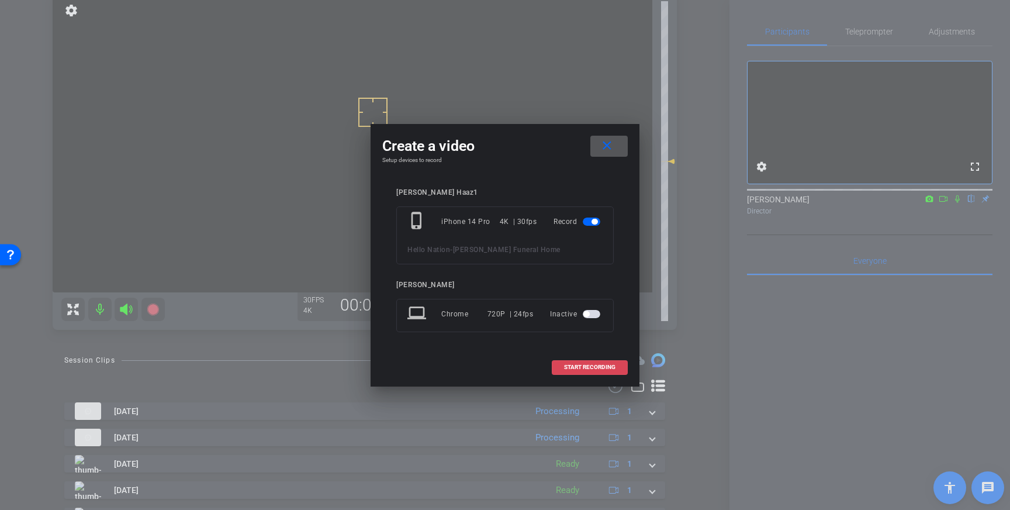
click at [582, 366] on span "START RECORDING" at bounding box center [589, 367] width 51 height 6
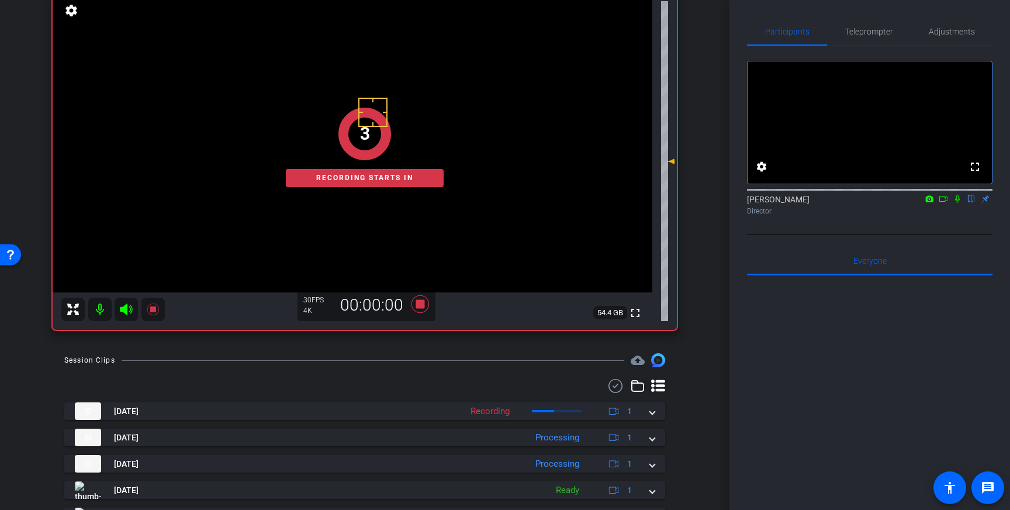
click at [953, 203] on icon at bounding box center [957, 199] width 9 height 8
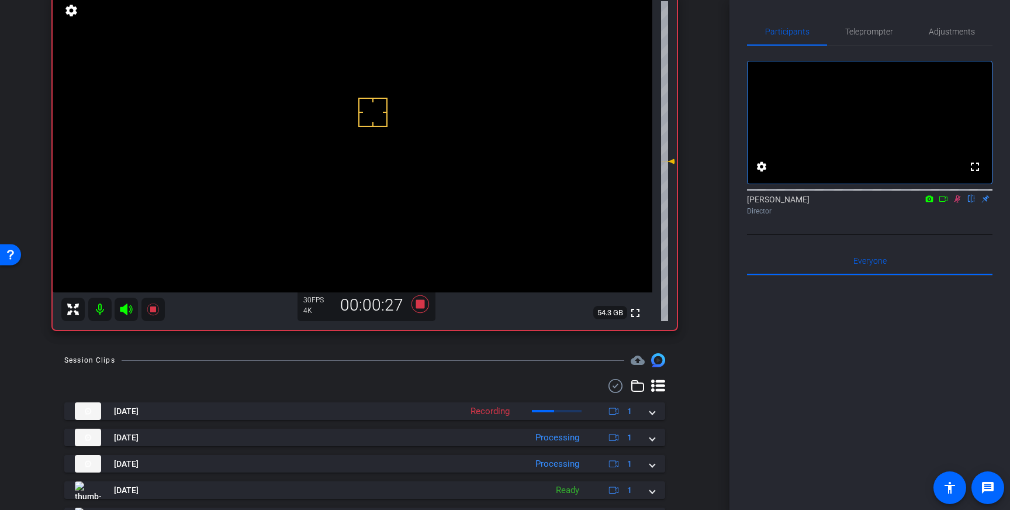
click at [957, 203] on icon at bounding box center [957, 199] width 6 height 8
click at [423, 306] on icon at bounding box center [420, 304] width 18 height 18
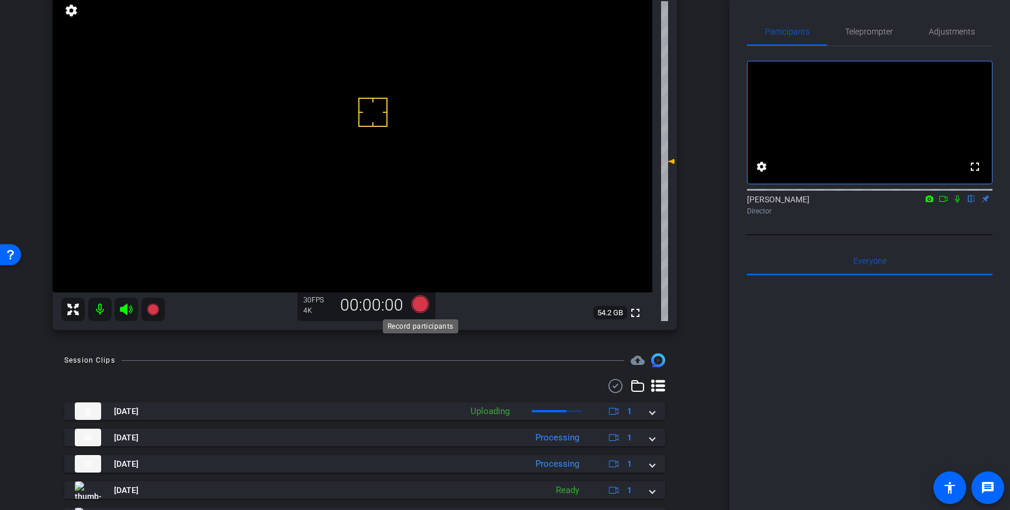
click at [423, 309] on icon at bounding box center [420, 304] width 18 height 18
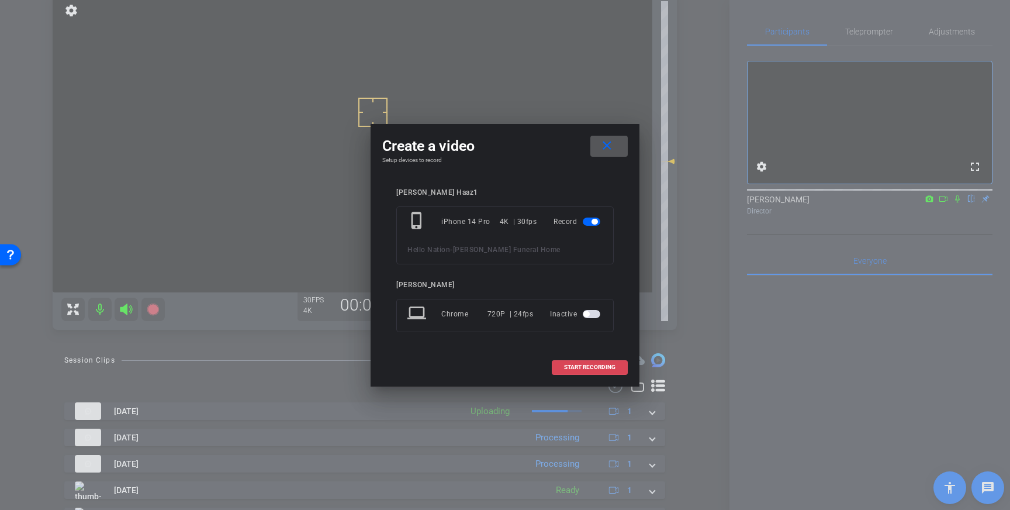
click at [569, 364] on span "START RECORDING" at bounding box center [589, 367] width 51 height 6
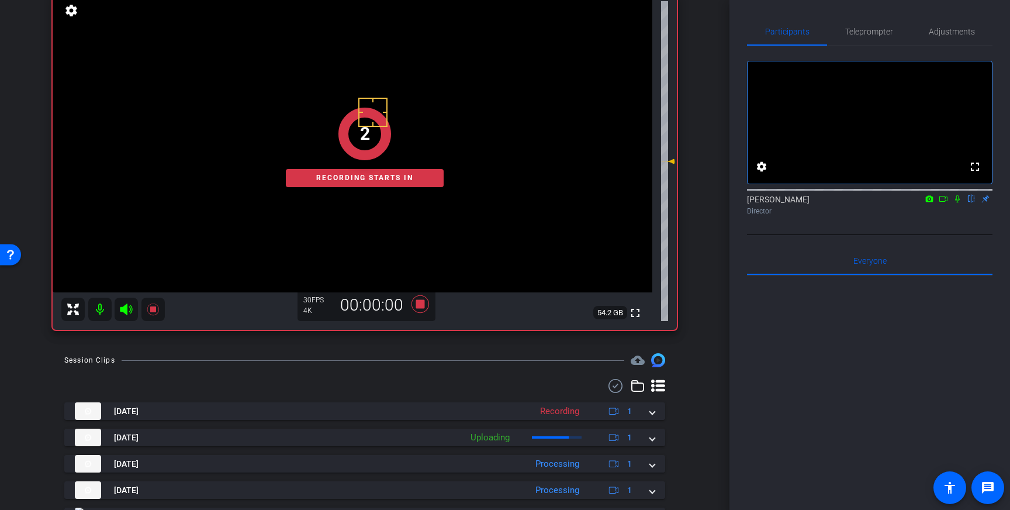
click at [954, 203] on icon at bounding box center [957, 199] width 9 height 8
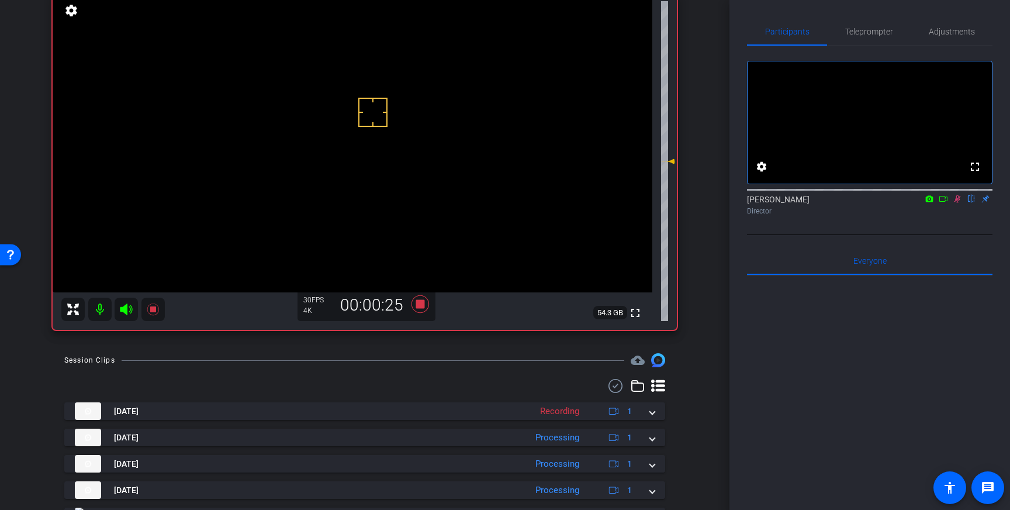
click at [957, 203] on icon at bounding box center [957, 199] width 9 height 8
click at [422, 306] on icon at bounding box center [420, 304] width 18 height 18
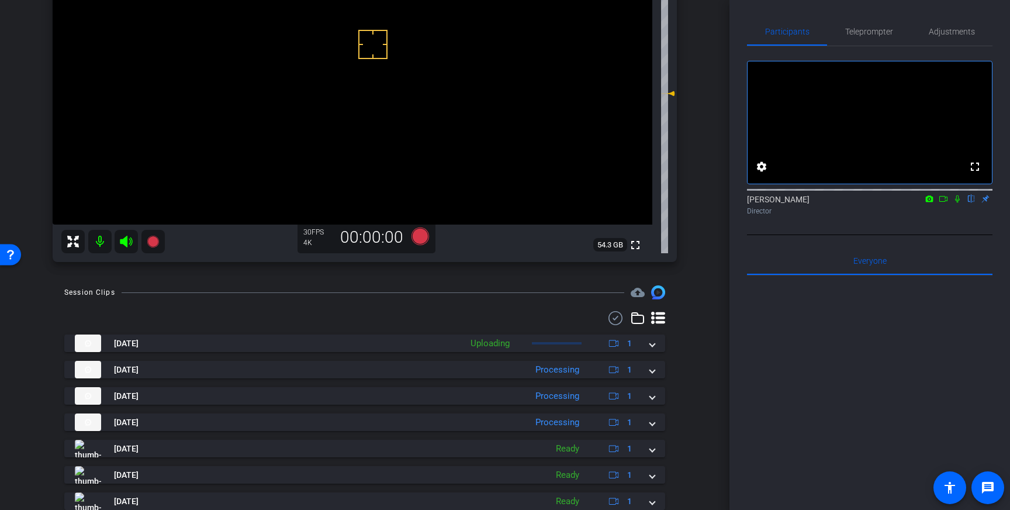
scroll to position [207, 0]
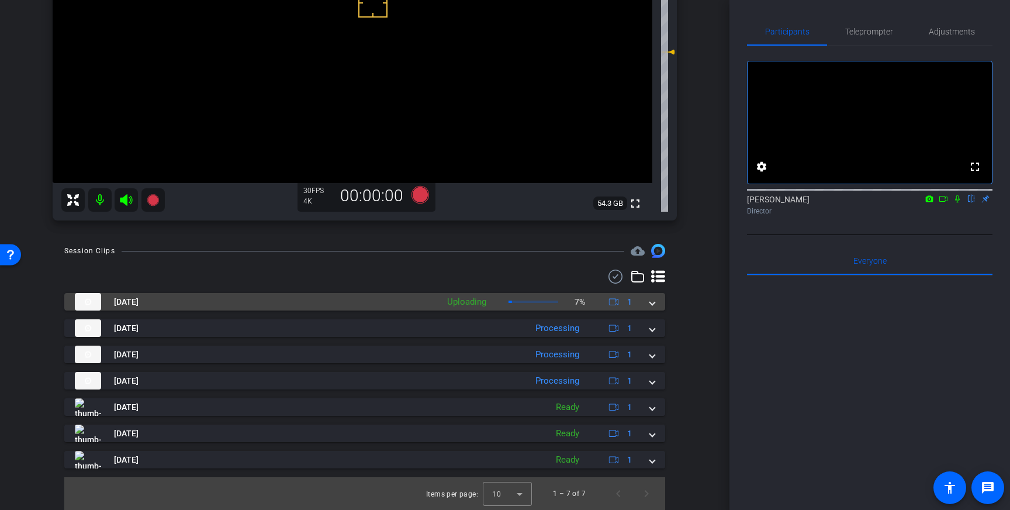
click at [651, 296] on span at bounding box center [652, 302] width 5 height 12
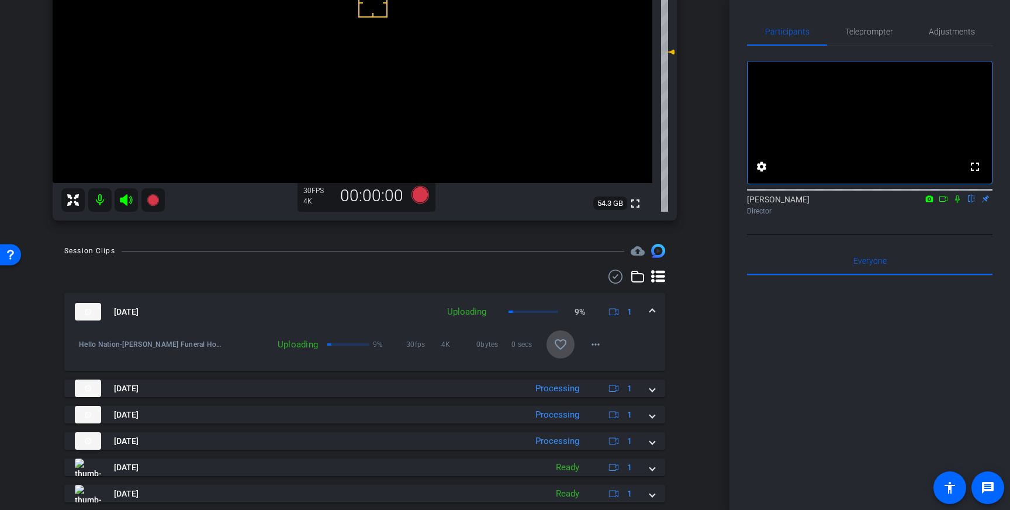
click at [555, 346] on mat-icon "favorite_border" at bounding box center [560, 344] width 14 height 14
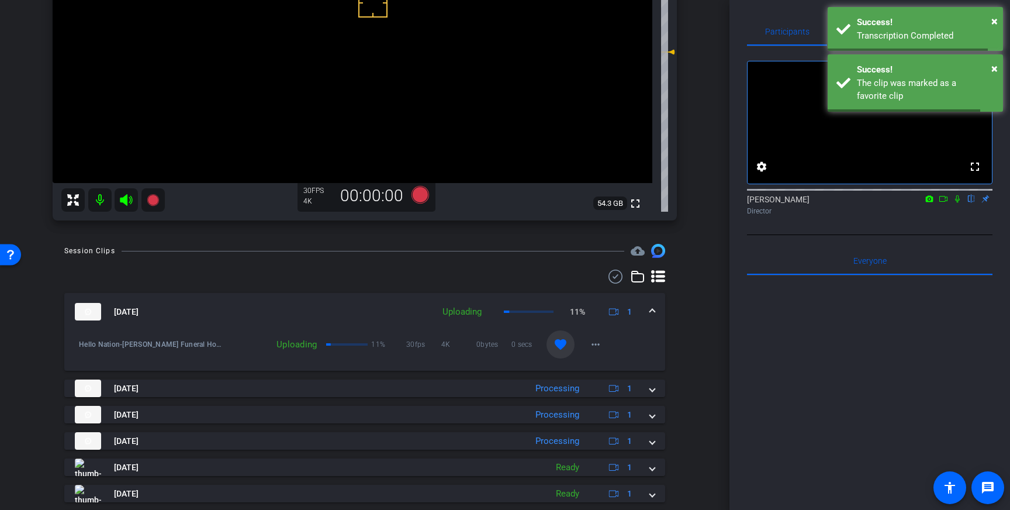
click at [650, 310] on span at bounding box center [652, 312] width 5 height 12
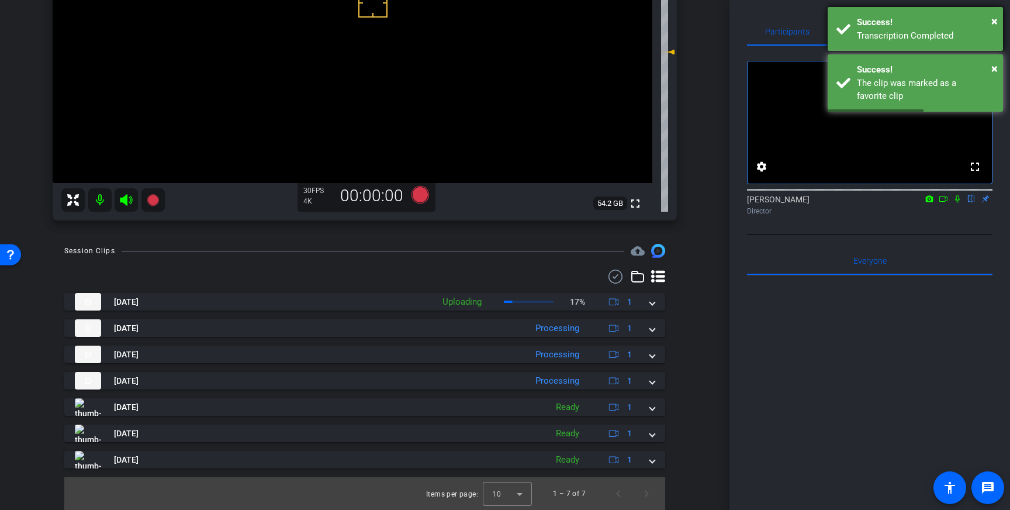
click at [878, 19] on div "Success!" at bounding box center [925, 22] width 137 height 13
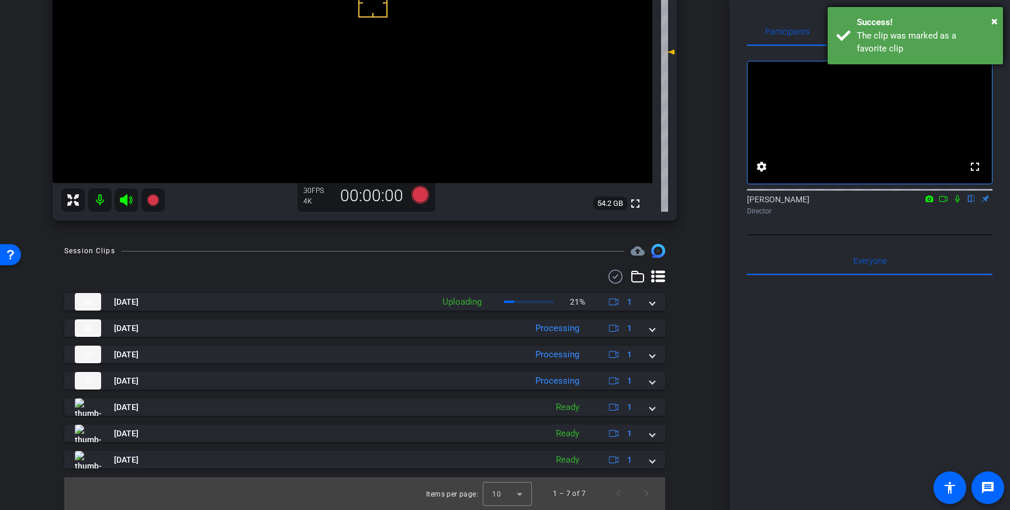
click at [860, 32] on div "The clip was marked as a favorite clip" at bounding box center [925, 42] width 137 height 26
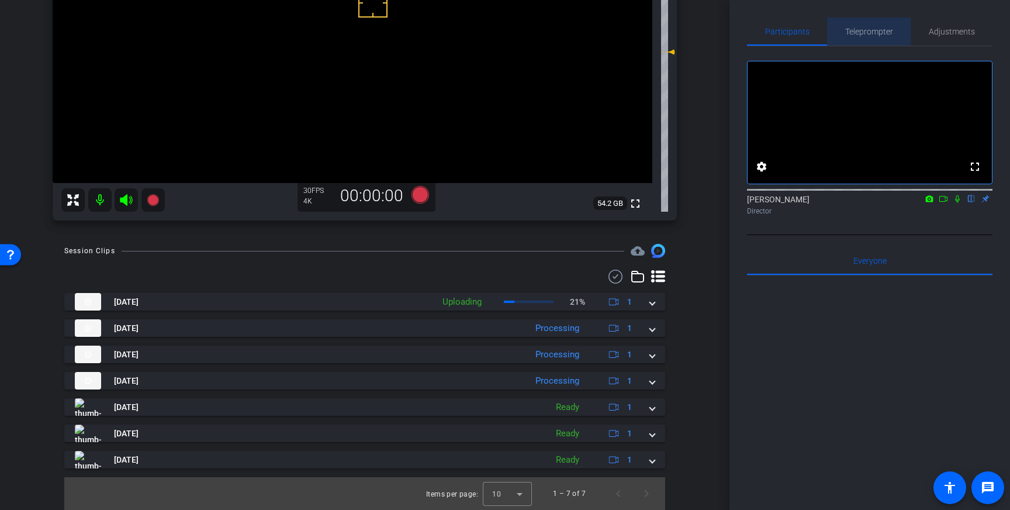
click at [854, 33] on span "Teleprompter" at bounding box center [869, 31] width 48 height 8
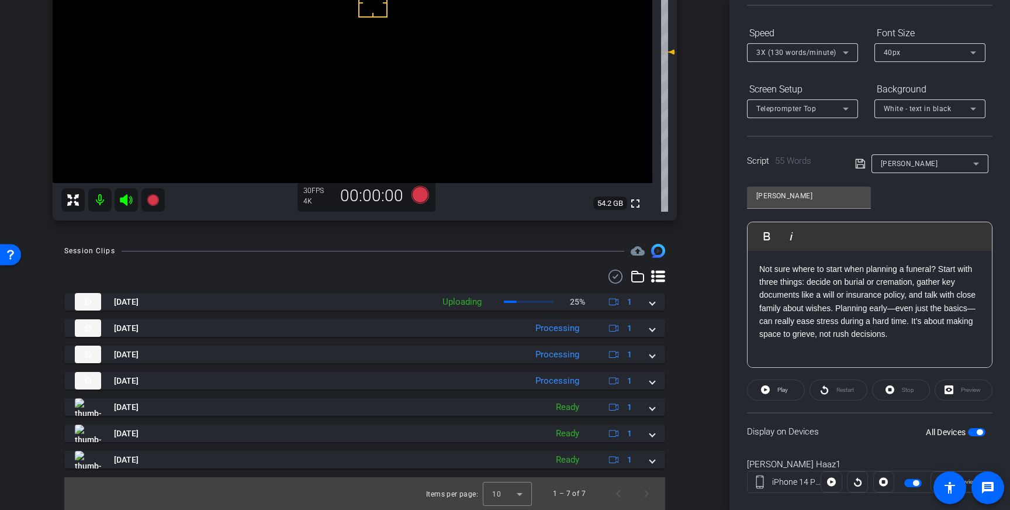
scroll to position [129, 0]
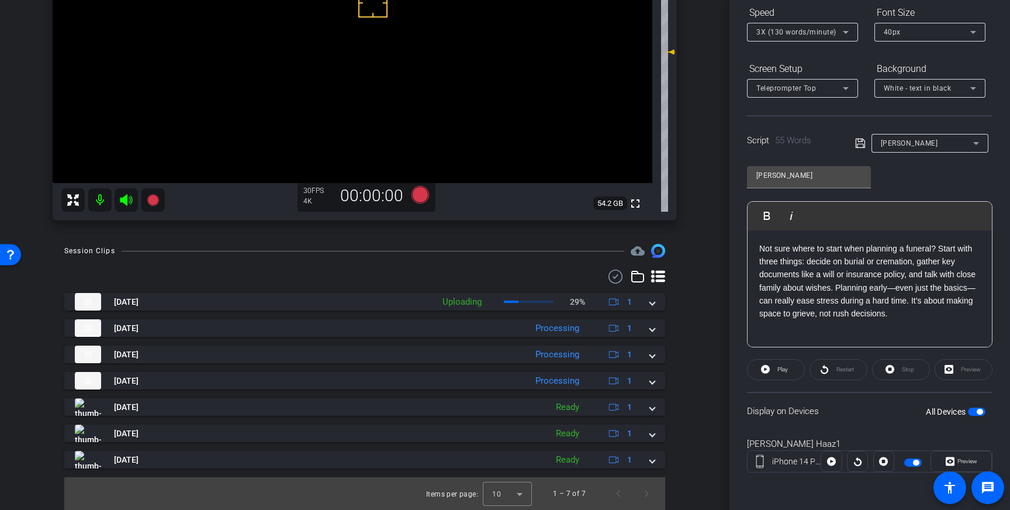
click at [975, 407] on span "button" at bounding box center [977, 411] width 18 height 8
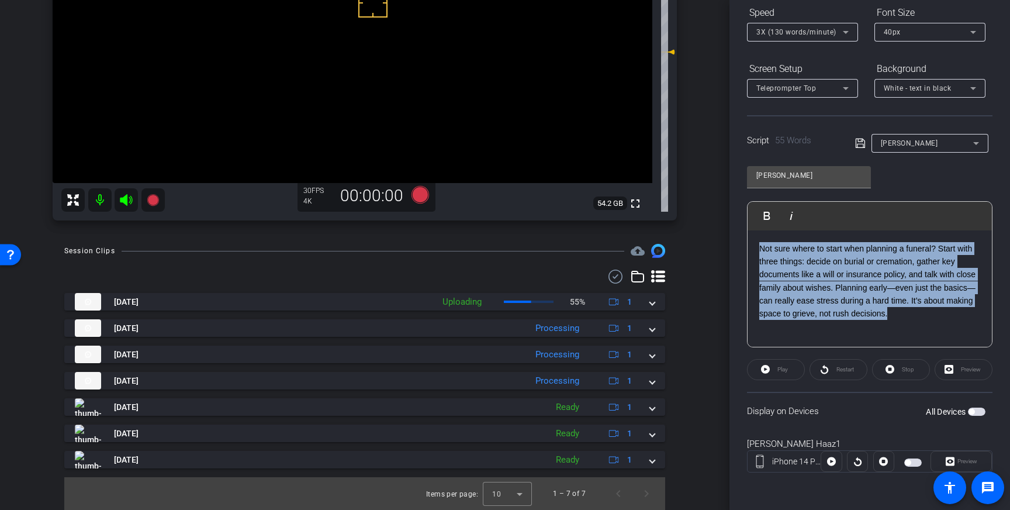
drag, startPoint x: 907, startPoint y: 313, endPoint x: 759, endPoint y: 242, distance: 164.2
click at [759, 242] on p "Not sure where to start when planning a funeral? Start with three things: decid…" at bounding box center [869, 281] width 221 height 78
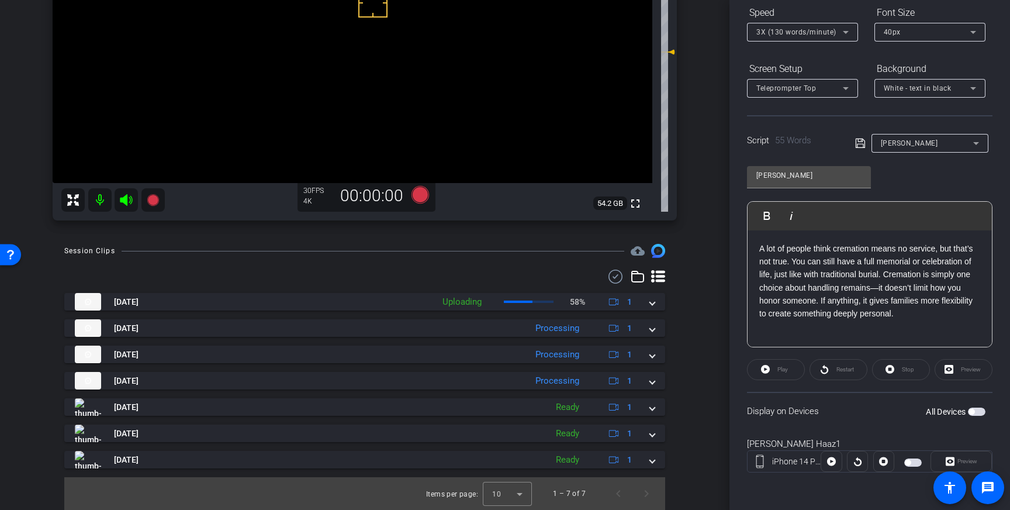
click at [855, 137] on icon at bounding box center [860, 143] width 11 height 14
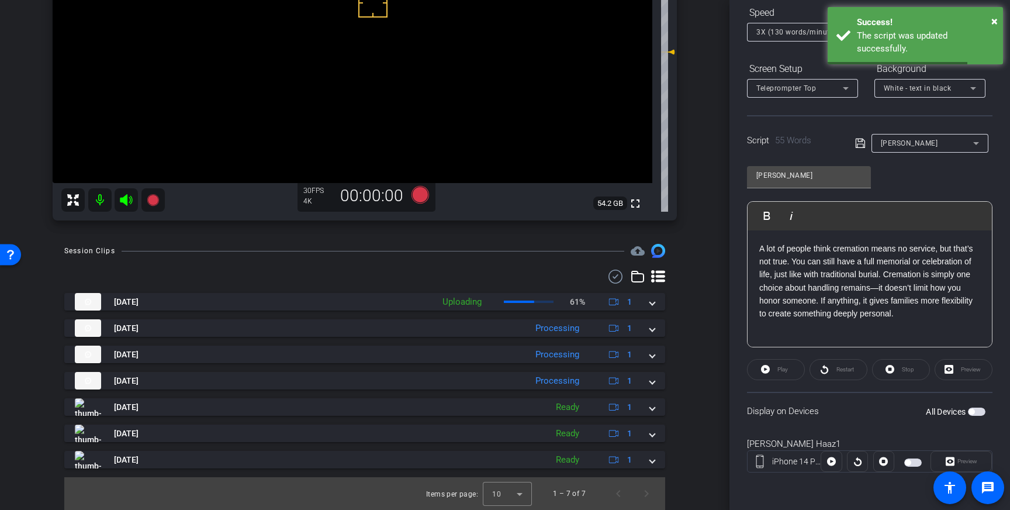
click at [976, 413] on span "button" at bounding box center [977, 411] width 18 height 8
click at [859, 142] on icon at bounding box center [860, 143] width 11 height 14
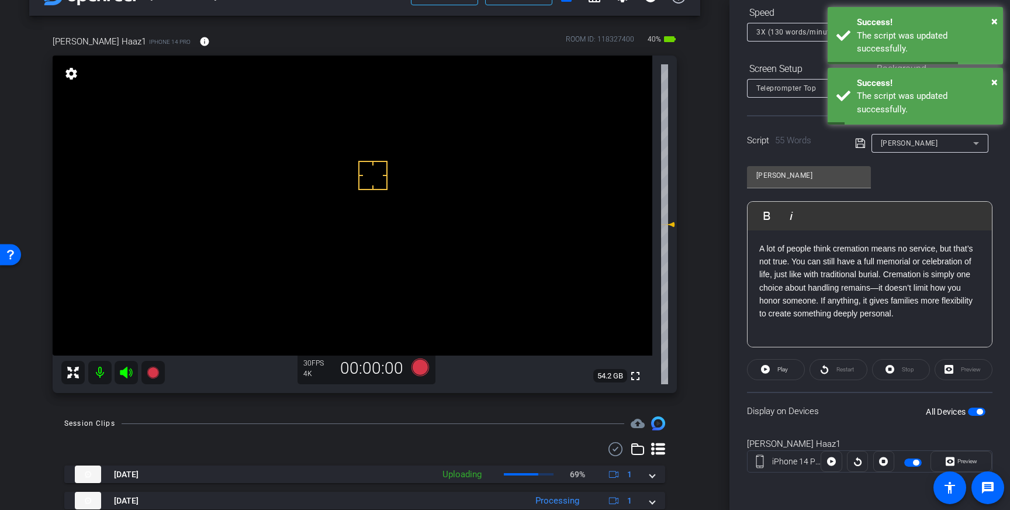
scroll to position [33, 0]
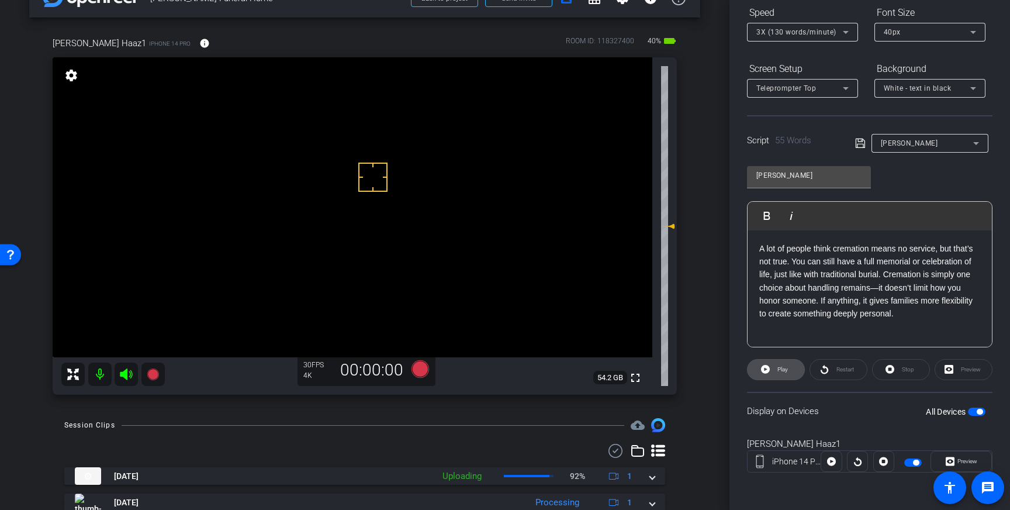
click at [766, 365] on icon at bounding box center [765, 369] width 9 height 9
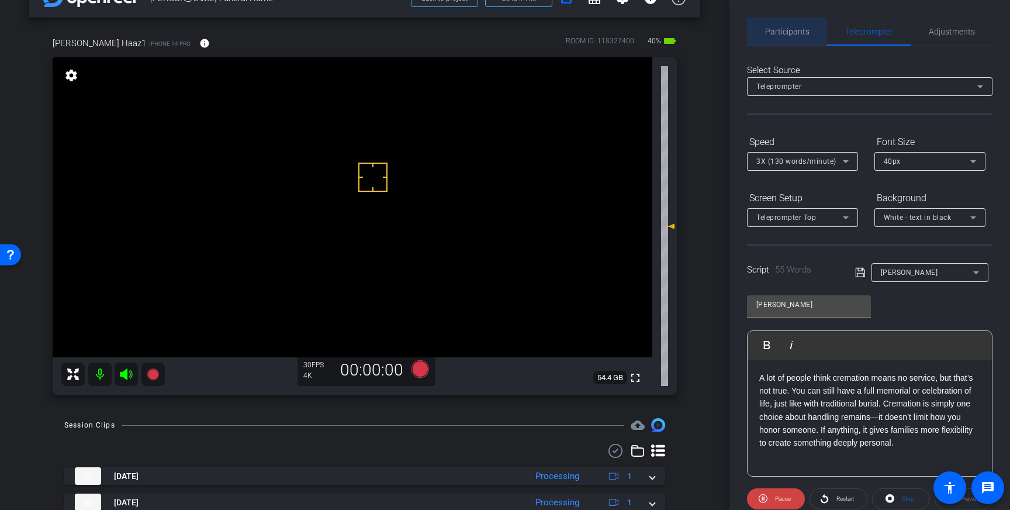
click at [798, 27] on span "Participants" at bounding box center [787, 31] width 44 height 8
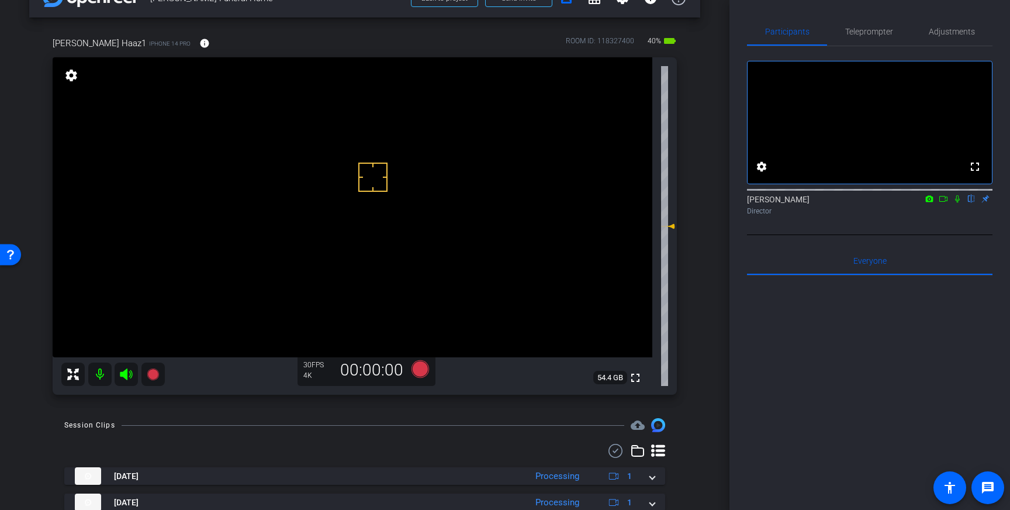
click at [957, 203] on icon at bounding box center [957, 199] width 9 height 8
click at [957, 203] on icon at bounding box center [957, 199] width 6 height 8
click at [417, 366] on icon at bounding box center [420, 369] width 18 height 18
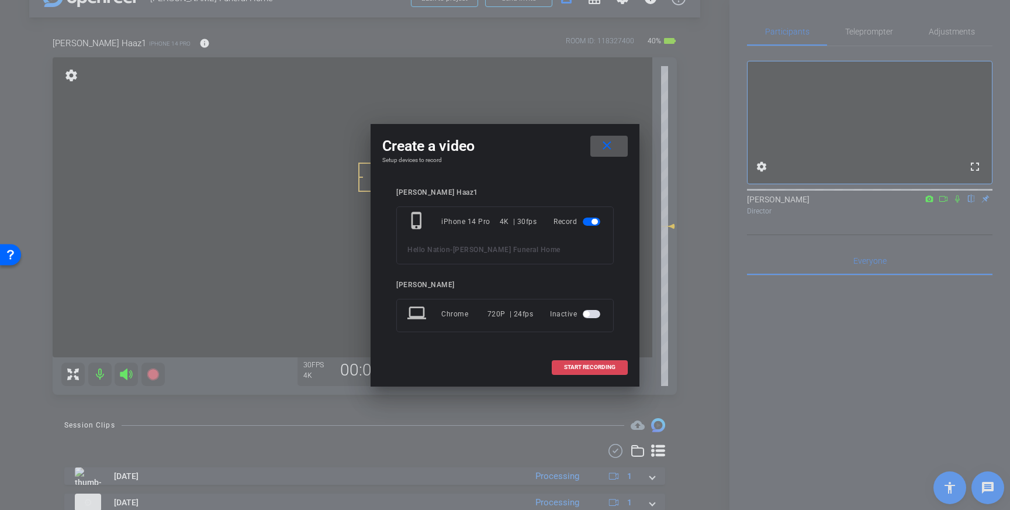
click at [568, 367] on span "START RECORDING" at bounding box center [589, 367] width 51 height 6
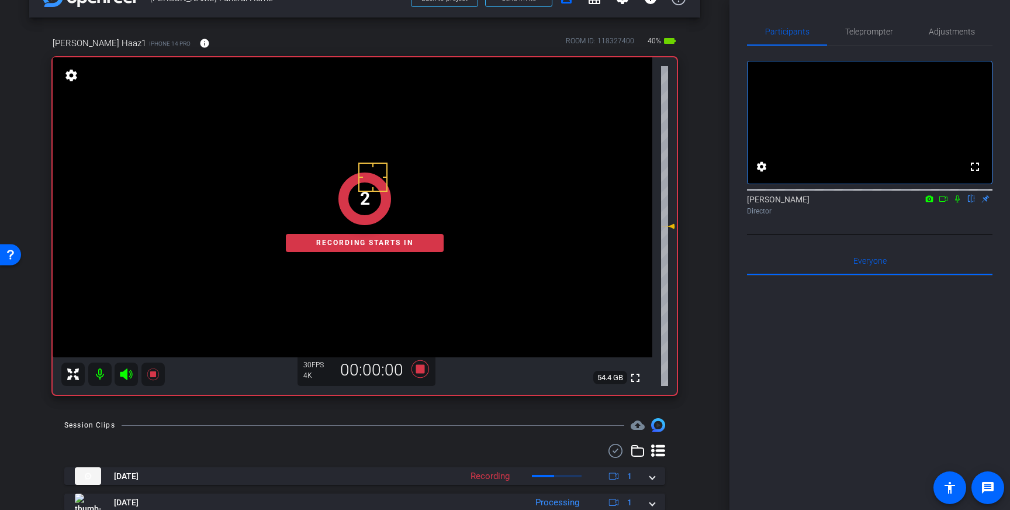
click at [960, 203] on icon at bounding box center [957, 199] width 9 height 8
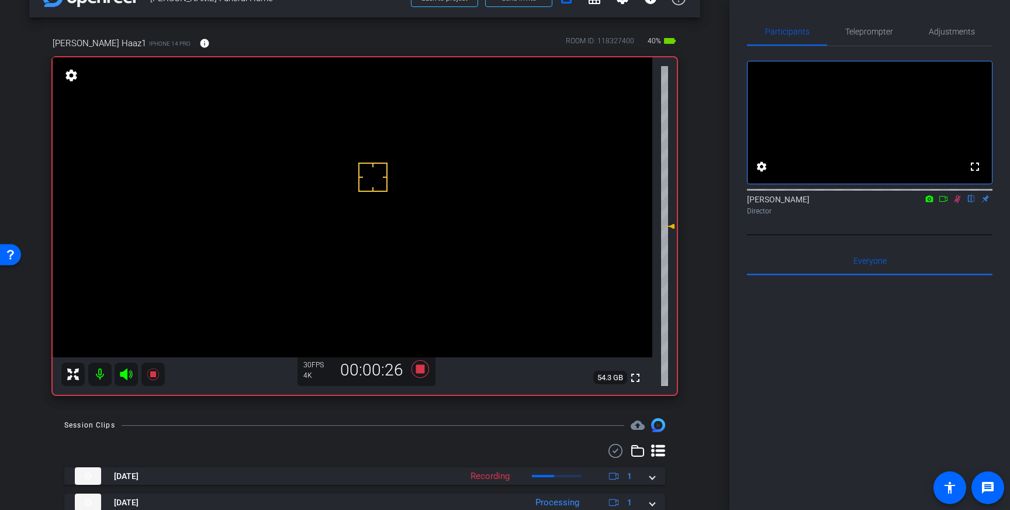
click at [959, 203] on icon at bounding box center [957, 199] width 6 height 8
click at [419, 366] on icon at bounding box center [420, 369] width 18 height 18
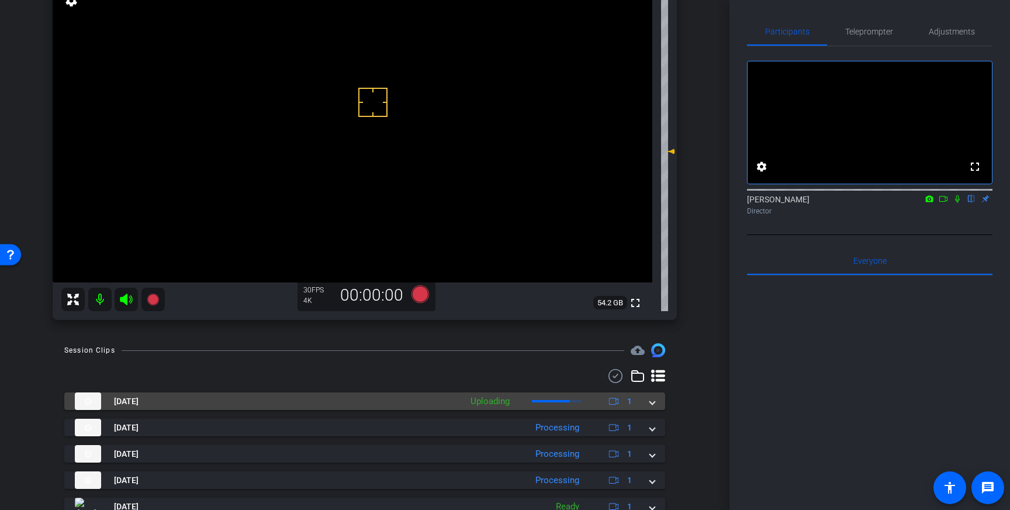
scroll to position [115, 0]
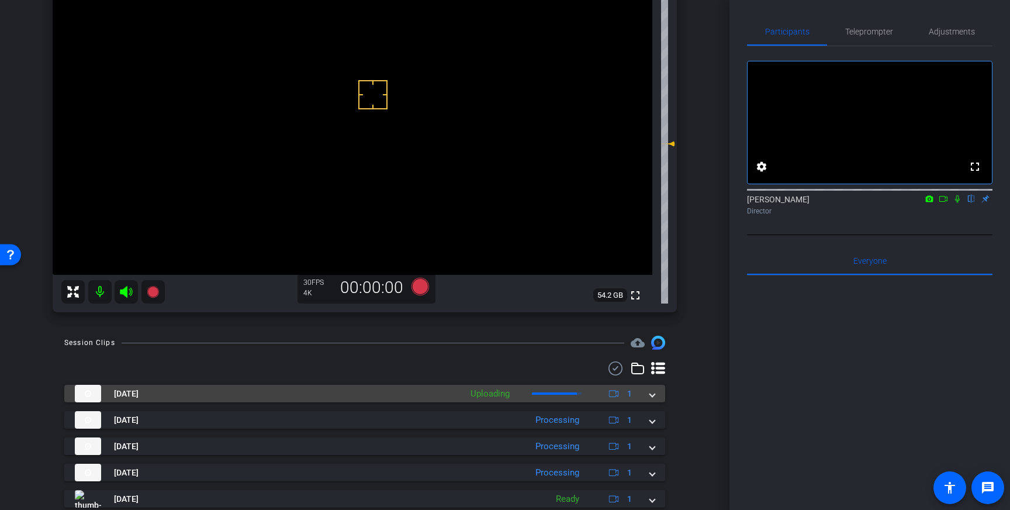
click at [658, 393] on mat-expansion-panel-header "[DATE] Uploading 1" at bounding box center [364, 394] width 601 height 18
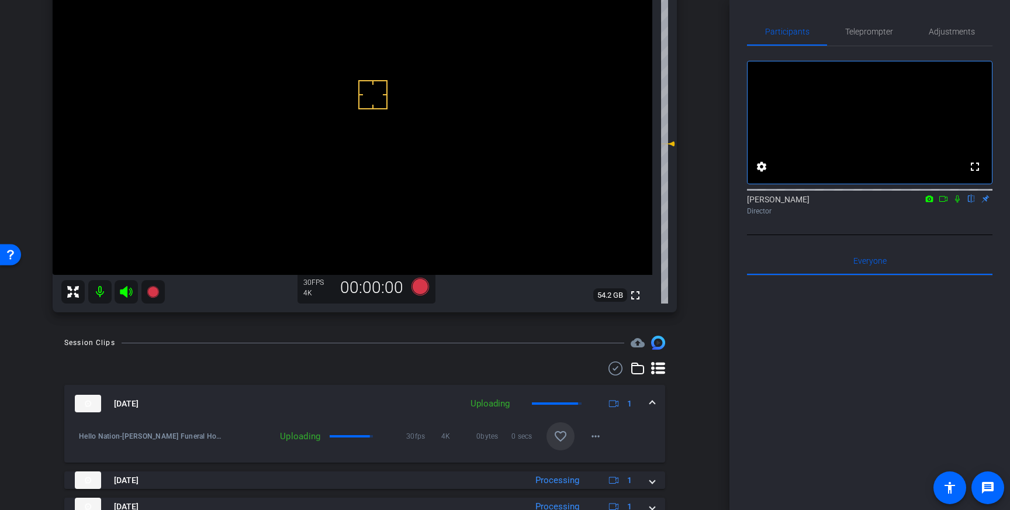
click at [567, 432] on mat-icon "favorite_border" at bounding box center [560, 436] width 14 height 14
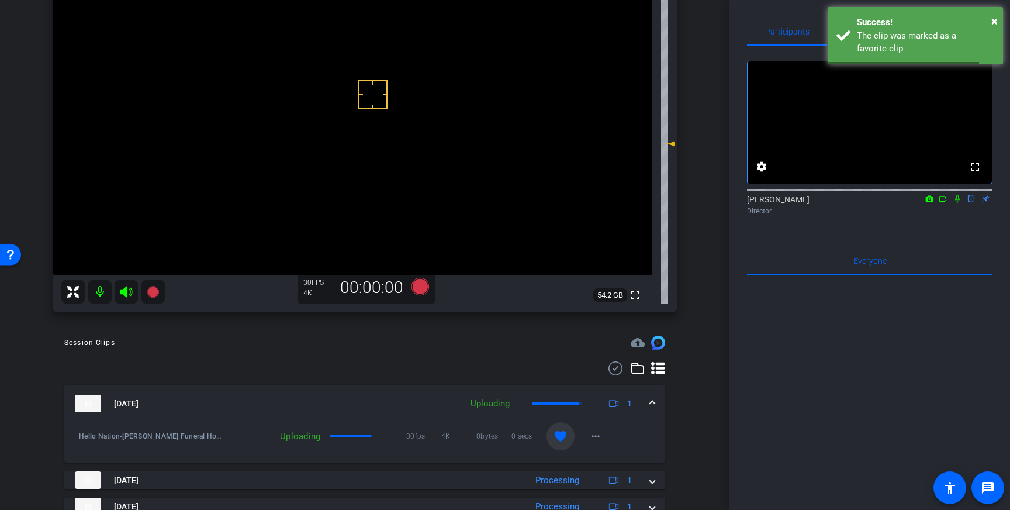
click at [652, 403] on span at bounding box center [652, 403] width 5 height 12
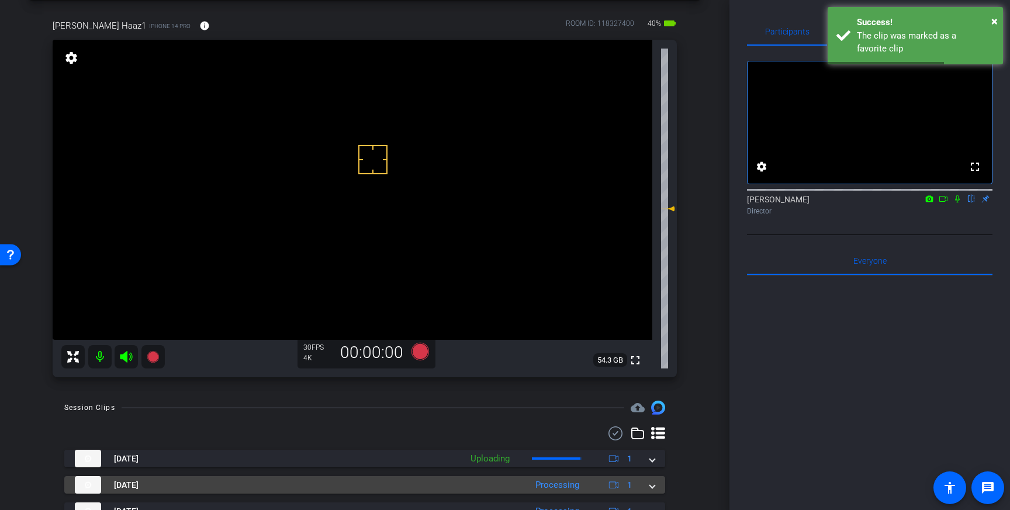
scroll to position [46, 0]
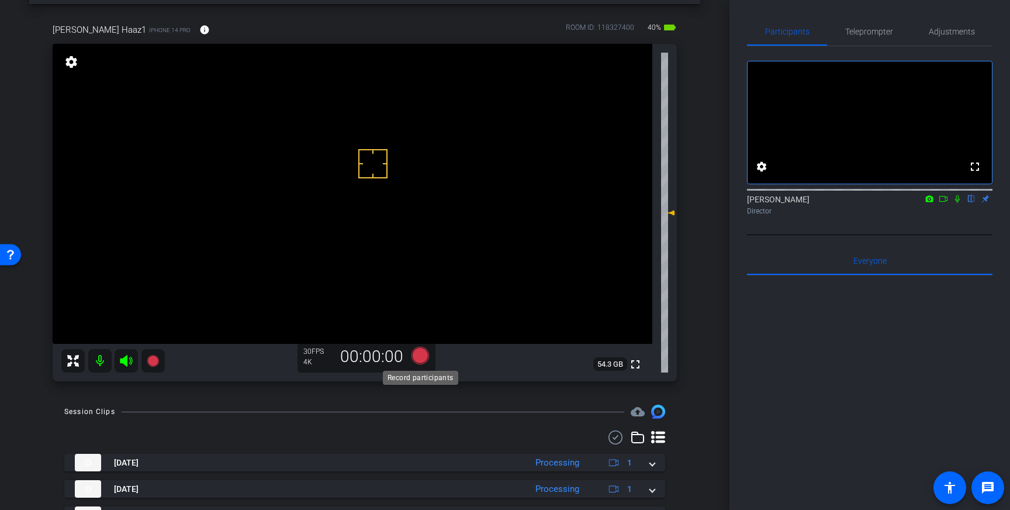
click at [423, 354] on icon at bounding box center [420, 356] width 18 height 18
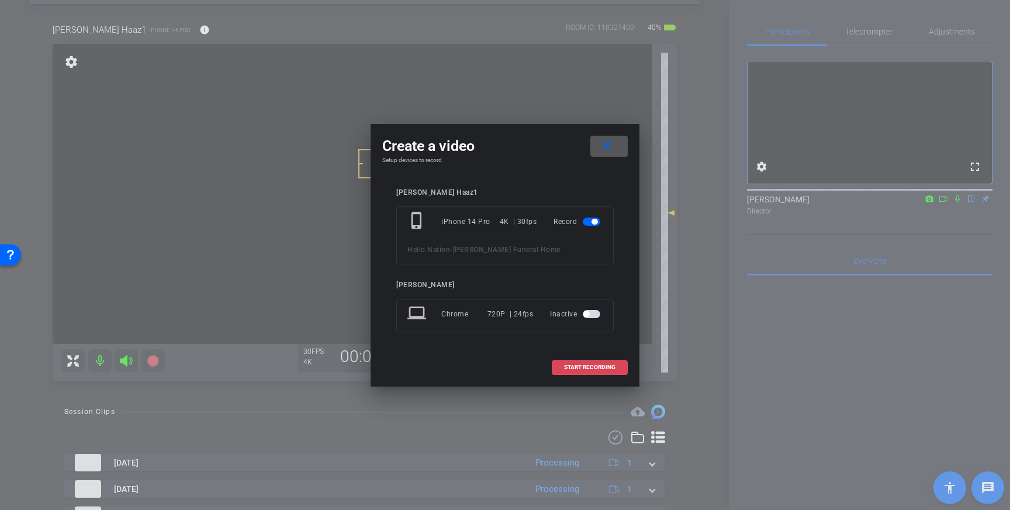
click at [600, 367] on span "START RECORDING" at bounding box center [589, 367] width 51 height 6
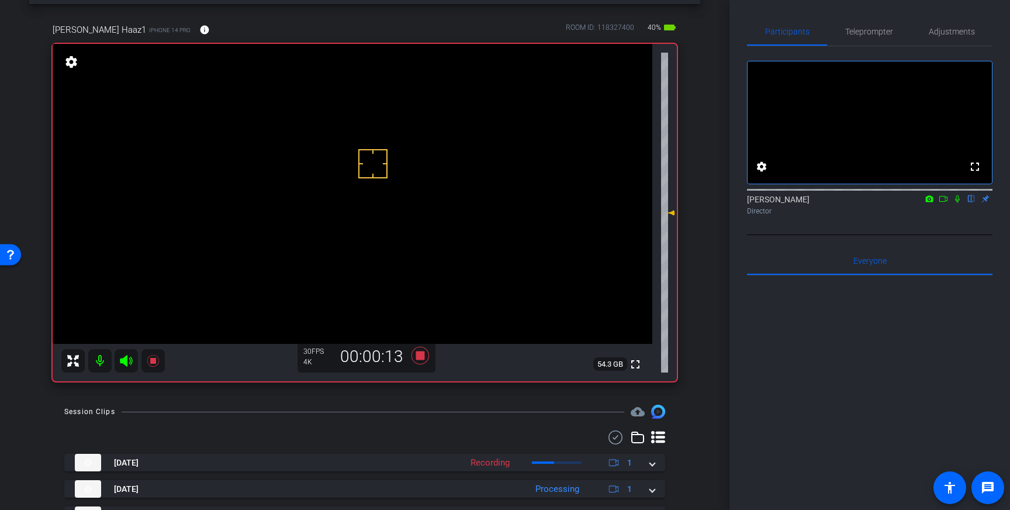
click at [960, 203] on icon at bounding box center [957, 199] width 9 height 8
click at [958, 203] on icon at bounding box center [957, 199] width 6 height 8
click at [421, 358] on icon at bounding box center [420, 356] width 18 height 18
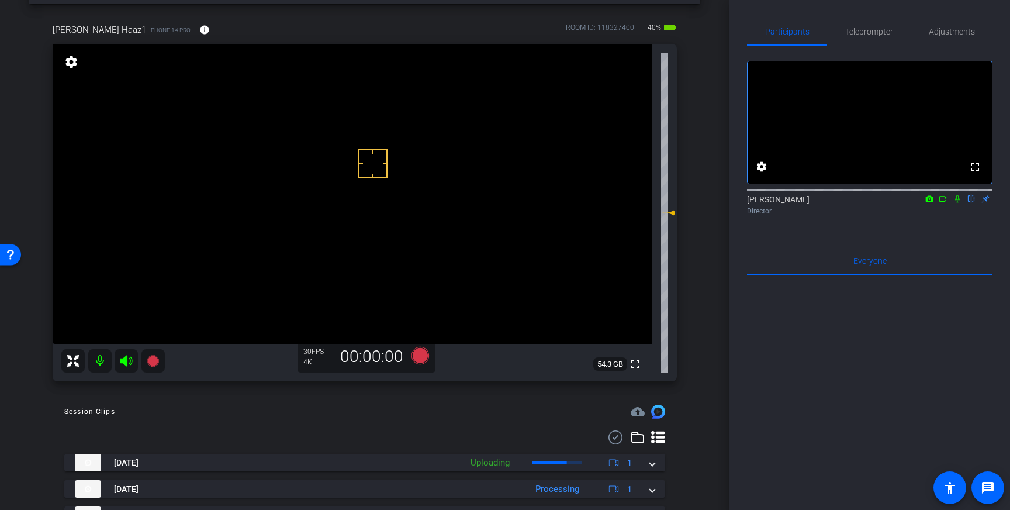
scroll to position [91, 0]
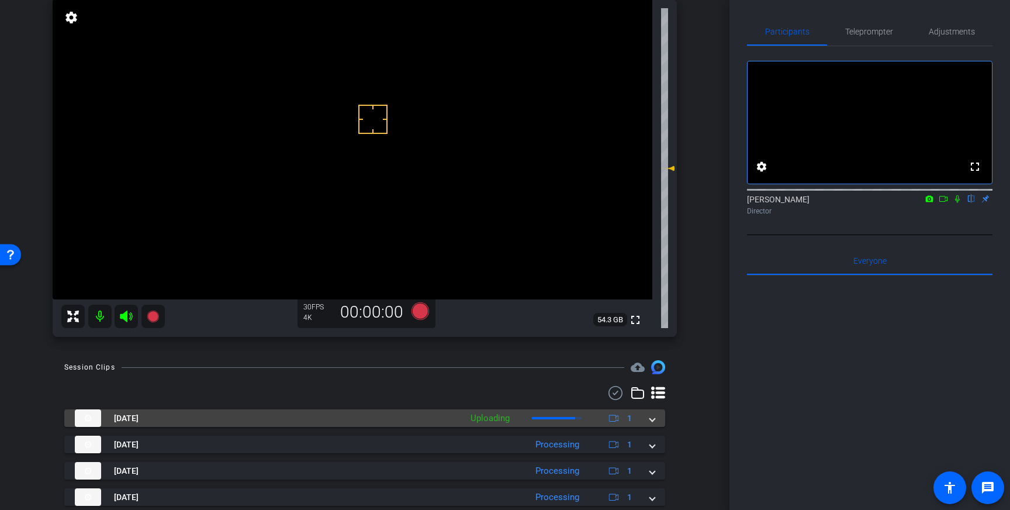
click at [650, 418] on span at bounding box center [652, 418] width 5 height 12
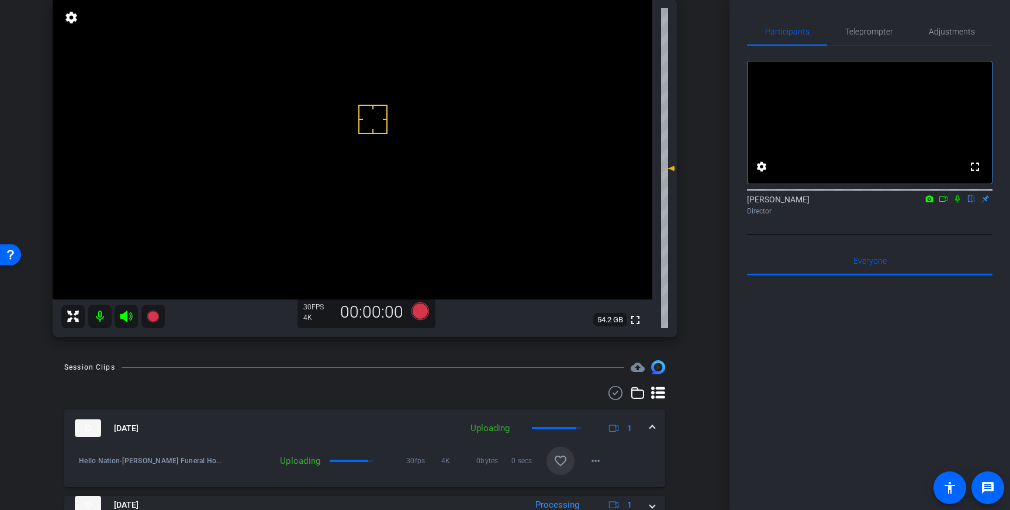
click at [561, 457] on mat-icon "favorite_border" at bounding box center [560, 461] width 14 height 14
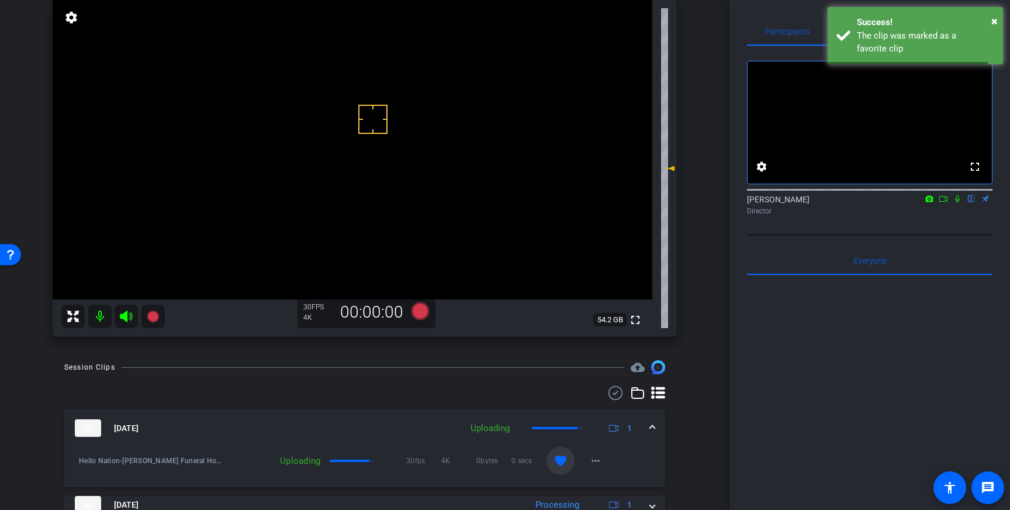
click at [653, 423] on span at bounding box center [652, 428] width 5 height 12
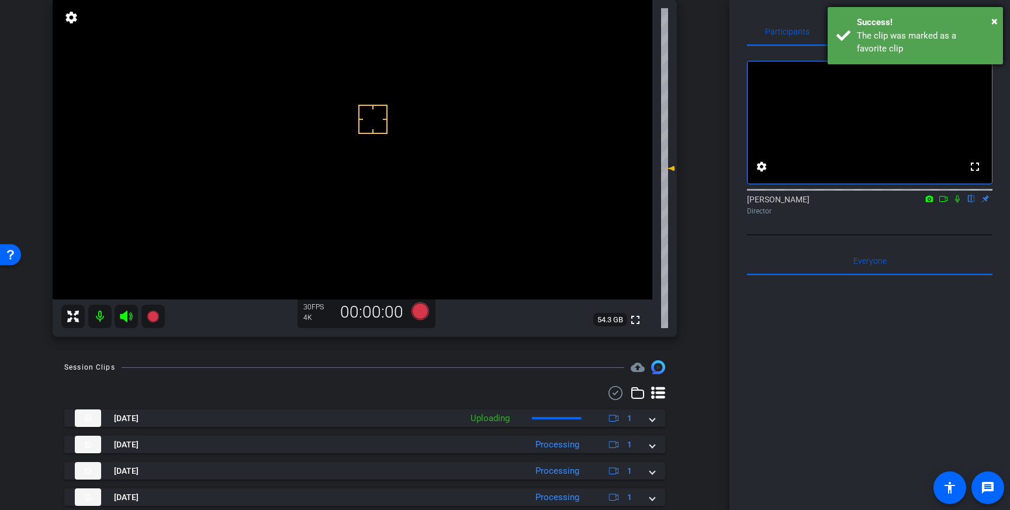
click at [898, 35] on div "The clip was marked as a favorite clip" at bounding box center [925, 42] width 137 height 26
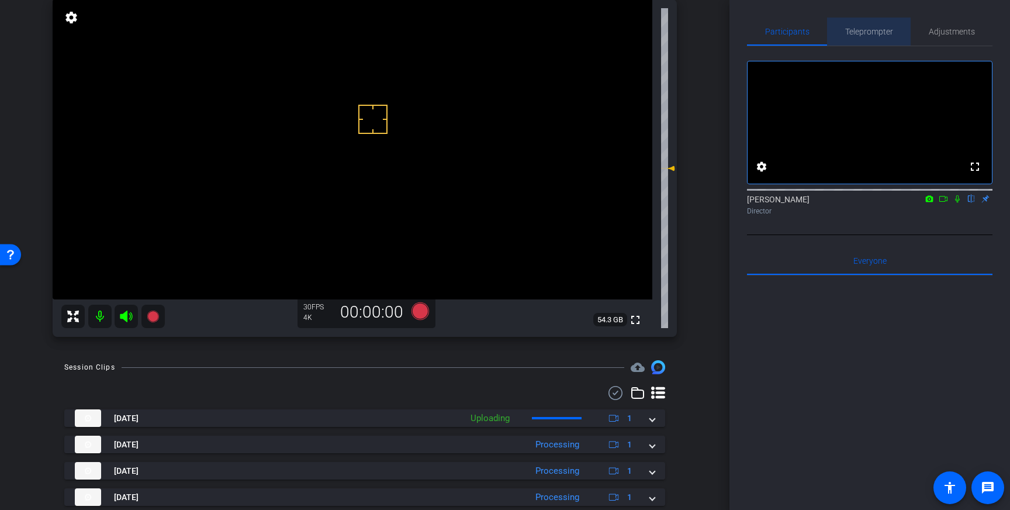
click at [859, 37] on span "Teleprompter" at bounding box center [869, 32] width 48 height 28
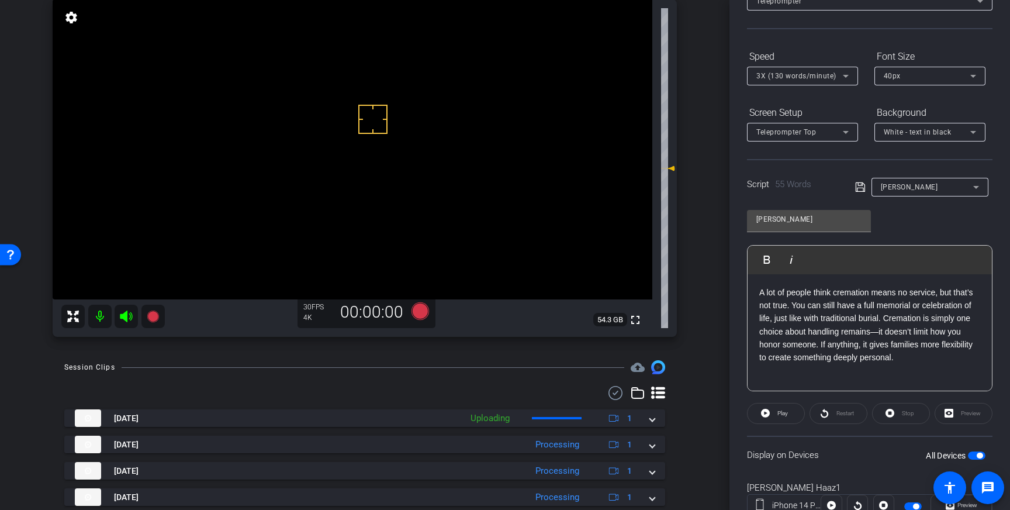
scroll to position [129, 0]
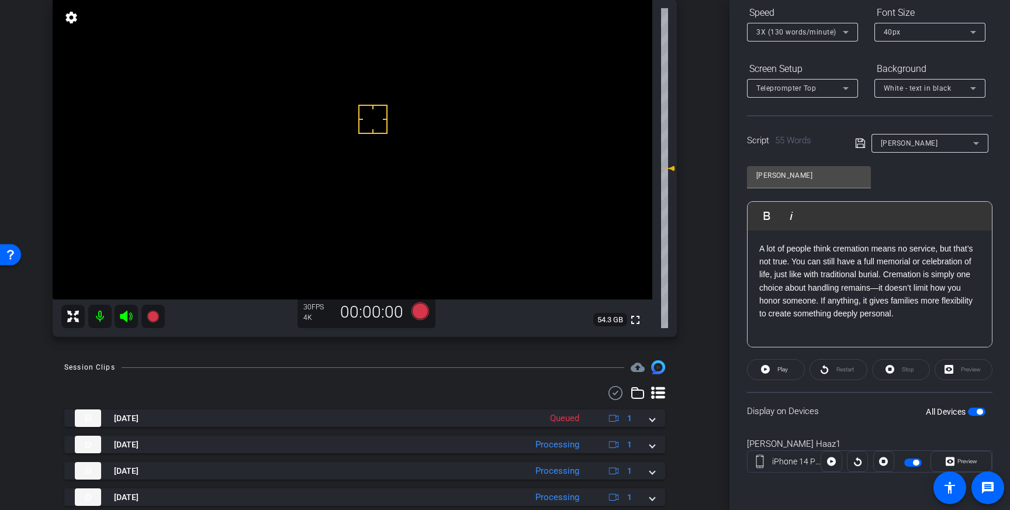
click at [978, 409] on span "button" at bounding box center [980, 412] width 6 height 6
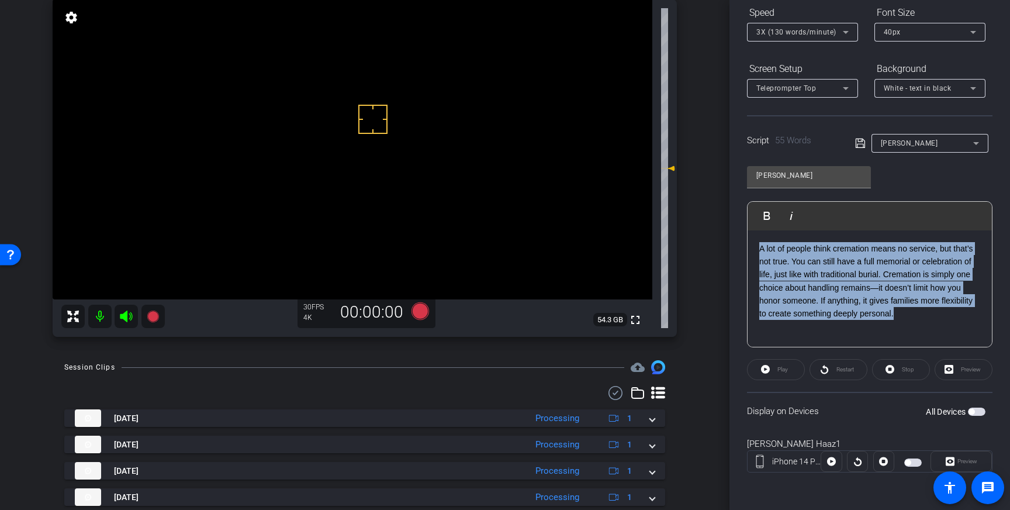
drag, startPoint x: 902, startPoint y: 319, endPoint x: 732, endPoint y: 247, distance: 184.1
click at [732, 247] on div "Participants Teleprompter Adjustments settings [PERSON_NAME] flip Director Ever…" at bounding box center [869, 255] width 281 height 510
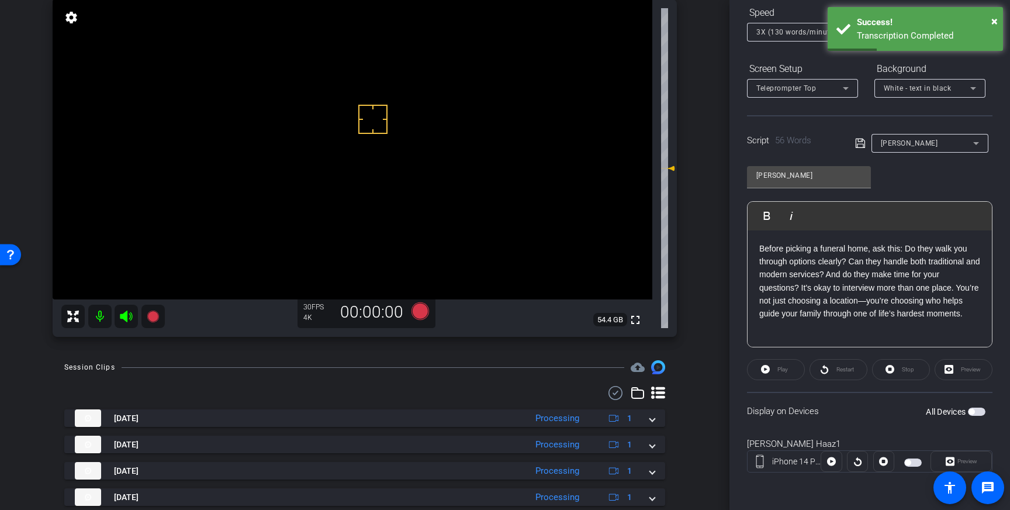
click at [860, 146] on icon at bounding box center [860, 143] width 11 height 14
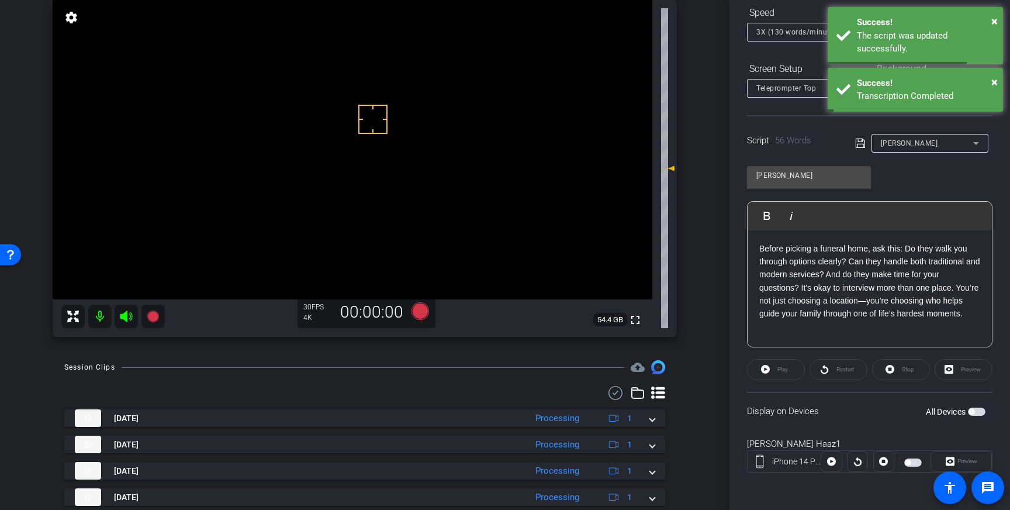
click at [974, 409] on span "button" at bounding box center [977, 411] width 18 height 8
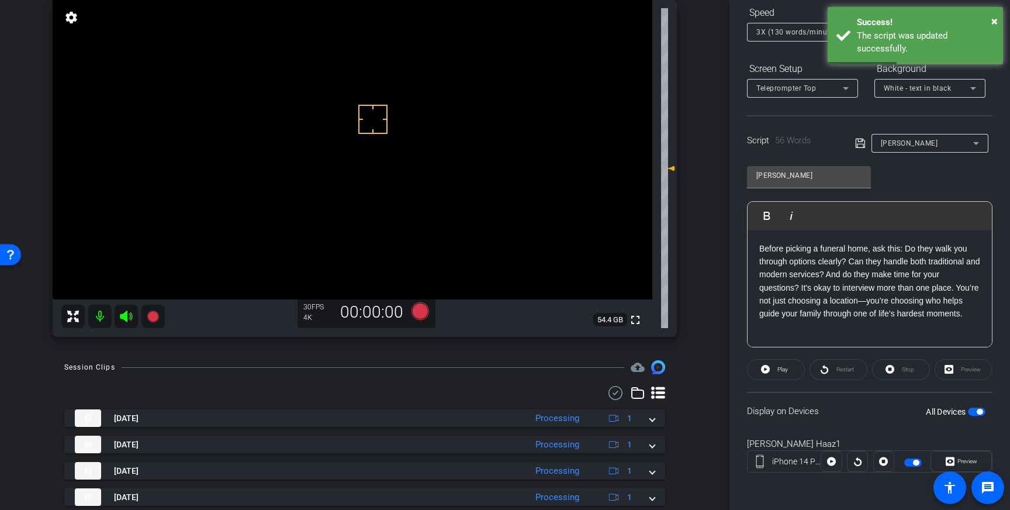
click at [856, 141] on icon at bounding box center [860, 143] width 11 height 14
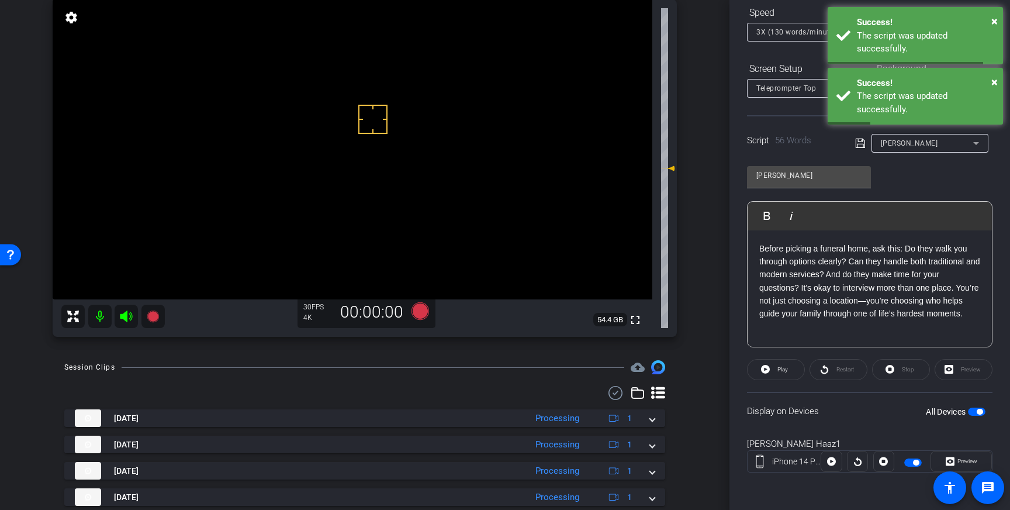
scroll to position [0, 0]
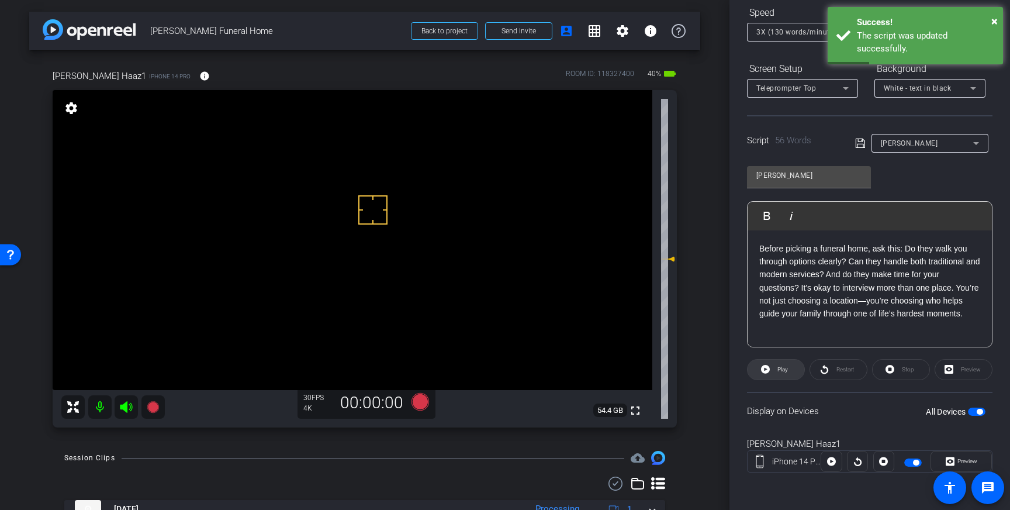
click at [782, 370] on span "Play" at bounding box center [782, 369] width 11 height 6
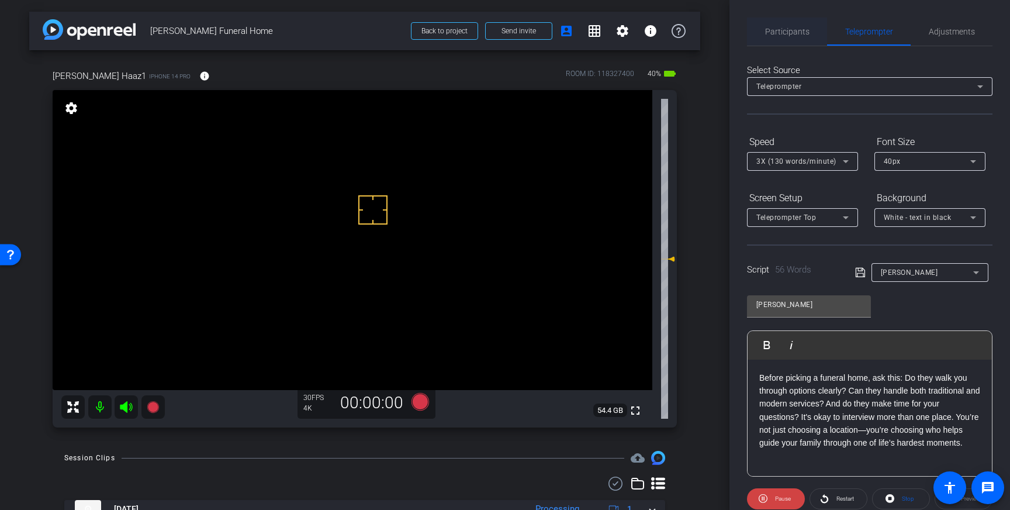
click at [773, 26] on span "Participants" at bounding box center [787, 32] width 44 height 28
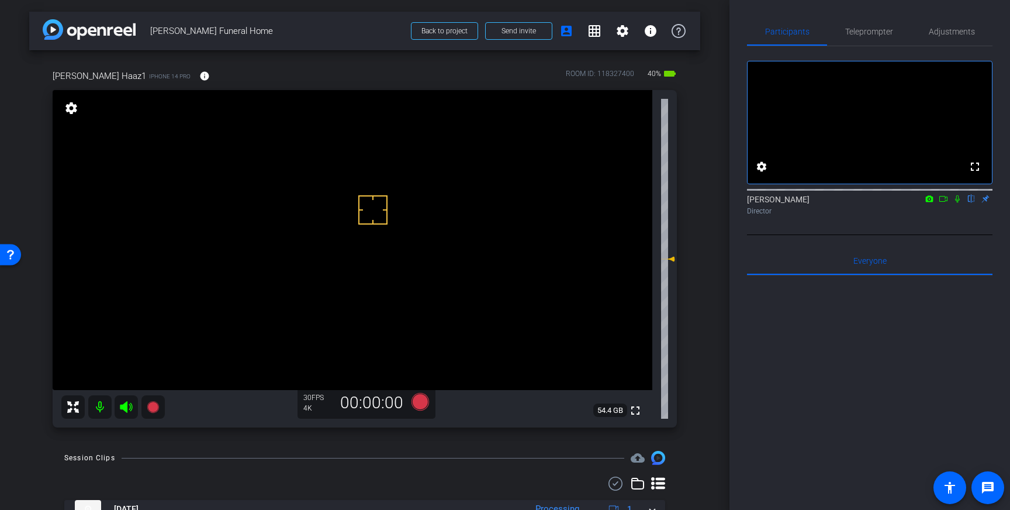
click at [956, 203] on icon at bounding box center [957, 199] width 9 height 8
click at [959, 203] on icon at bounding box center [957, 199] width 9 height 8
click at [878, 51] on div "fullscreen settings [PERSON_NAME] flip Director" at bounding box center [869, 133] width 245 height 174
click at [878, 41] on span "Teleprompter" at bounding box center [869, 32] width 48 height 28
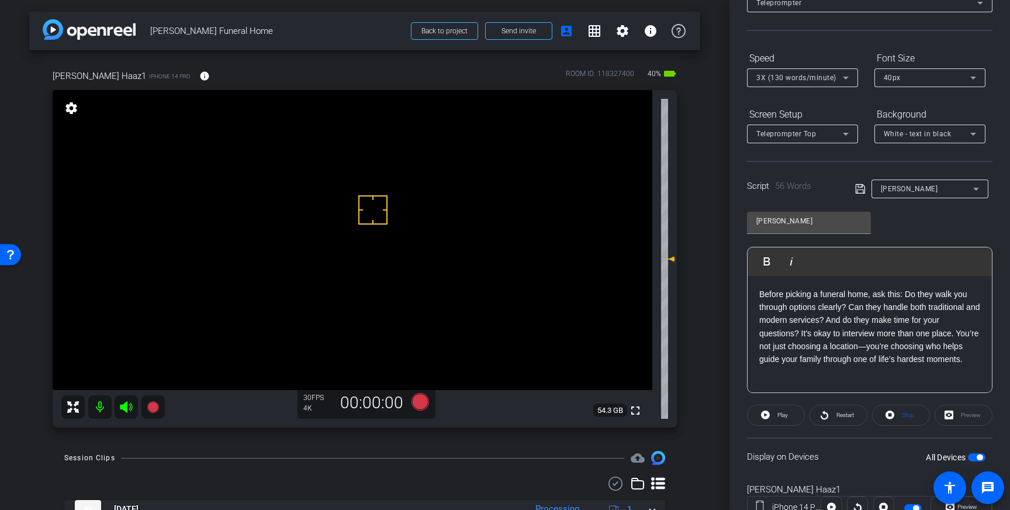
scroll to position [129, 0]
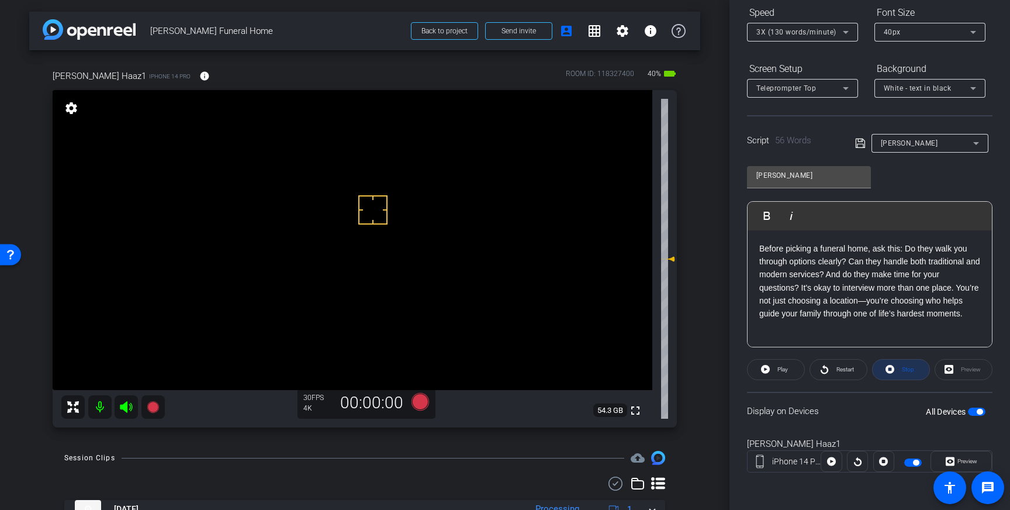
click at [901, 368] on span "Stop" at bounding box center [906, 369] width 15 height 16
click at [416, 407] on icon at bounding box center [420, 402] width 18 height 18
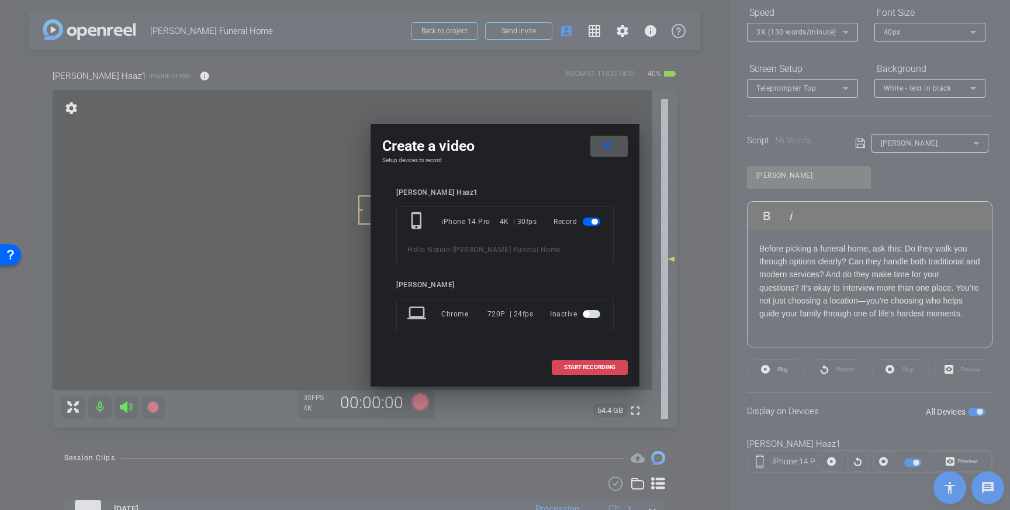
click at [565, 364] on span "START RECORDING" at bounding box center [589, 367] width 51 height 6
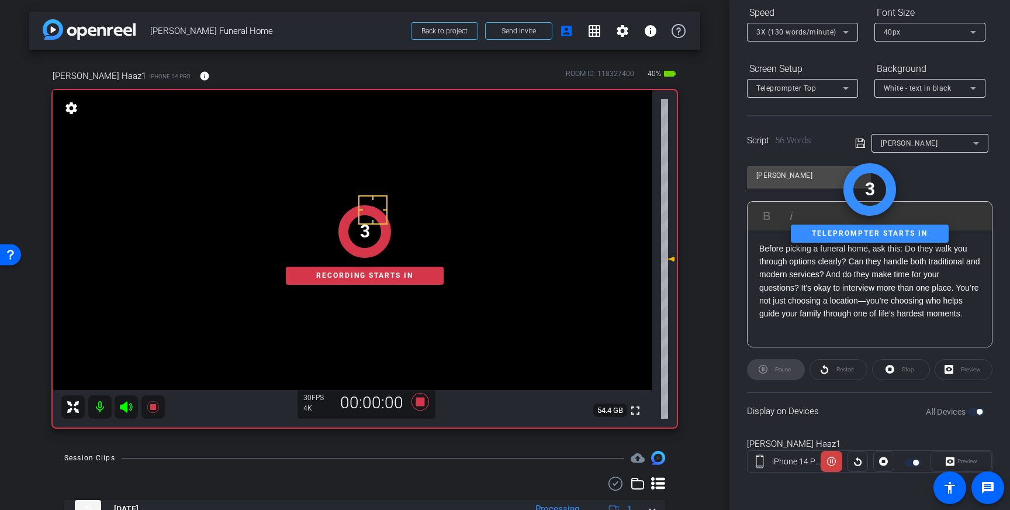
scroll to position [0, 0]
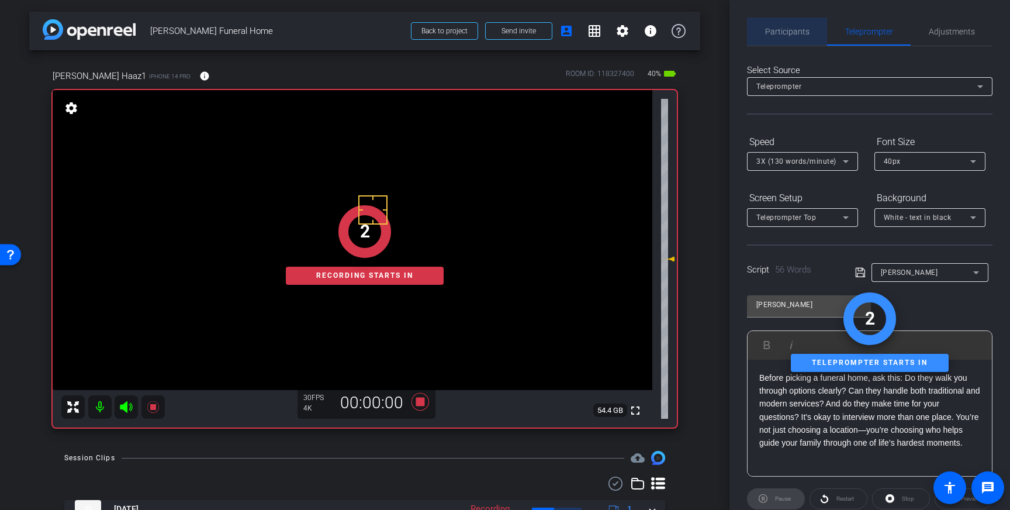
click at [801, 41] on span "Participants" at bounding box center [787, 32] width 44 height 28
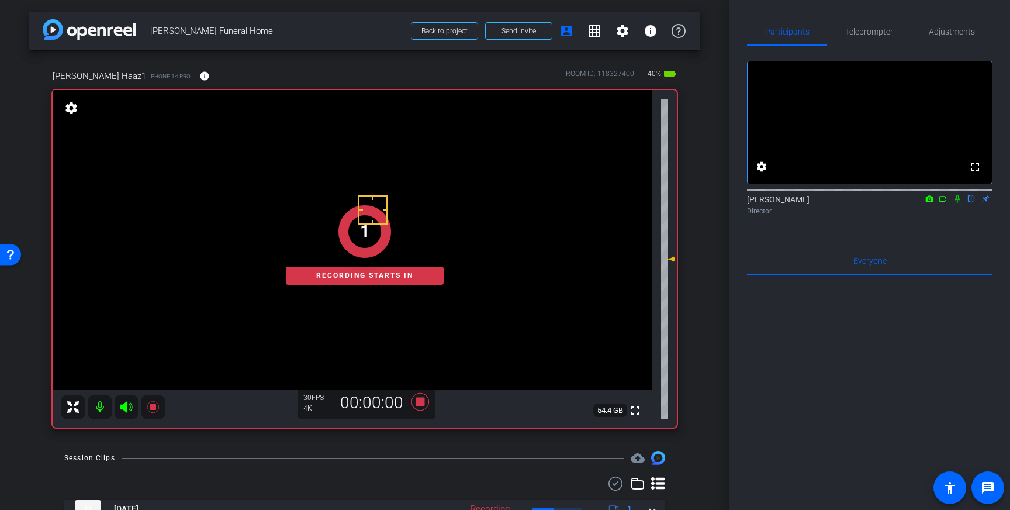
click at [954, 203] on icon at bounding box center [957, 199] width 9 height 8
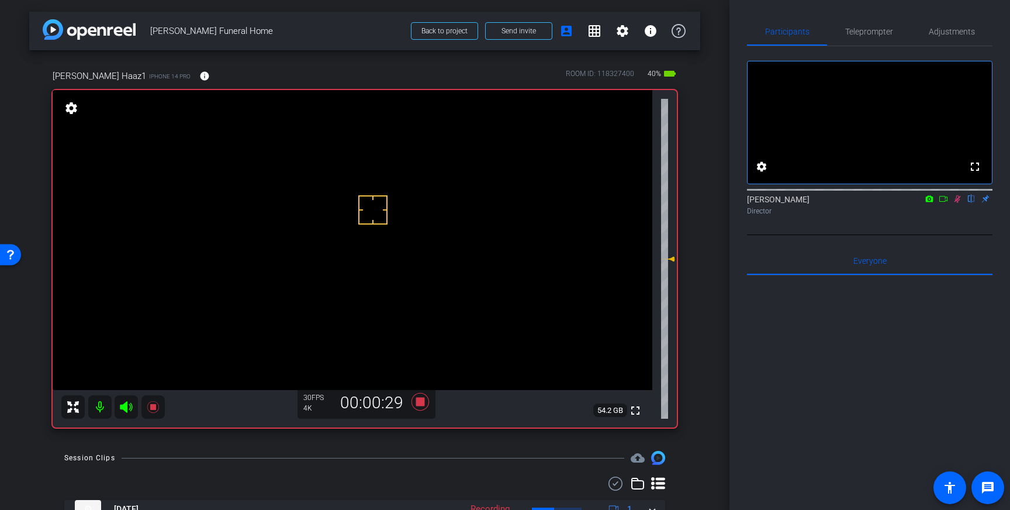
click at [957, 203] on icon at bounding box center [957, 199] width 6 height 8
click at [424, 406] on icon at bounding box center [420, 402] width 18 height 18
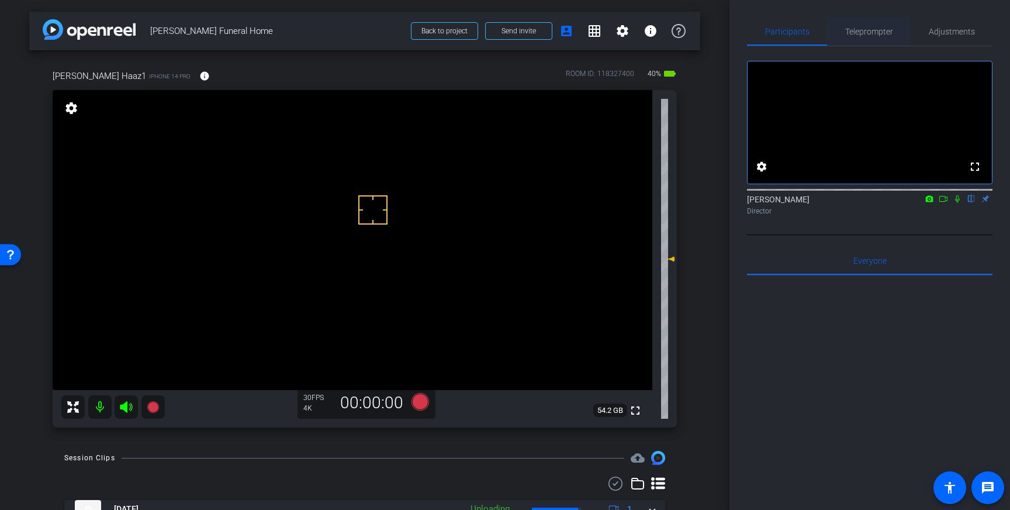
click at [852, 29] on span "Teleprompter" at bounding box center [869, 31] width 48 height 8
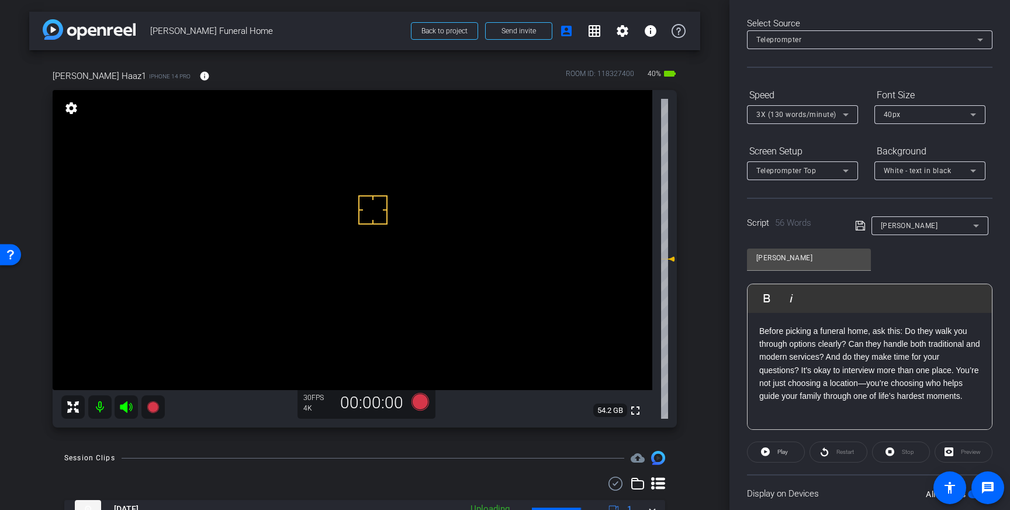
scroll to position [42, 0]
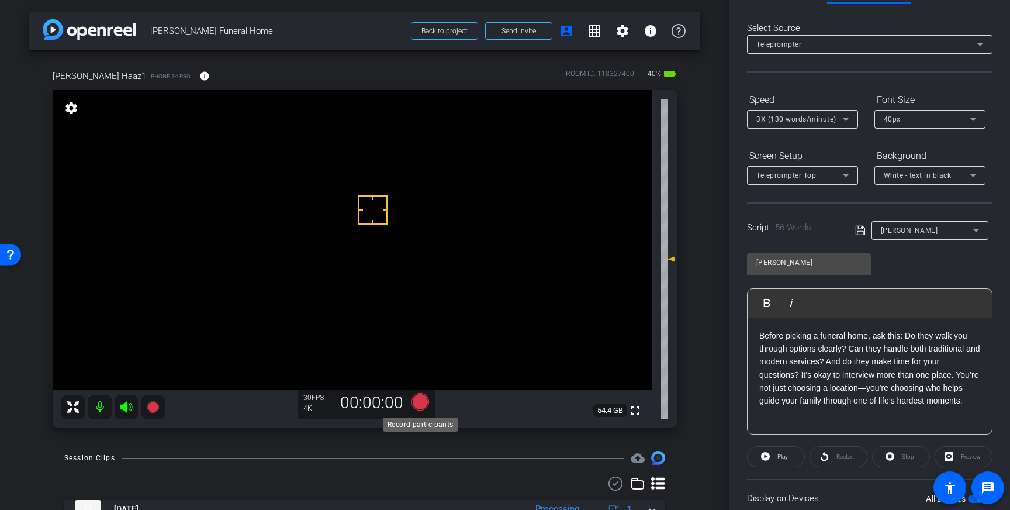
click at [419, 406] on icon at bounding box center [420, 402] width 18 height 18
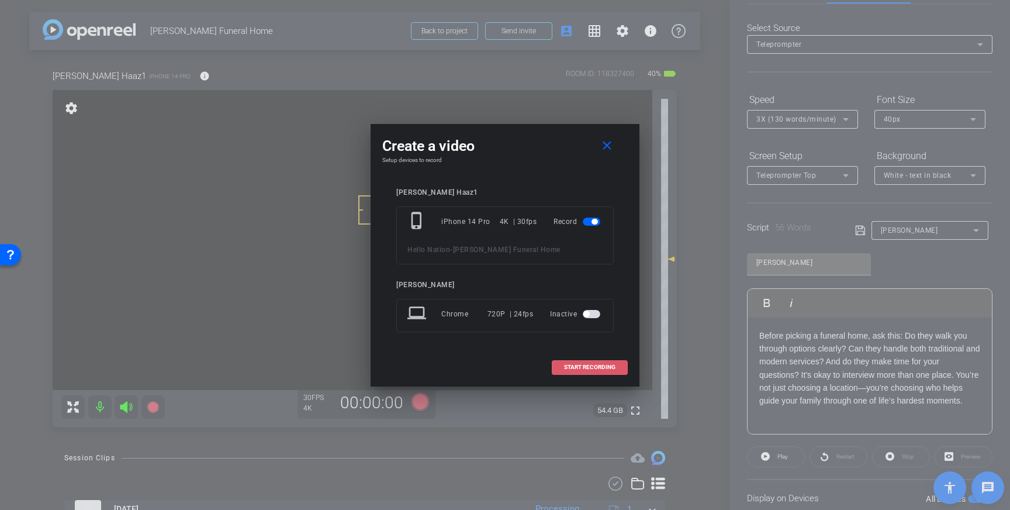
click at [604, 369] on span "START RECORDING" at bounding box center [589, 367] width 51 height 6
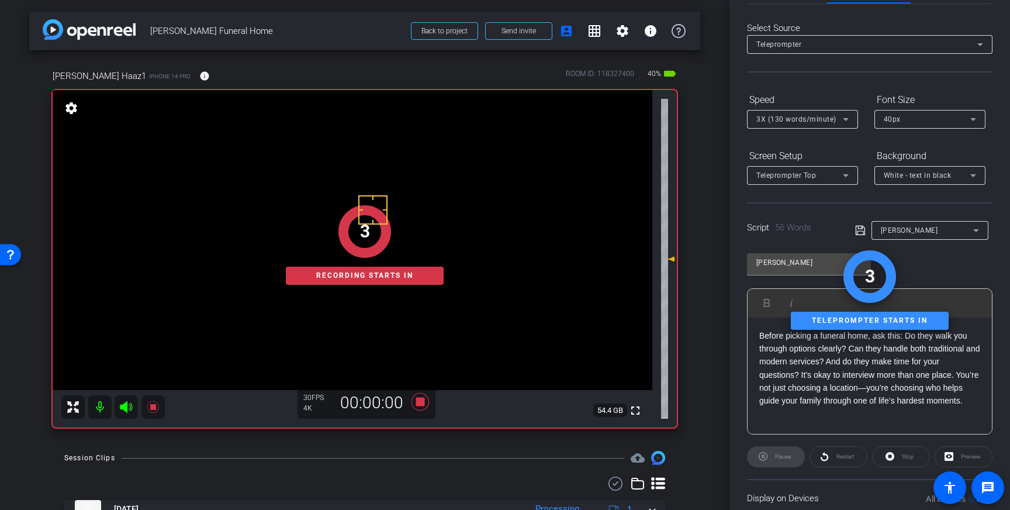
scroll to position [0, 0]
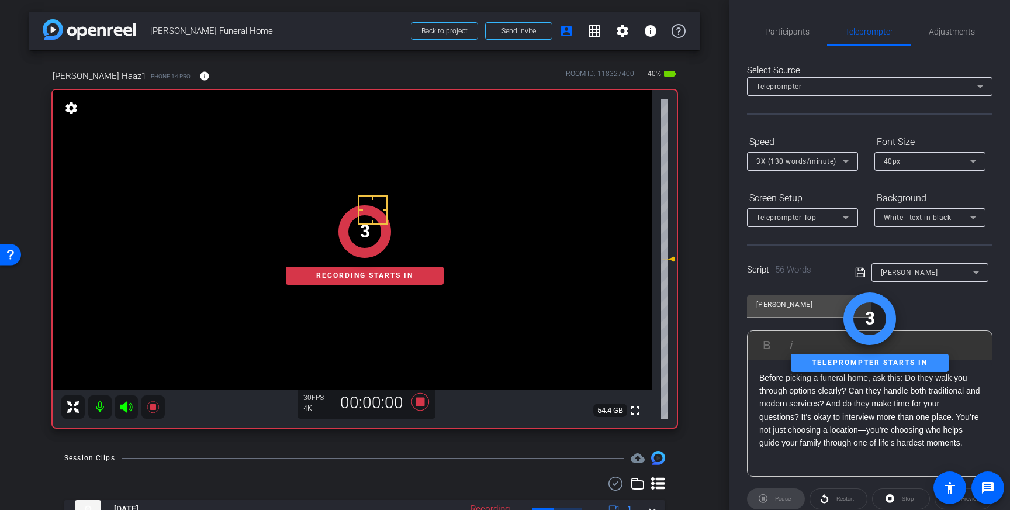
click at [793, 55] on div "Select Source Teleprompter Speed 3X (130 words/minute) Font Size 40px Screen Se…" at bounding box center [869, 333] width 245 height 575
click at [793, 29] on span "Participants" at bounding box center [787, 31] width 44 height 8
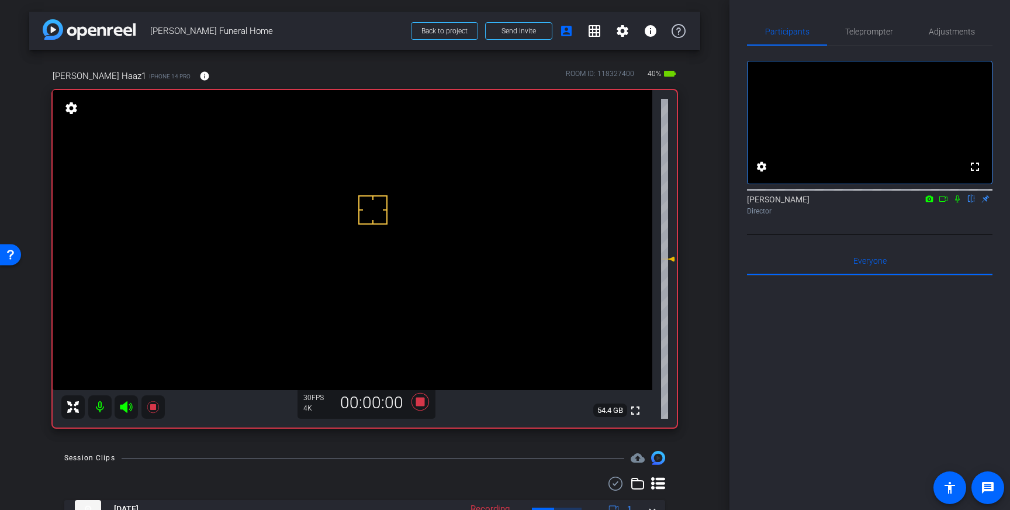
click at [959, 203] on icon at bounding box center [957, 199] width 9 height 8
click at [954, 203] on icon at bounding box center [957, 199] width 9 height 8
click at [417, 406] on icon at bounding box center [420, 402] width 18 height 18
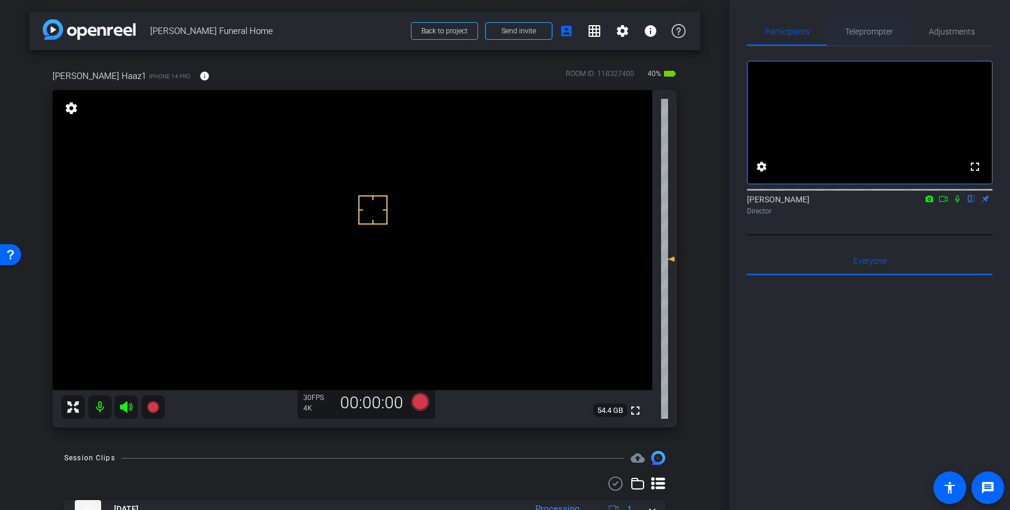
click at [876, 44] on span "Teleprompter" at bounding box center [869, 32] width 48 height 28
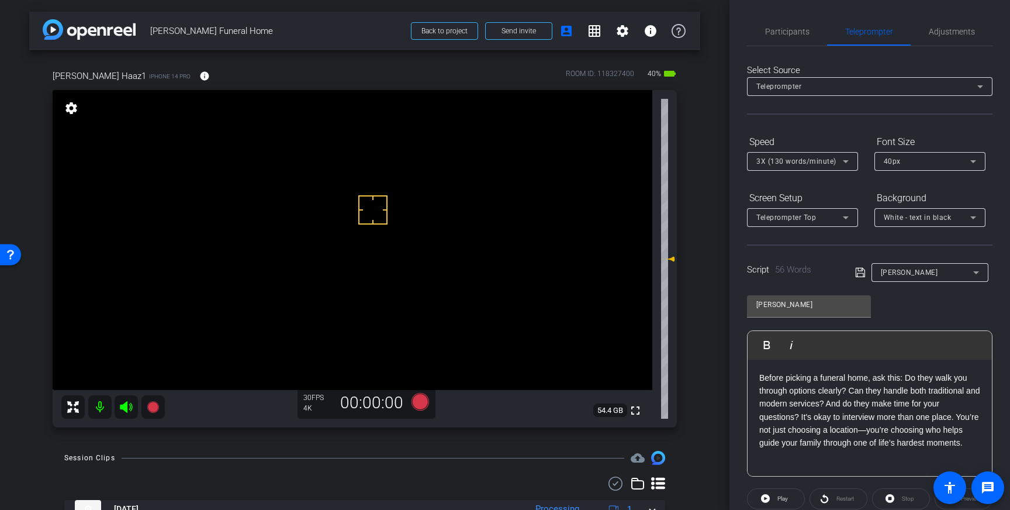
scroll to position [129, 0]
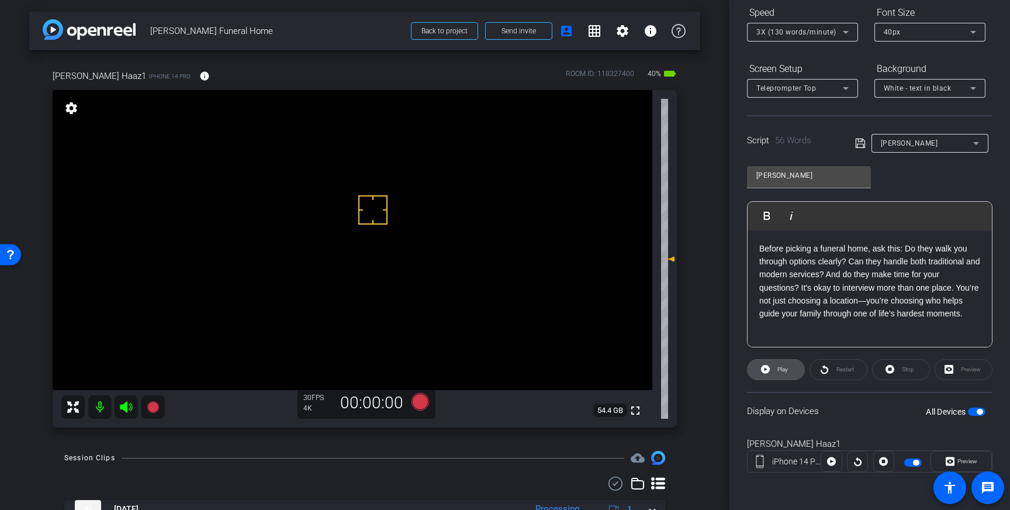
click at [763, 376] on span at bounding box center [776, 369] width 57 height 28
click at [775, 369] on span "Pause" at bounding box center [783, 369] width 16 height 6
drag, startPoint x: 871, startPoint y: 314, endPoint x: 963, endPoint y: 319, distance: 92.4
click at [963, 319] on p "Before picking a funeral home, ask this: Do they walk you through options clear…" at bounding box center [869, 281] width 221 height 78
click at [897, 315] on p "Before picking a funeral home, ask this: Do they walk you through options clear…" at bounding box center [869, 281] width 221 height 78
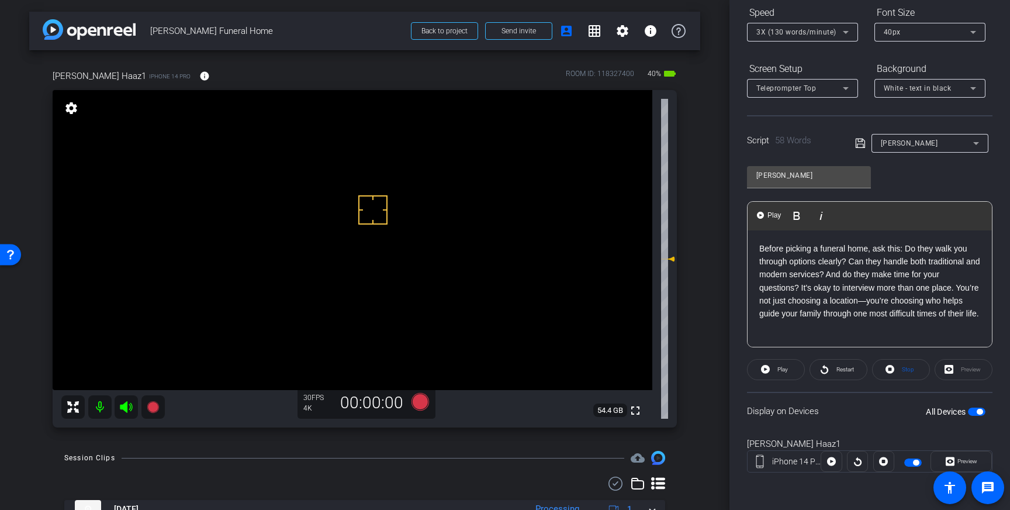
click at [929, 297] on p "Before picking a funeral home, ask this: Do they walk you through options clear…" at bounding box center [869, 281] width 221 height 78
drag, startPoint x: 829, startPoint y: 302, endPoint x: 857, endPoint y: 300, distance: 28.1
click at [857, 300] on p "Before picking a funeral home, ask this: Do they walk you through options clear…" at bounding box center [869, 281] width 221 height 78
click at [891, 299] on p "Before picking a funeral home, ask this: Do they walk you through options clear…" at bounding box center [869, 281] width 221 height 78
click at [925, 300] on p "Before picking a funeral home, ask this: Do they walk you through options clear…" at bounding box center [869, 281] width 221 height 78
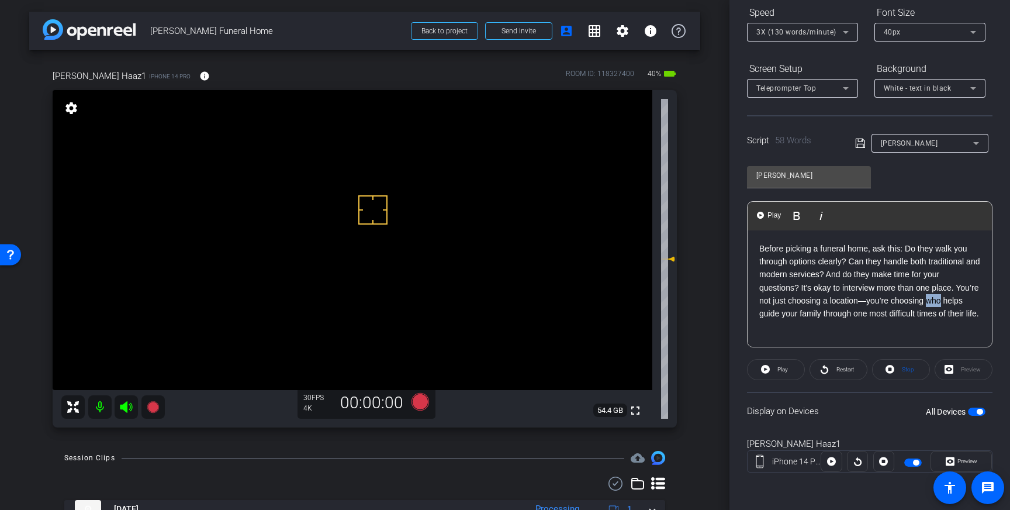
drag, startPoint x: 943, startPoint y: 300, endPoint x: 928, endPoint y: 302, distance: 15.8
click at [928, 302] on p "Before picking a funeral home, ask this: Do they walk you through options clear…" at bounding box center [869, 281] width 221 height 78
click at [798, 317] on p "Before picking a funeral home, ask this: Do they walk you through options clear…" at bounding box center [869, 288] width 221 height 92
click at [884, 288] on p "Before picking a funeral home, ask this: Do they walk you through options clear…" at bounding box center [869, 288] width 221 height 92
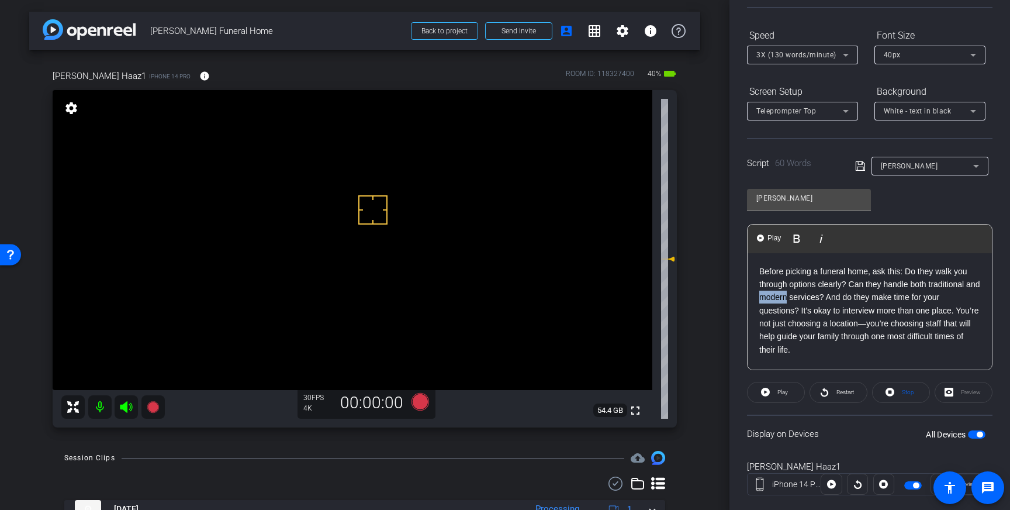
drag, startPoint x: 776, startPoint y: 298, endPoint x: 802, endPoint y: 300, distance: 25.8
click at [802, 300] on p "Before picking a funeral home, ask this: Do they walk you through options clear…" at bounding box center [869, 311] width 221 height 92
click at [859, 162] on icon at bounding box center [860, 166] width 11 height 14
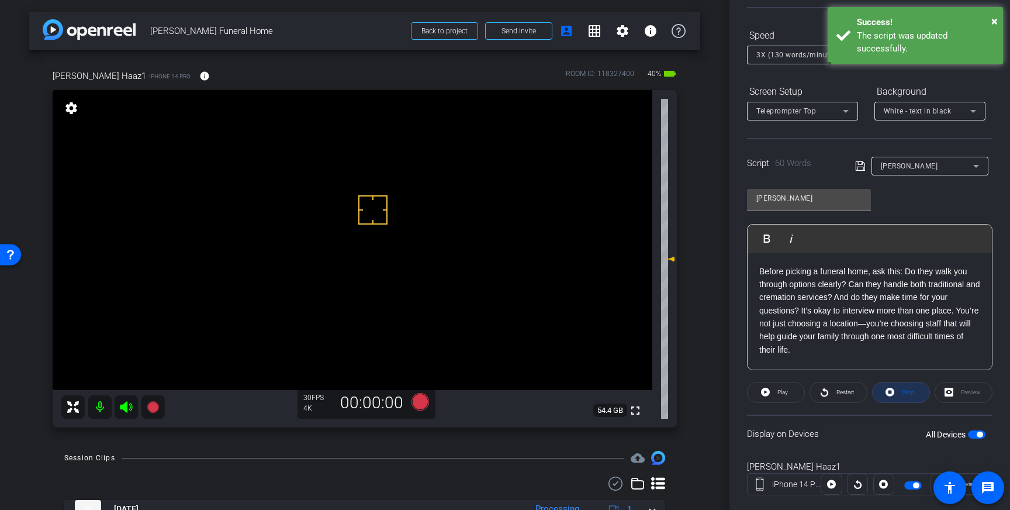
click at [904, 393] on span "Stop" at bounding box center [908, 392] width 12 height 6
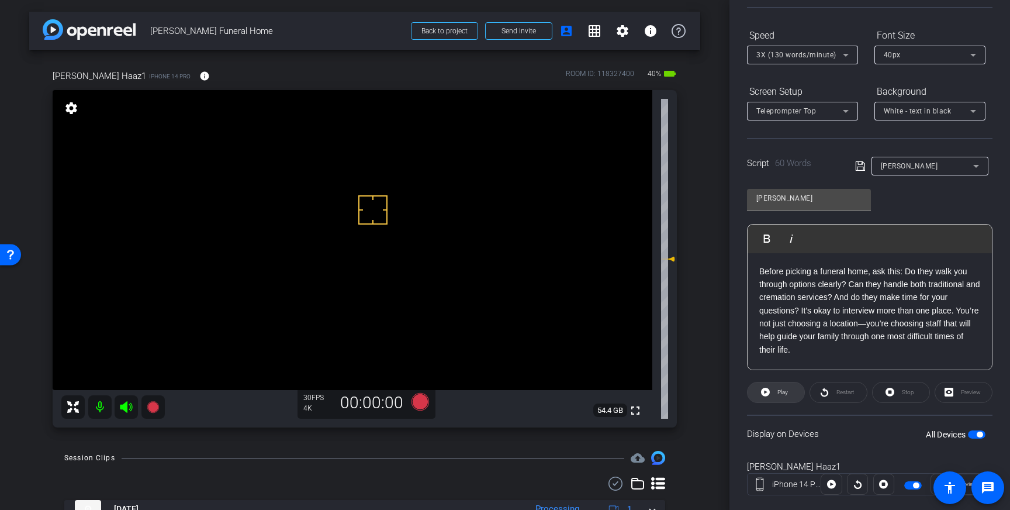
click at [784, 395] on span "Play" at bounding box center [782, 392] width 11 height 6
click at [907, 389] on span "Stop" at bounding box center [908, 392] width 12 height 6
click at [785, 393] on span "Play" at bounding box center [782, 392] width 11 height 6
click at [776, 396] on span "Pause" at bounding box center [781, 392] width 19 height 16
click at [790, 286] on p "Before picking a funeral home, ask this: Do they walk you through options clear…" at bounding box center [869, 311] width 221 height 92
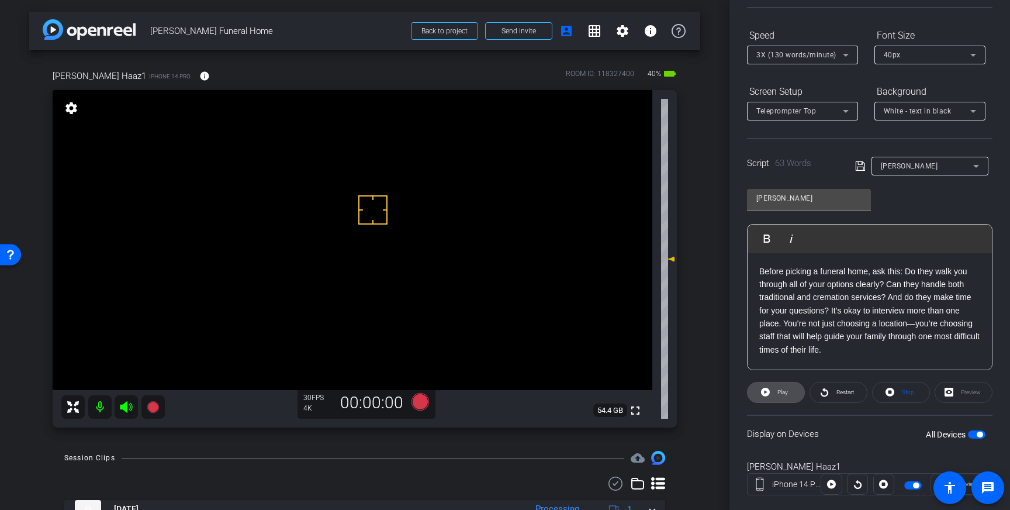
click at [788, 389] on span "Play" at bounding box center [782, 392] width 11 height 6
click at [777, 390] on span "Pause" at bounding box center [783, 392] width 16 height 6
drag, startPoint x: 813, startPoint y: 298, endPoint x: 796, endPoint y: 298, distance: 16.9
click at [796, 298] on p "Before picking a funeral home, ask this: Do they walk you through all of your o…" at bounding box center [869, 311] width 221 height 92
click at [838, 300] on p "Before picking a funeral home, ask this: Do they walk you through all of your o…" at bounding box center [869, 311] width 221 height 92
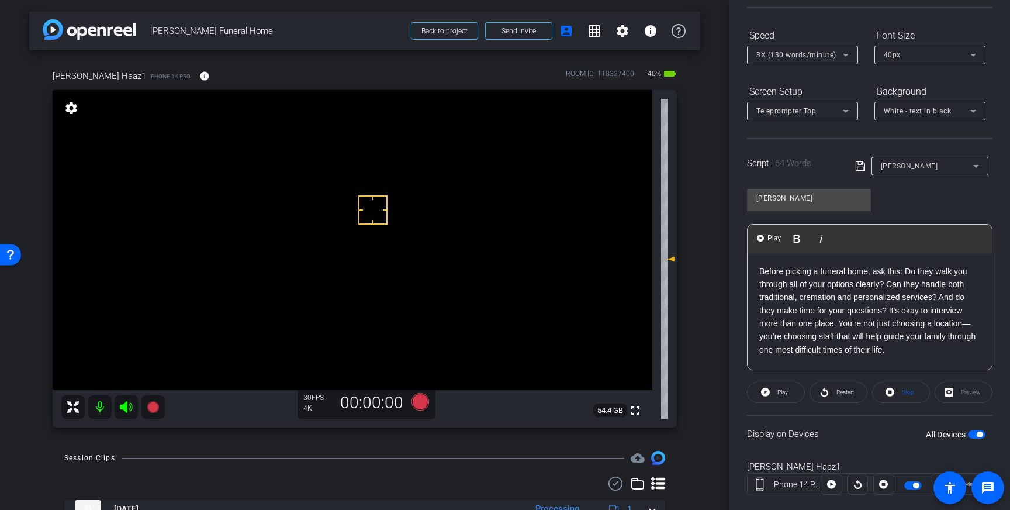
click at [965, 283] on p "Before picking a funeral home, ask this: Do they walk you through all of your o…" at bounding box center [869, 311] width 221 height 92
click at [936, 302] on p "Before picking a funeral home, ask this: Do they walk you through all of your o…" at bounding box center [869, 311] width 221 height 92
click at [771, 395] on span at bounding box center [776, 392] width 57 height 28
click at [783, 392] on span "Pause" at bounding box center [783, 392] width 16 height 6
drag, startPoint x: 815, startPoint y: 312, endPoint x: 795, endPoint y: 312, distance: 19.9
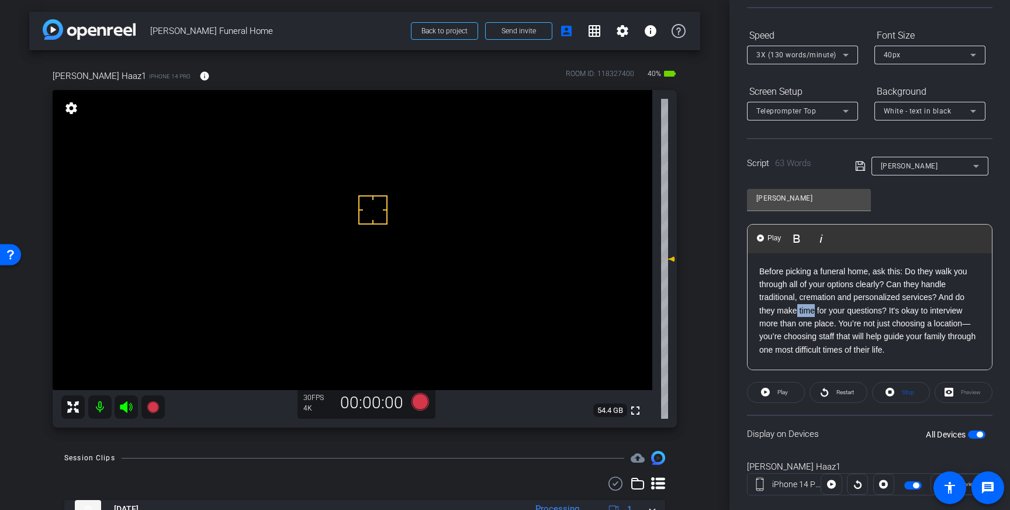
click at [795, 312] on p "Before picking a funeral home, ask this: Do they walk you through all of your o…" at bounding box center [869, 311] width 221 height 92
drag, startPoint x: 825, startPoint y: 311, endPoint x: 777, endPoint y: 312, distance: 48.5
click at [777, 312] on p "Before picking a funeral home, ask this: Do they walk you through all of your o…" at bounding box center [869, 311] width 221 height 92
click at [862, 165] on icon at bounding box center [860, 166] width 11 height 14
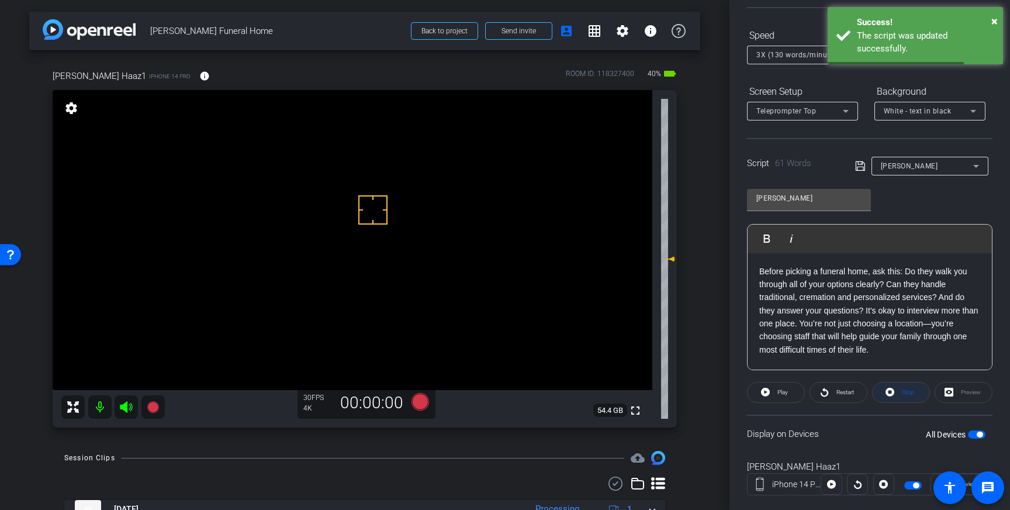
click at [915, 392] on span at bounding box center [901, 392] width 57 height 28
click at [978, 434] on span "button" at bounding box center [980, 434] width 6 height 6
click at [979, 434] on span "button" at bounding box center [977, 434] width 18 height 8
click at [857, 167] on icon at bounding box center [859, 165] width 9 height 9
click at [781, 390] on span "Play" at bounding box center [782, 392] width 11 height 6
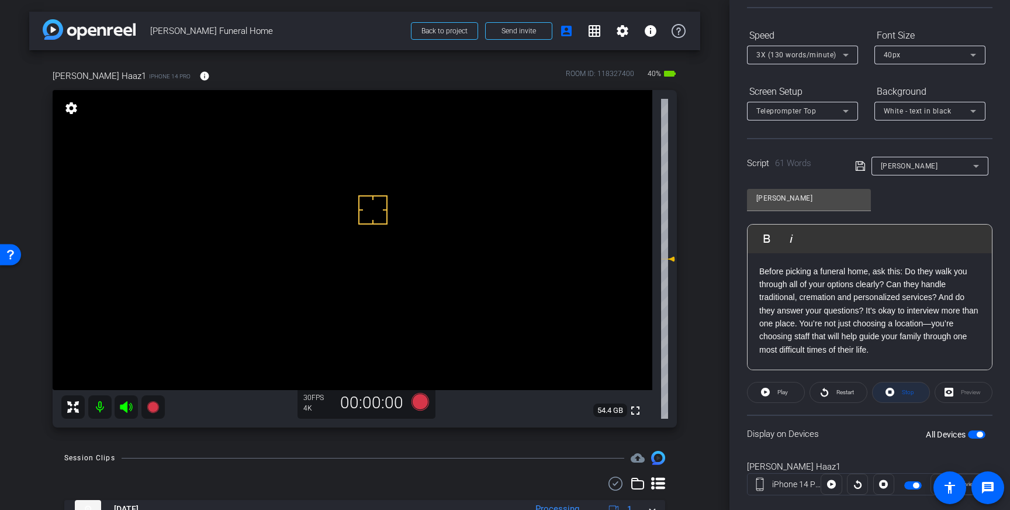
click at [909, 389] on span "Stop" at bounding box center [908, 392] width 12 height 6
click at [423, 399] on icon at bounding box center [420, 402] width 18 height 18
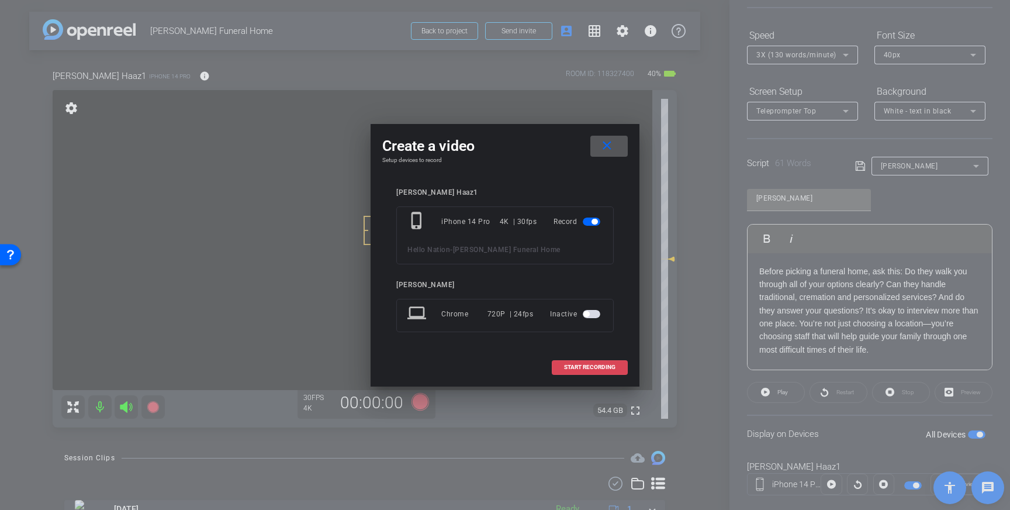
click at [590, 366] on span "START RECORDING" at bounding box center [589, 367] width 51 height 6
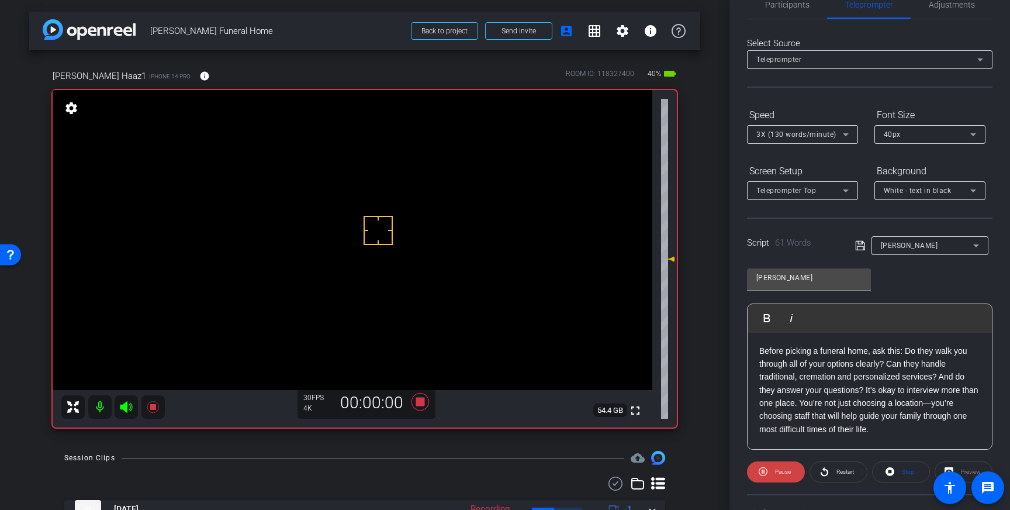
scroll to position [0, 0]
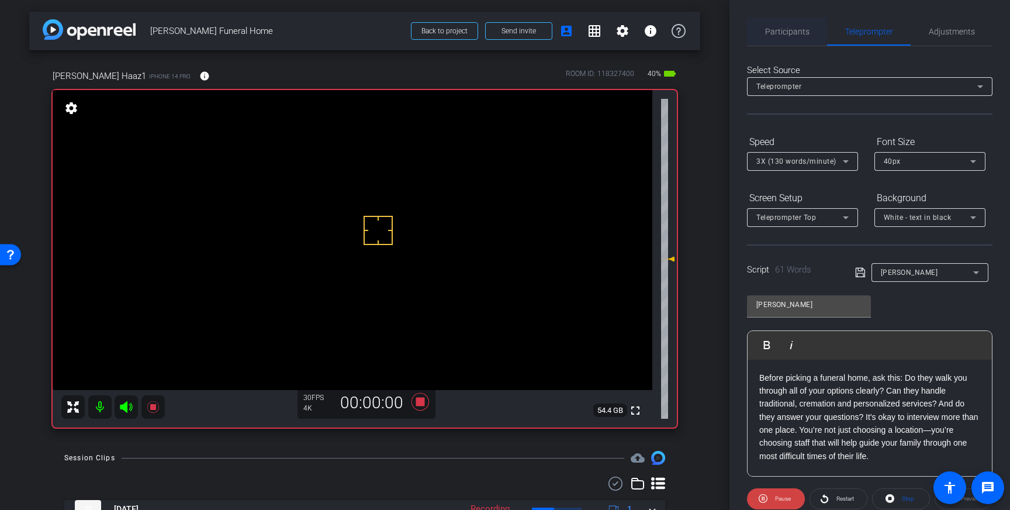
click at [800, 36] on span "Participants" at bounding box center [787, 31] width 44 height 8
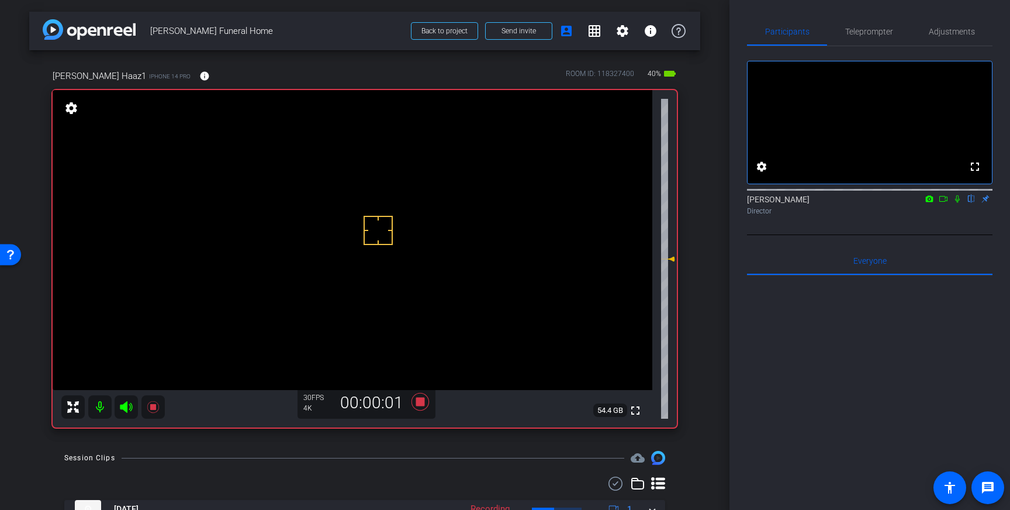
click at [963, 204] on mat-icon at bounding box center [957, 198] width 14 height 11
click at [957, 203] on icon at bounding box center [957, 199] width 9 height 8
click at [418, 404] on icon at bounding box center [420, 402] width 18 height 18
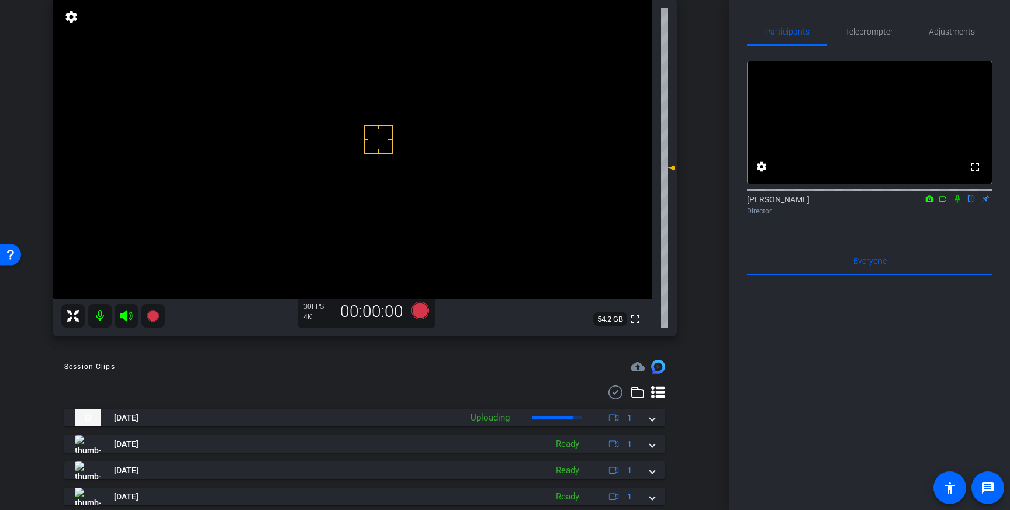
scroll to position [98, 0]
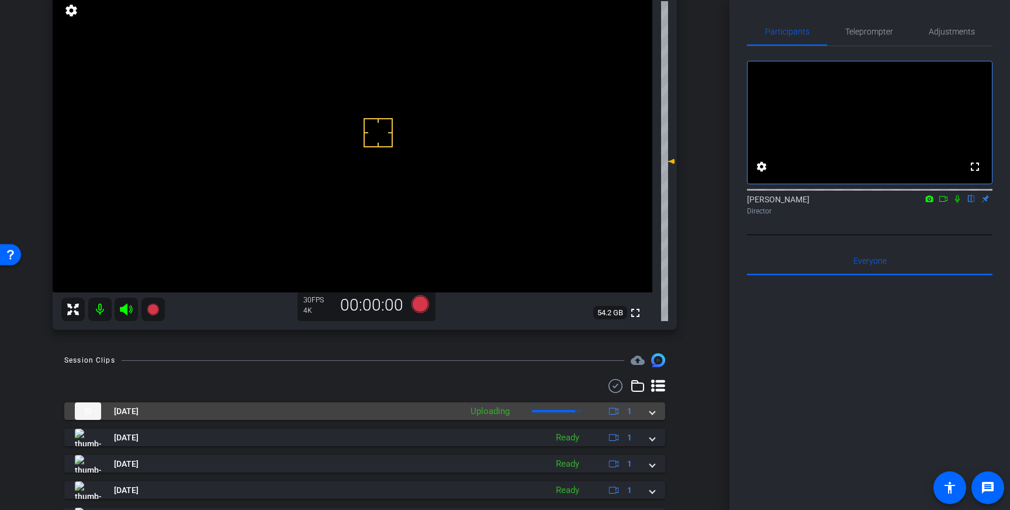
click at [656, 415] on mat-expansion-panel-header "[DATE] Uploading 1" at bounding box center [364, 411] width 601 height 18
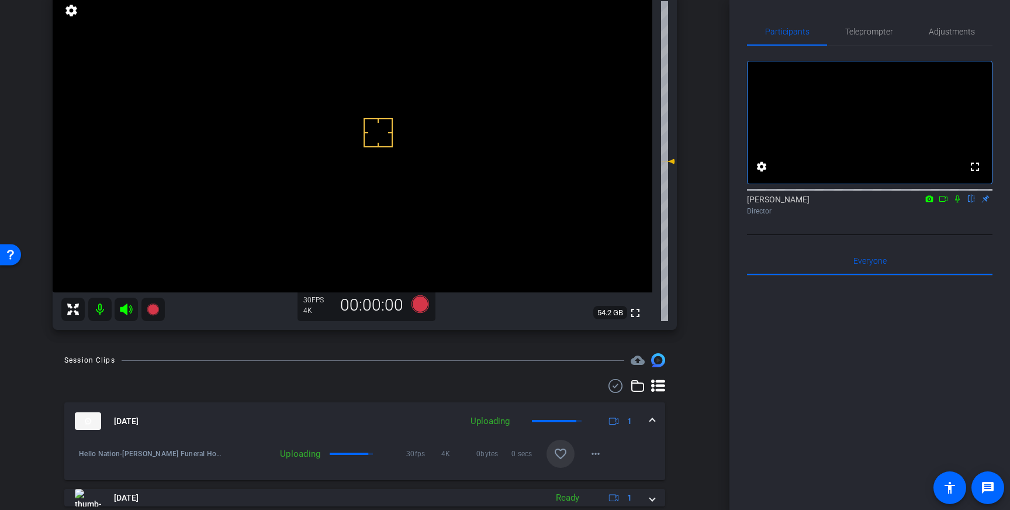
click at [565, 457] on mat-icon "favorite_border" at bounding box center [560, 454] width 14 height 14
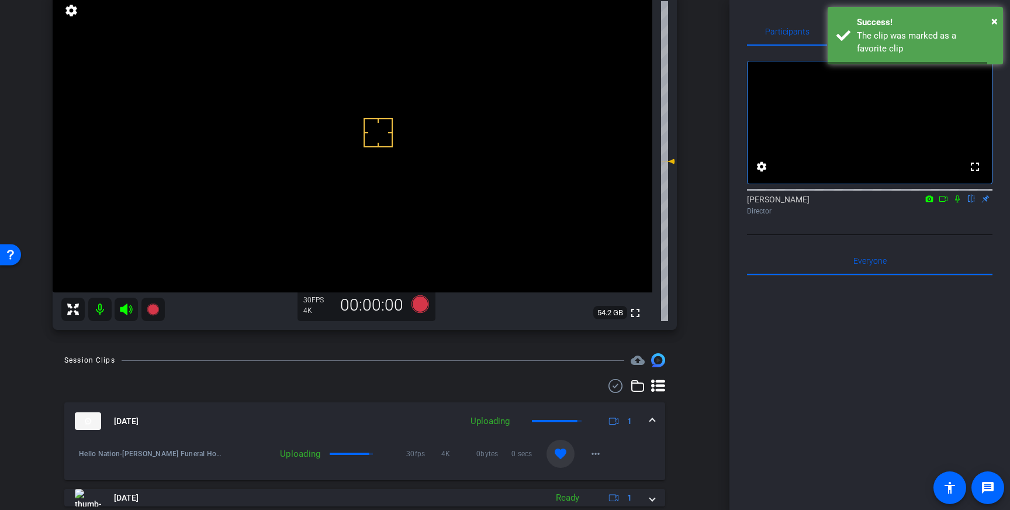
click at [650, 422] on span at bounding box center [652, 421] width 5 height 12
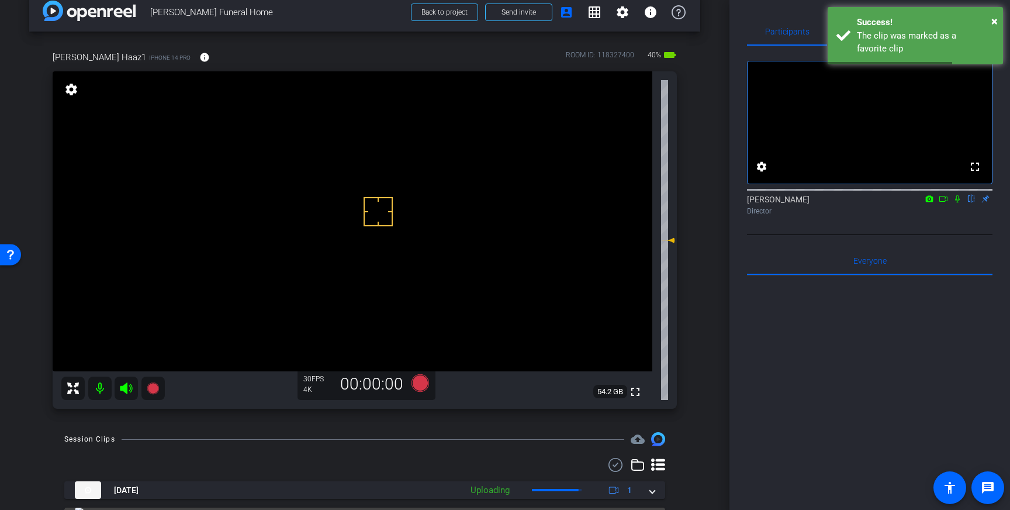
scroll to position [8, 0]
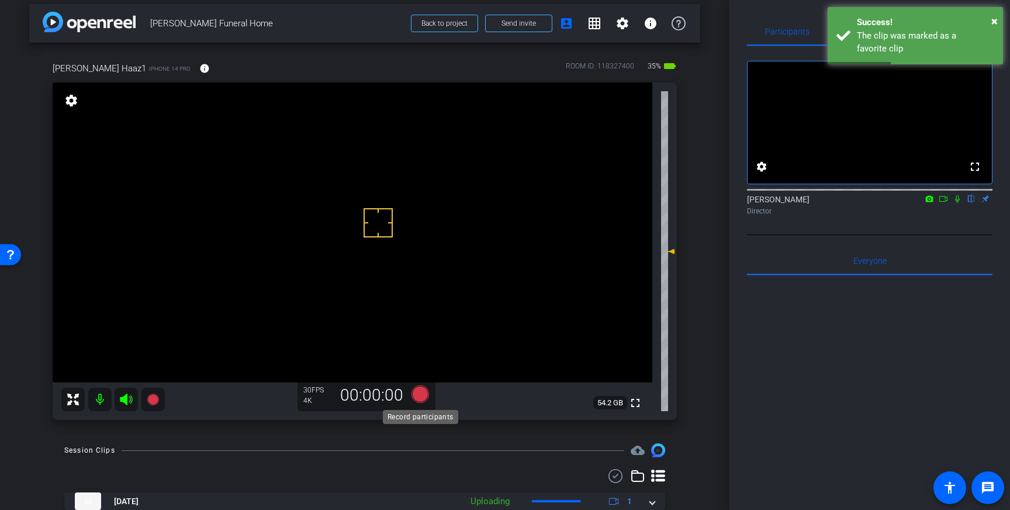
click at [421, 395] on icon at bounding box center [420, 394] width 18 height 18
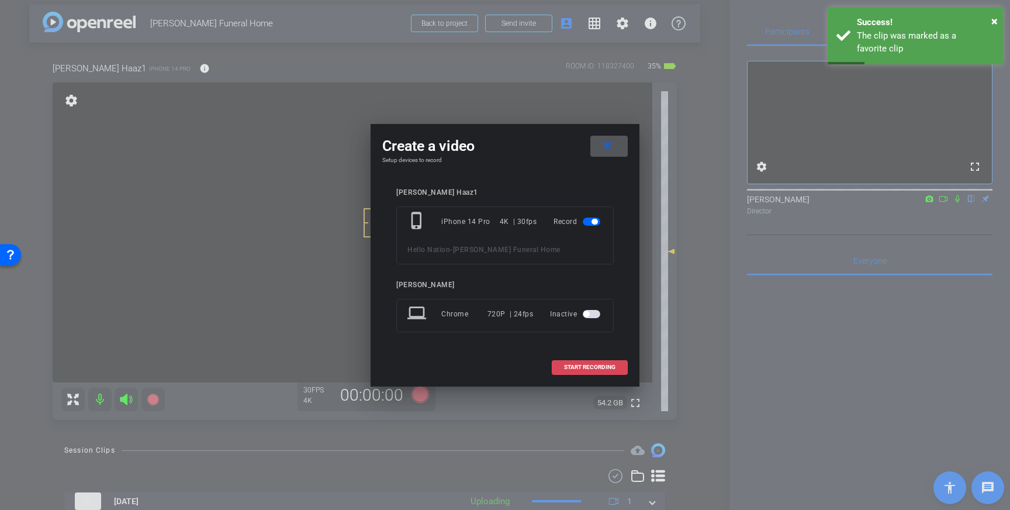
click at [591, 358] on span at bounding box center [589, 367] width 75 height 28
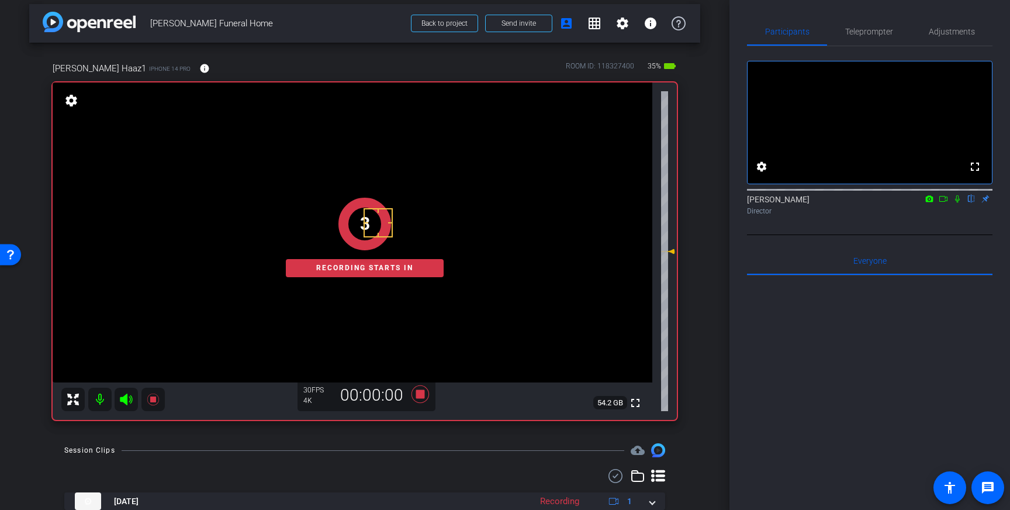
click at [956, 203] on icon at bounding box center [957, 199] width 5 height 8
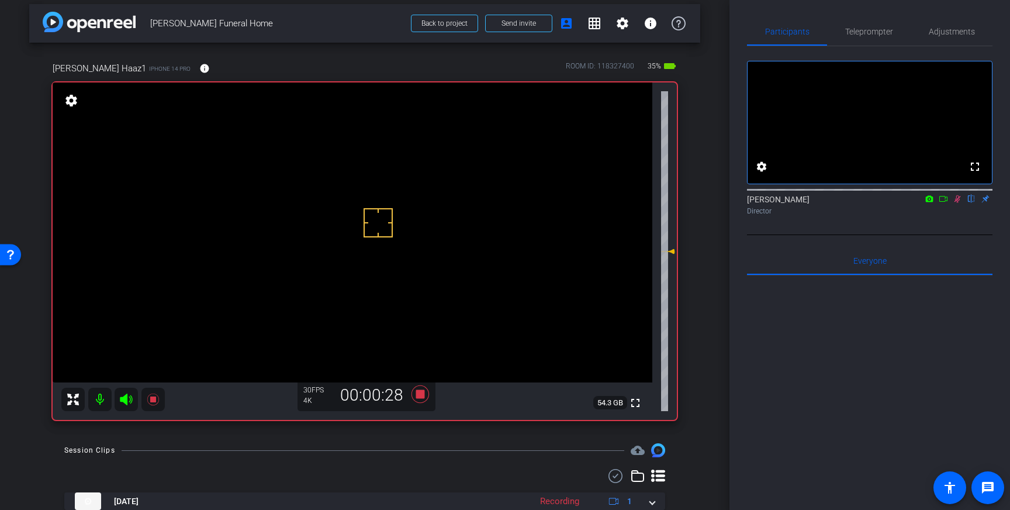
click at [958, 203] on icon at bounding box center [957, 199] width 6 height 8
click at [420, 395] on icon at bounding box center [420, 394] width 18 height 18
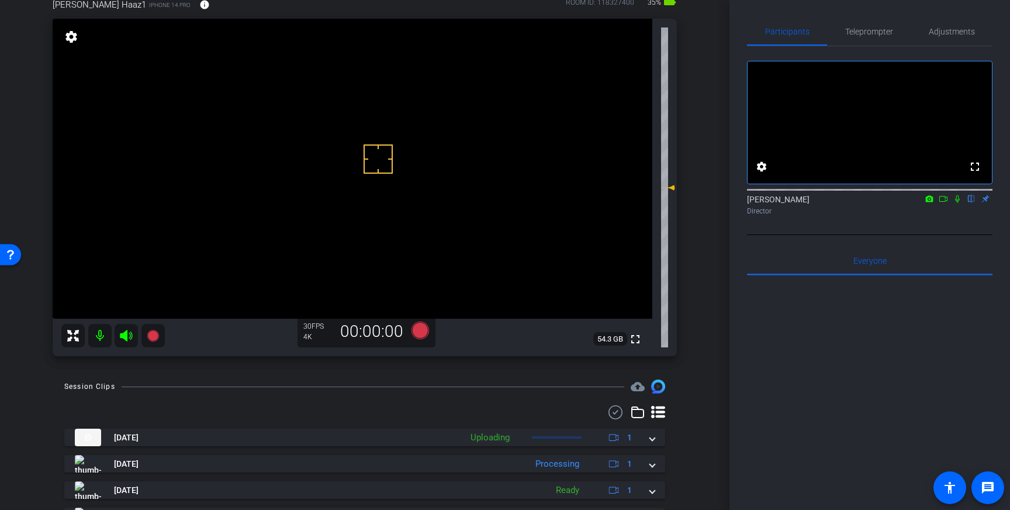
scroll to position [74, 0]
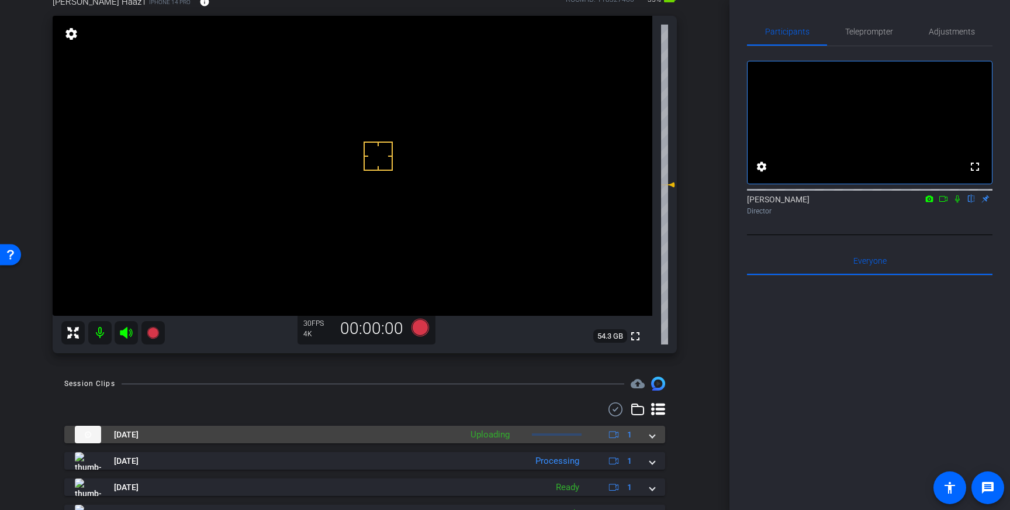
click at [649, 433] on div "[DATE] Uploading 1" at bounding box center [362, 434] width 575 height 18
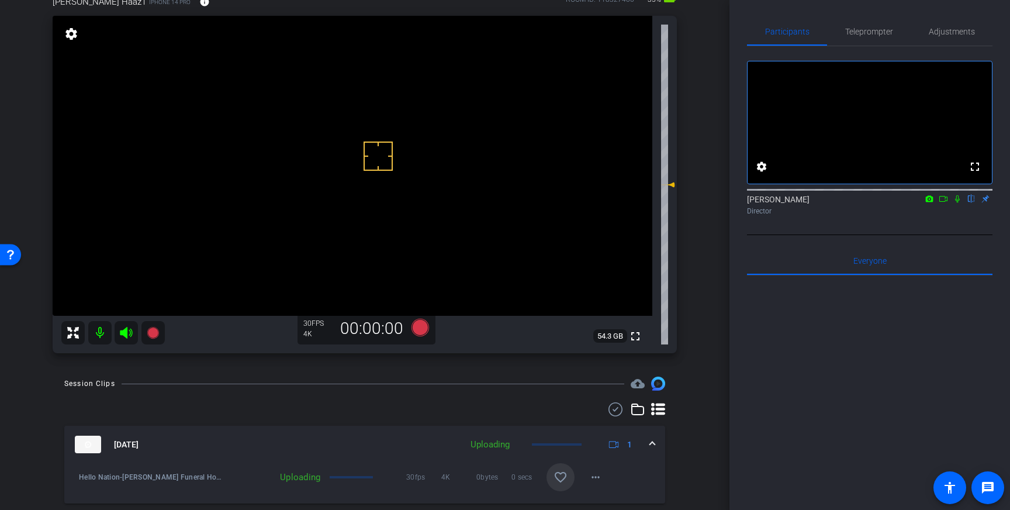
click at [554, 476] on mat-icon "favorite_border" at bounding box center [560, 477] width 14 height 14
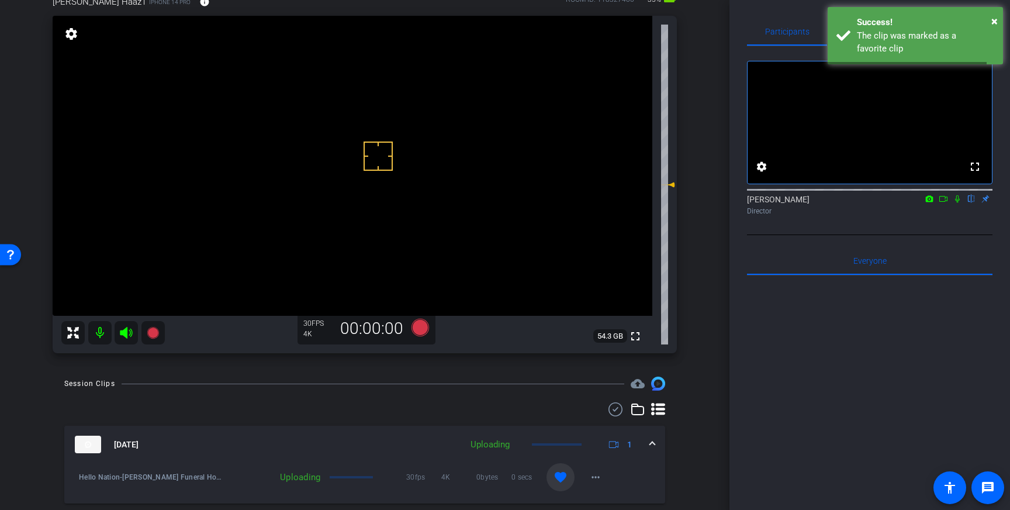
click at [651, 442] on span at bounding box center [652, 444] width 5 height 12
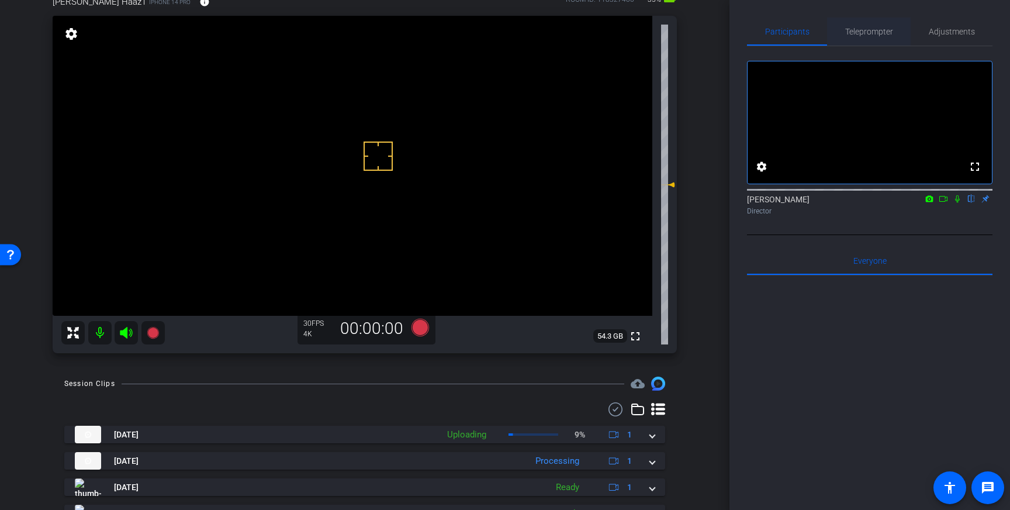
click at [847, 29] on span "Teleprompter" at bounding box center [869, 31] width 48 height 8
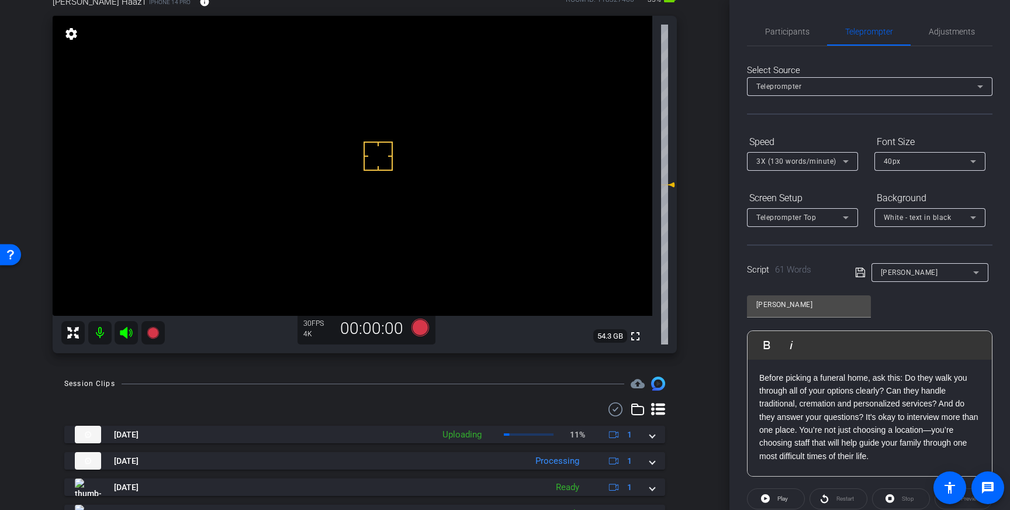
scroll to position [129, 0]
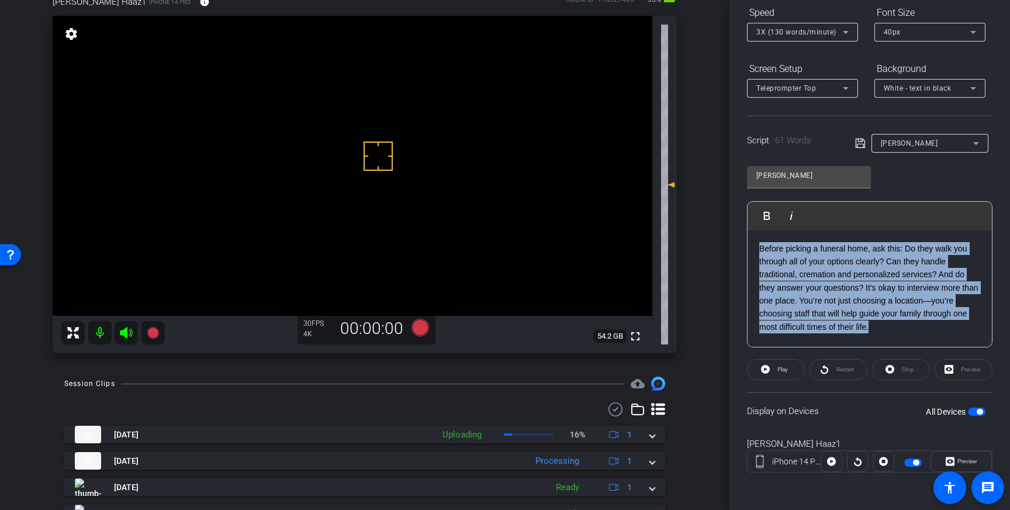
drag, startPoint x: 877, startPoint y: 327, endPoint x: 759, endPoint y: 247, distance: 142.3
click at [759, 247] on p "Before picking a funeral home, ask this: Do they walk you through all of your o…" at bounding box center [869, 288] width 221 height 92
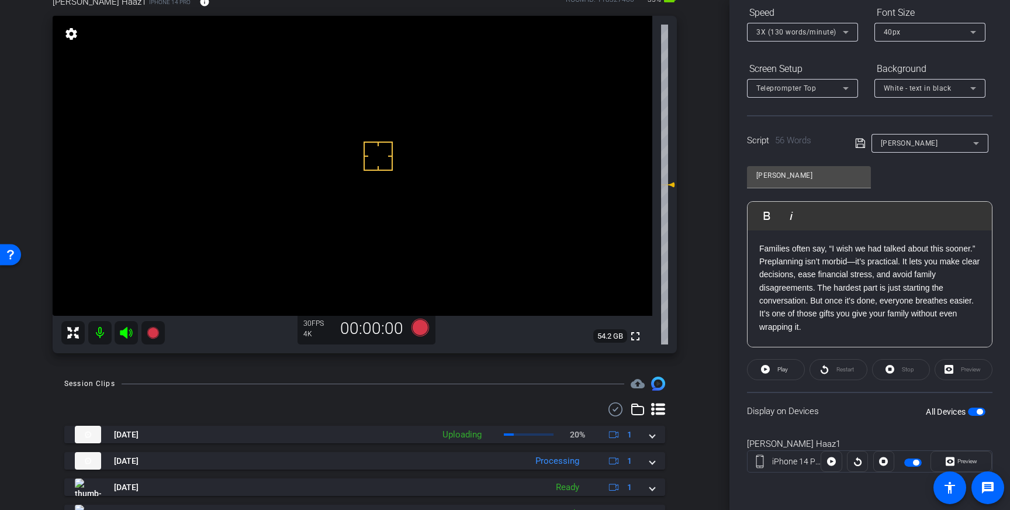
click at [860, 146] on icon at bounding box center [860, 143] width 11 height 14
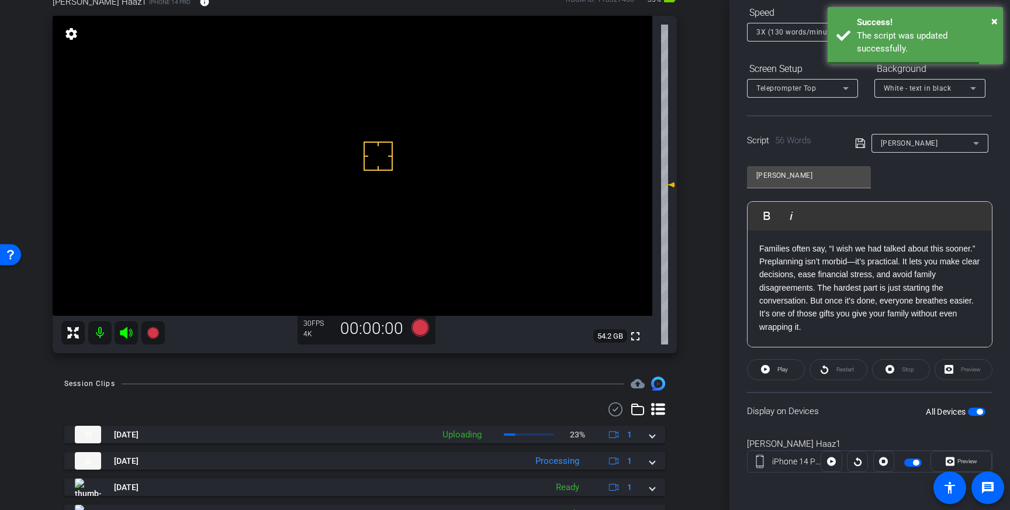
click at [982, 407] on div "All Devices" at bounding box center [956, 412] width 60 height 12
click at [975, 410] on span "button" at bounding box center [977, 411] width 18 height 8
click at [971, 411] on span "button" at bounding box center [971, 412] width 6 height 6
click at [860, 145] on icon at bounding box center [860, 143] width 11 height 14
click at [775, 369] on span "Play" at bounding box center [780, 369] width 13 height 16
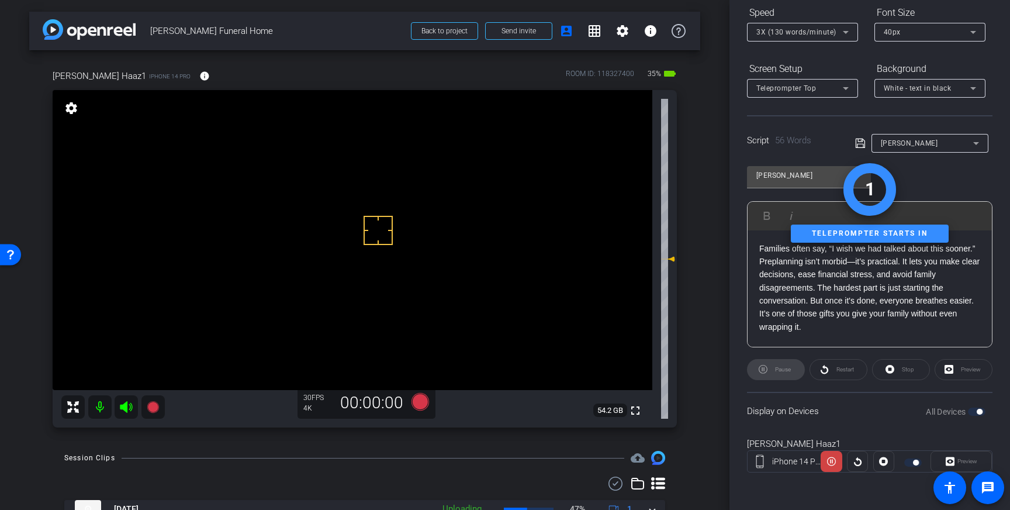
scroll to position [1, 0]
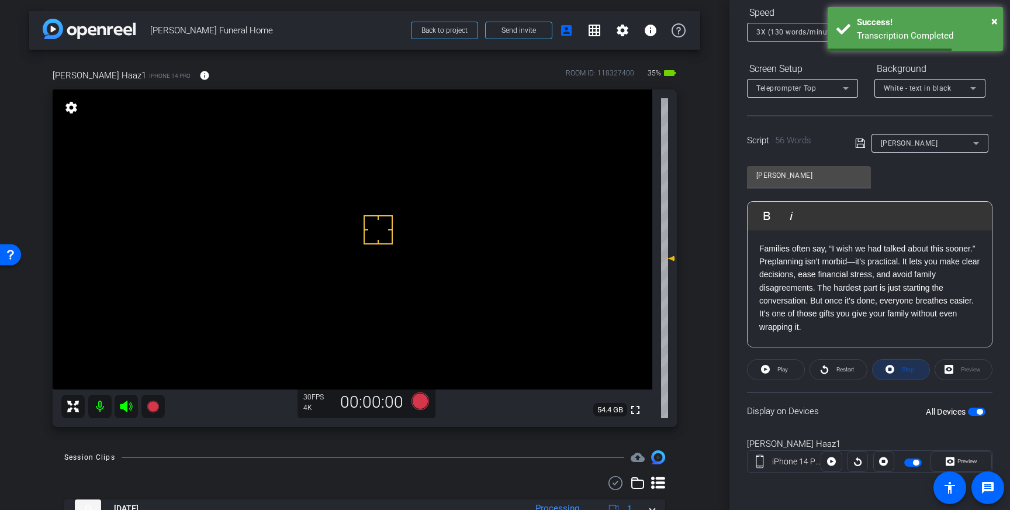
click at [893, 371] on icon at bounding box center [889, 369] width 9 height 9
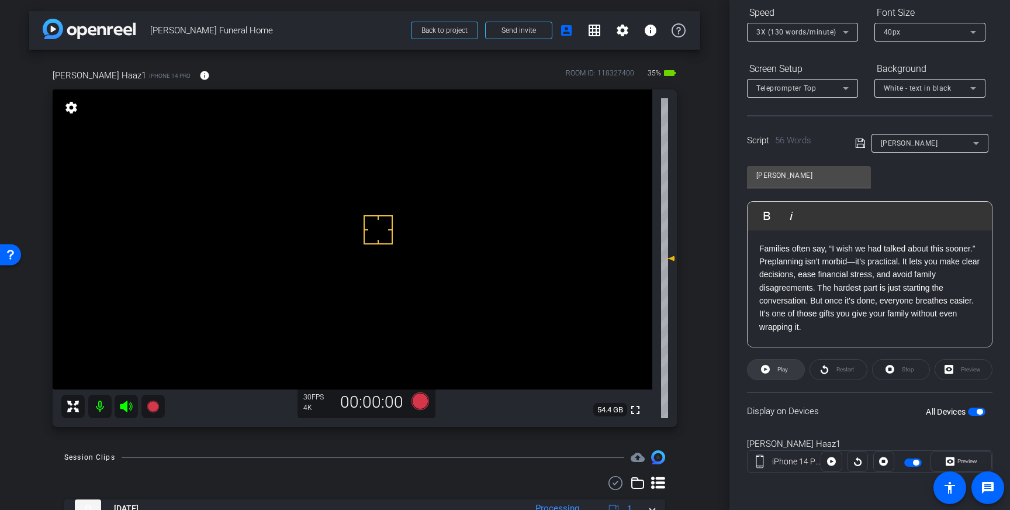
click at [787, 372] on span "Play" at bounding box center [782, 369] width 11 height 6
click at [908, 373] on span "Stop" at bounding box center [906, 369] width 15 height 16
click at [421, 397] on icon at bounding box center [420, 401] width 18 height 18
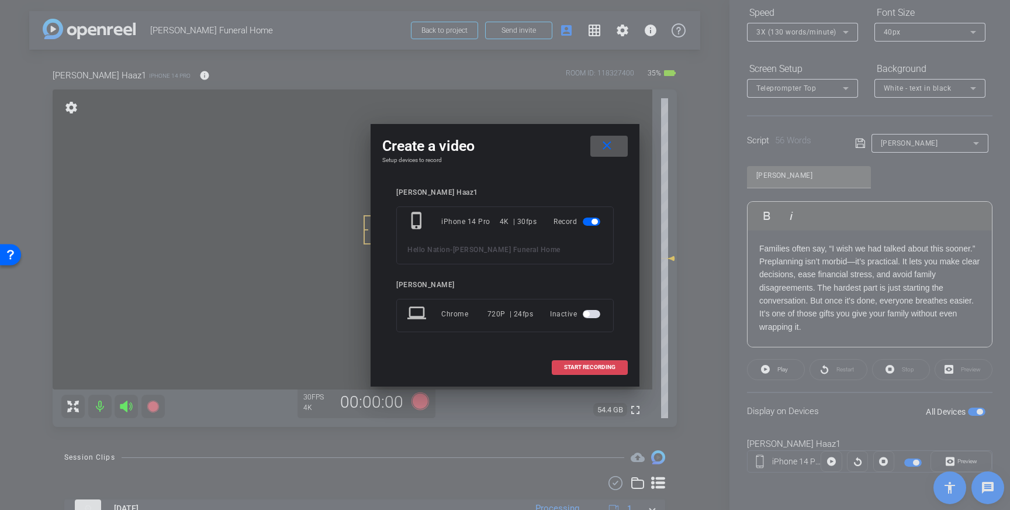
click at [579, 366] on span "START RECORDING" at bounding box center [589, 367] width 51 height 6
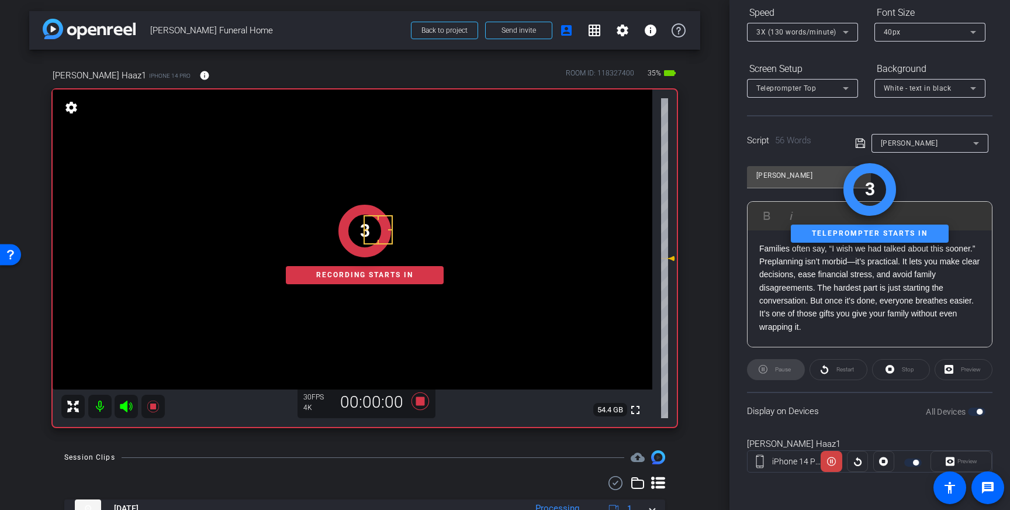
scroll to position [0, 0]
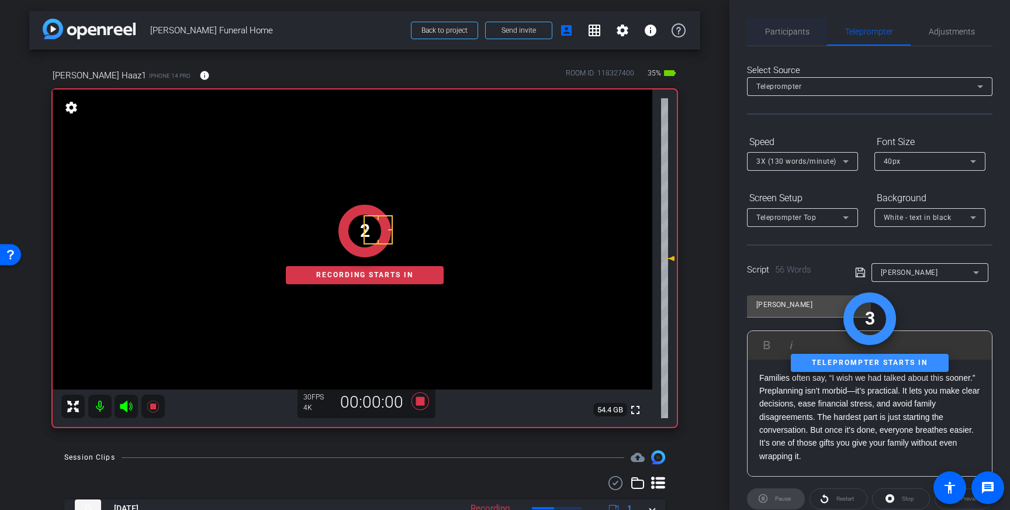
click at [793, 41] on span "Participants" at bounding box center [787, 32] width 44 height 28
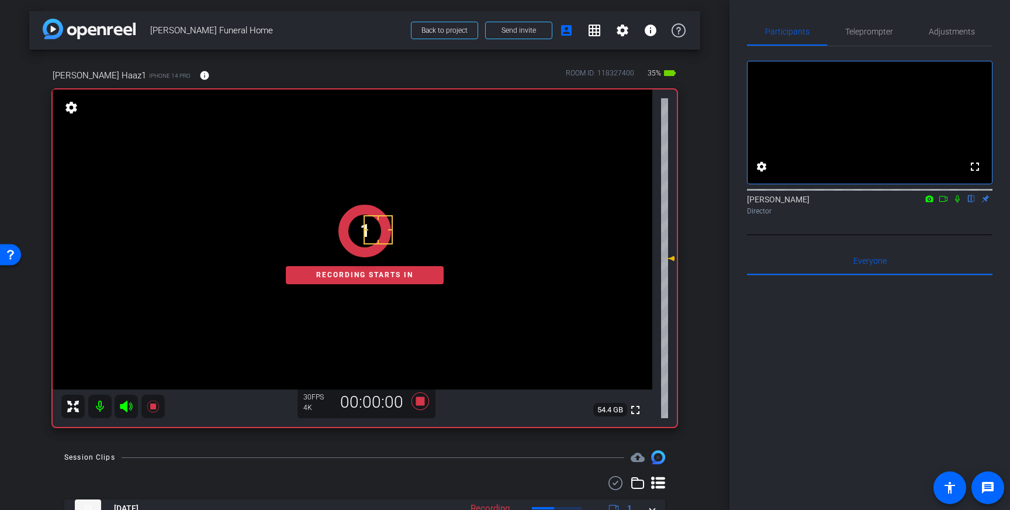
click at [955, 203] on icon at bounding box center [957, 199] width 9 height 8
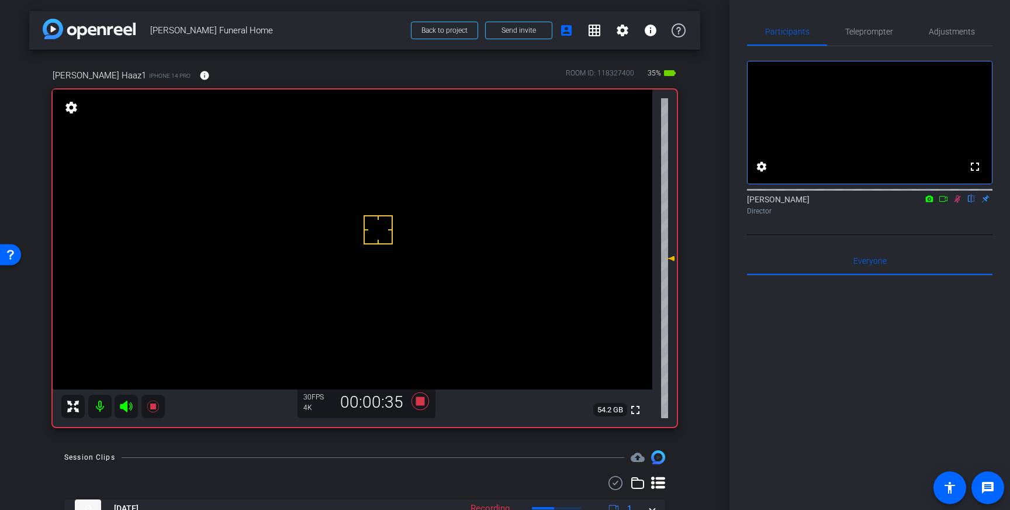
click at [957, 203] on icon at bounding box center [957, 199] width 9 height 8
click at [418, 404] on icon at bounding box center [420, 401] width 18 height 18
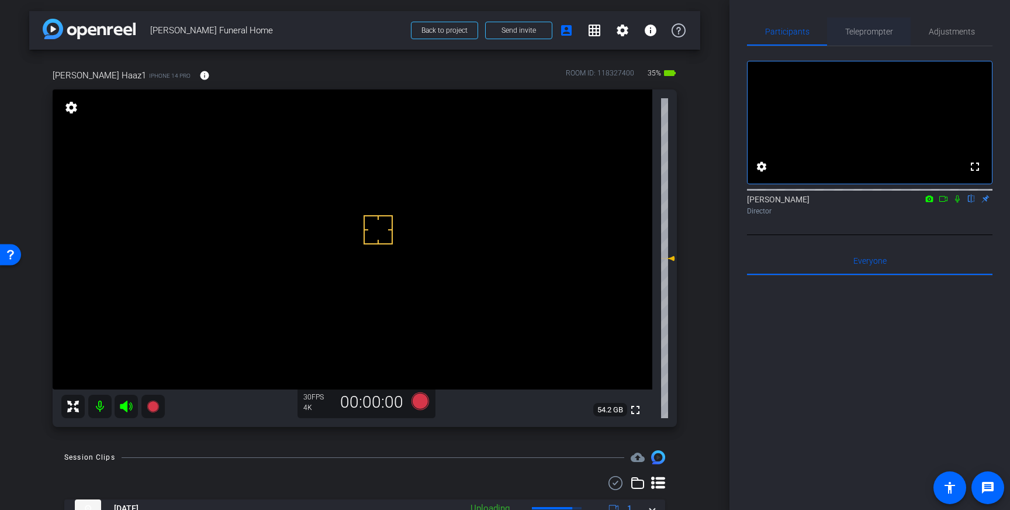
click at [873, 30] on span "Teleprompter" at bounding box center [869, 31] width 48 height 8
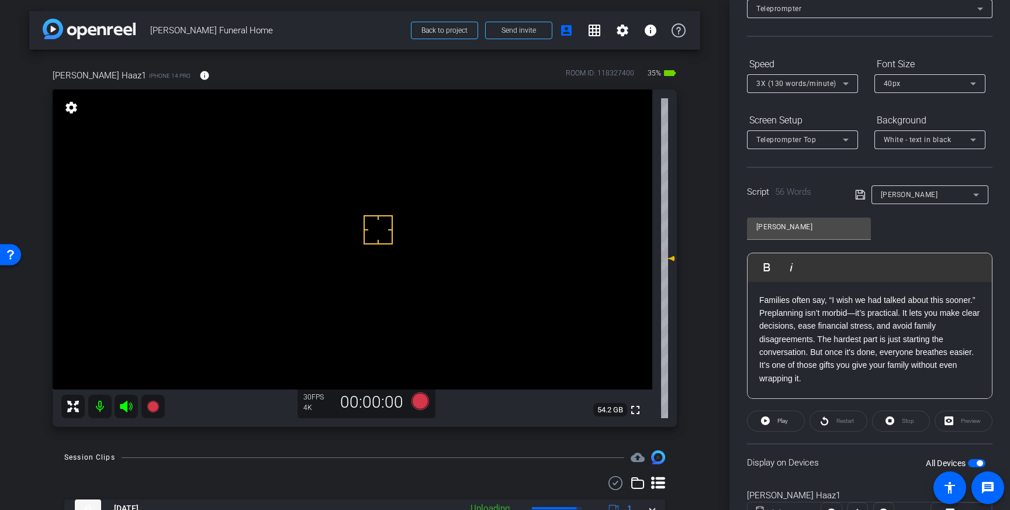
scroll to position [112, 0]
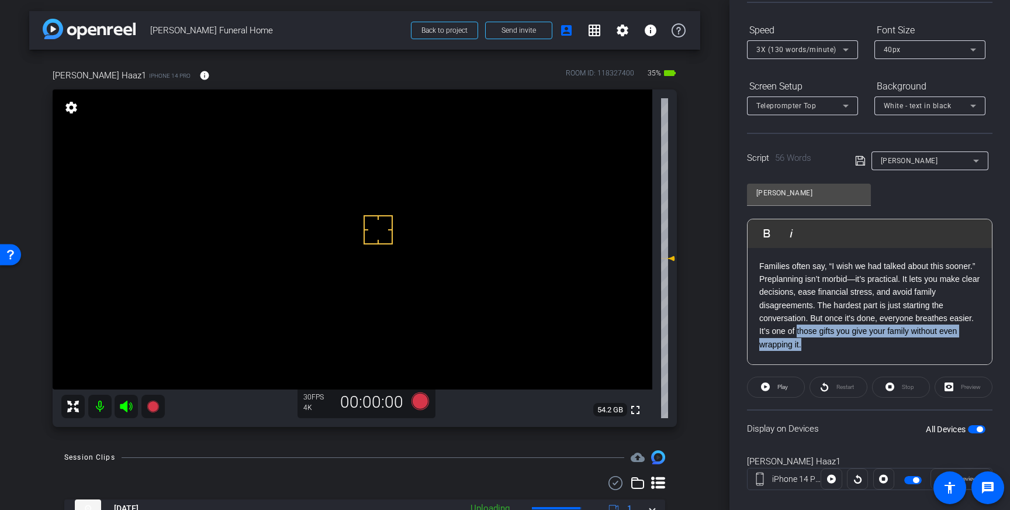
drag, startPoint x: 808, startPoint y: 349, endPoint x: 796, endPoint y: 335, distance: 18.2
click at [796, 335] on p "Families often say, “I wish we had talked about this sooner.” Preplanning isn’t…" at bounding box center [869, 306] width 221 height 92
click at [856, 161] on icon at bounding box center [860, 161] width 11 height 14
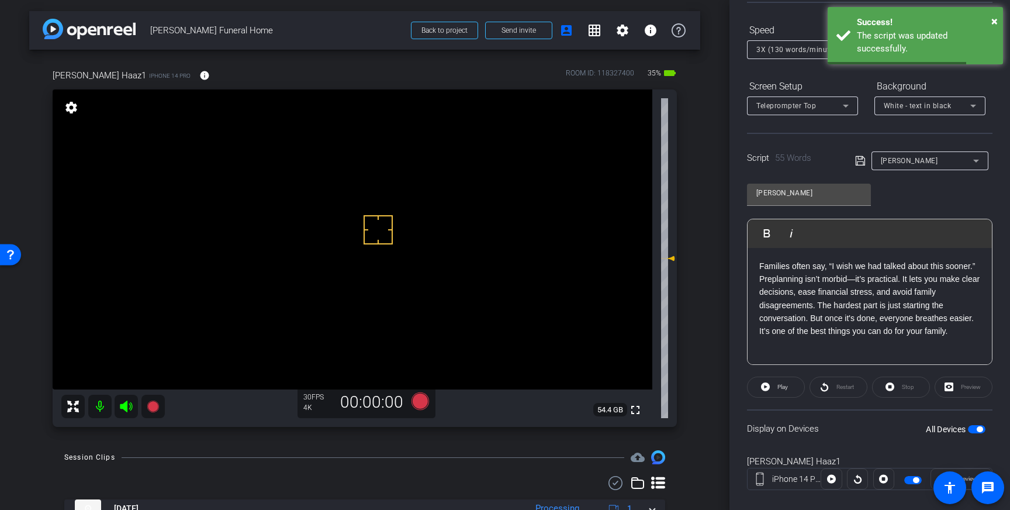
click at [973, 427] on span "button" at bounding box center [977, 429] width 18 height 8
click at [973, 427] on span "button" at bounding box center [971, 429] width 6 height 6
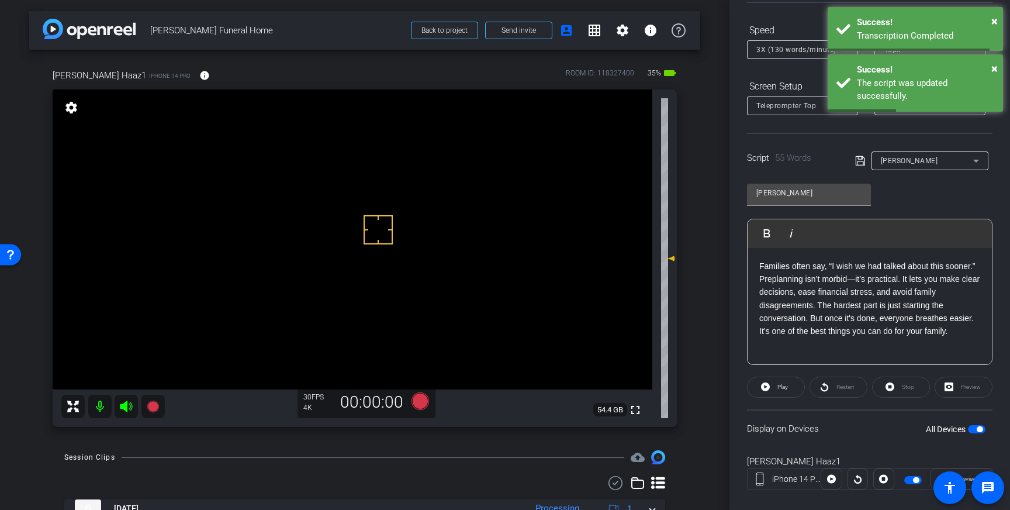
click at [855, 158] on icon at bounding box center [859, 160] width 9 height 9
click at [378, 200] on video at bounding box center [353, 239] width 600 height 300
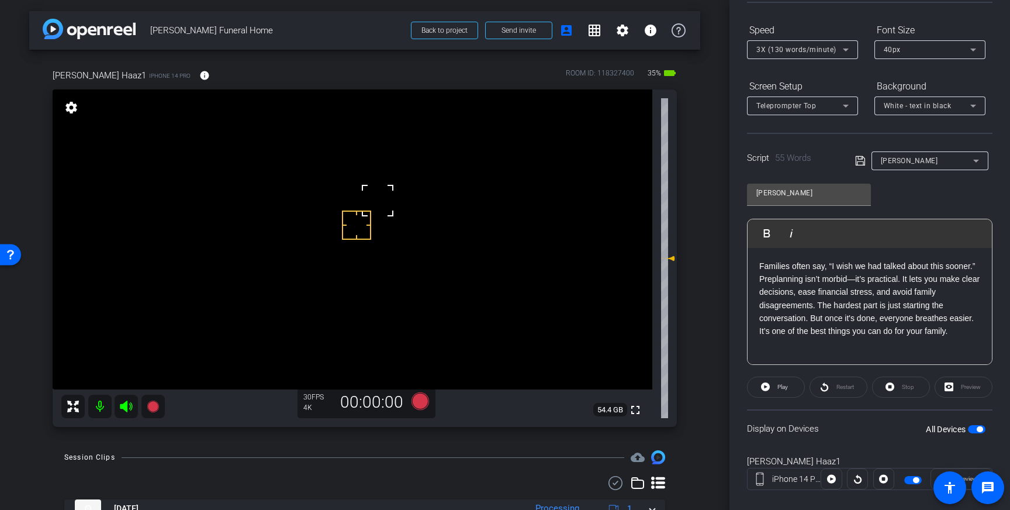
drag, startPoint x: 365, startPoint y: 215, endPoint x: 357, endPoint y: 225, distance: 12.9
click at [412, 402] on icon at bounding box center [420, 400] width 28 height 21
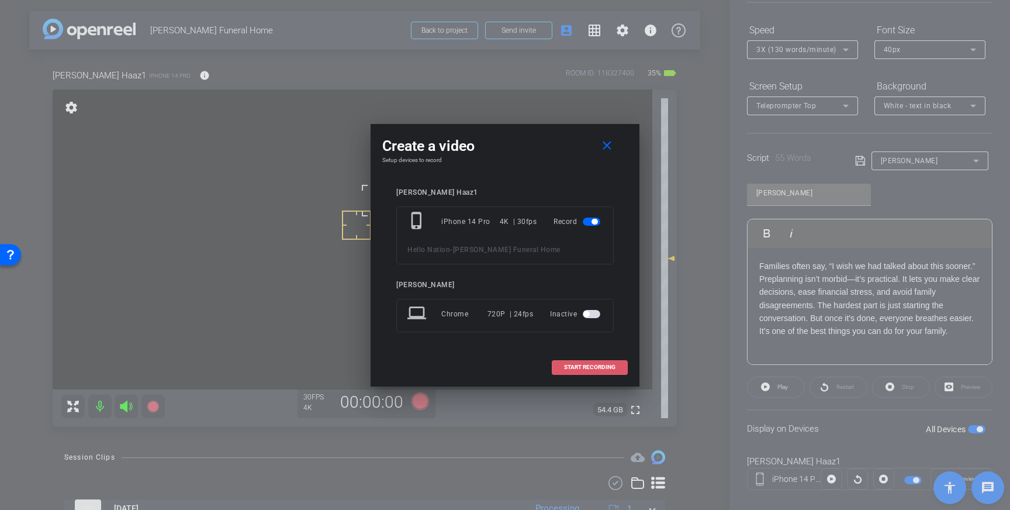
click at [572, 364] on span "START RECORDING" at bounding box center [589, 367] width 51 height 6
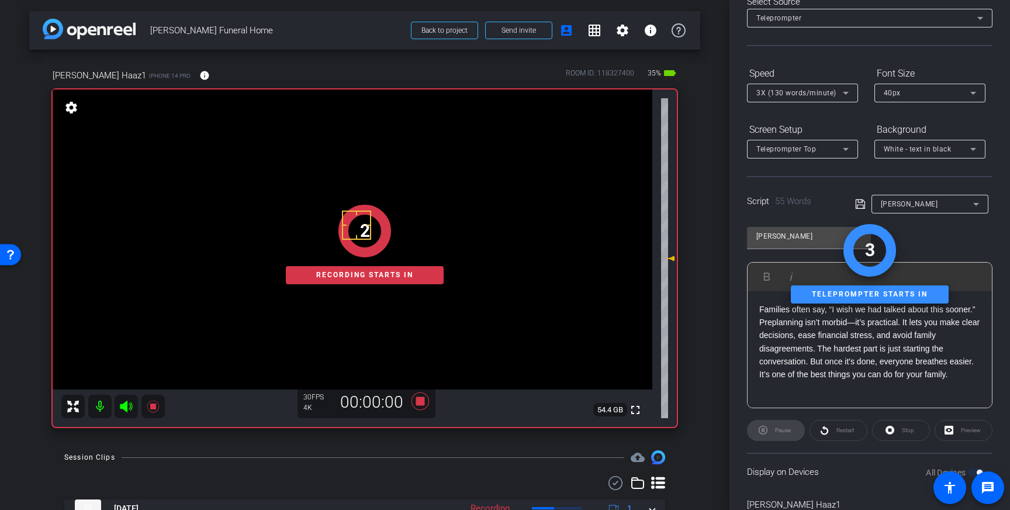
scroll to position [0, 0]
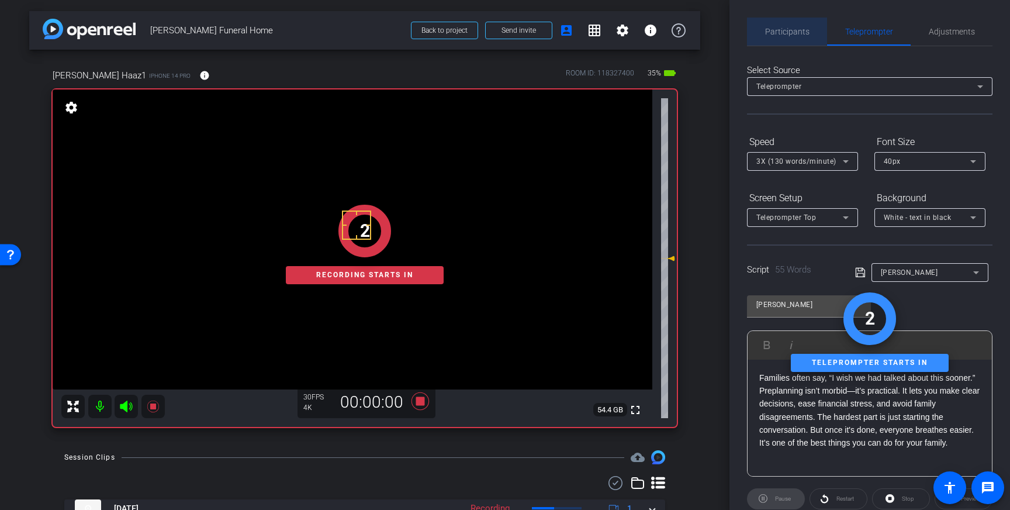
click at [782, 27] on span "Participants" at bounding box center [787, 31] width 44 height 8
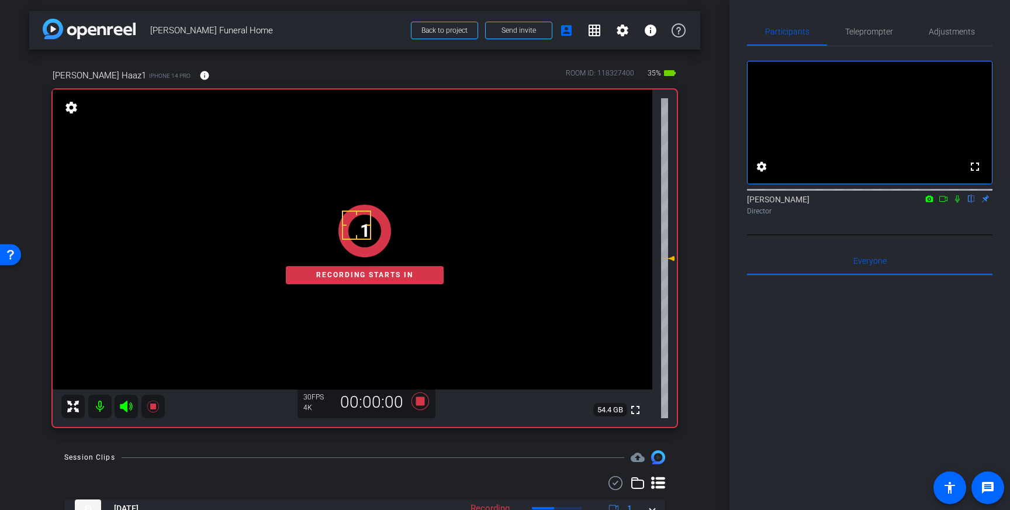
click at [954, 203] on icon at bounding box center [957, 199] width 9 height 8
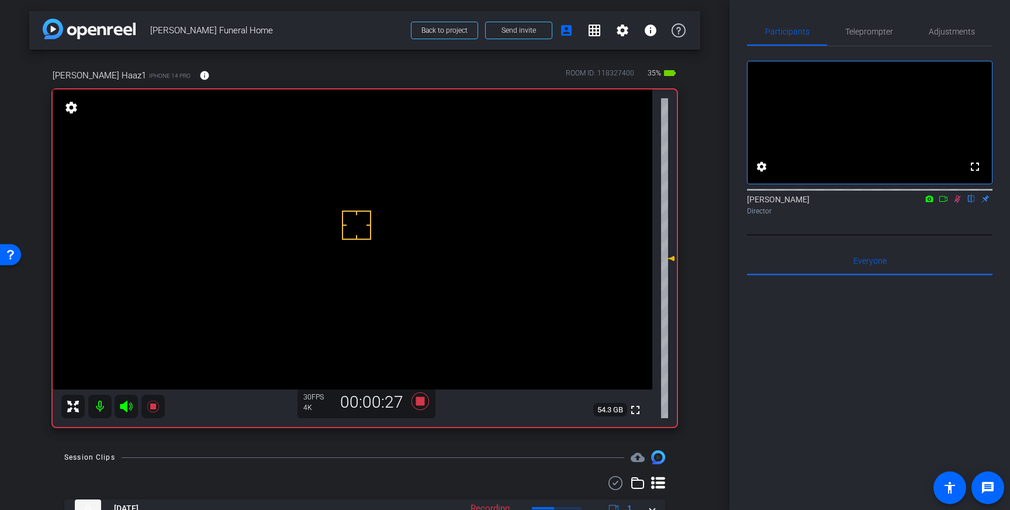
click at [958, 203] on icon at bounding box center [957, 199] width 9 height 8
click at [423, 400] on icon at bounding box center [420, 401] width 18 height 18
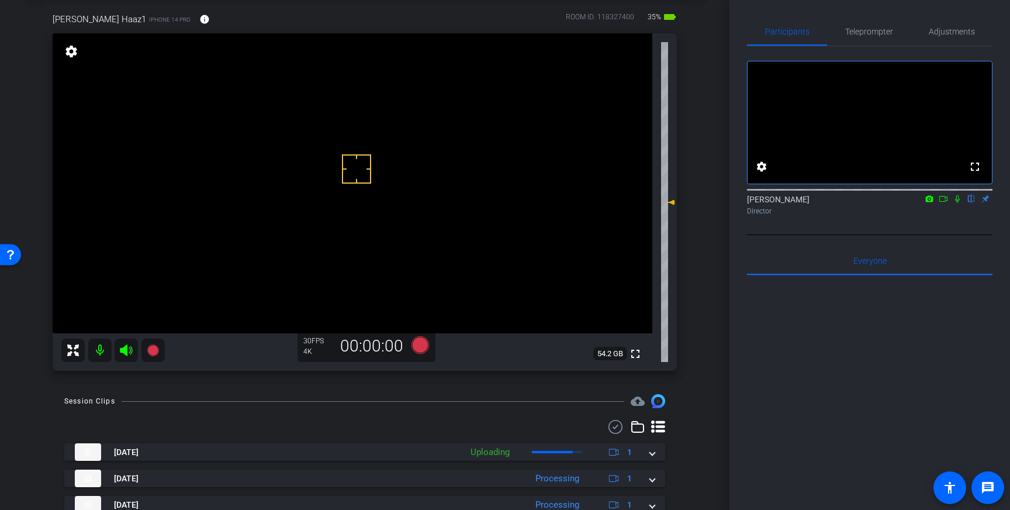
scroll to position [58, 0]
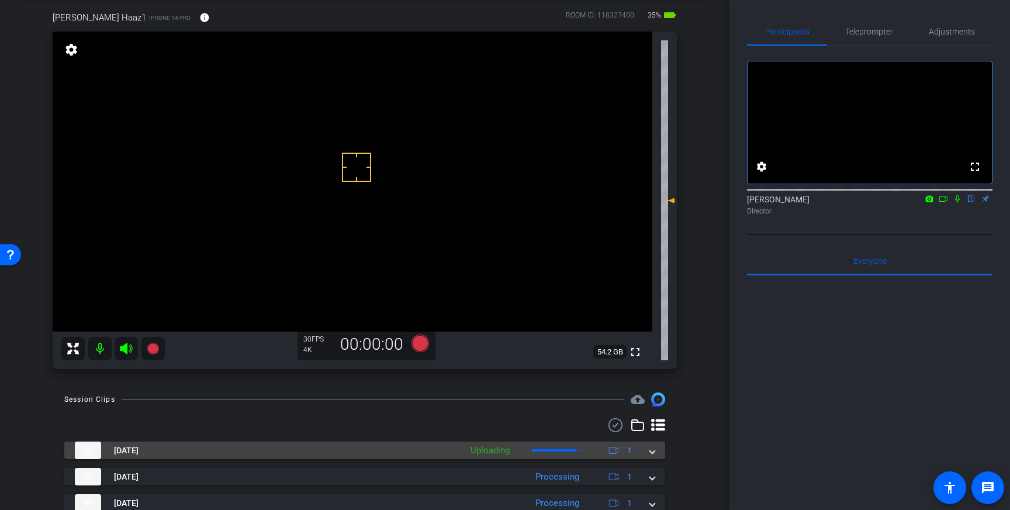
click at [652, 452] on span at bounding box center [652, 450] width 5 height 12
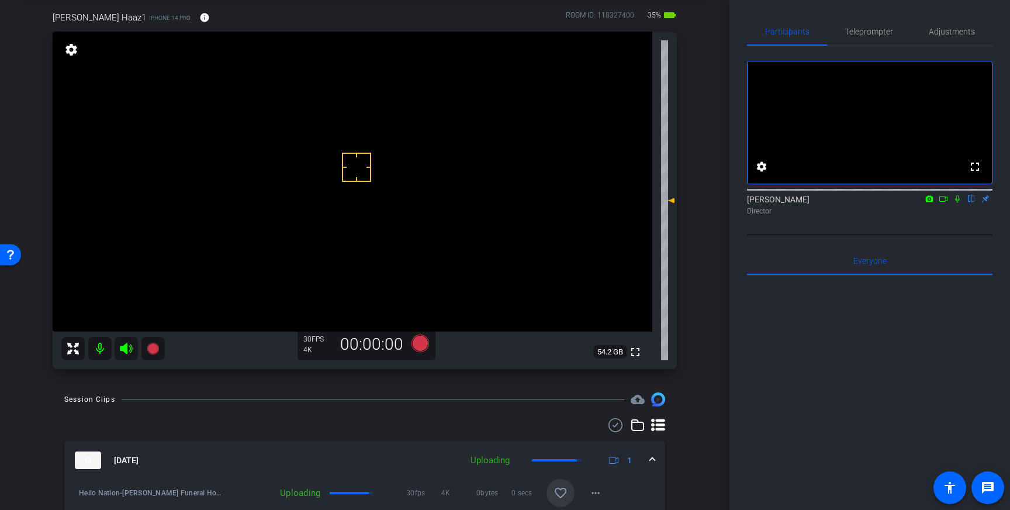
click at [562, 488] on mat-icon "favorite_border" at bounding box center [560, 493] width 14 height 14
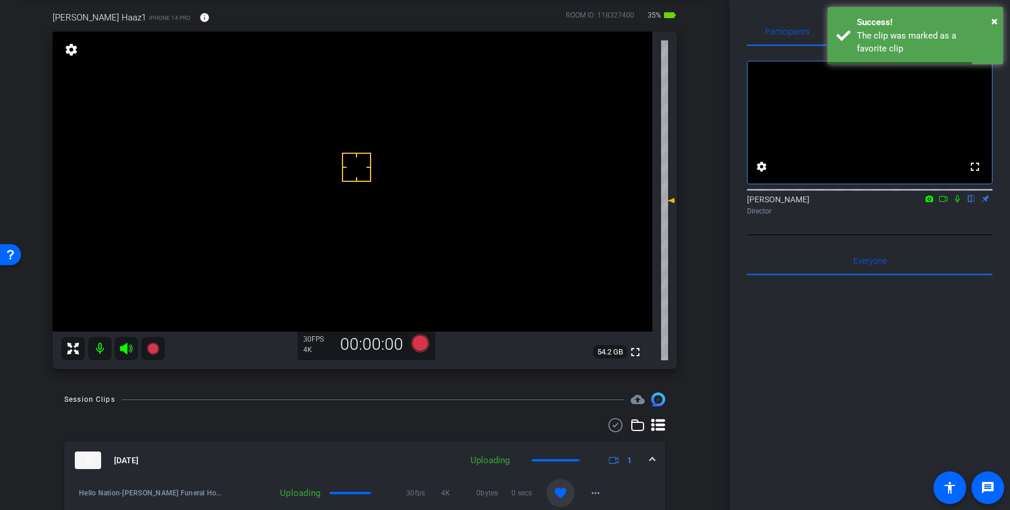
click at [651, 463] on span at bounding box center [652, 460] width 5 height 12
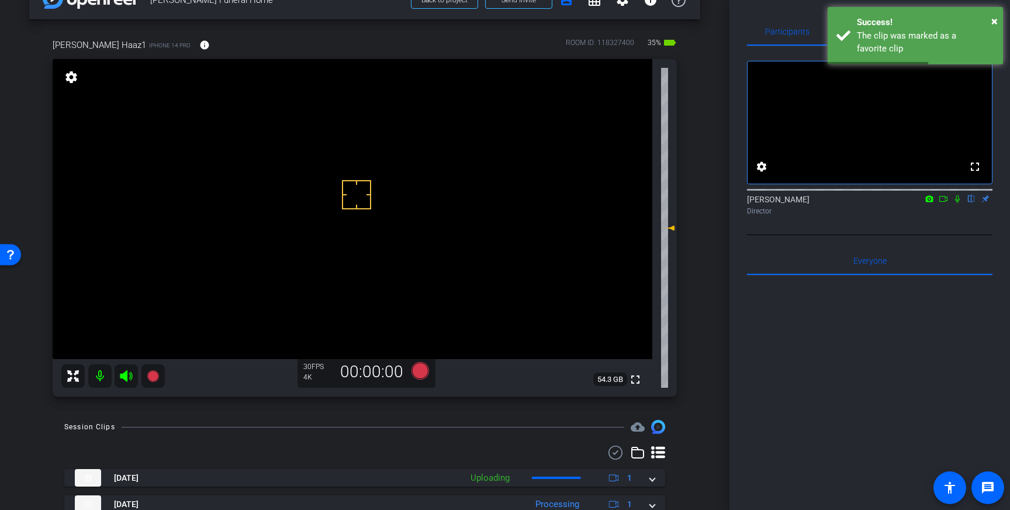
scroll to position [22, 0]
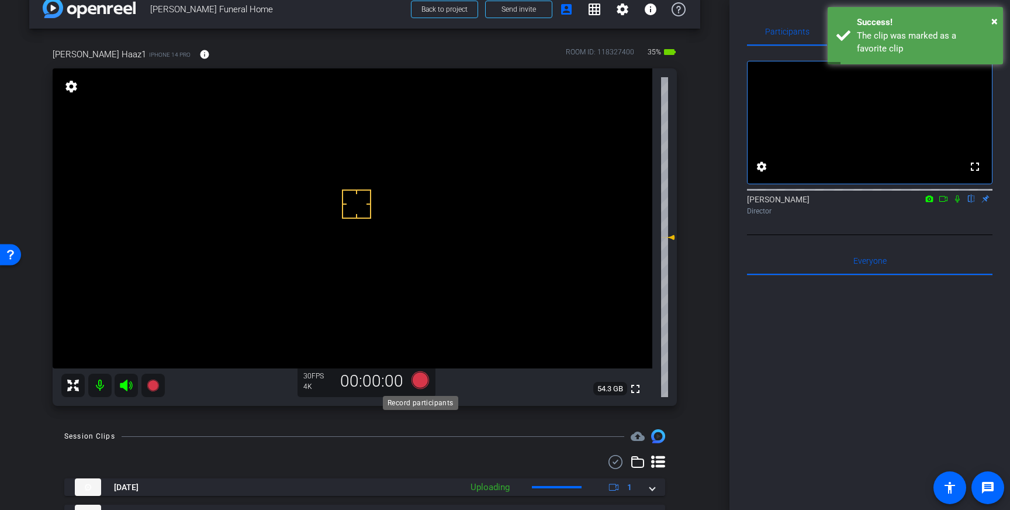
click at [419, 376] on icon at bounding box center [420, 380] width 18 height 18
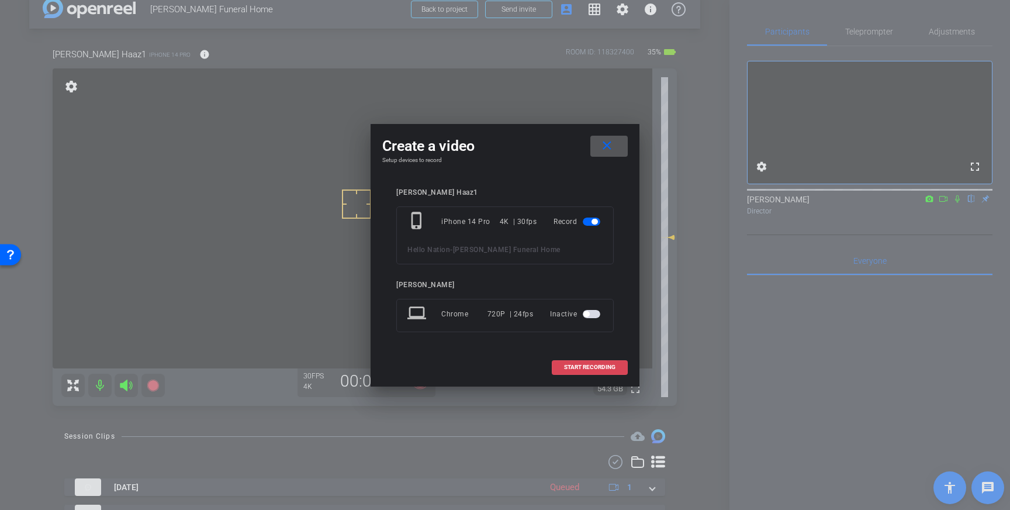
click at [594, 359] on span at bounding box center [589, 367] width 75 height 28
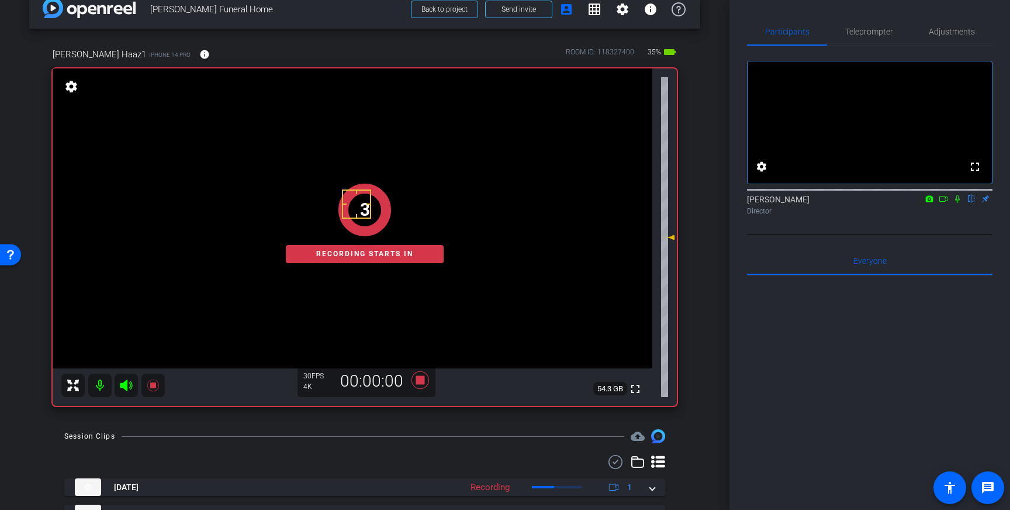
click at [957, 203] on icon at bounding box center [957, 199] width 5 height 8
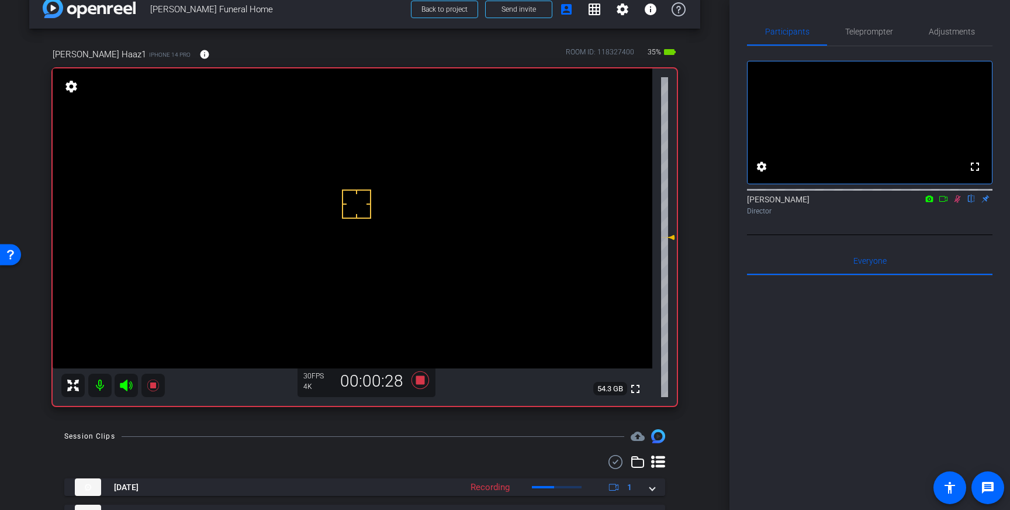
click at [958, 203] on icon at bounding box center [957, 199] width 9 height 8
click at [418, 380] on icon at bounding box center [420, 380] width 18 height 18
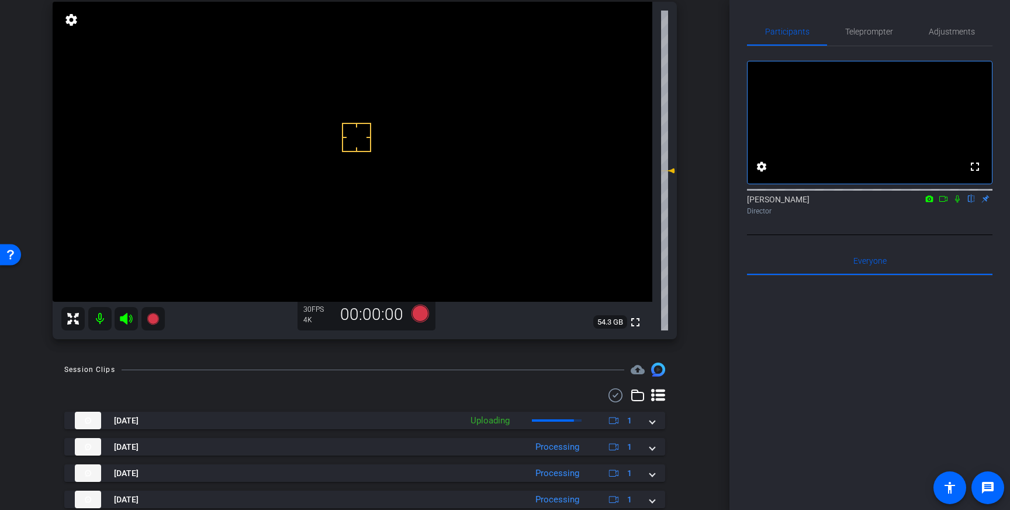
scroll to position [122, 0]
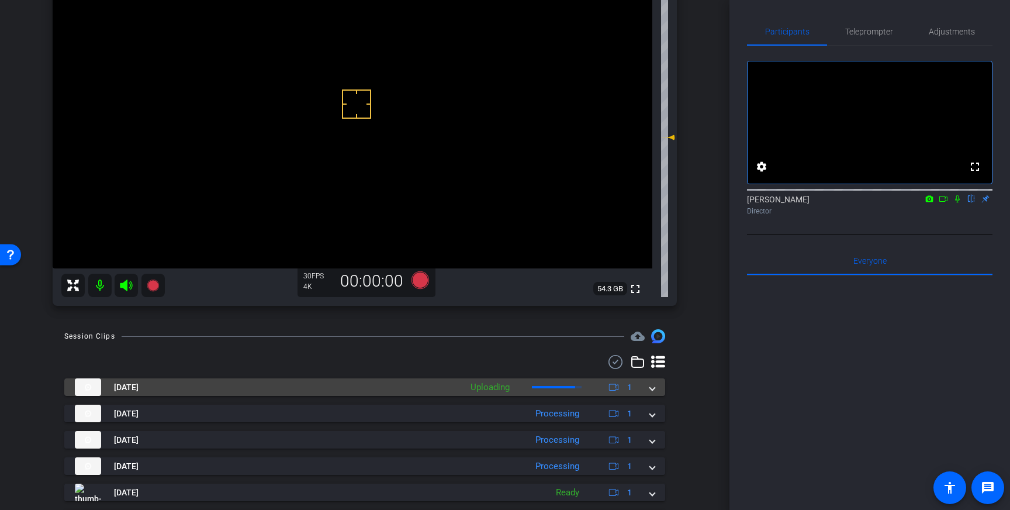
click at [653, 386] on span at bounding box center [652, 387] width 5 height 12
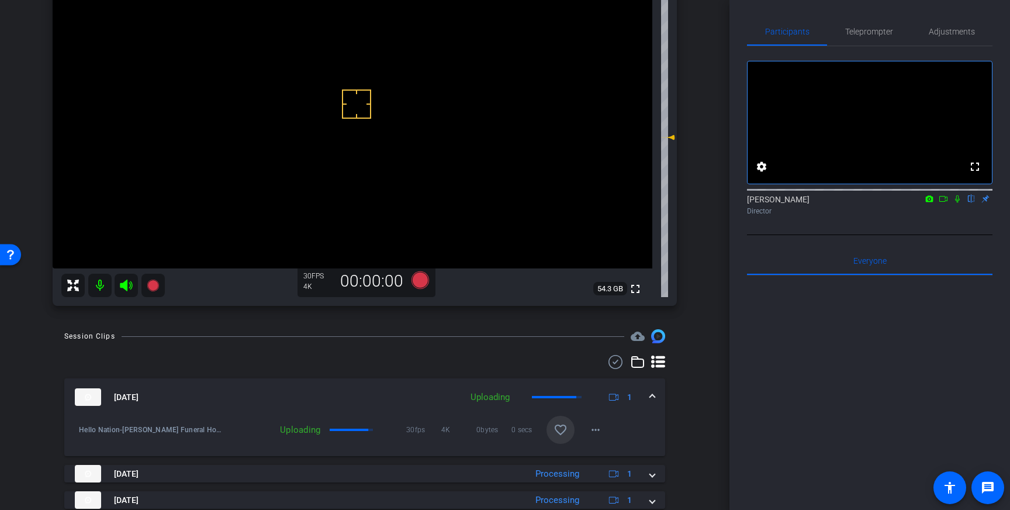
click at [561, 430] on mat-icon "favorite_border" at bounding box center [560, 430] width 14 height 14
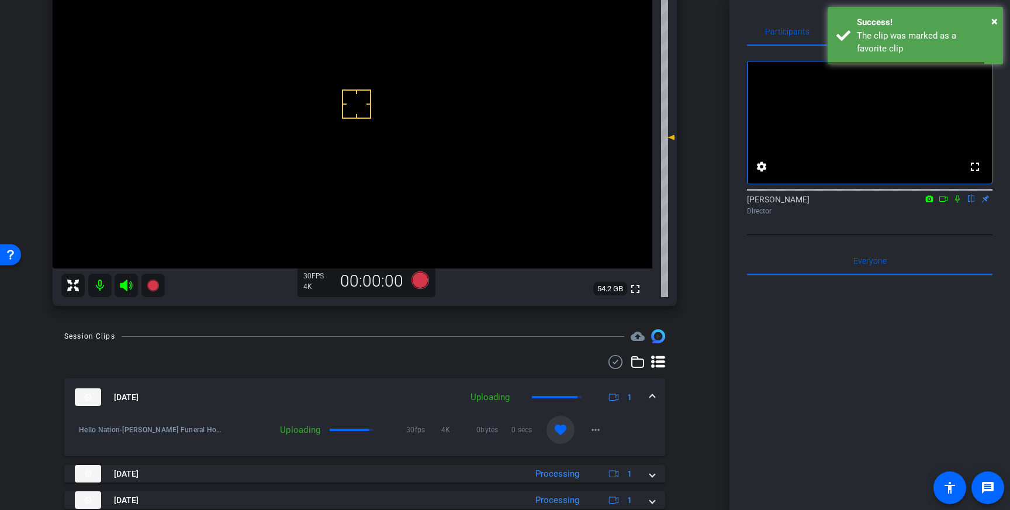
click at [651, 396] on span at bounding box center [652, 397] width 5 height 12
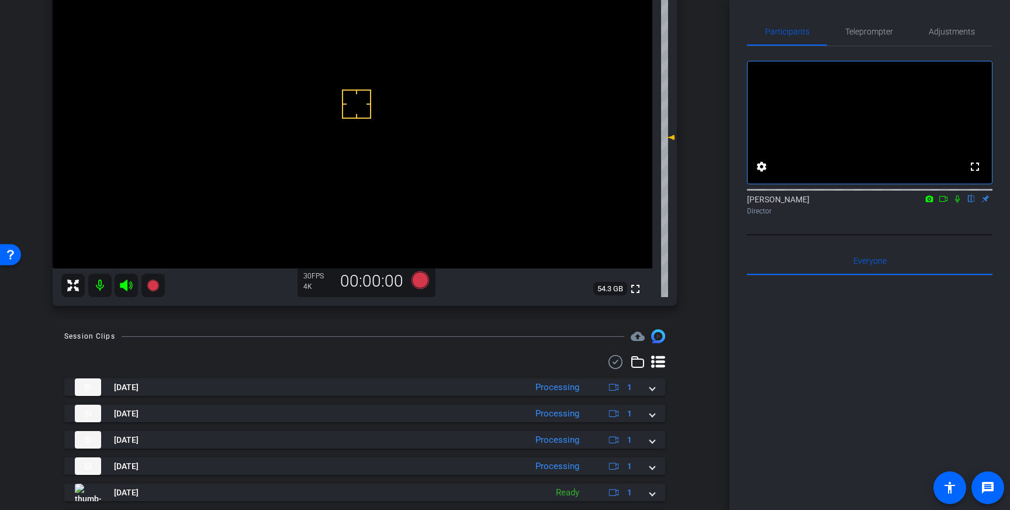
scroll to position [0, 0]
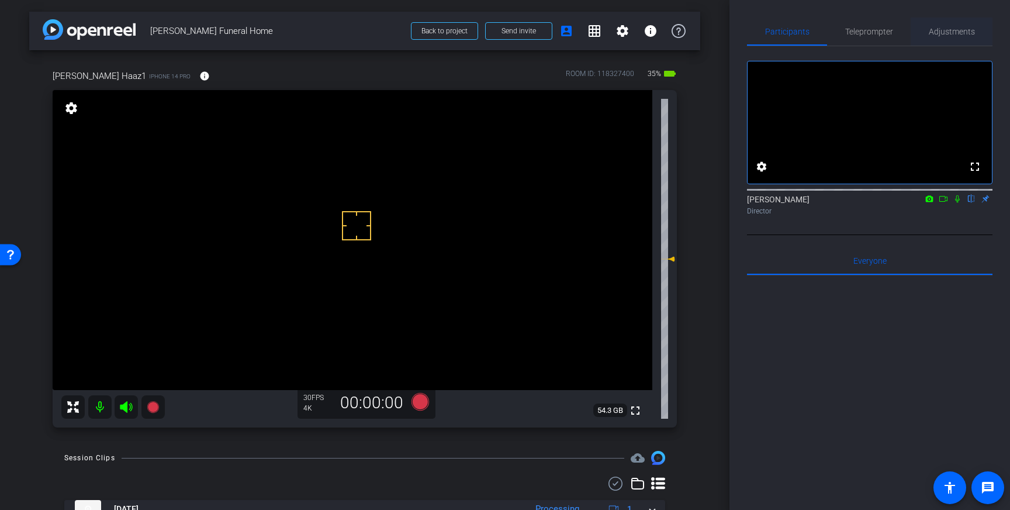
click at [951, 27] on span "Adjustments" at bounding box center [952, 31] width 46 height 8
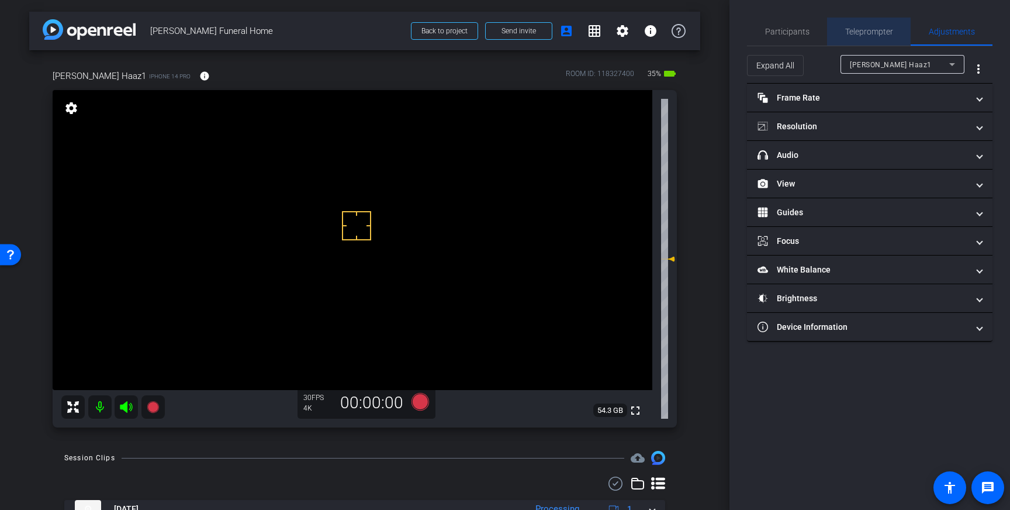
click at [869, 26] on span "Teleprompter" at bounding box center [869, 32] width 48 height 28
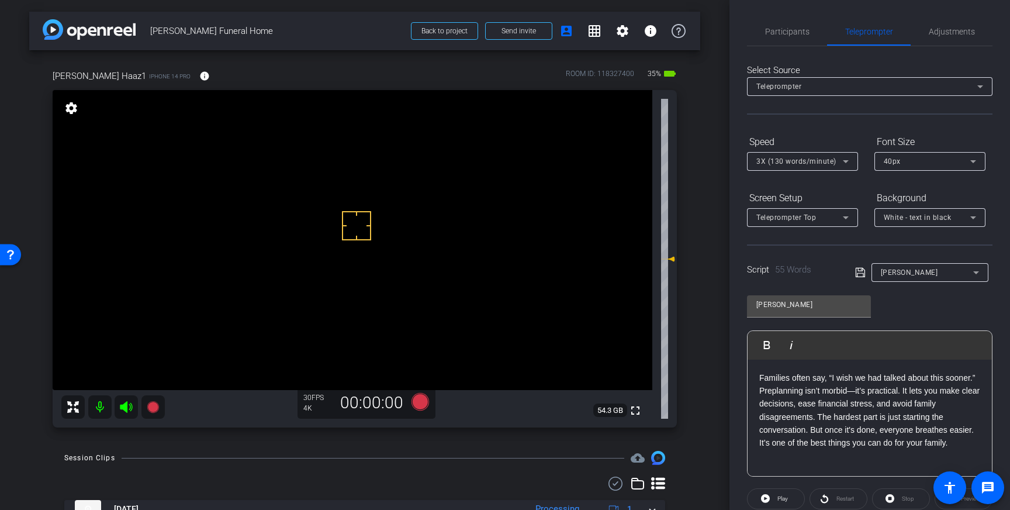
scroll to position [129, 0]
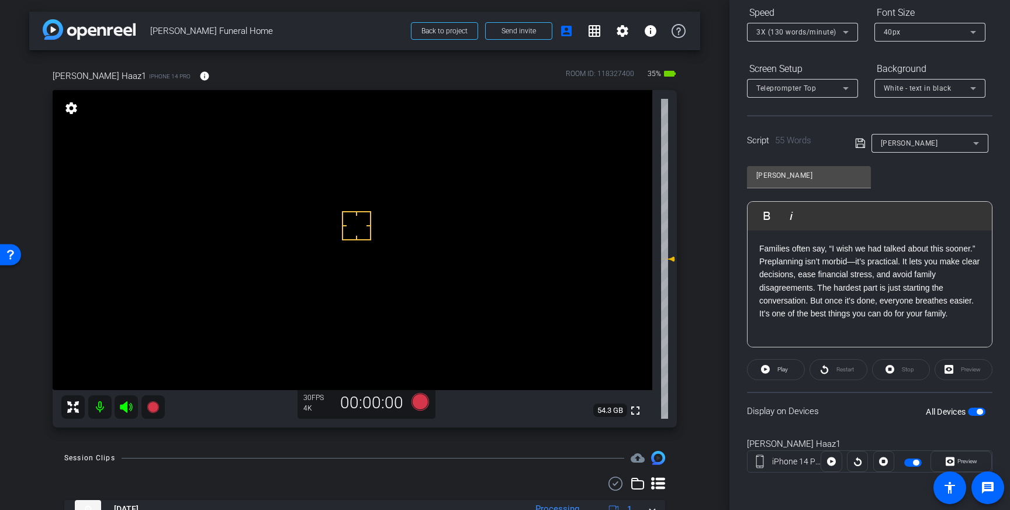
click at [975, 409] on span "button" at bounding box center [977, 411] width 18 height 8
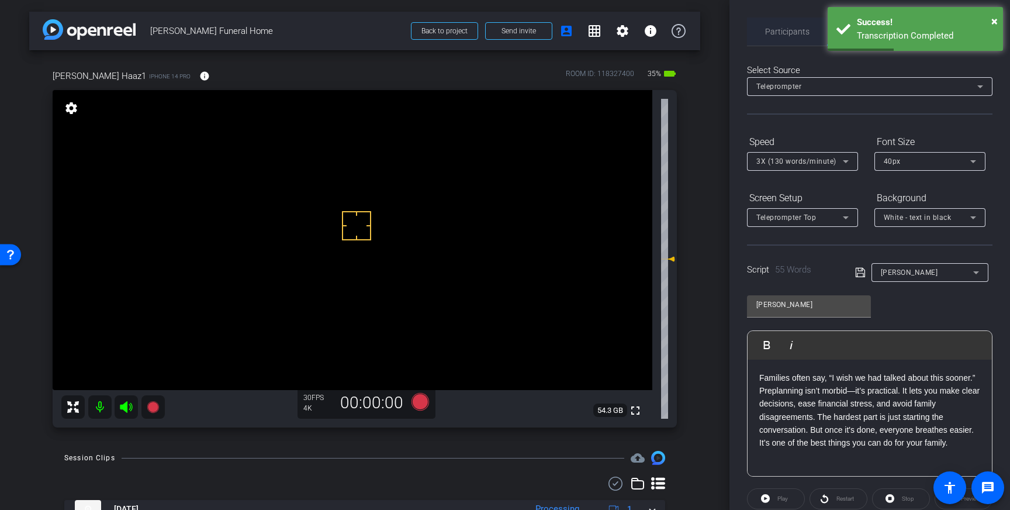
click at [792, 37] on span "Participants" at bounding box center [787, 32] width 44 height 28
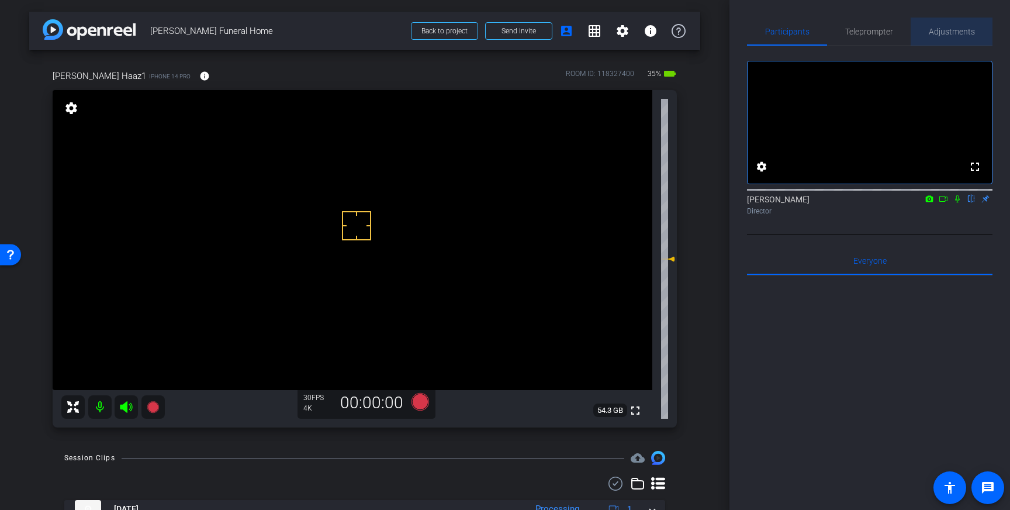
click at [937, 35] on span "Adjustments" at bounding box center [952, 31] width 46 height 8
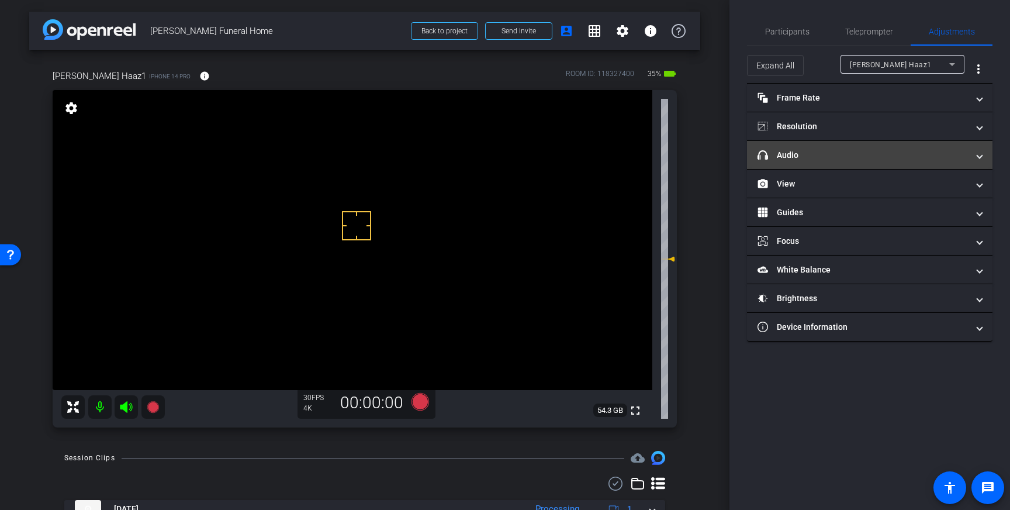
click at [901, 161] on mat-expansion-panel-header "headphone icon Audio" at bounding box center [869, 155] width 245 height 28
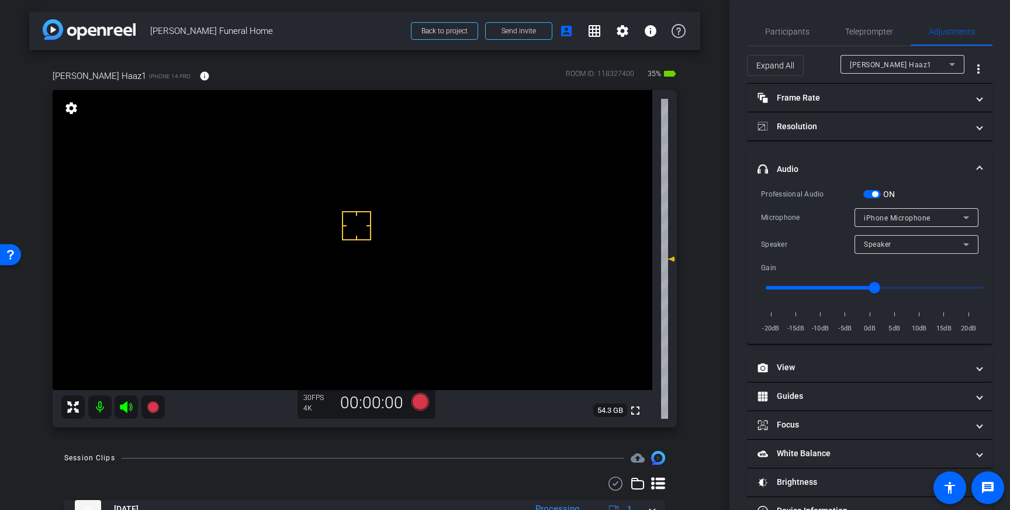
click at [869, 190] on span "button" at bounding box center [872, 194] width 18 height 8
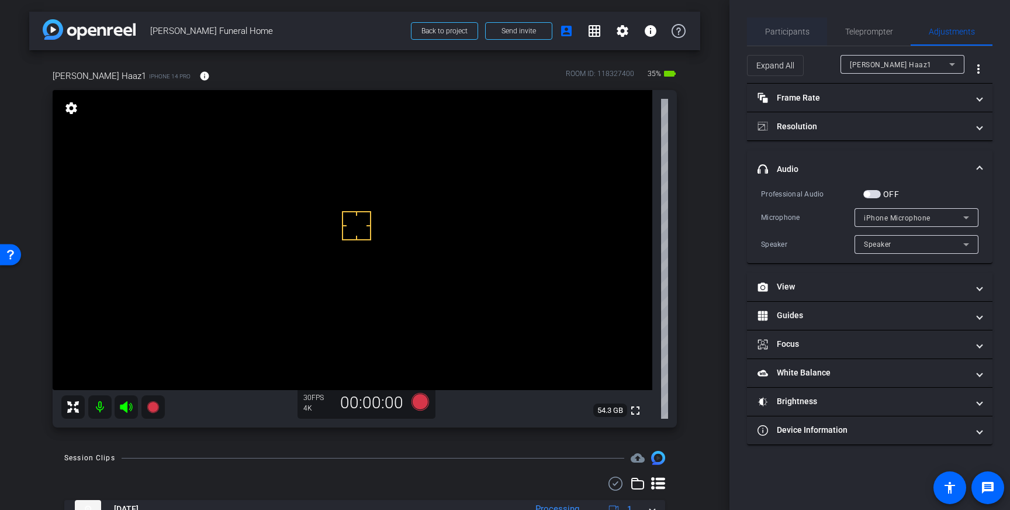
click at [781, 32] on span "Participants" at bounding box center [787, 31] width 44 height 8
